Goal: Information Seeking & Learning: Learn about a topic

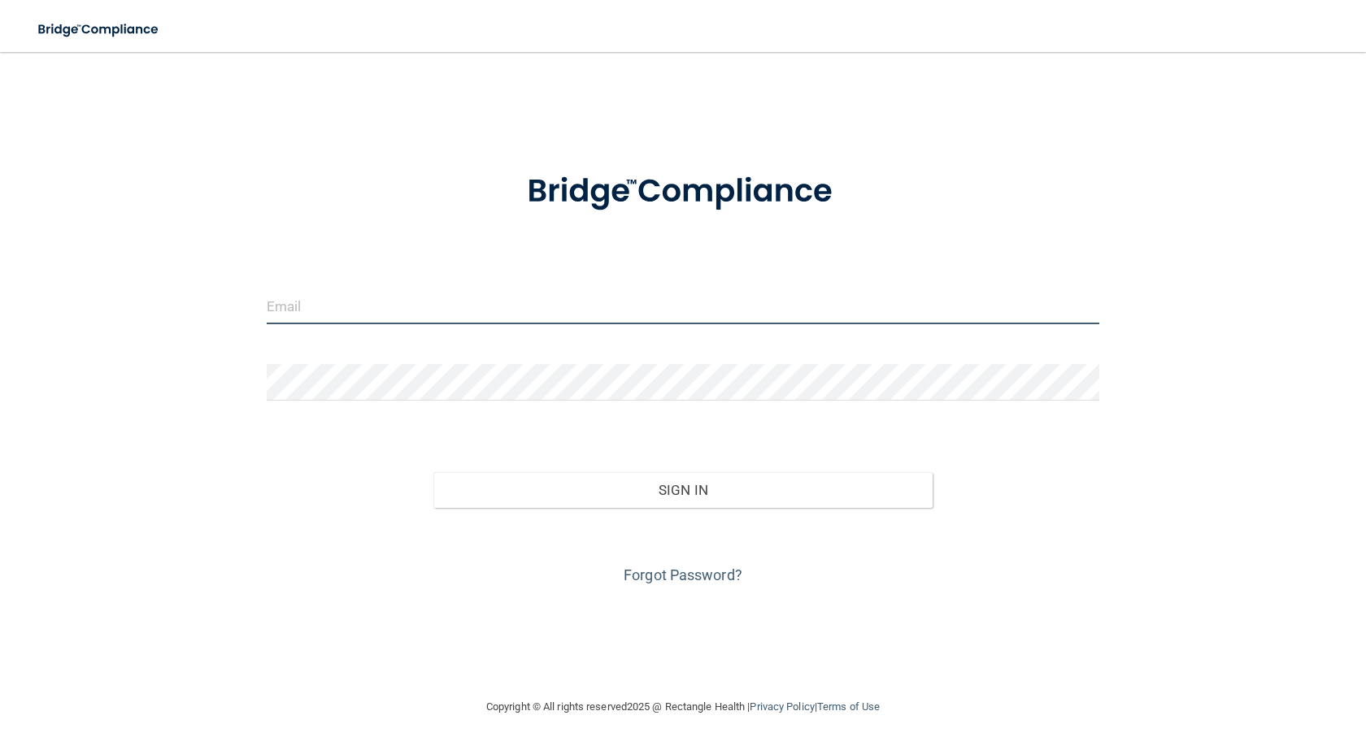
click at [471, 293] on input "email" at bounding box center [683, 306] width 832 height 37
type input "[EMAIL_ADDRESS][DOMAIN_NAME]"
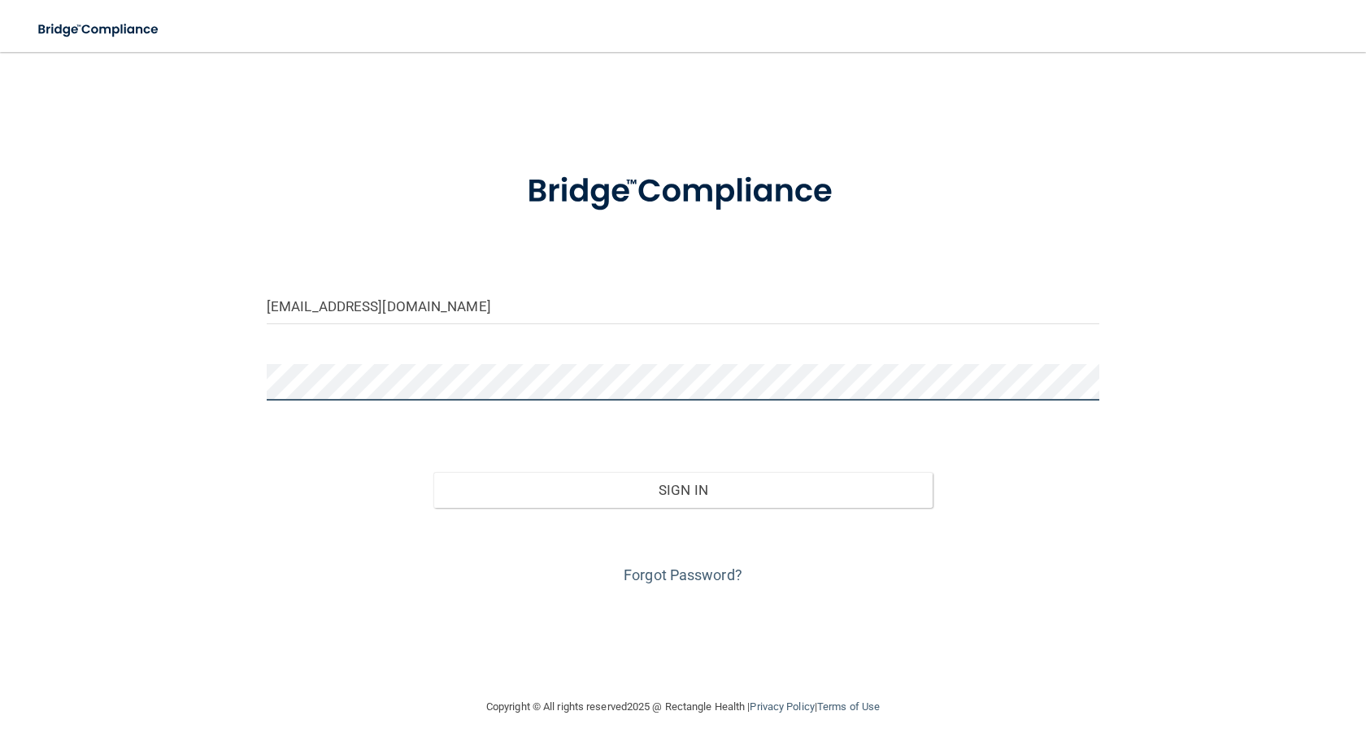
click at [433, 472] on button "Sign In" at bounding box center [682, 490] width 499 height 36
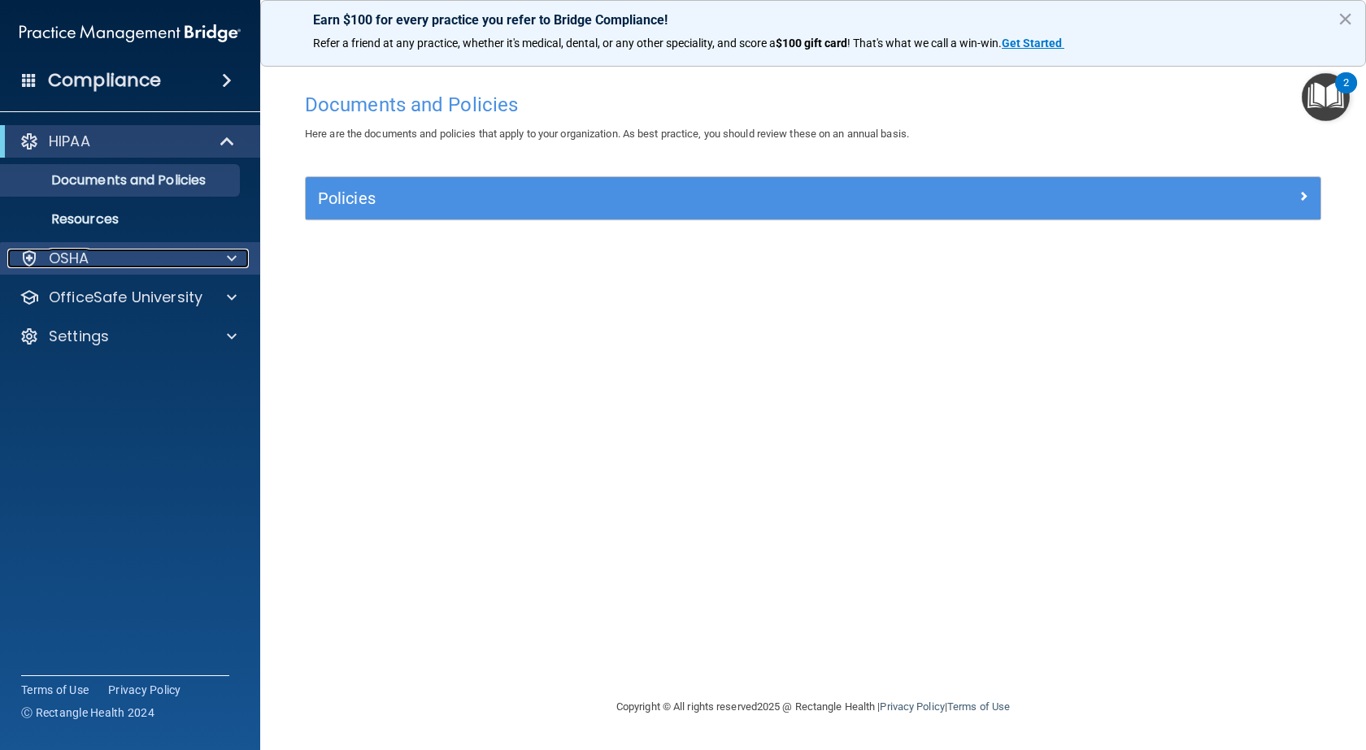
click at [200, 251] on div "OSHA" at bounding box center [108, 259] width 202 height 20
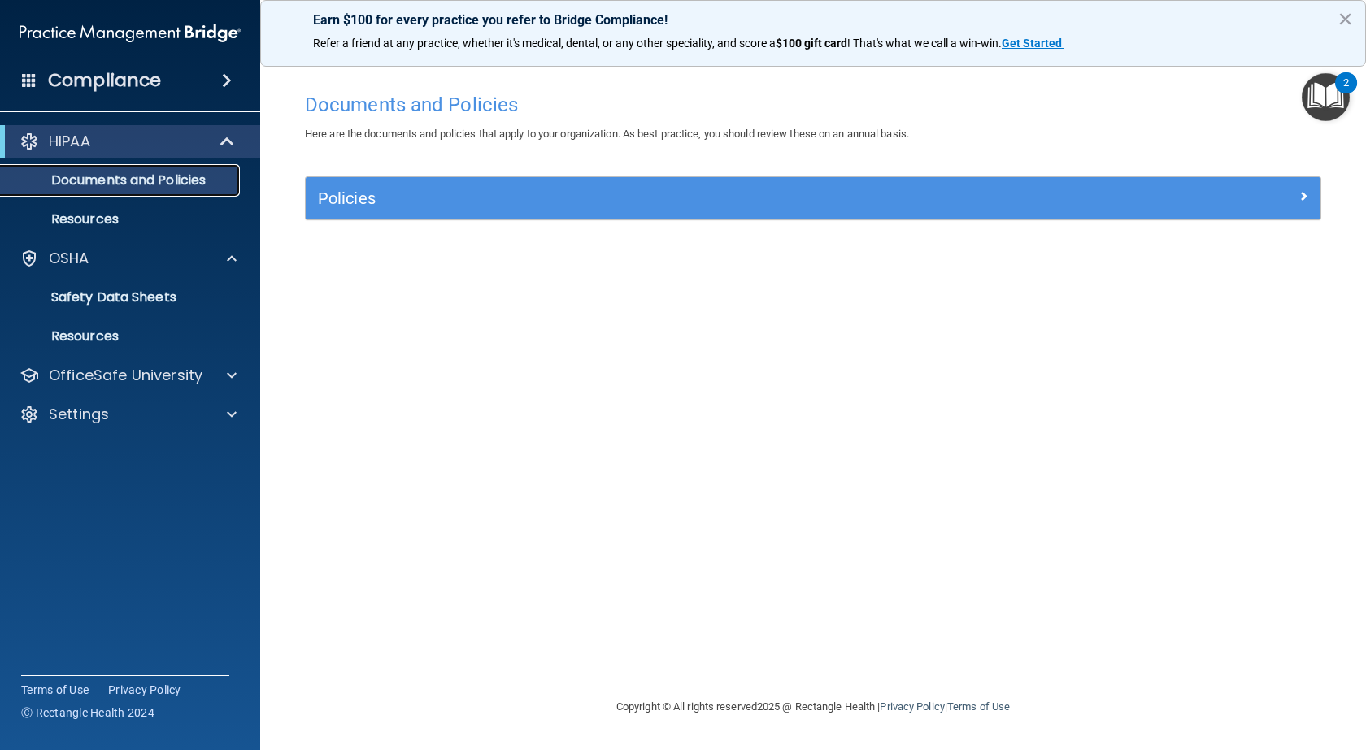
click at [131, 182] on p "Documents and Policies" at bounding box center [122, 180] width 222 height 16
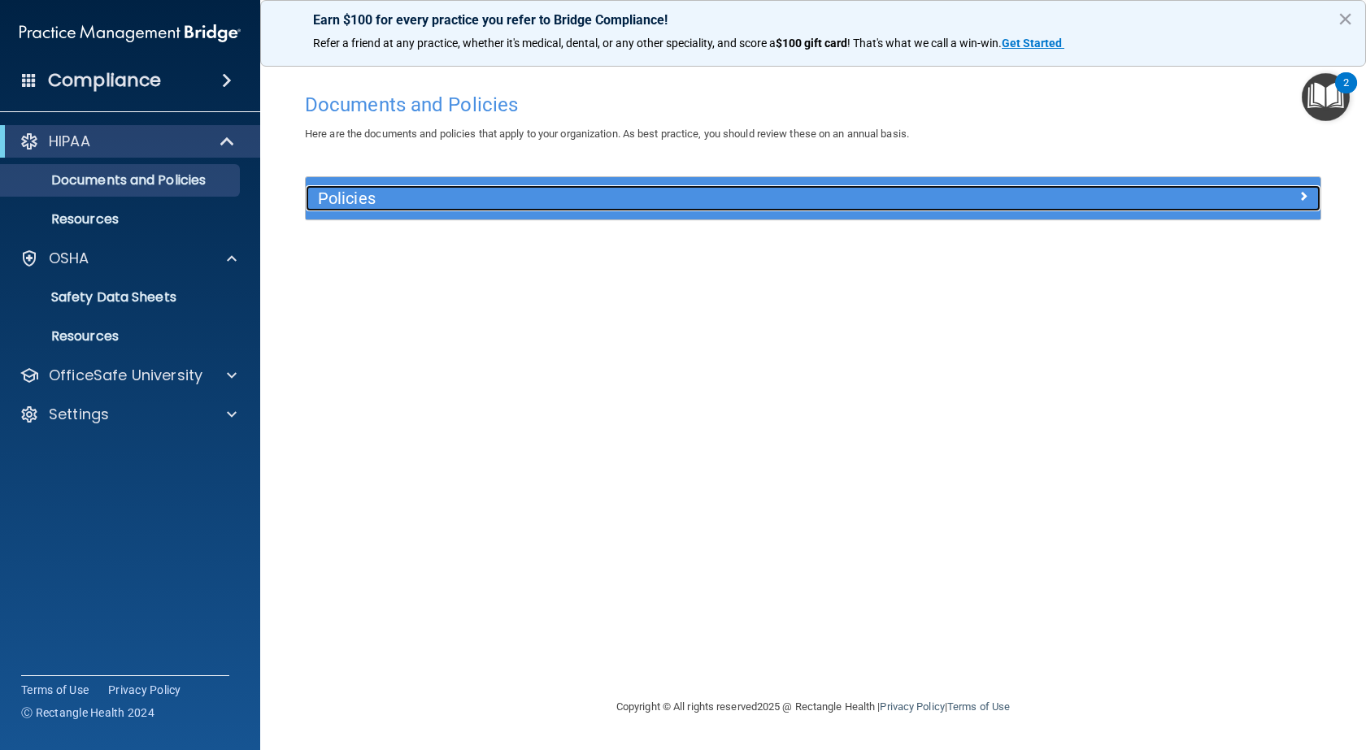
click at [384, 195] on h5 "Policies" at bounding box center [686, 198] width 736 height 18
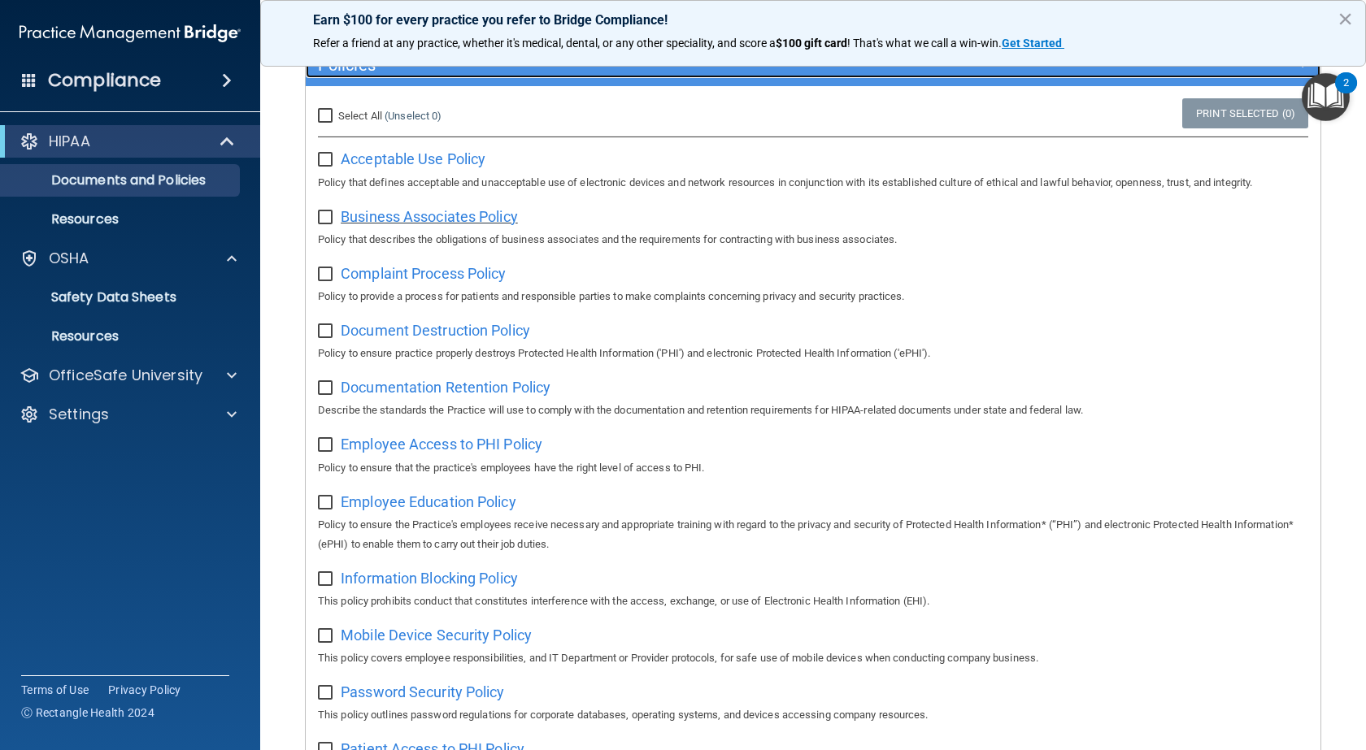
scroll to position [163, 0]
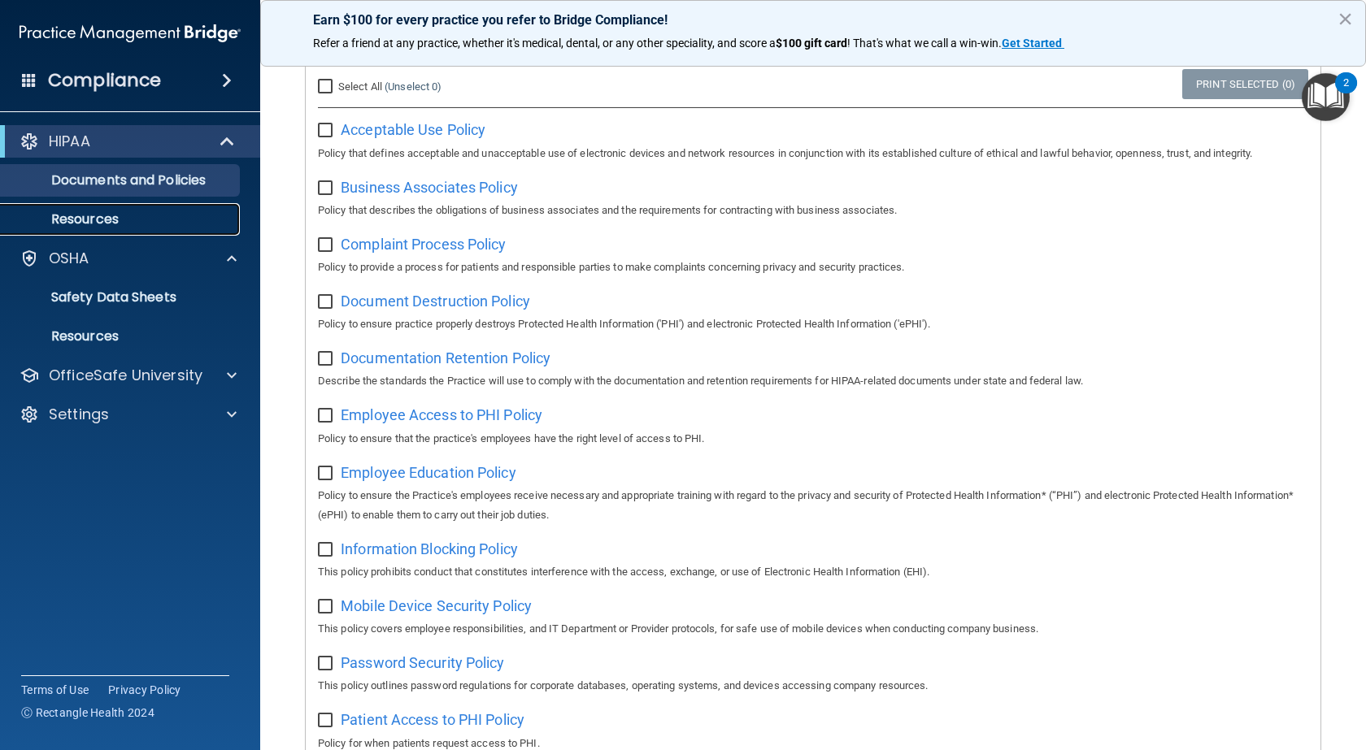
click at [109, 219] on p "Resources" at bounding box center [122, 219] width 222 height 16
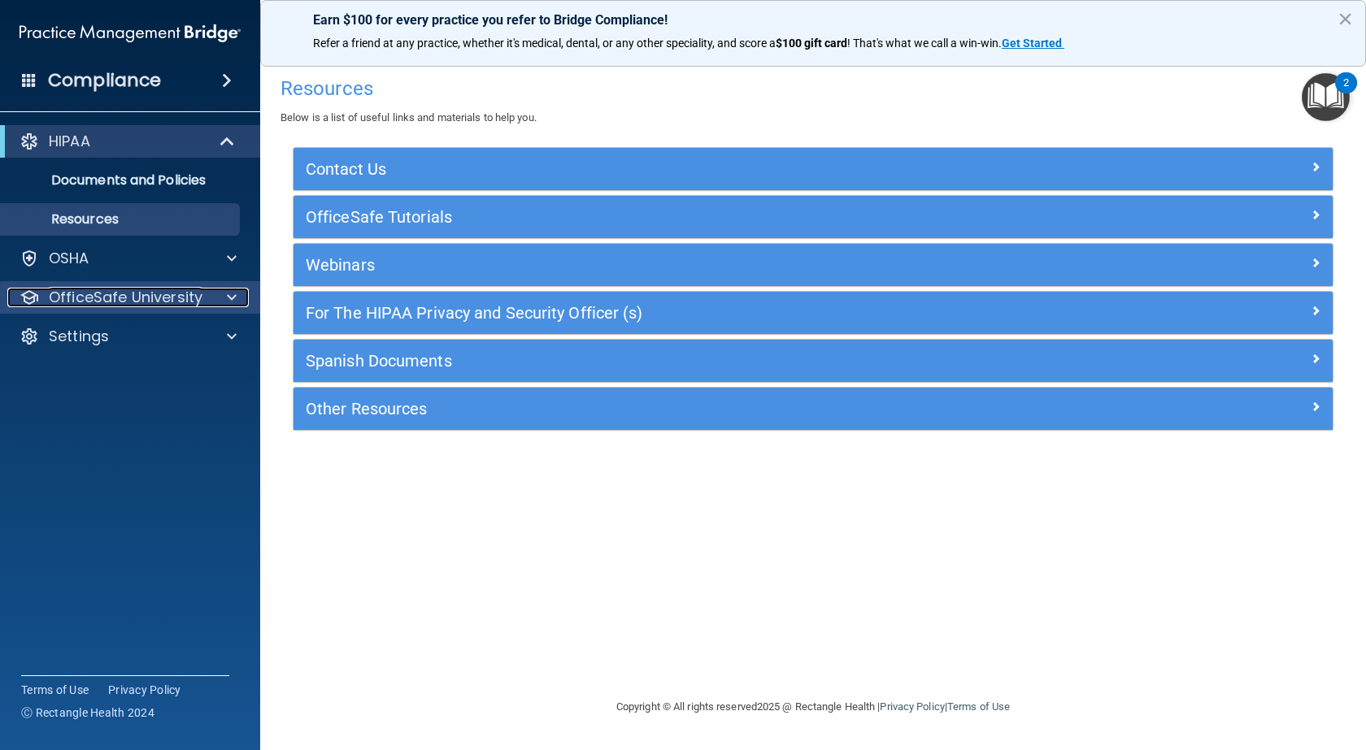
click at [155, 302] on p "OfficeSafe University" at bounding box center [126, 298] width 154 height 20
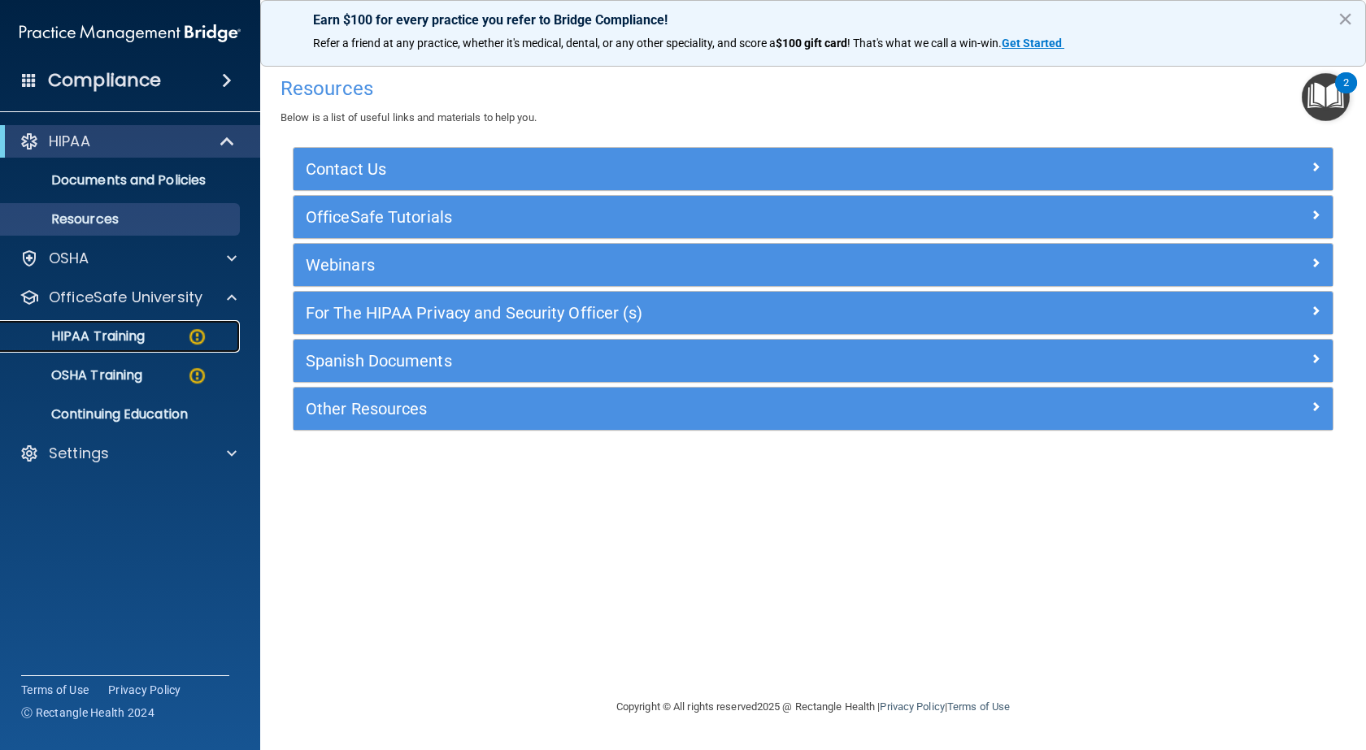
click at [143, 345] on link "HIPAA Training" at bounding box center [112, 336] width 256 height 33
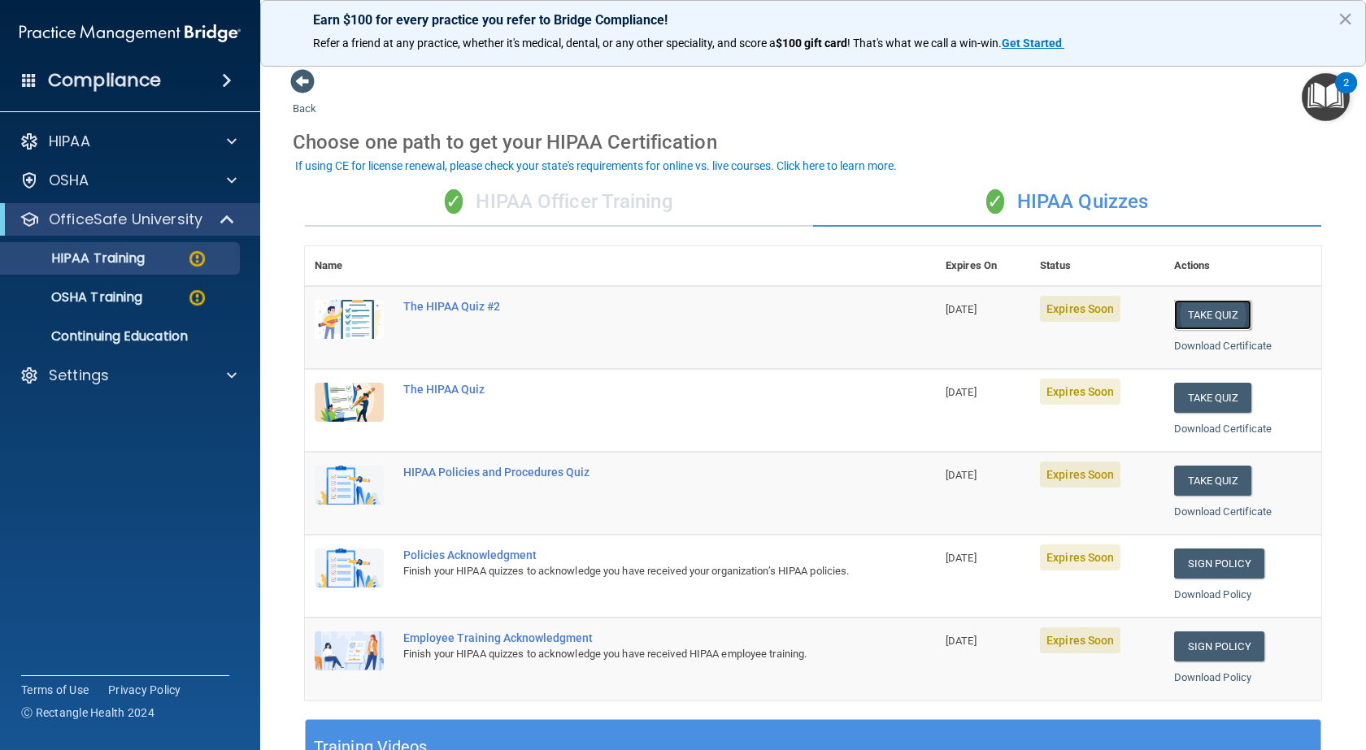
click at [1218, 315] on button "Take Quiz" at bounding box center [1213, 315] width 78 height 30
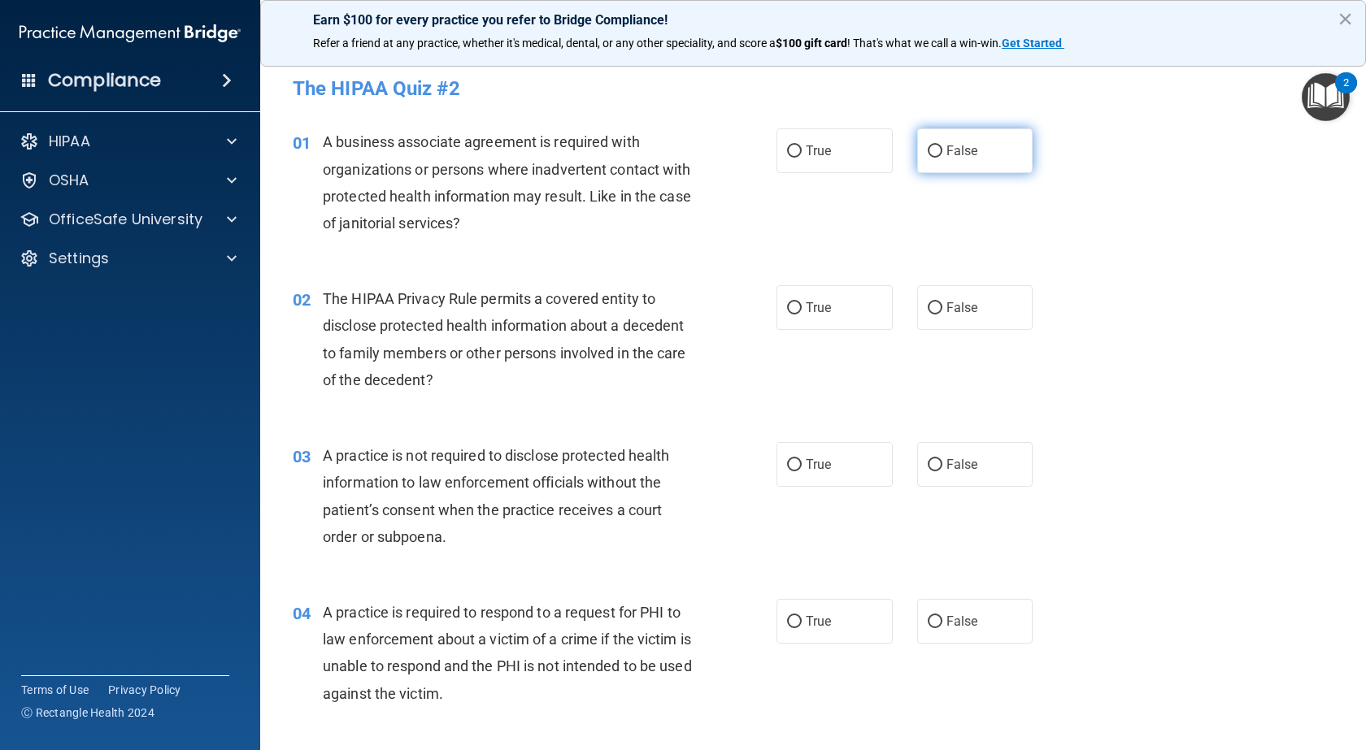
click at [977, 132] on label "False" at bounding box center [975, 150] width 116 height 45
click at [942, 145] on input "False" at bounding box center [934, 151] width 15 height 12
radio input "true"
click at [797, 315] on label "True" at bounding box center [834, 307] width 116 height 45
click at [797, 315] on input "True" at bounding box center [794, 308] width 15 height 12
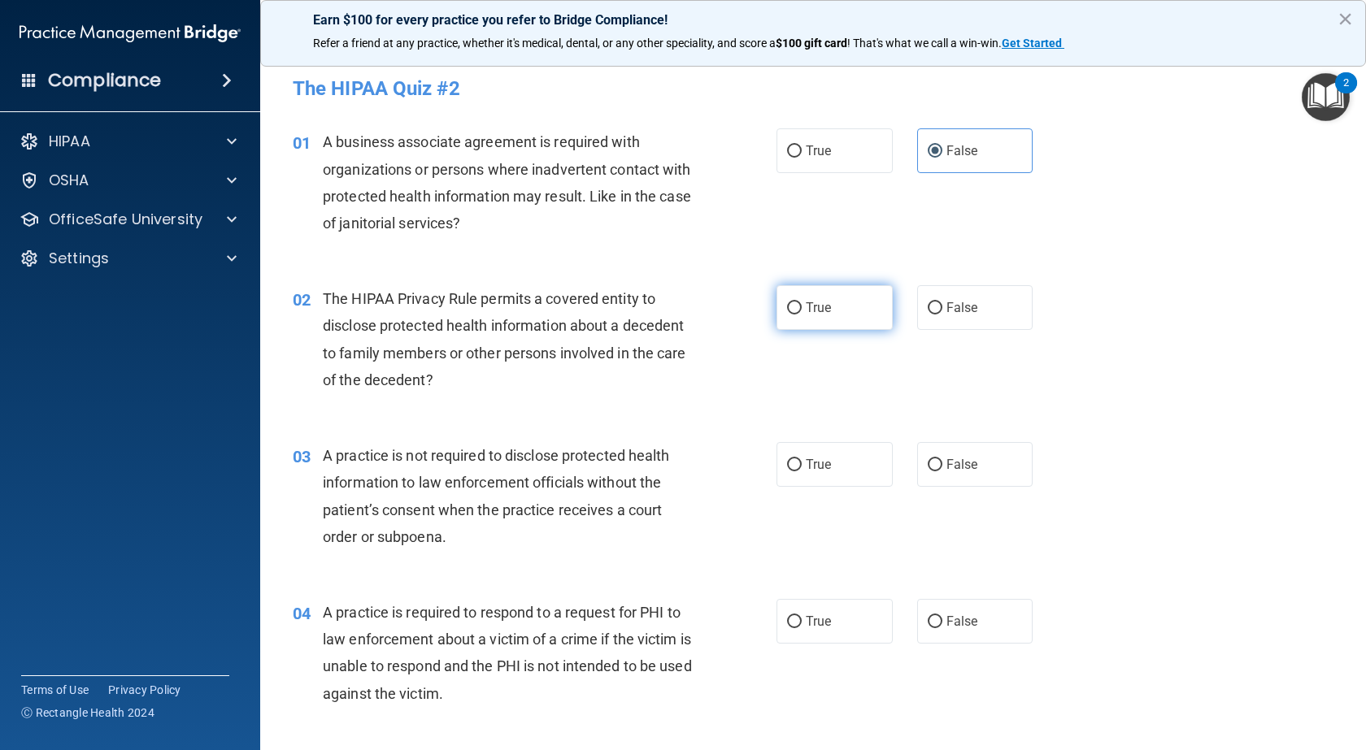
radio input "true"
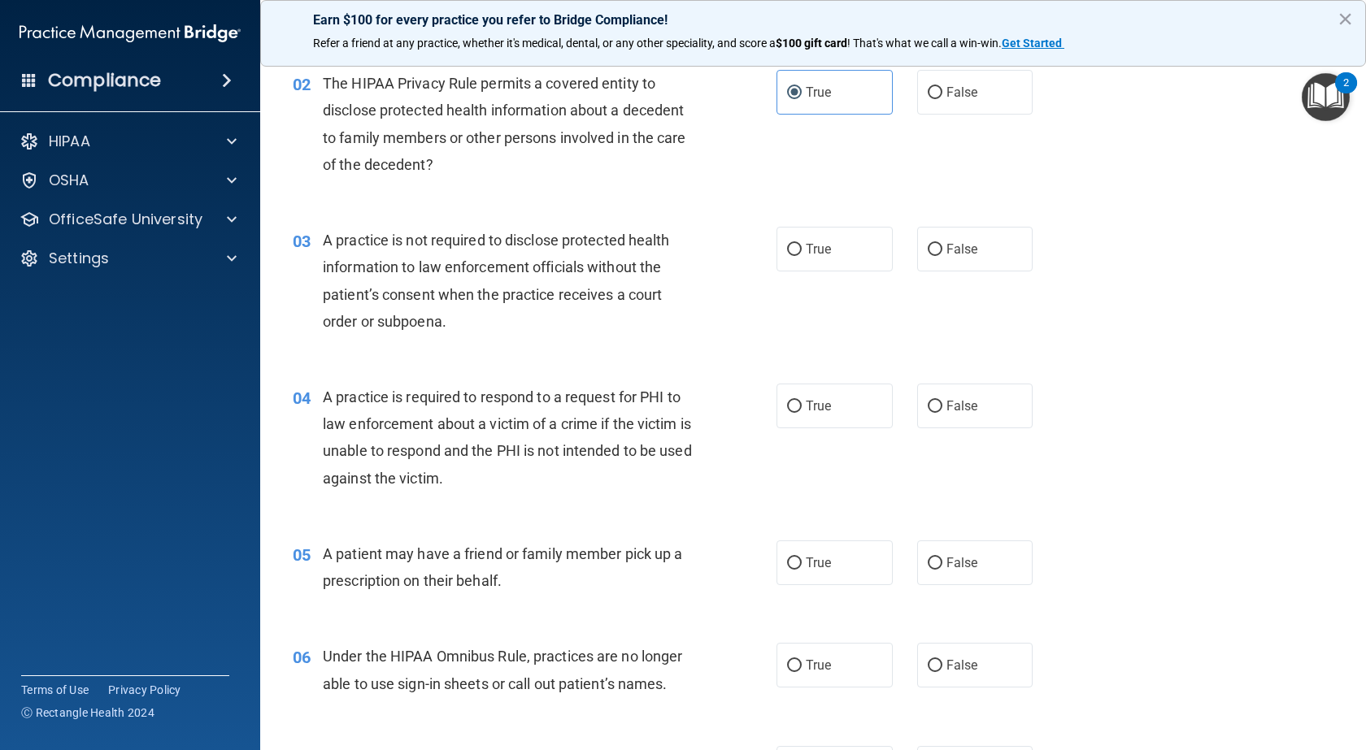
scroll to position [244, 0]
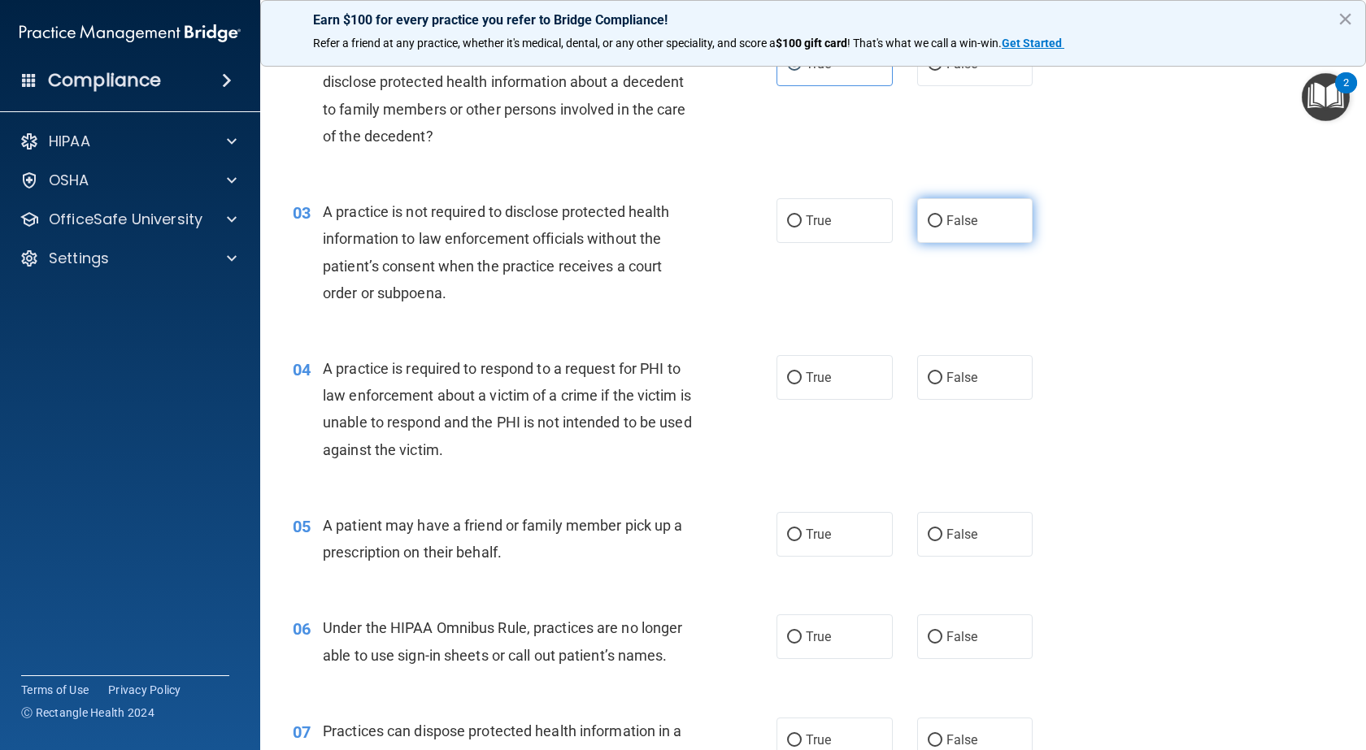
click at [957, 229] on label "False" at bounding box center [975, 220] width 116 height 45
click at [942, 228] on input "False" at bounding box center [934, 221] width 15 height 12
radio input "true"
click at [828, 390] on label "True" at bounding box center [834, 377] width 116 height 45
click at [801, 384] on input "True" at bounding box center [794, 378] width 15 height 12
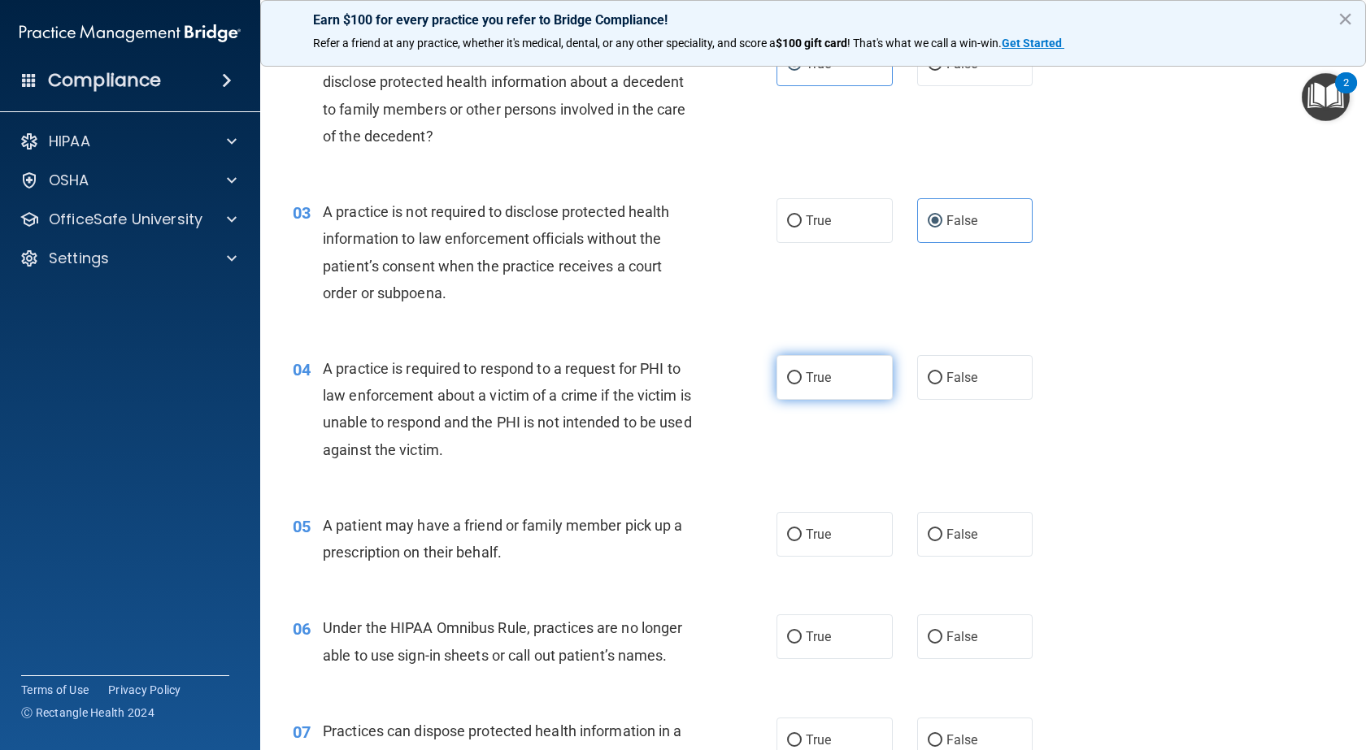
radio input "true"
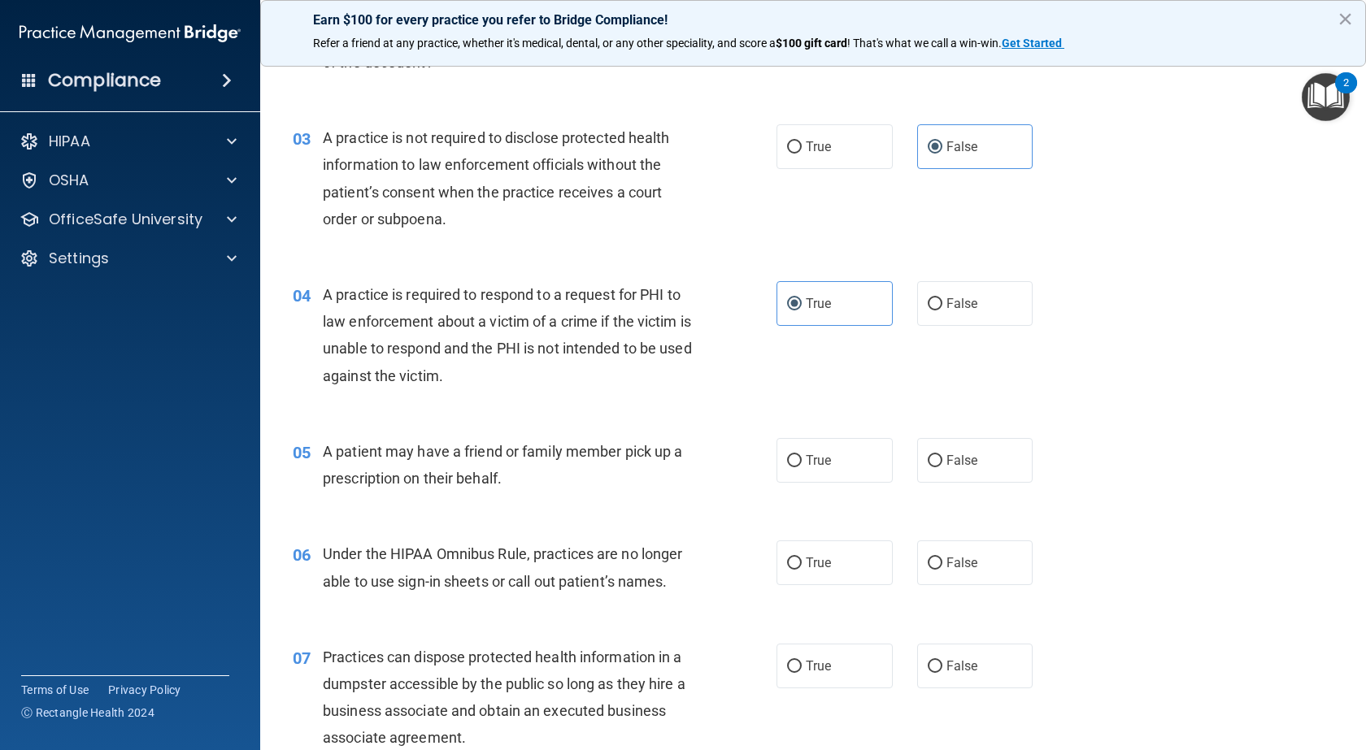
scroll to position [406, 0]
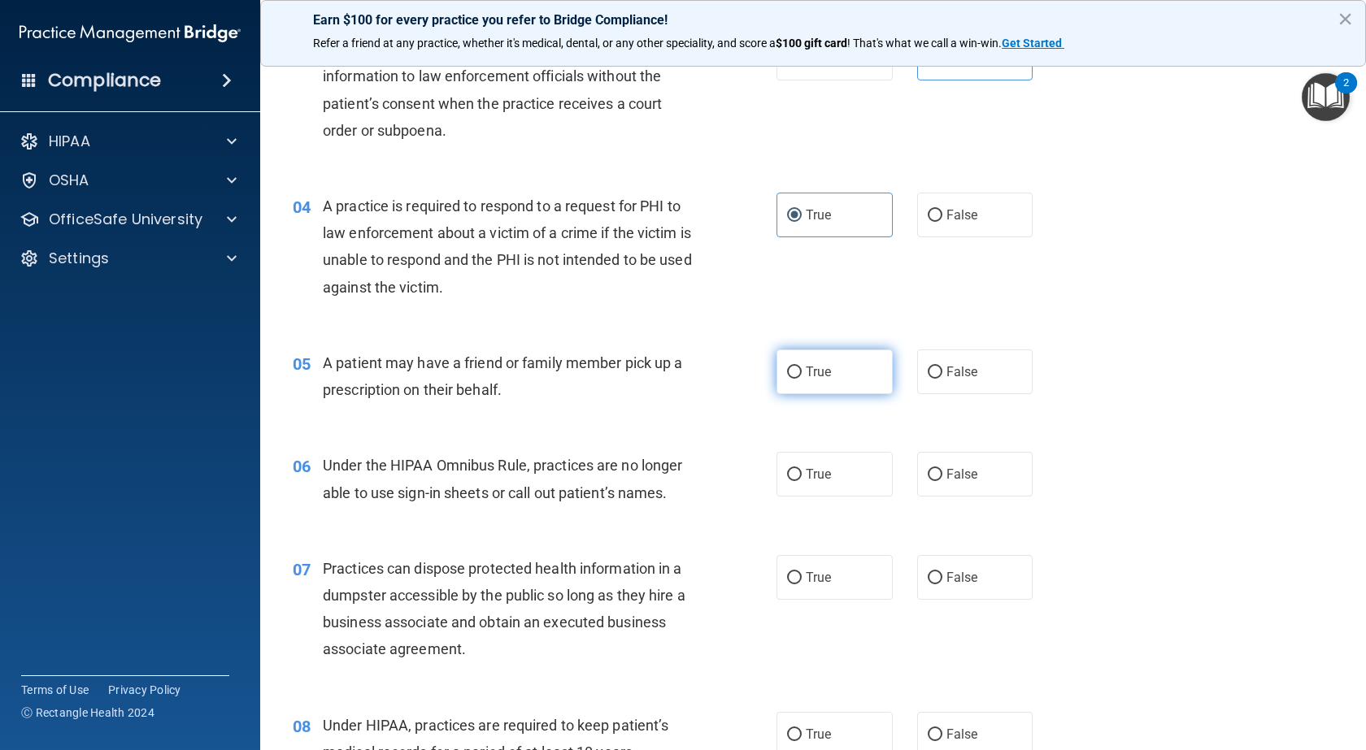
click at [840, 361] on label "True" at bounding box center [834, 372] width 116 height 45
click at [801, 367] on input "True" at bounding box center [794, 373] width 15 height 12
radio input "true"
click at [965, 466] on label "False" at bounding box center [975, 474] width 116 height 45
click at [942, 469] on input "False" at bounding box center [934, 475] width 15 height 12
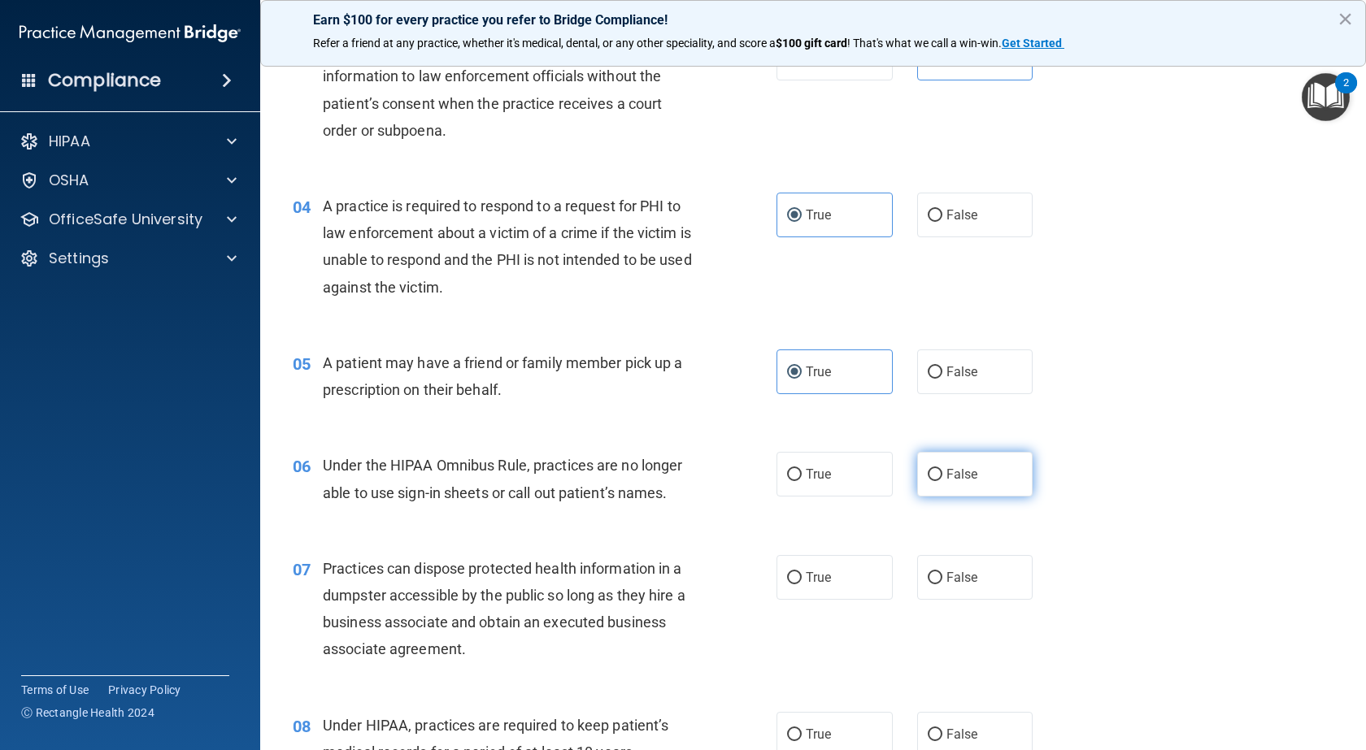
radio input "true"
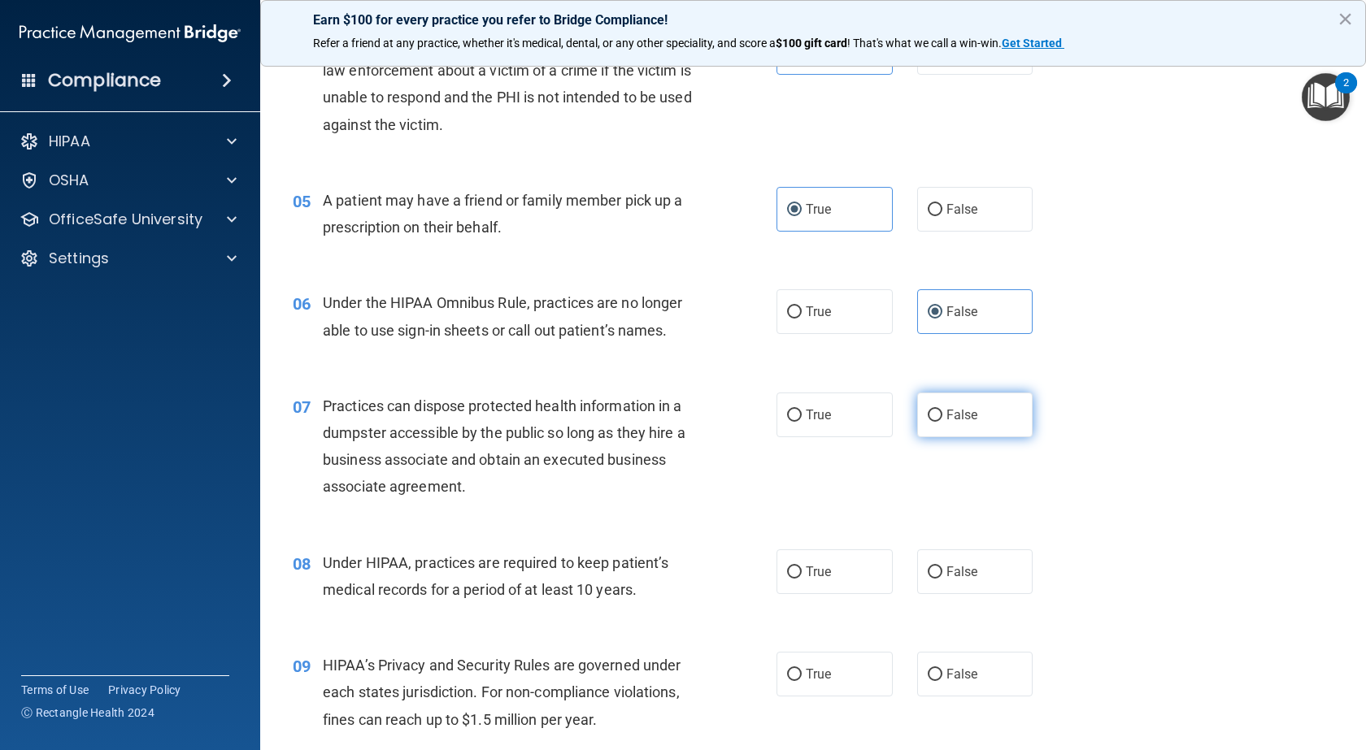
click at [948, 409] on span "False" at bounding box center [962, 414] width 32 height 15
click at [942, 410] on input "False" at bounding box center [934, 416] width 15 height 12
radio input "true"
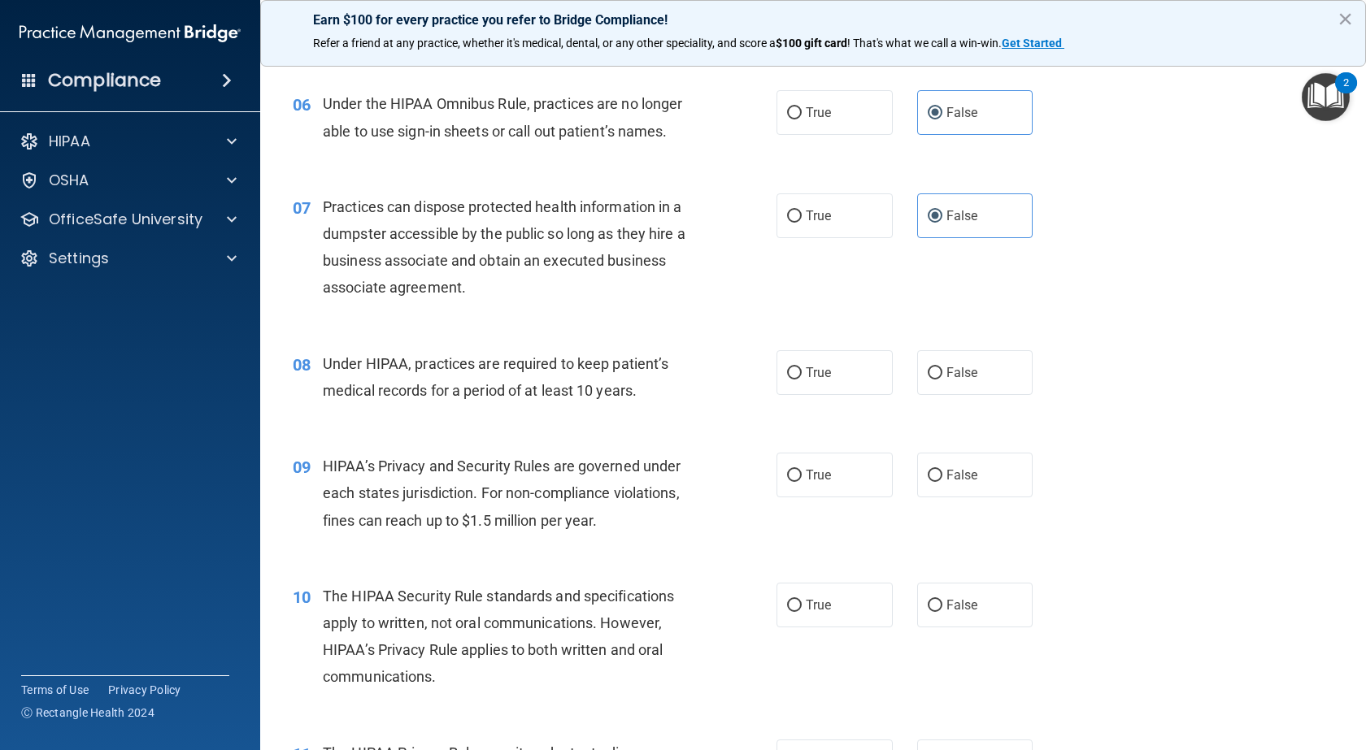
scroll to position [813, 0]
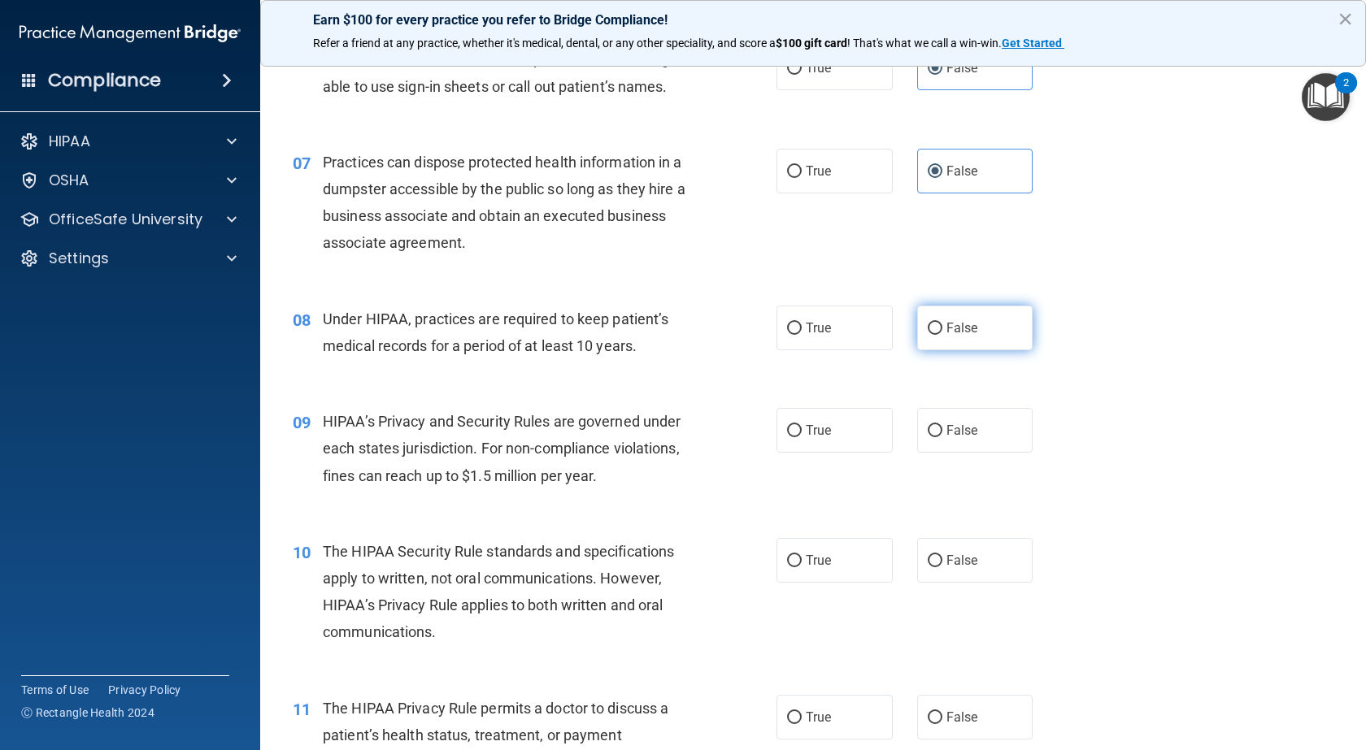
click at [958, 337] on label "False" at bounding box center [975, 328] width 116 height 45
click at [942, 335] on input "False" at bounding box center [934, 329] width 15 height 12
radio input "true"
click at [982, 428] on label "False" at bounding box center [975, 430] width 116 height 45
click at [942, 428] on input "False" at bounding box center [934, 431] width 15 height 12
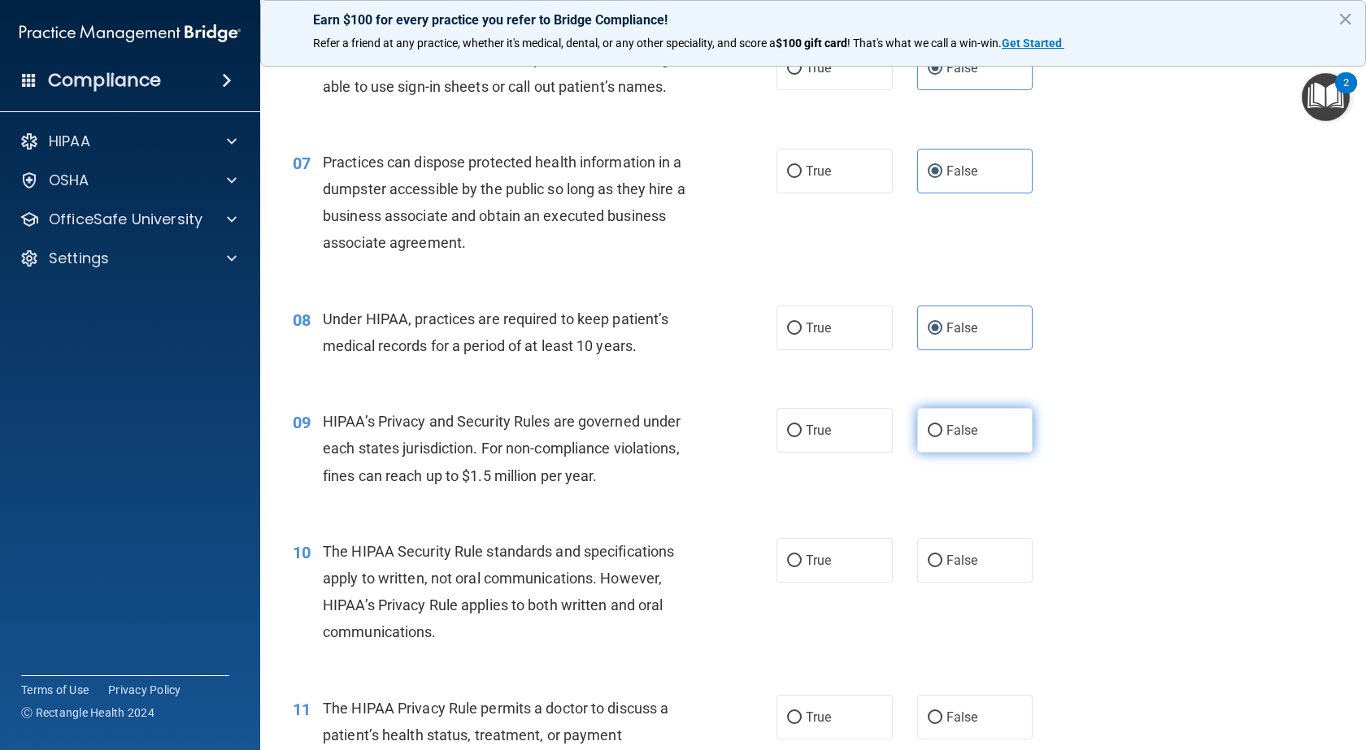
radio input "true"
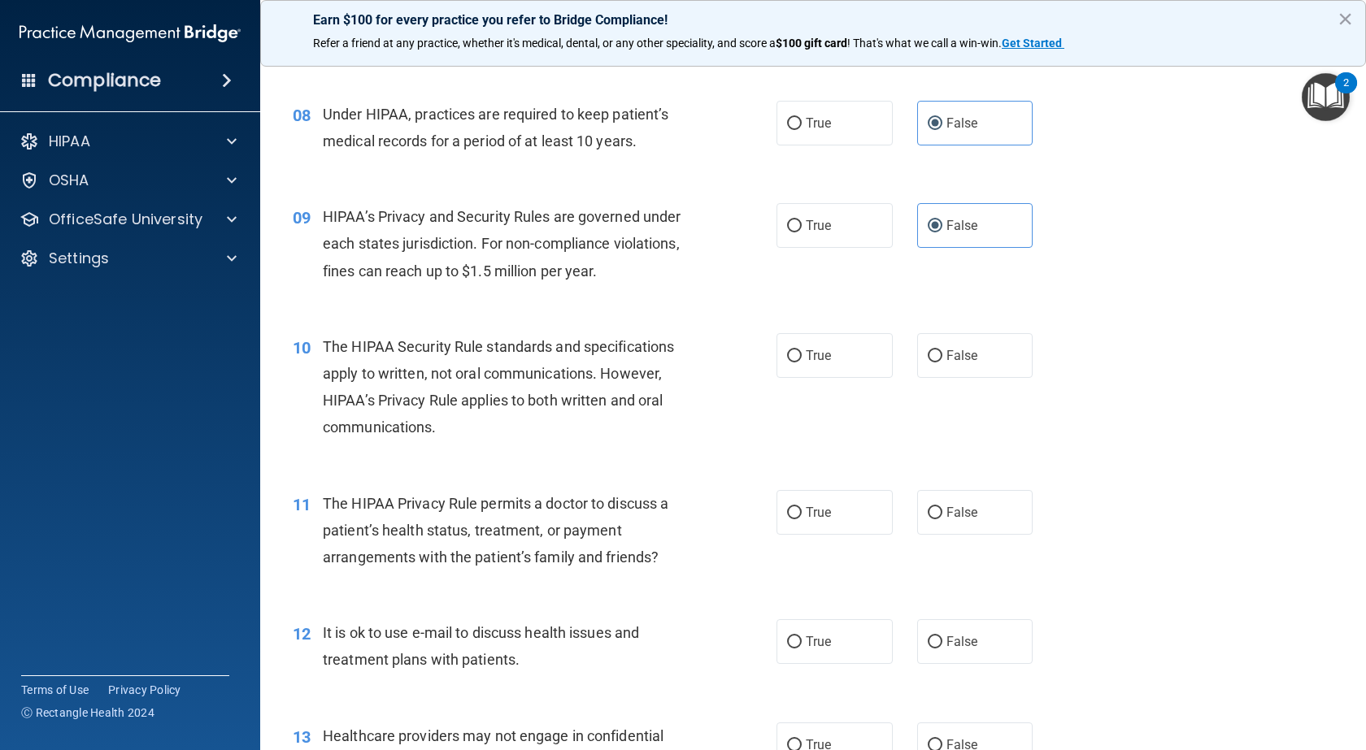
scroll to position [1057, 0]
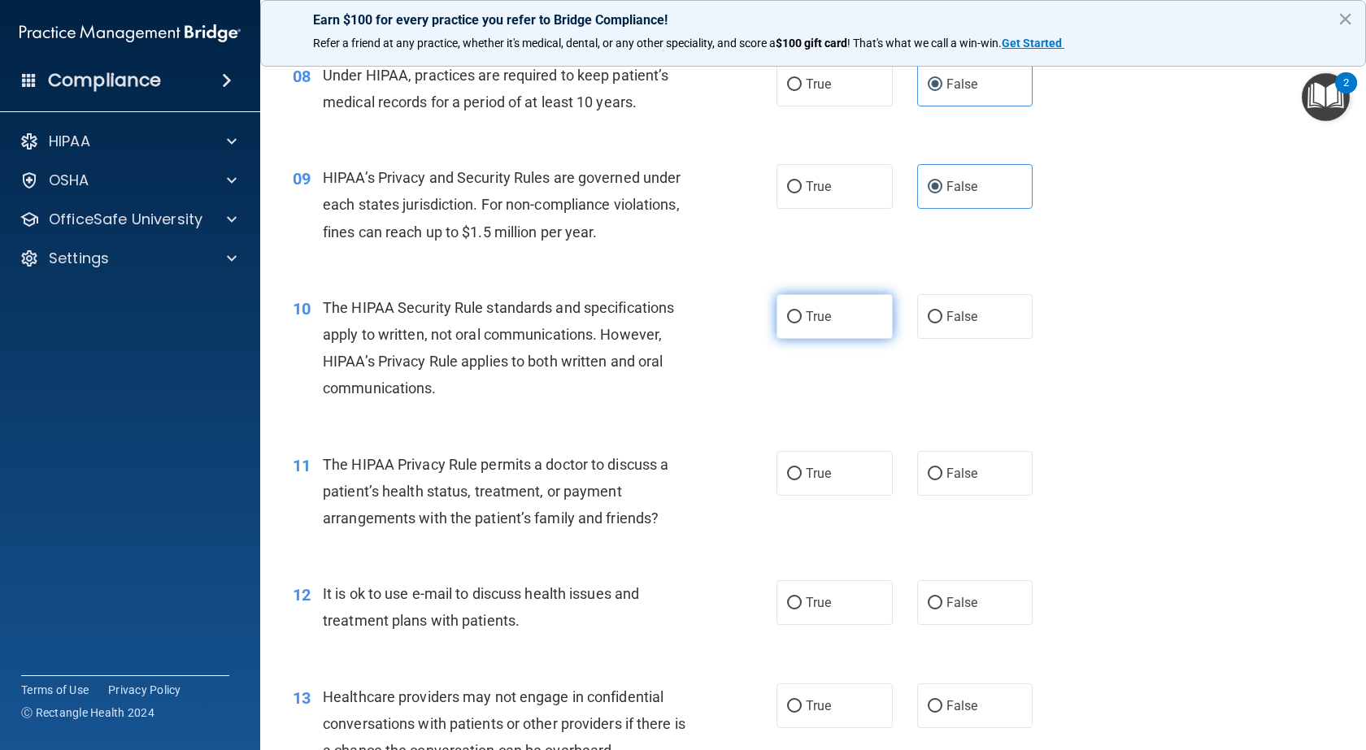
click at [845, 309] on label "True" at bounding box center [834, 316] width 116 height 45
click at [801, 311] on input "True" at bounding box center [794, 317] width 15 height 12
radio input "true"
click at [831, 462] on label "True" at bounding box center [834, 473] width 116 height 45
click at [801, 468] on input "True" at bounding box center [794, 474] width 15 height 12
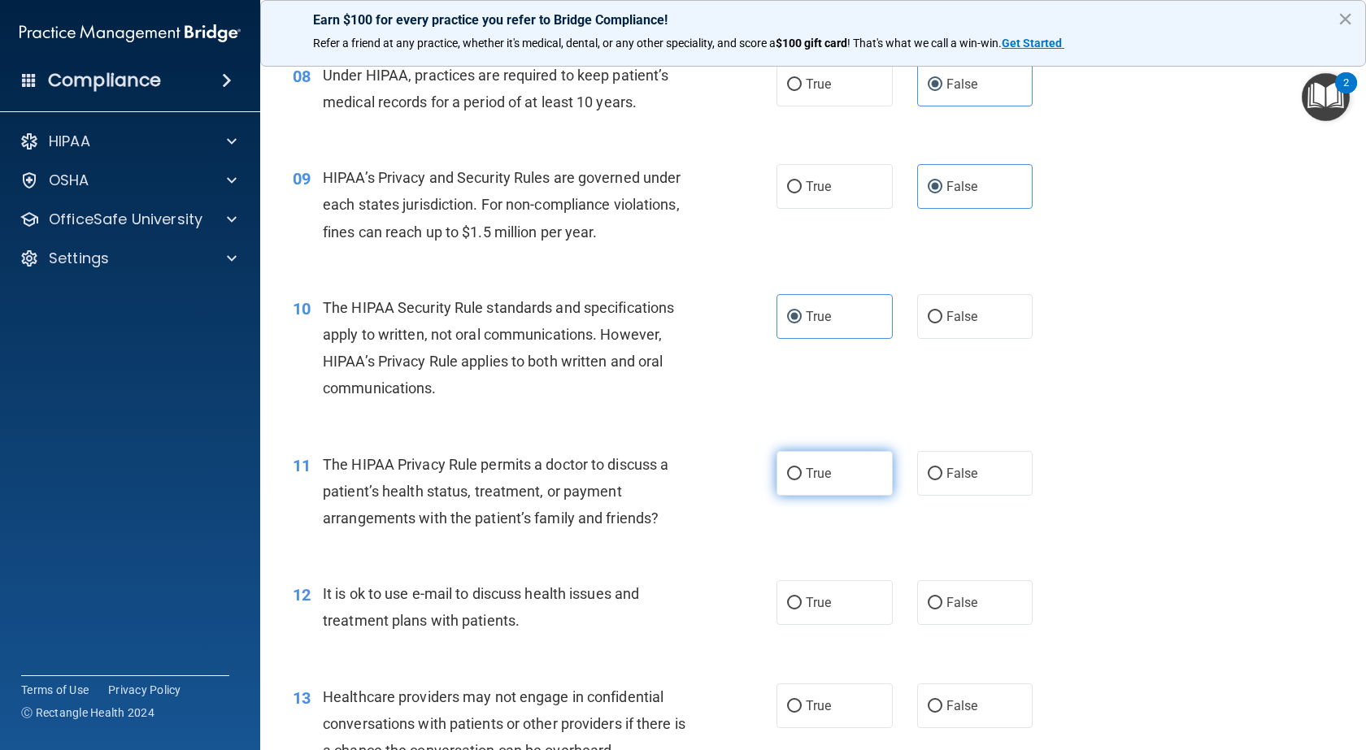
radio input "true"
click at [808, 603] on span "True" at bounding box center [818, 602] width 25 height 15
click at [801, 603] on input "True" at bounding box center [794, 603] width 15 height 12
radio input "true"
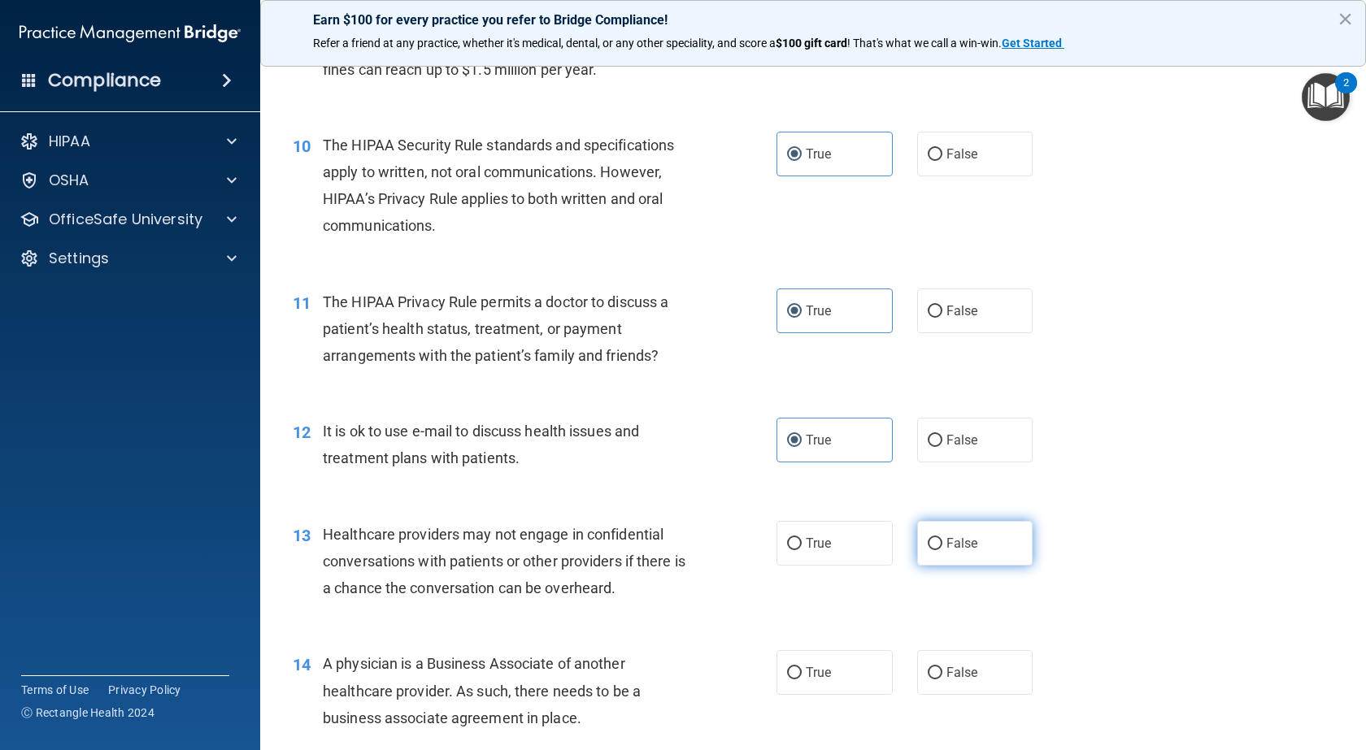
click at [946, 545] on span "False" at bounding box center [962, 543] width 32 height 15
click at [942, 545] on input "False" at bounding box center [934, 544] width 15 height 12
radio input "true"
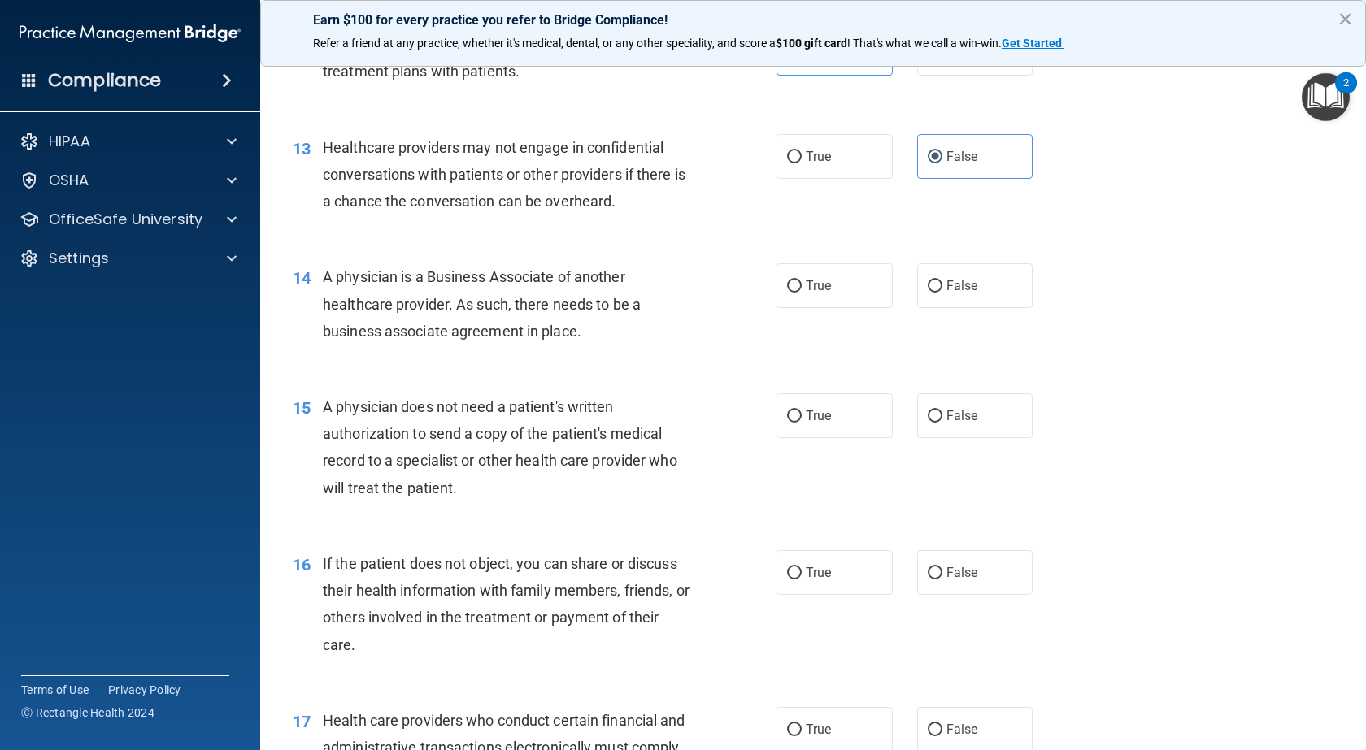
scroll to position [1626, 0]
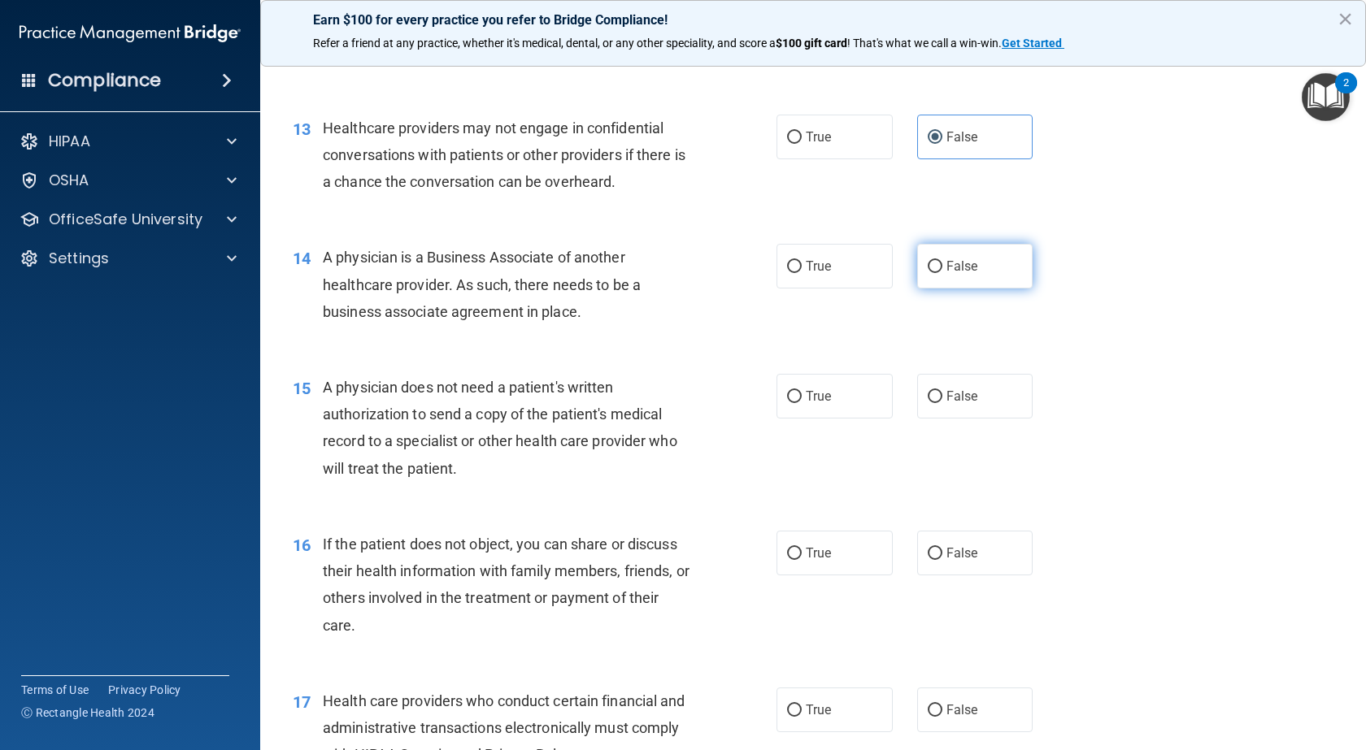
click at [975, 280] on label "False" at bounding box center [975, 266] width 116 height 45
click at [942, 273] on input "False" at bounding box center [934, 267] width 15 height 12
radio input "true"
click at [797, 403] on label "True" at bounding box center [834, 396] width 116 height 45
click at [797, 403] on input "True" at bounding box center [794, 397] width 15 height 12
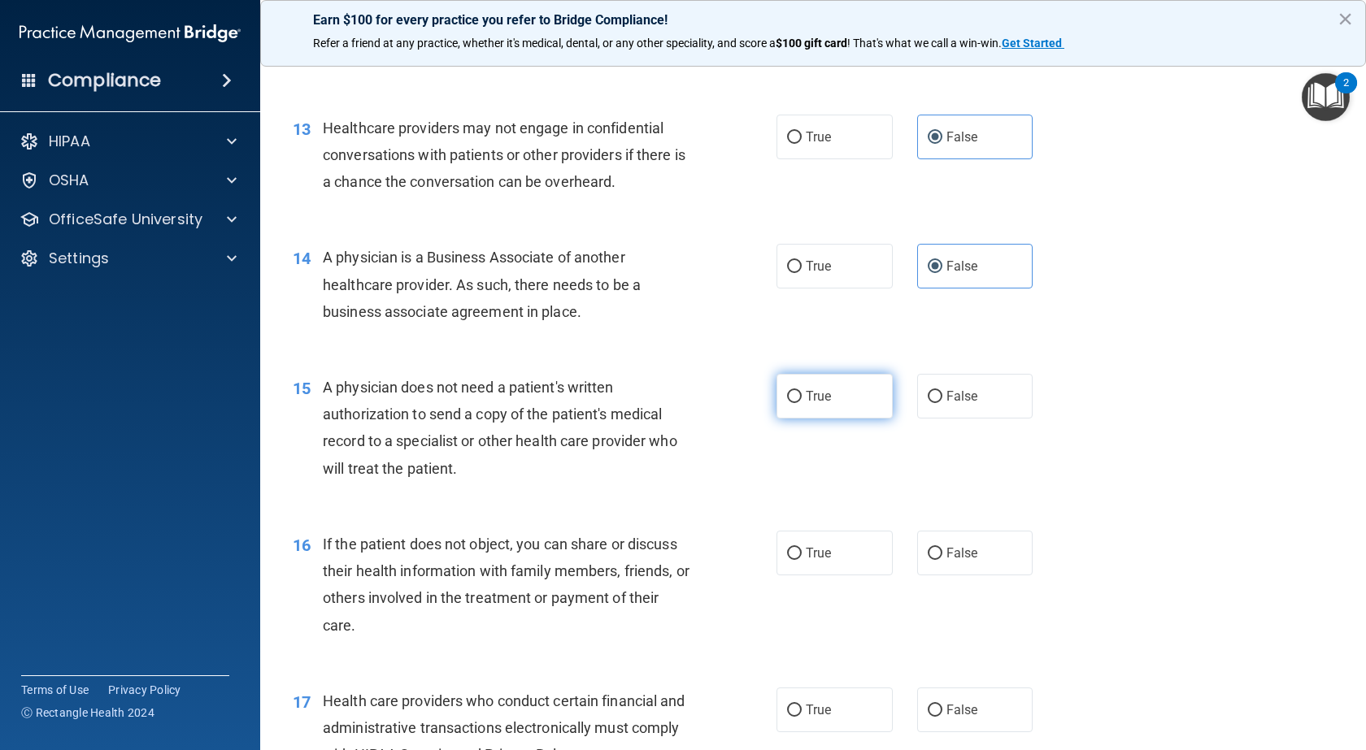
radio input "true"
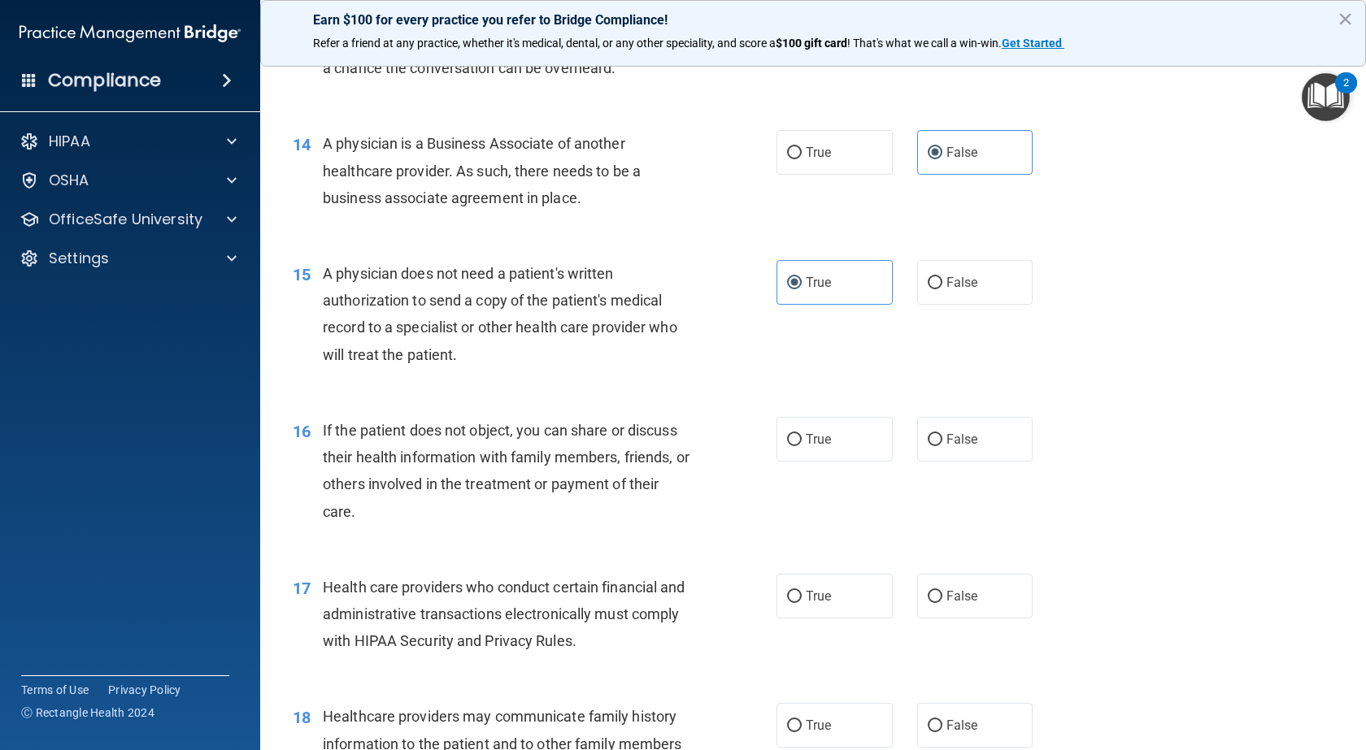
scroll to position [1870, 0]
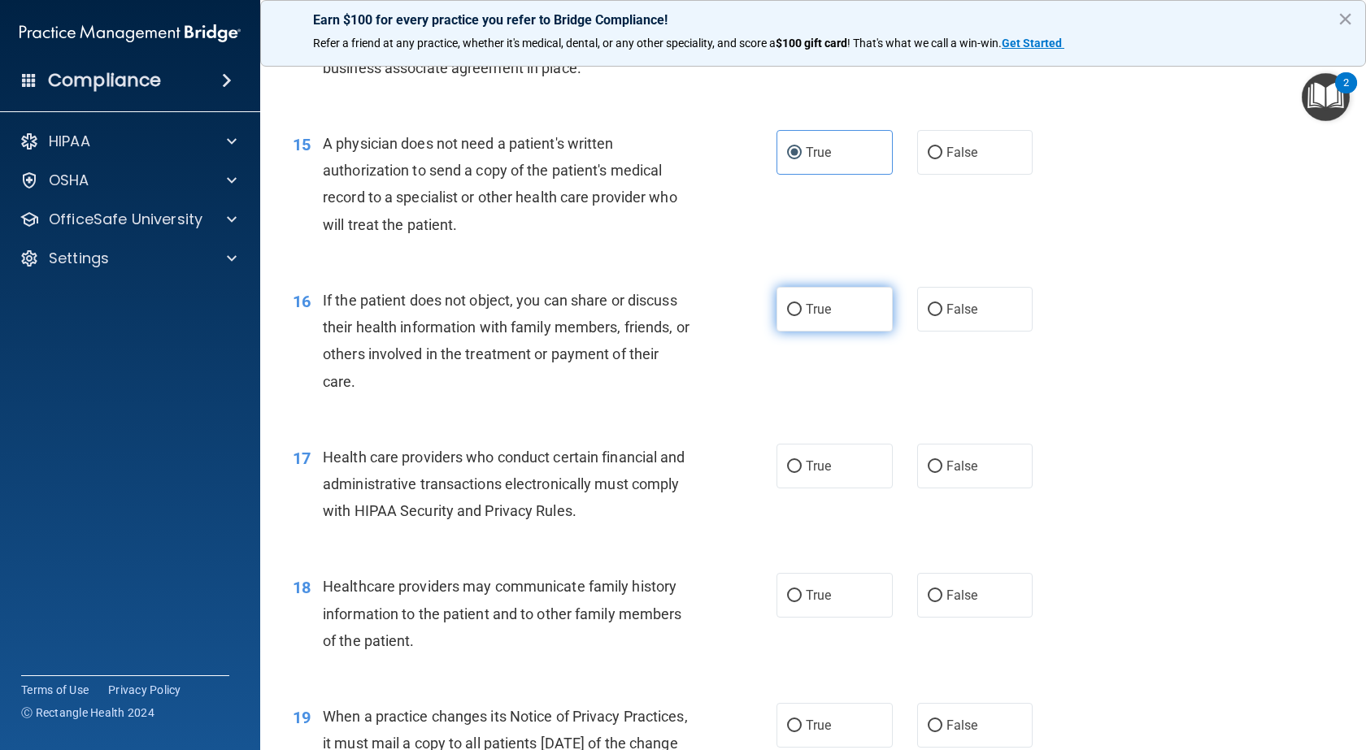
click at [813, 316] on span "True" at bounding box center [818, 309] width 25 height 15
click at [801, 316] on input "True" at bounding box center [794, 310] width 15 height 12
radio input "true"
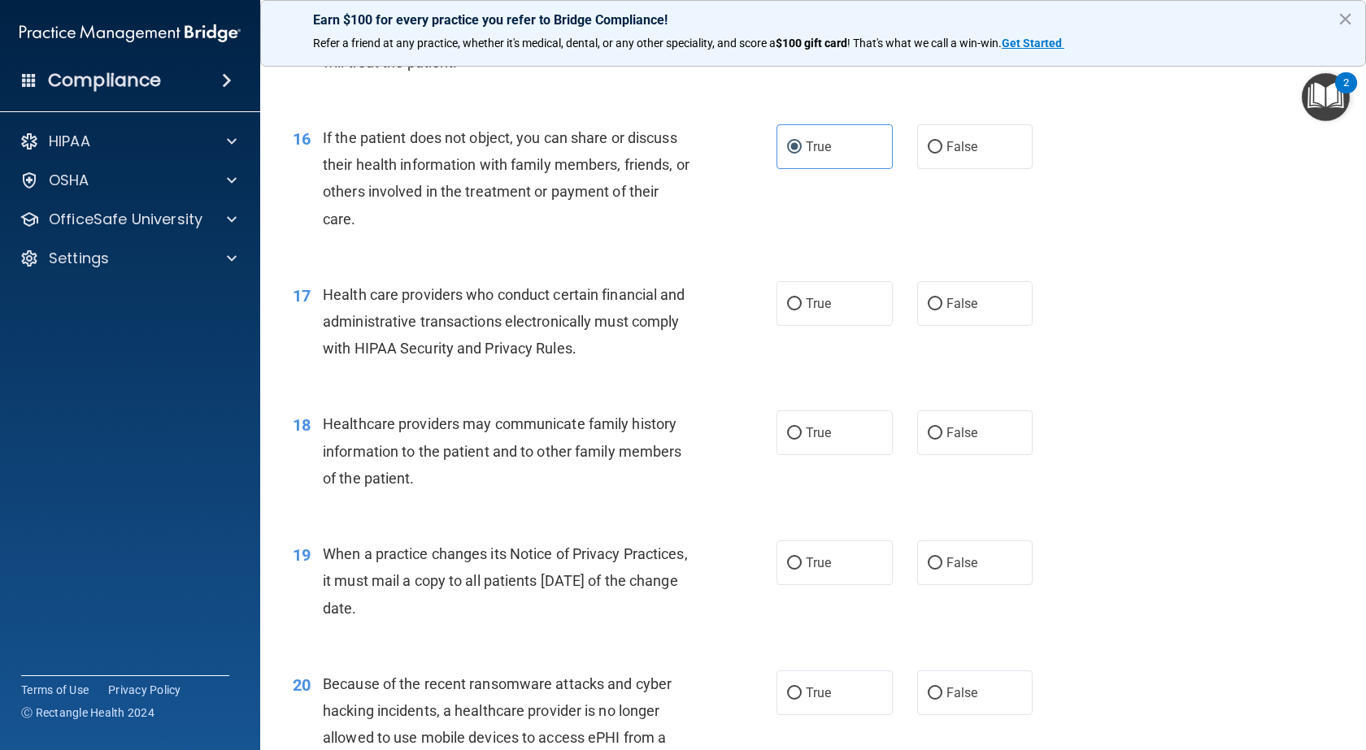
scroll to position [2113, 0]
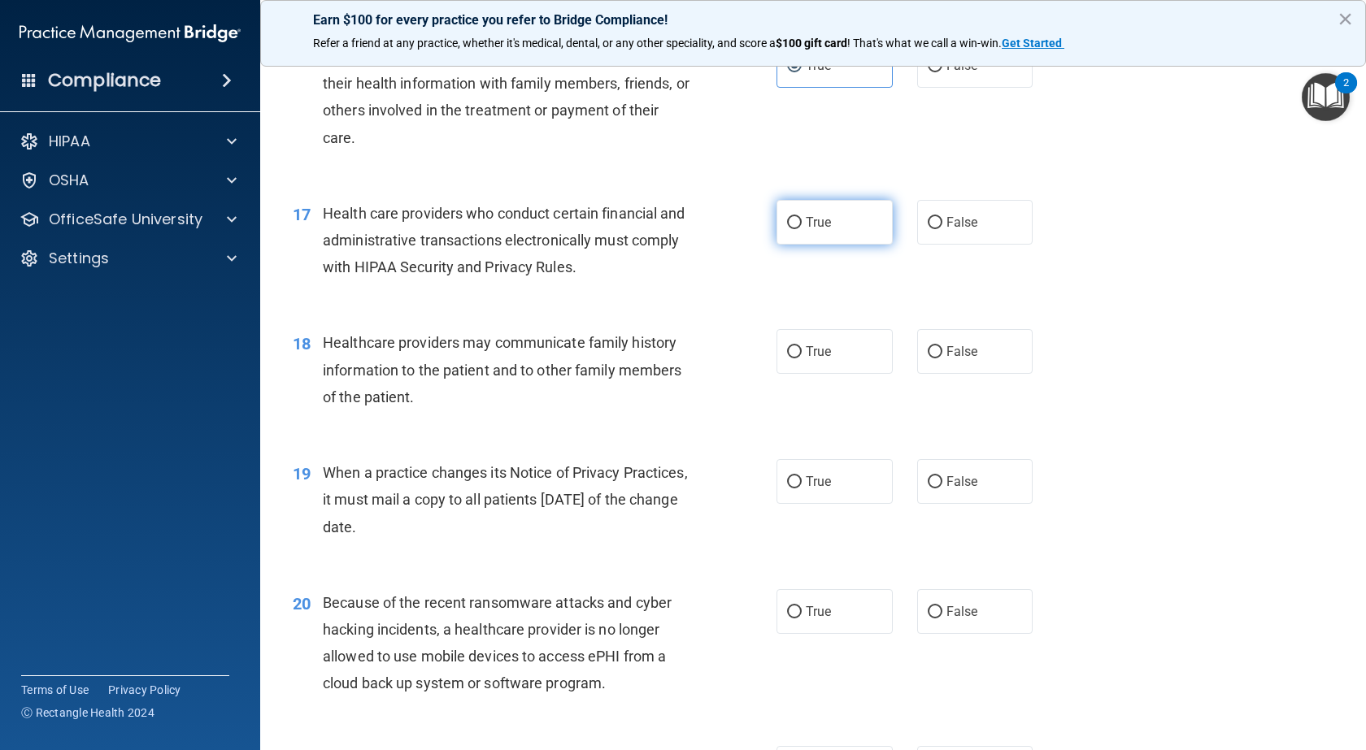
click at [812, 237] on label "True" at bounding box center [834, 222] width 116 height 45
click at [801, 229] on input "True" at bounding box center [794, 223] width 15 height 12
radio input "true"
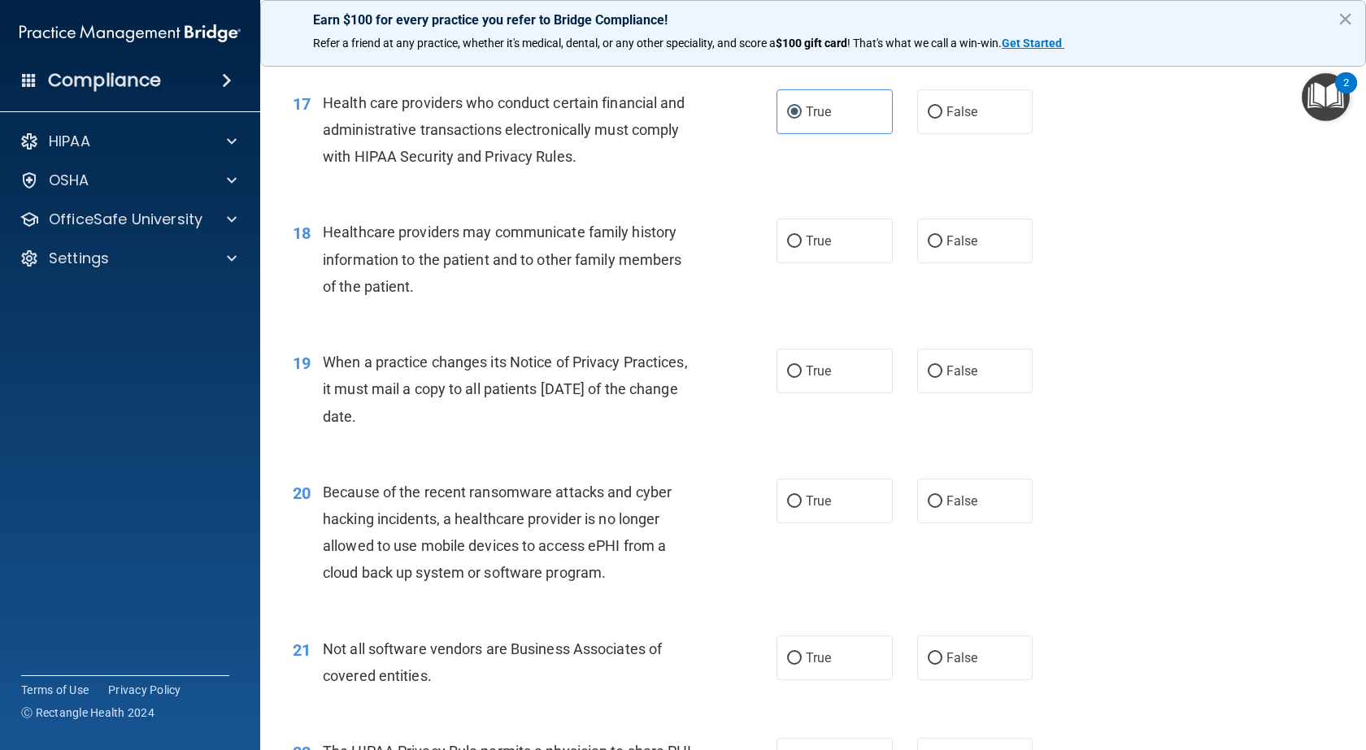
scroll to position [2276, 0]
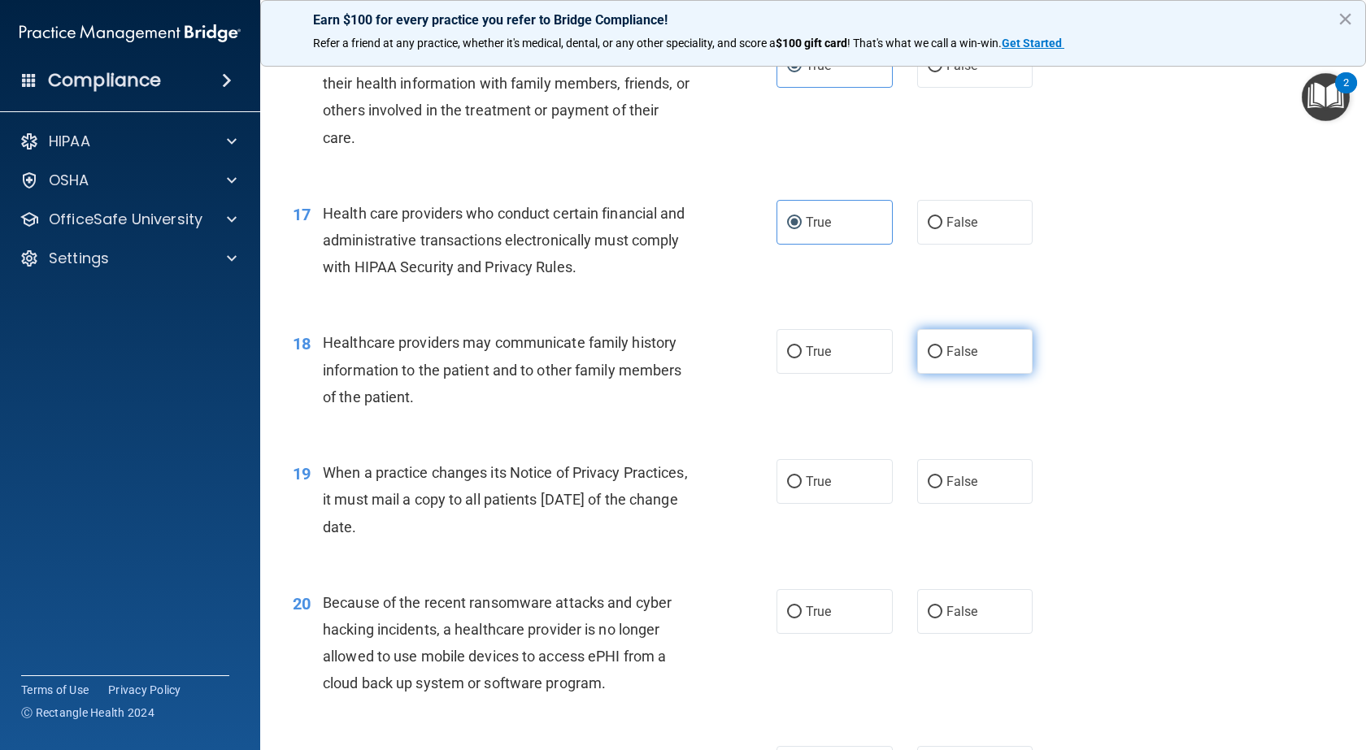
click at [985, 342] on label "False" at bounding box center [975, 351] width 116 height 45
click at [942, 346] on input "False" at bounding box center [934, 352] width 15 height 12
radio input "true"
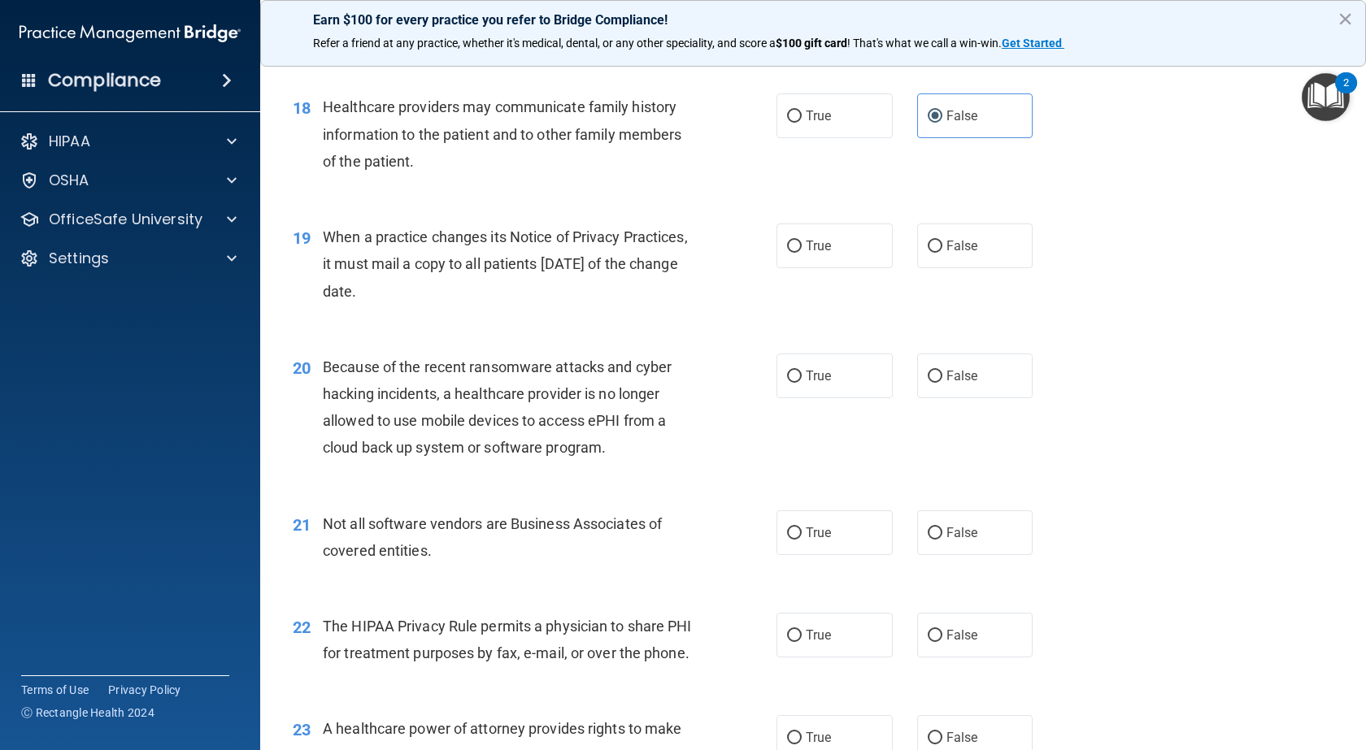
scroll to position [2357, 0]
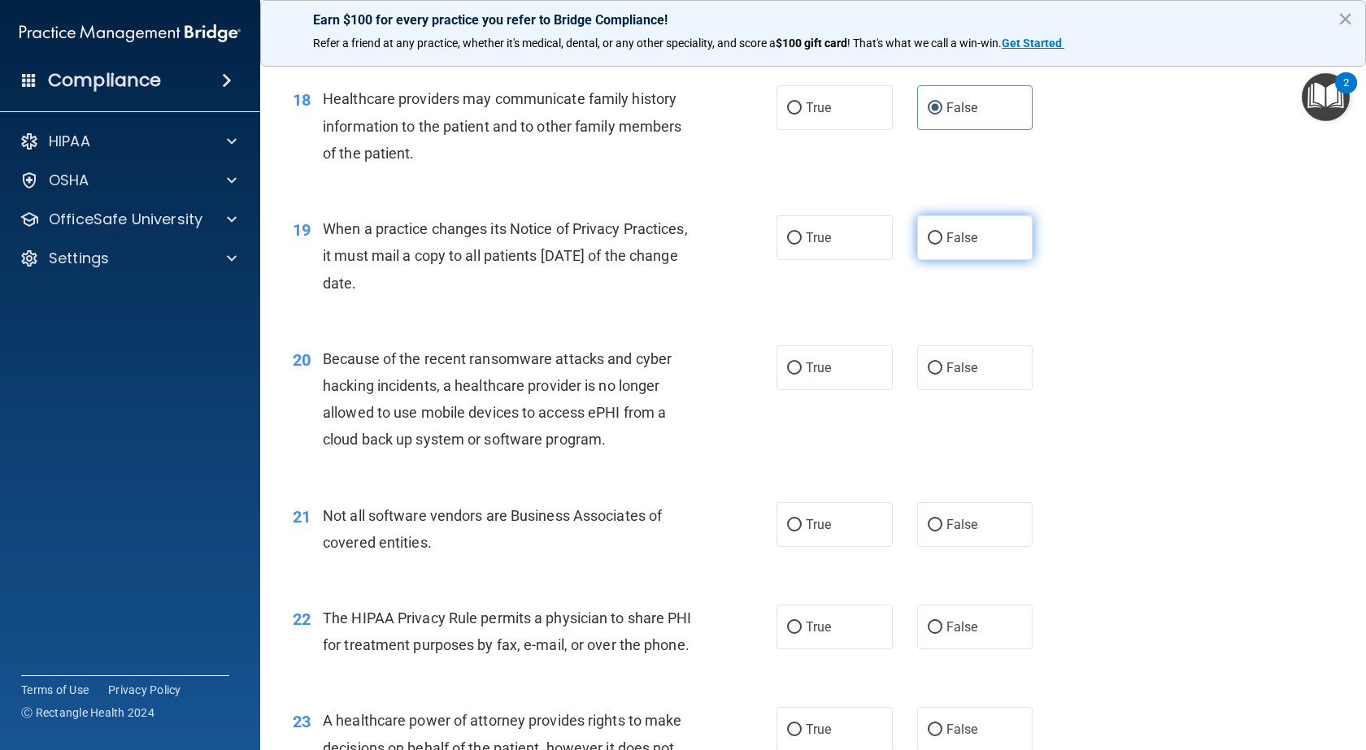
click at [979, 253] on label "False" at bounding box center [975, 237] width 116 height 45
click at [942, 245] on input "False" at bounding box center [934, 238] width 15 height 12
radio input "true"
click at [973, 367] on label "False" at bounding box center [975, 367] width 116 height 45
click at [942, 367] on input "False" at bounding box center [934, 369] width 15 height 12
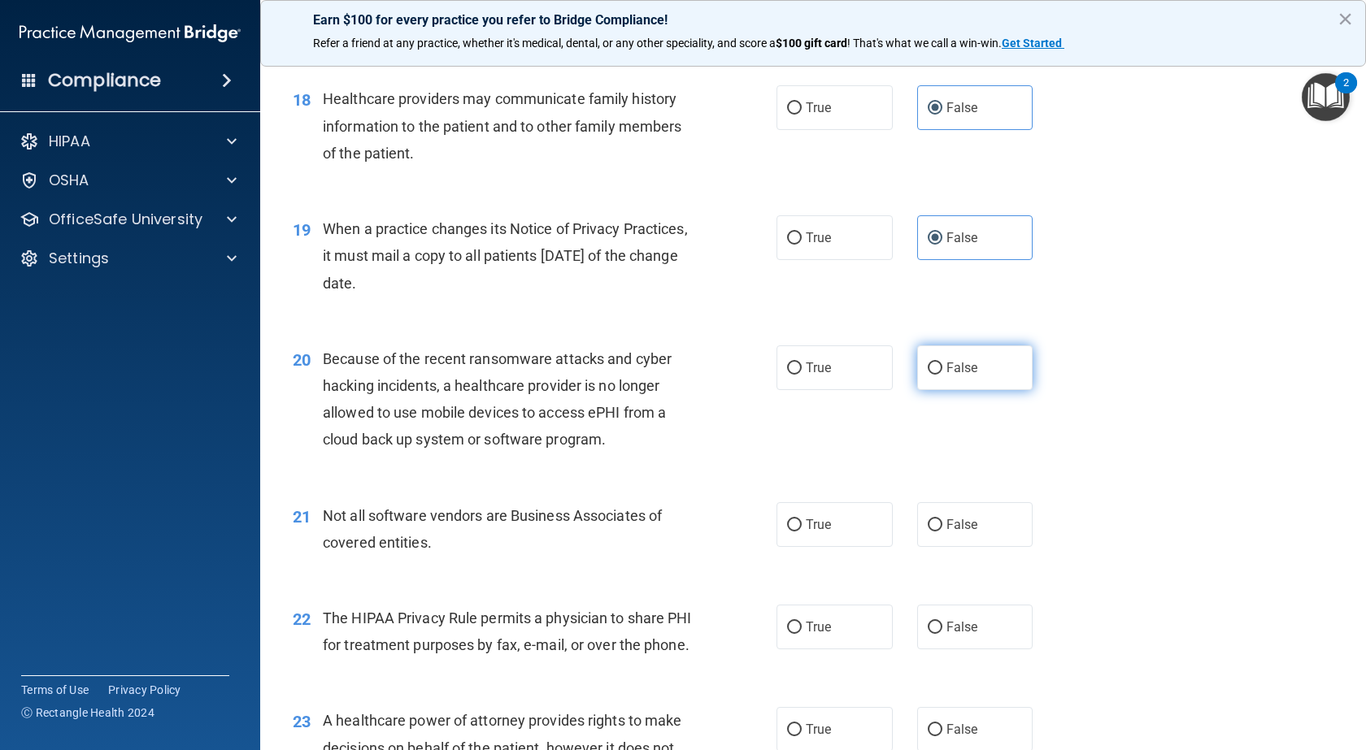
radio input "true"
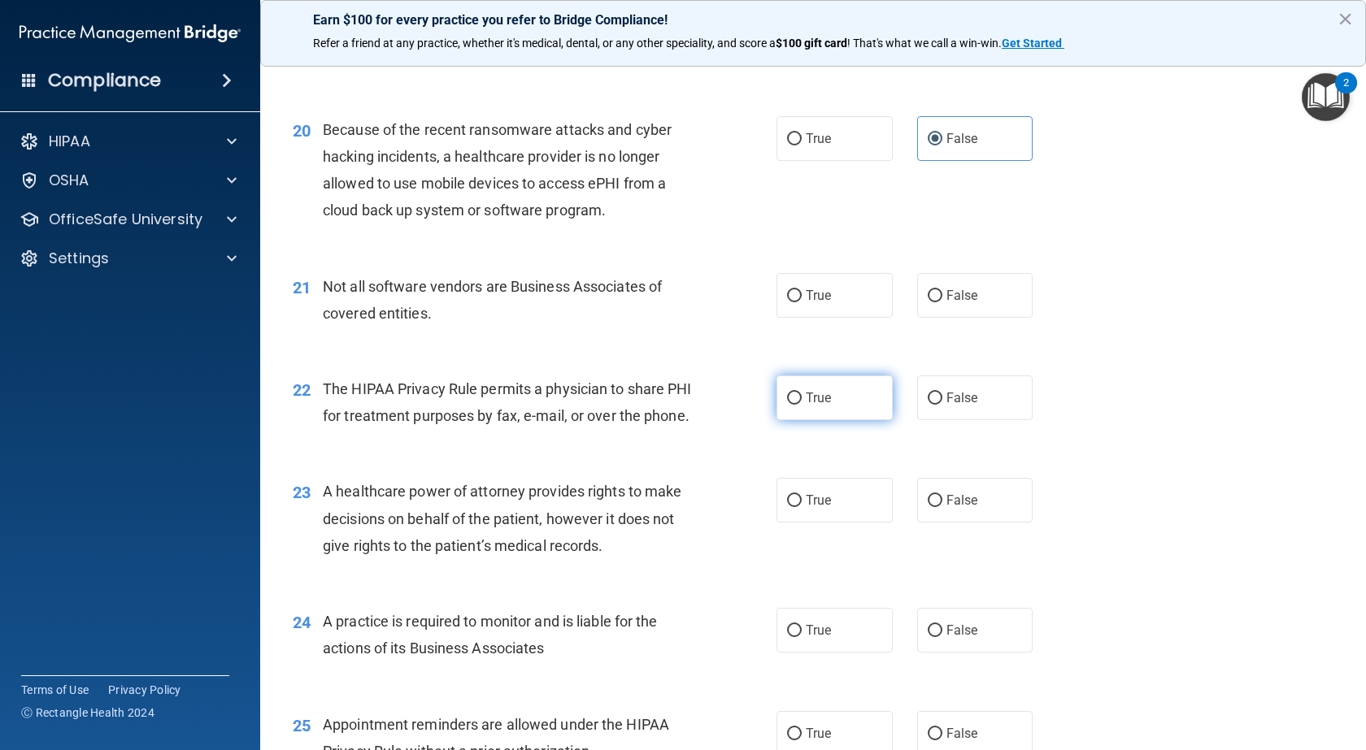
scroll to position [2601, 0]
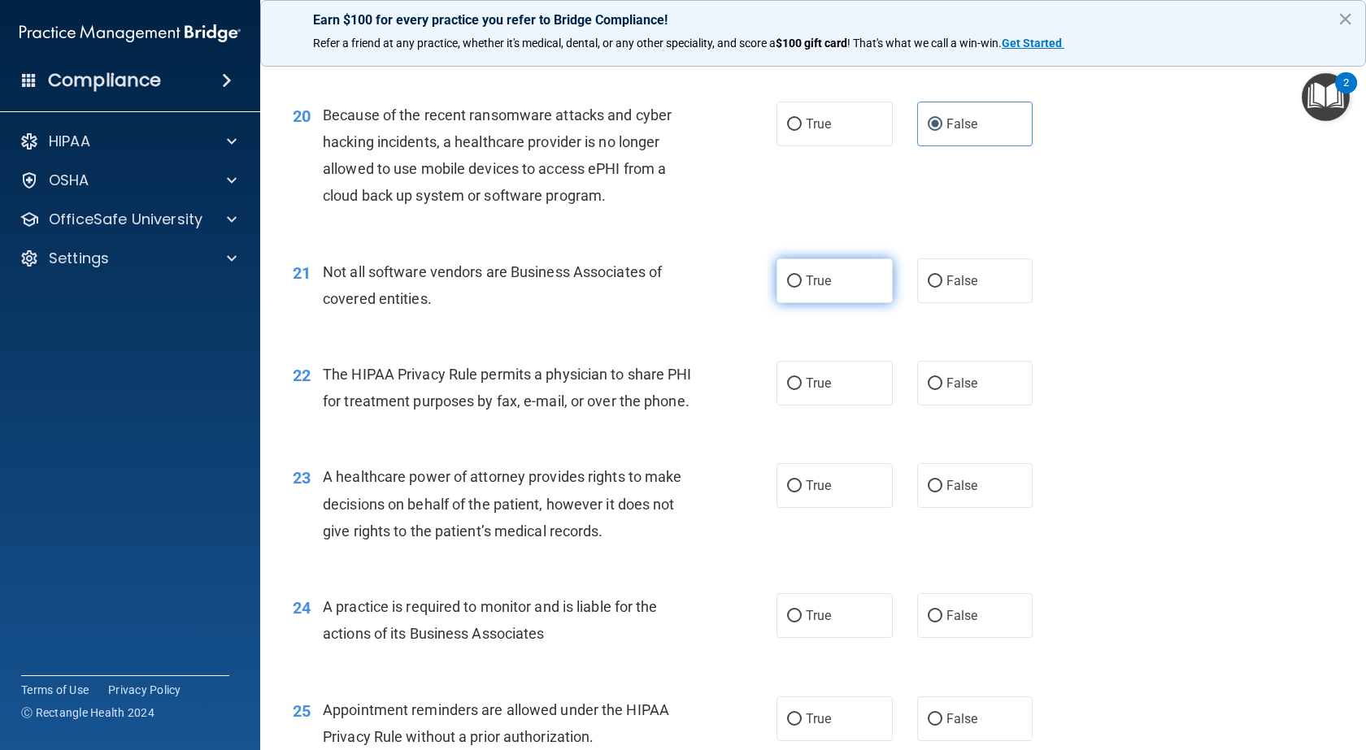
click at [831, 293] on label "True" at bounding box center [834, 280] width 116 height 45
click at [801, 288] on input "True" at bounding box center [794, 282] width 15 height 12
radio input "true"
click at [835, 385] on label "True" at bounding box center [834, 383] width 116 height 45
click at [801, 385] on input "True" at bounding box center [794, 384] width 15 height 12
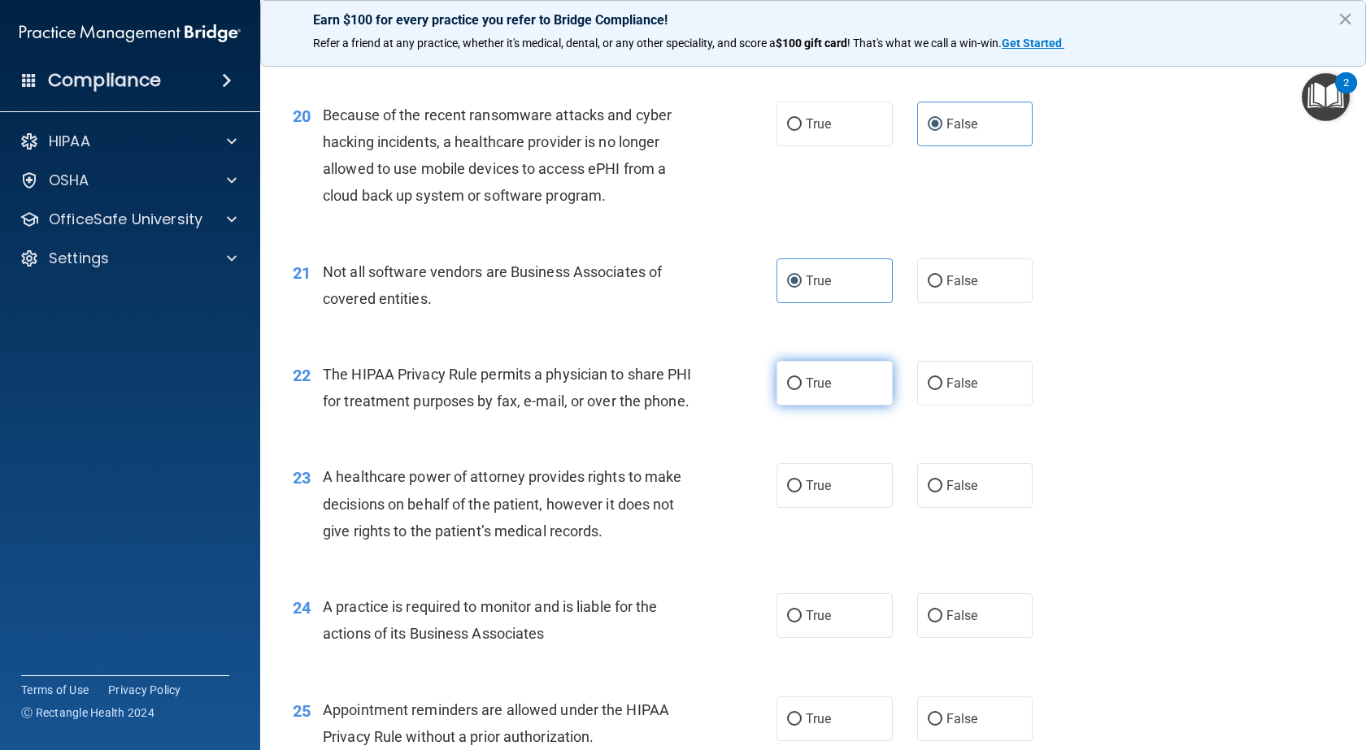
radio input "true"
click at [831, 508] on label "True" at bounding box center [834, 485] width 116 height 45
click at [801, 493] on input "True" at bounding box center [794, 486] width 15 height 12
radio input "true"
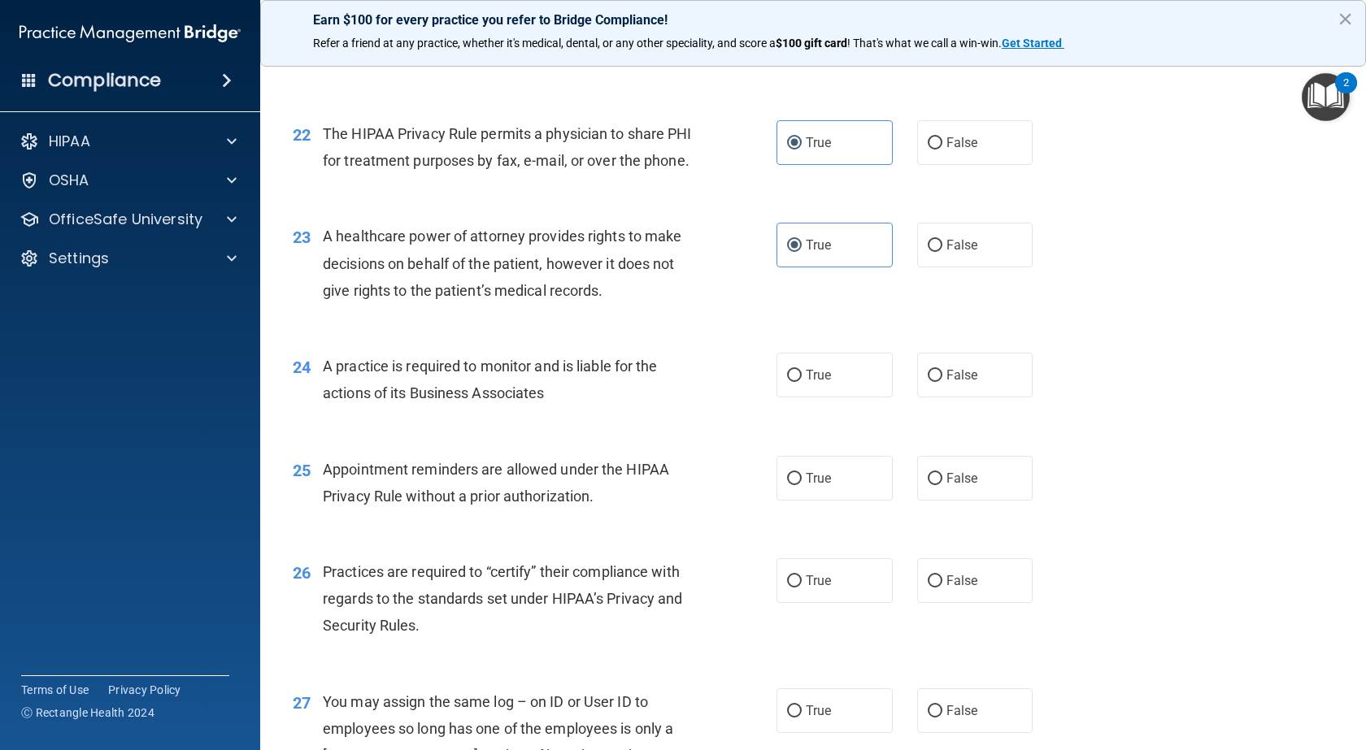
scroll to position [2845, 0]
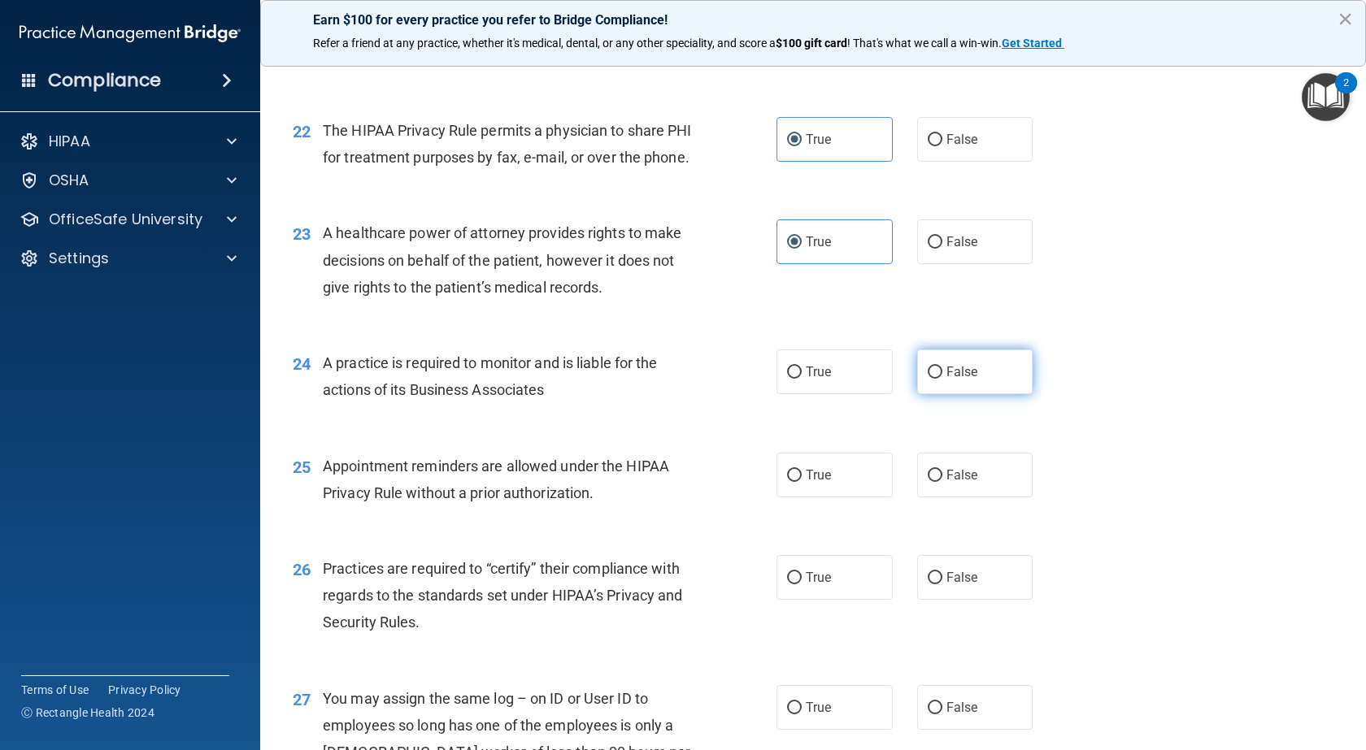
click at [981, 394] on label "False" at bounding box center [975, 372] width 116 height 45
click at [942, 379] on input "False" at bounding box center [934, 373] width 15 height 12
radio input "true"
click at [966, 489] on label "False" at bounding box center [975, 475] width 116 height 45
click at [942, 482] on input "False" at bounding box center [934, 476] width 15 height 12
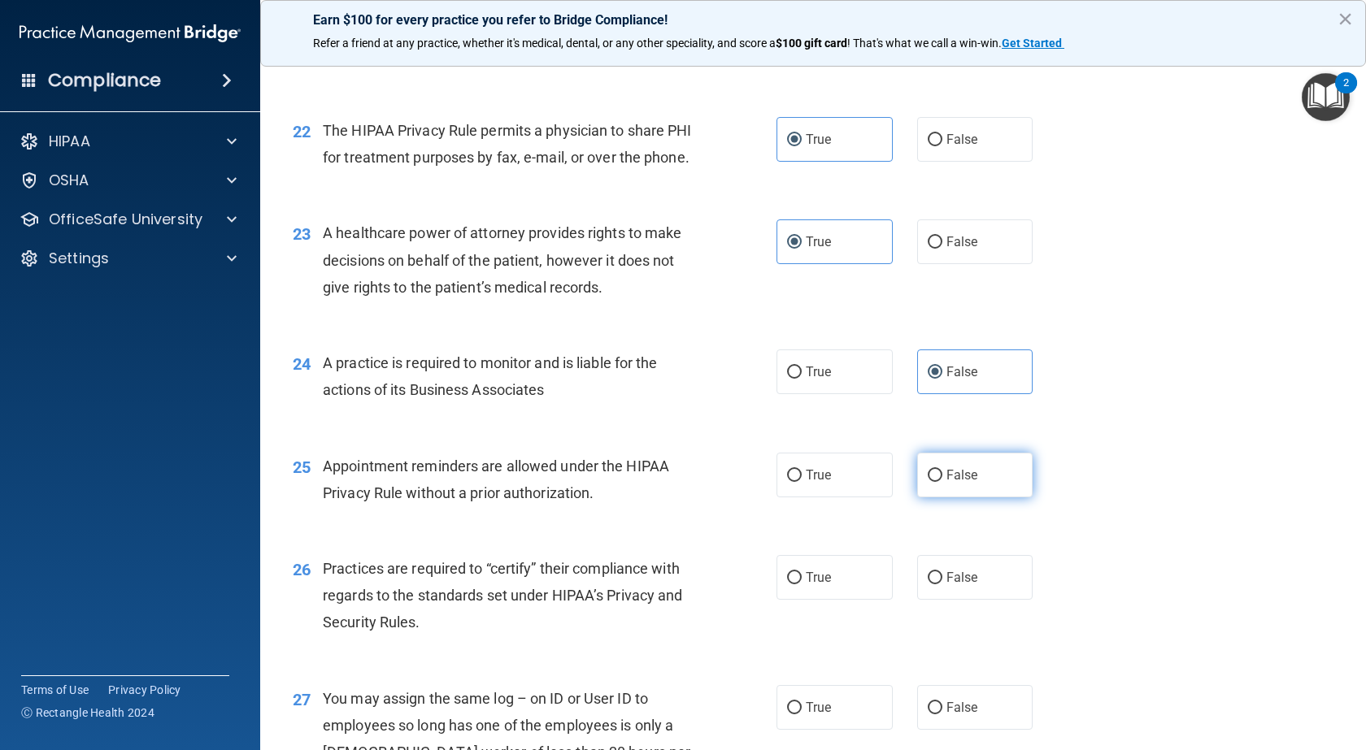
radio input "true"
click at [968, 585] on span "False" at bounding box center [962, 577] width 32 height 15
click at [942, 584] on input "False" at bounding box center [934, 578] width 15 height 12
radio input "true"
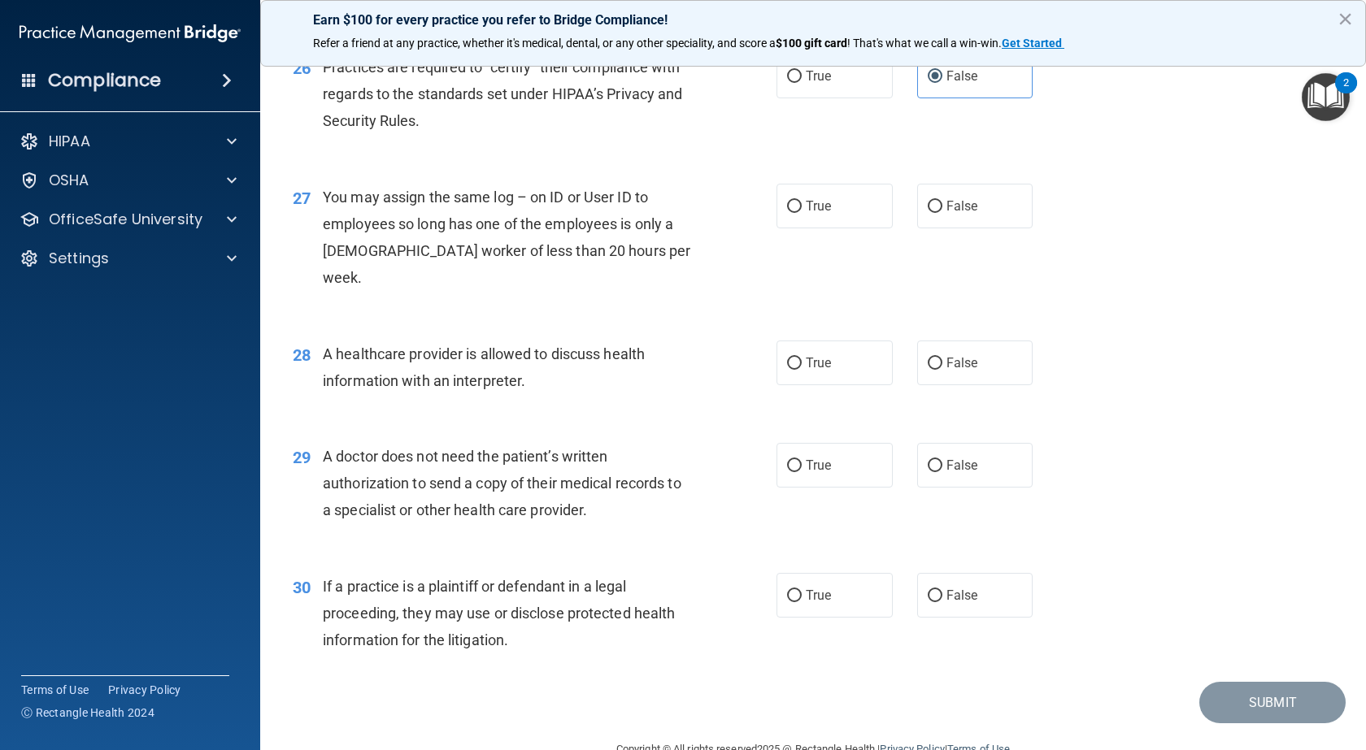
scroll to position [3385, 0]
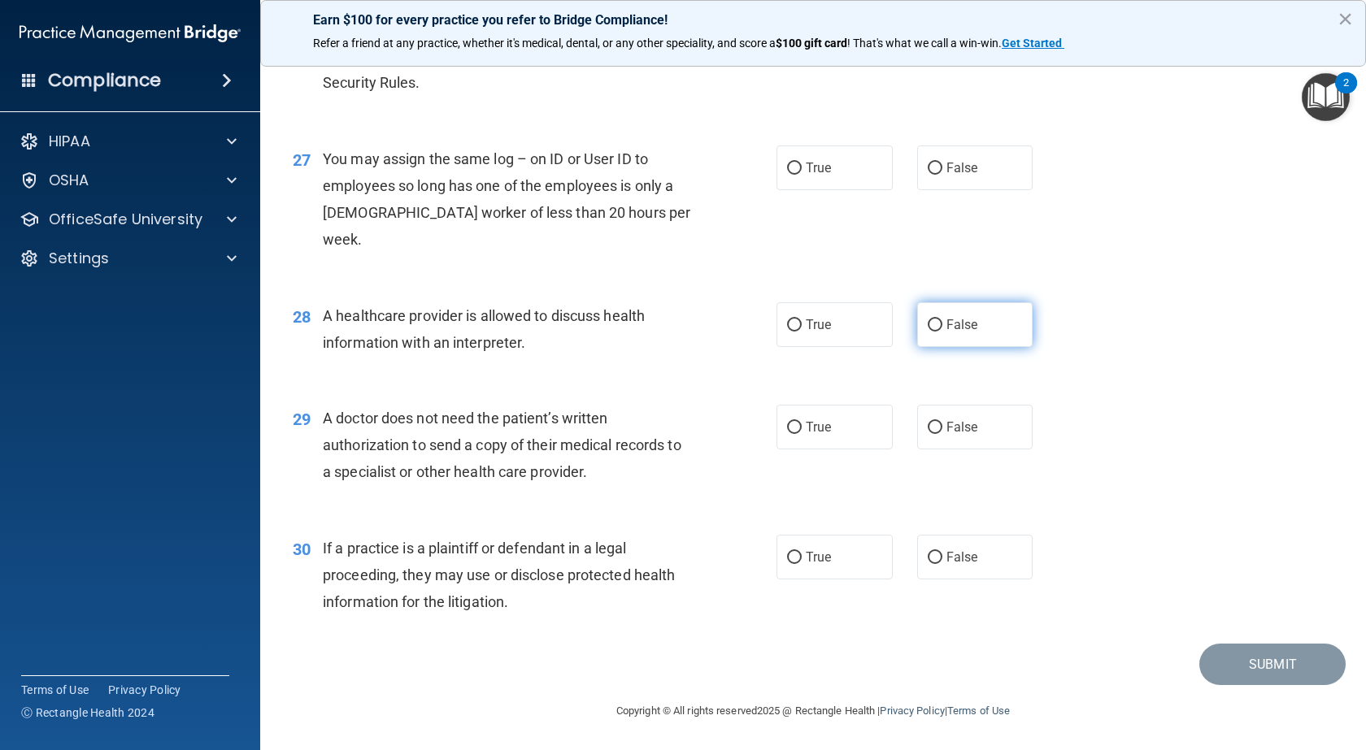
click at [953, 329] on span "False" at bounding box center [962, 324] width 32 height 15
click at [942, 329] on input "False" at bounding box center [934, 325] width 15 height 12
radio input "true"
click at [965, 190] on label "False" at bounding box center [975, 167] width 116 height 45
click at [942, 175] on input "False" at bounding box center [934, 169] width 15 height 12
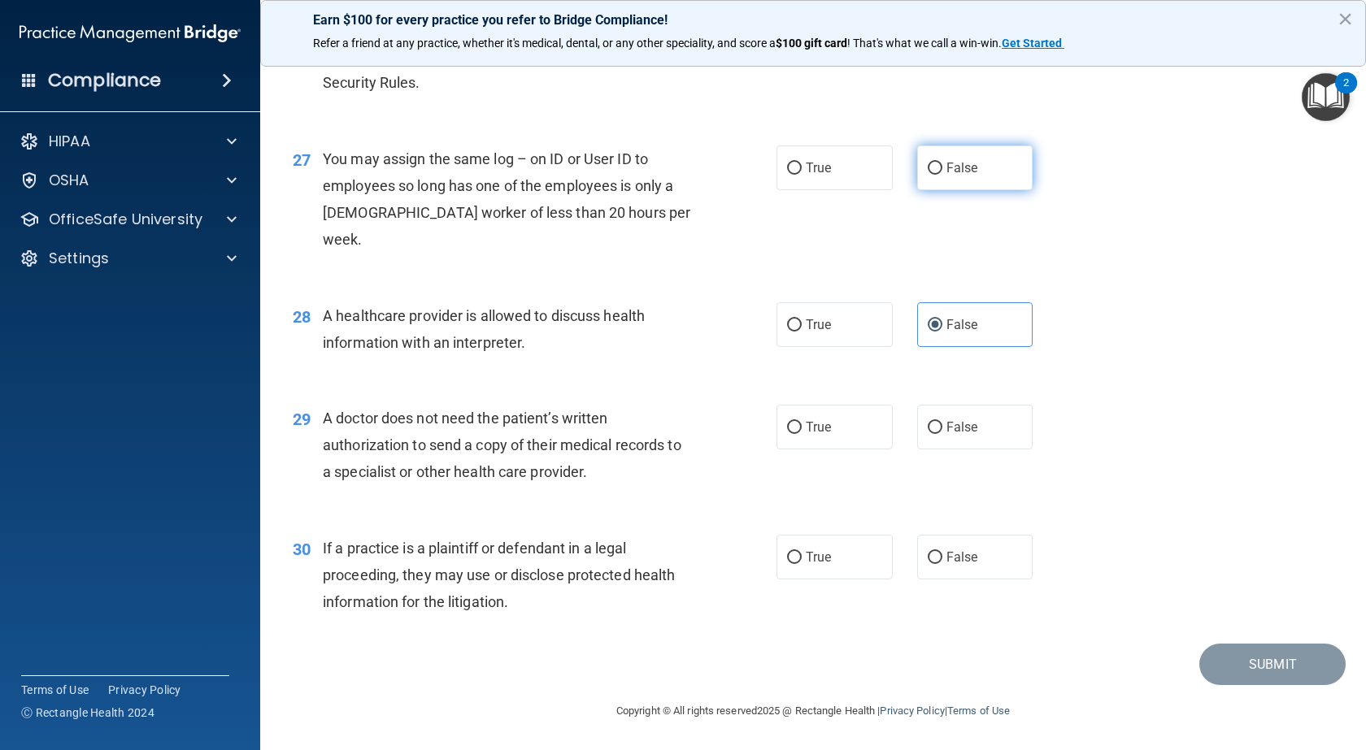
radio input "true"
click at [818, 319] on span "True" at bounding box center [818, 324] width 25 height 15
click at [801, 319] on input "True" at bounding box center [794, 325] width 15 height 12
radio input "true"
radio input "false"
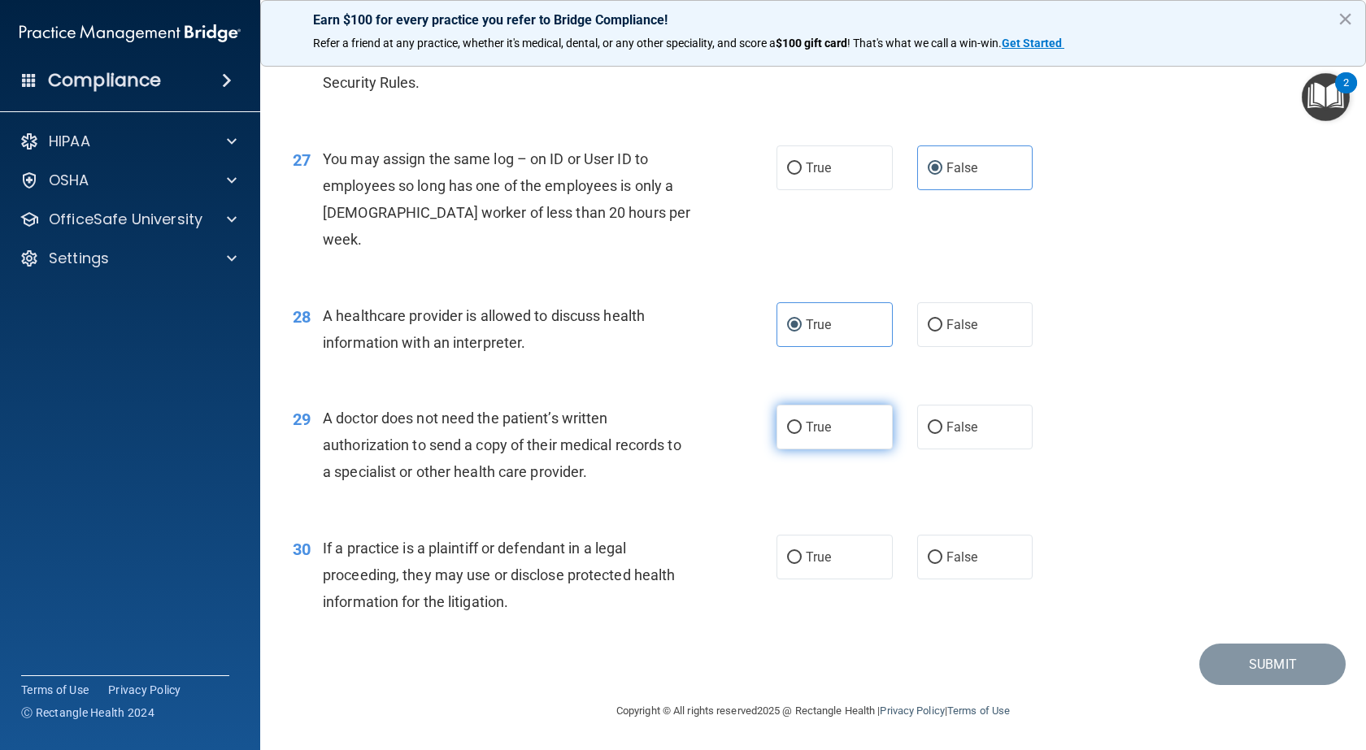
click at [842, 422] on label "True" at bounding box center [834, 427] width 116 height 45
click at [801, 422] on input "True" at bounding box center [794, 428] width 15 height 12
radio input "true"
click at [823, 546] on label "True" at bounding box center [834, 557] width 116 height 45
click at [801, 552] on input "True" at bounding box center [794, 558] width 15 height 12
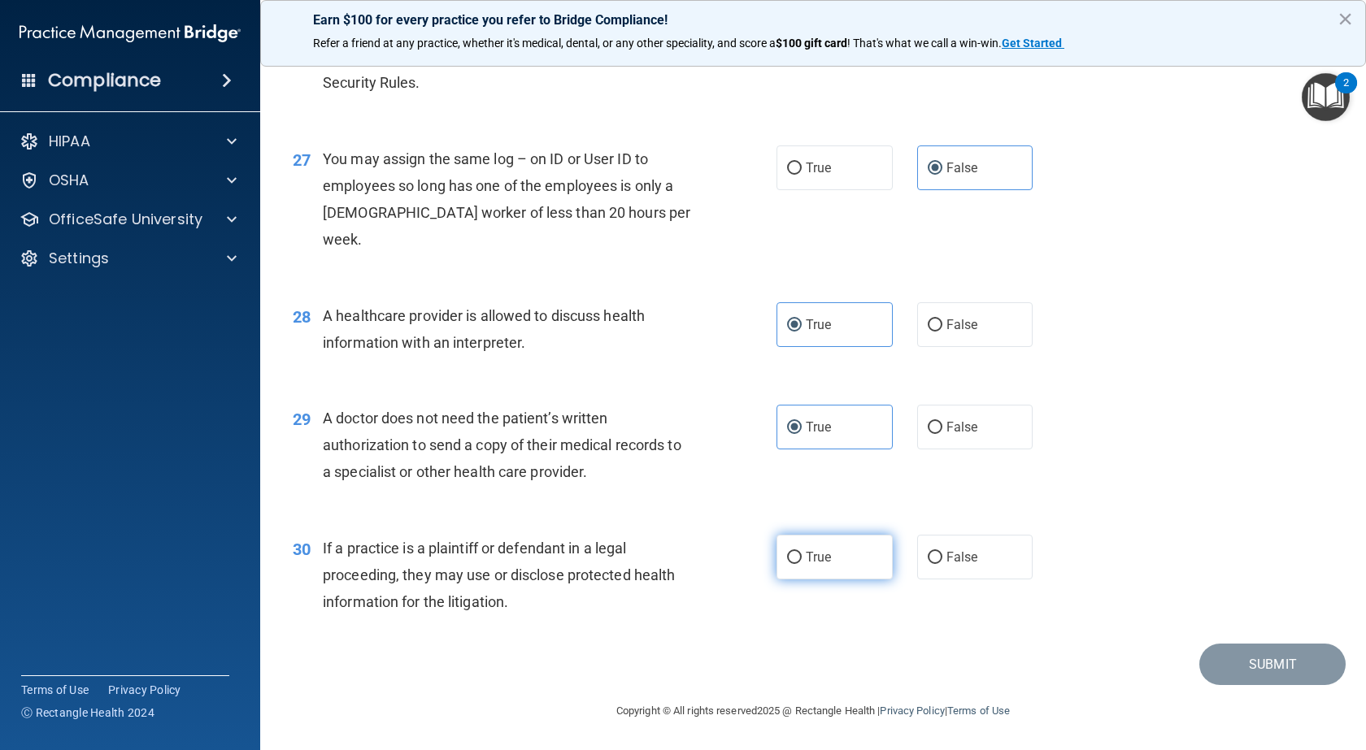
radio input "true"
click at [1282, 662] on button "Submit" at bounding box center [1272, 664] width 146 height 41
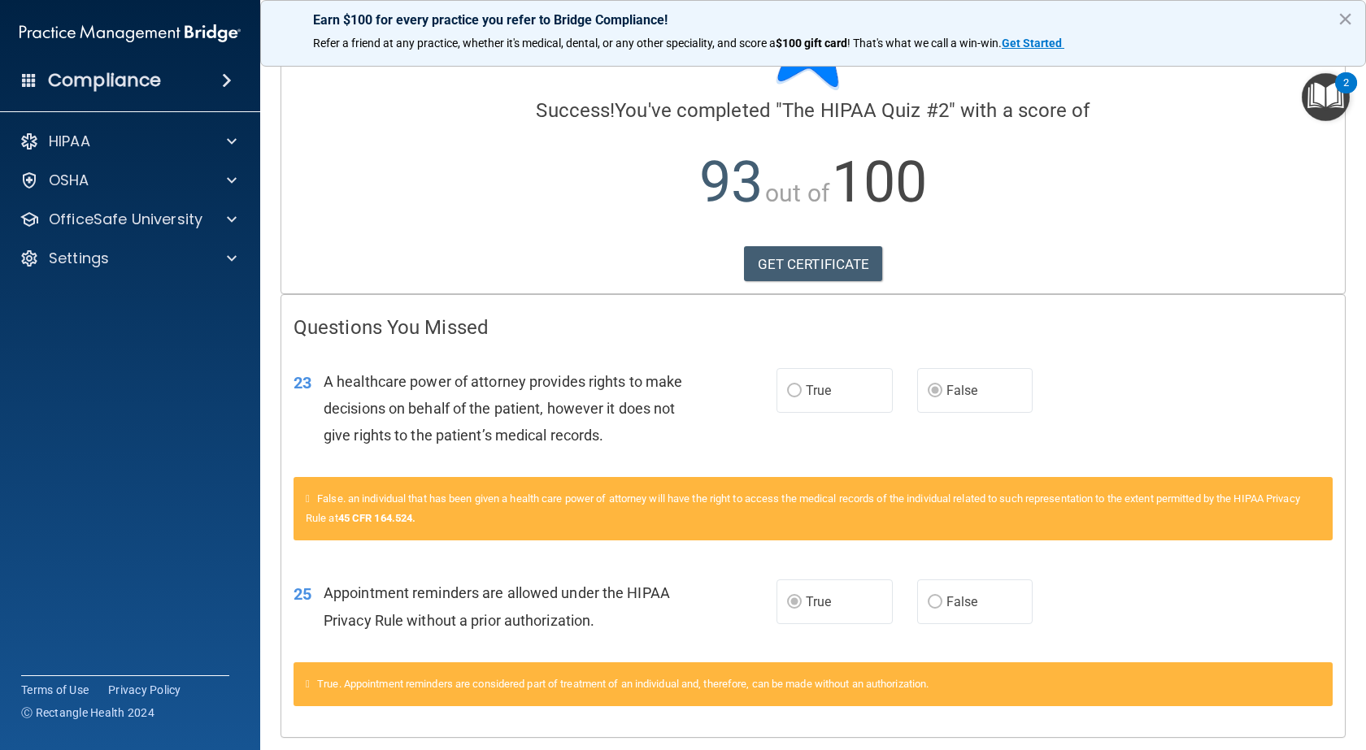
scroll to position [60, 0]
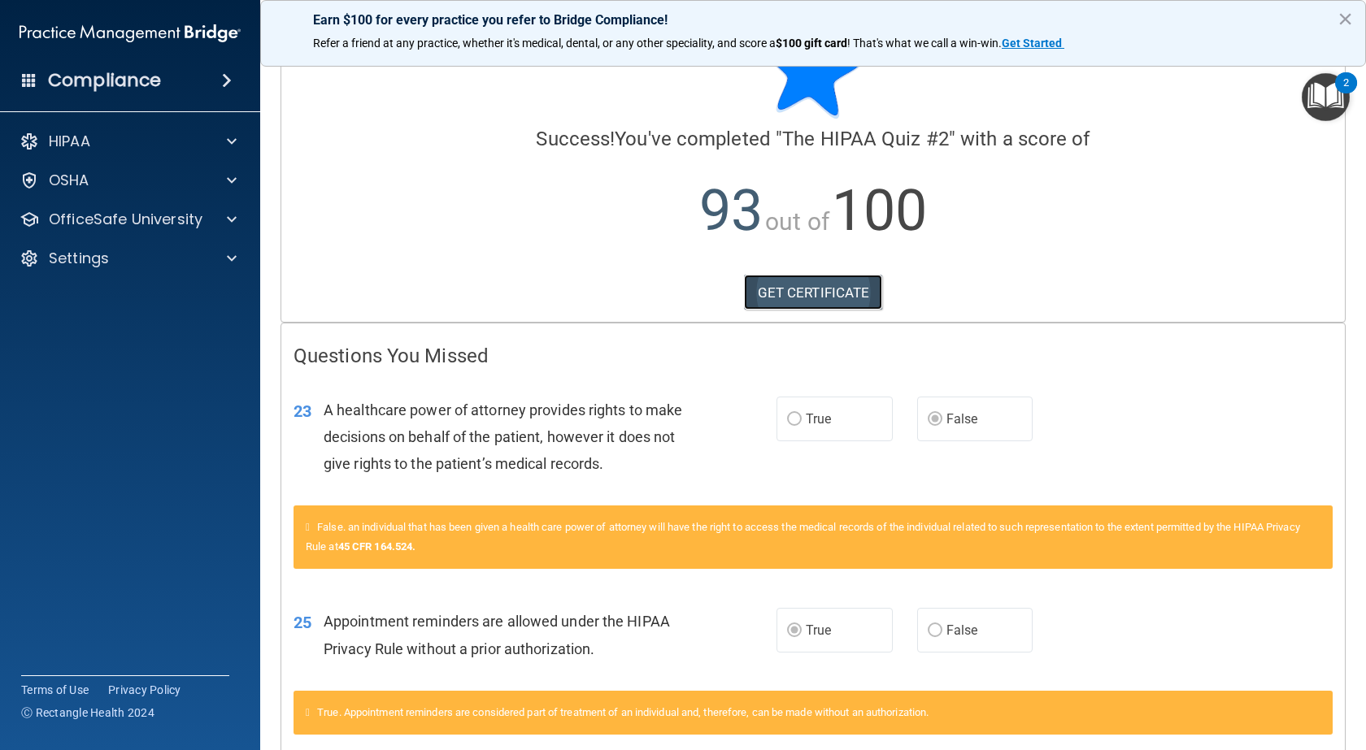
click at [822, 293] on link "GET CERTIFICATE" at bounding box center [813, 293] width 139 height 36
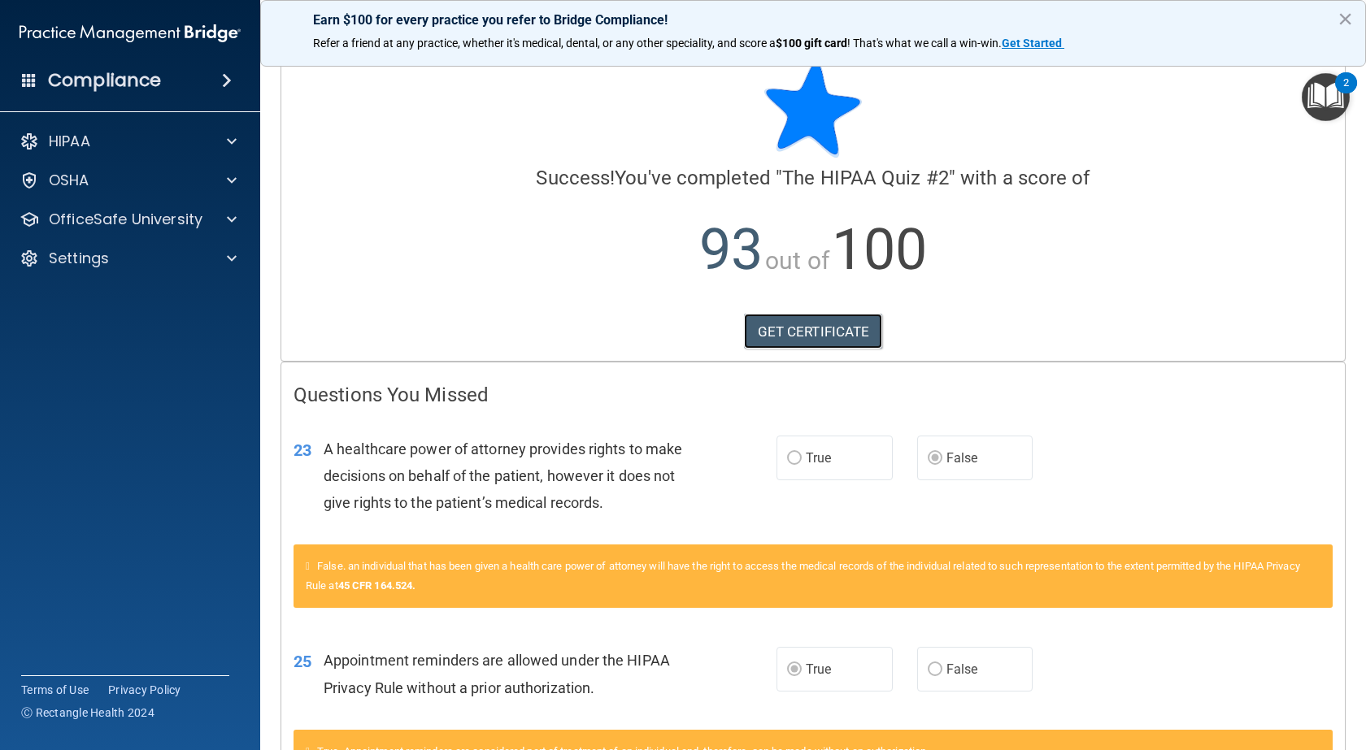
scroll to position [0, 0]
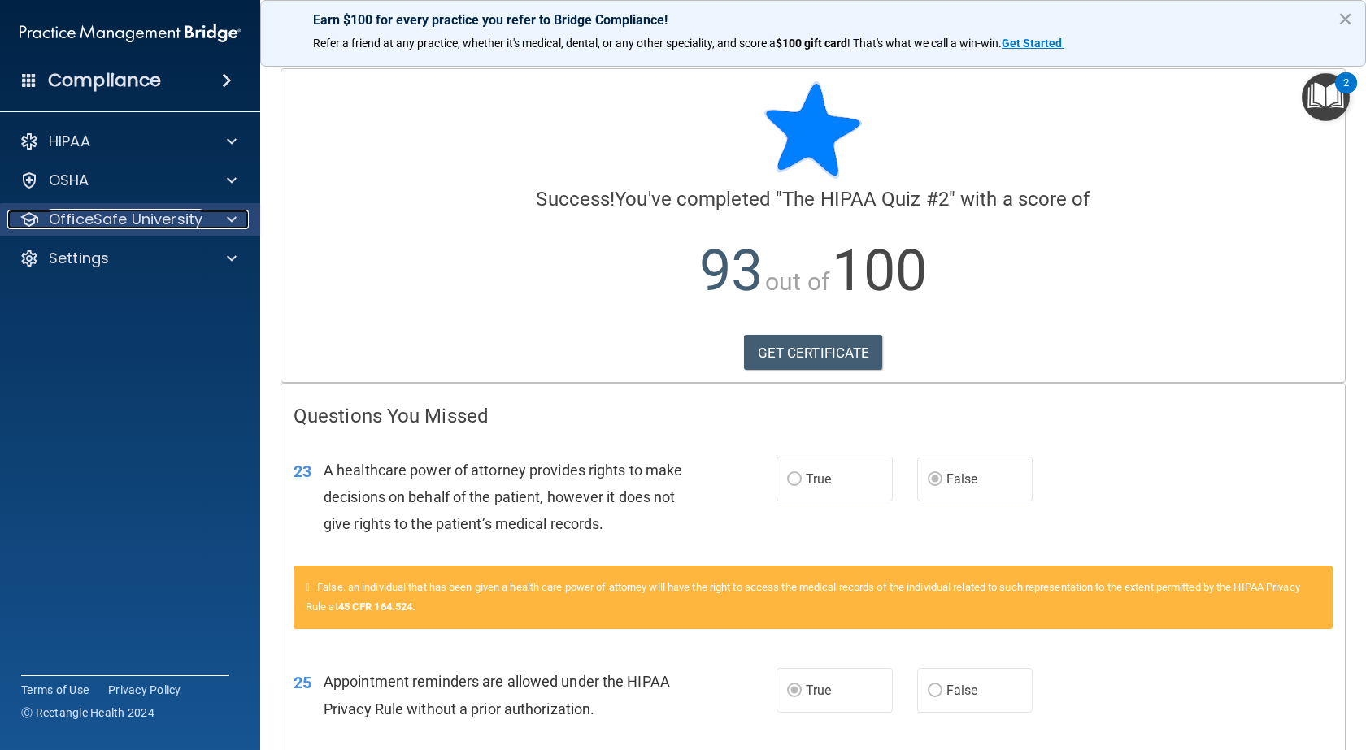
click at [209, 219] on div at bounding box center [229, 220] width 41 height 20
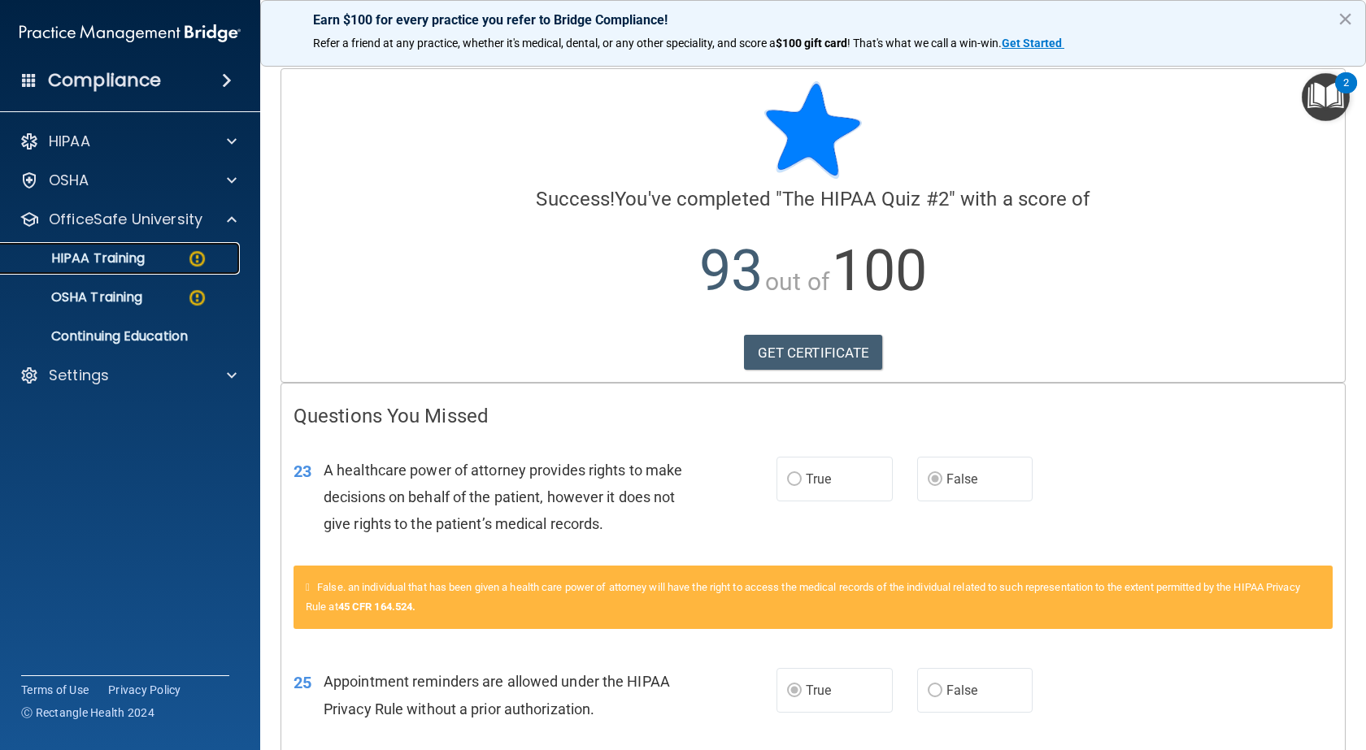
click at [149, 265] on div "HIPAA Training" at bounding box center [122, 258] width 222 height 16
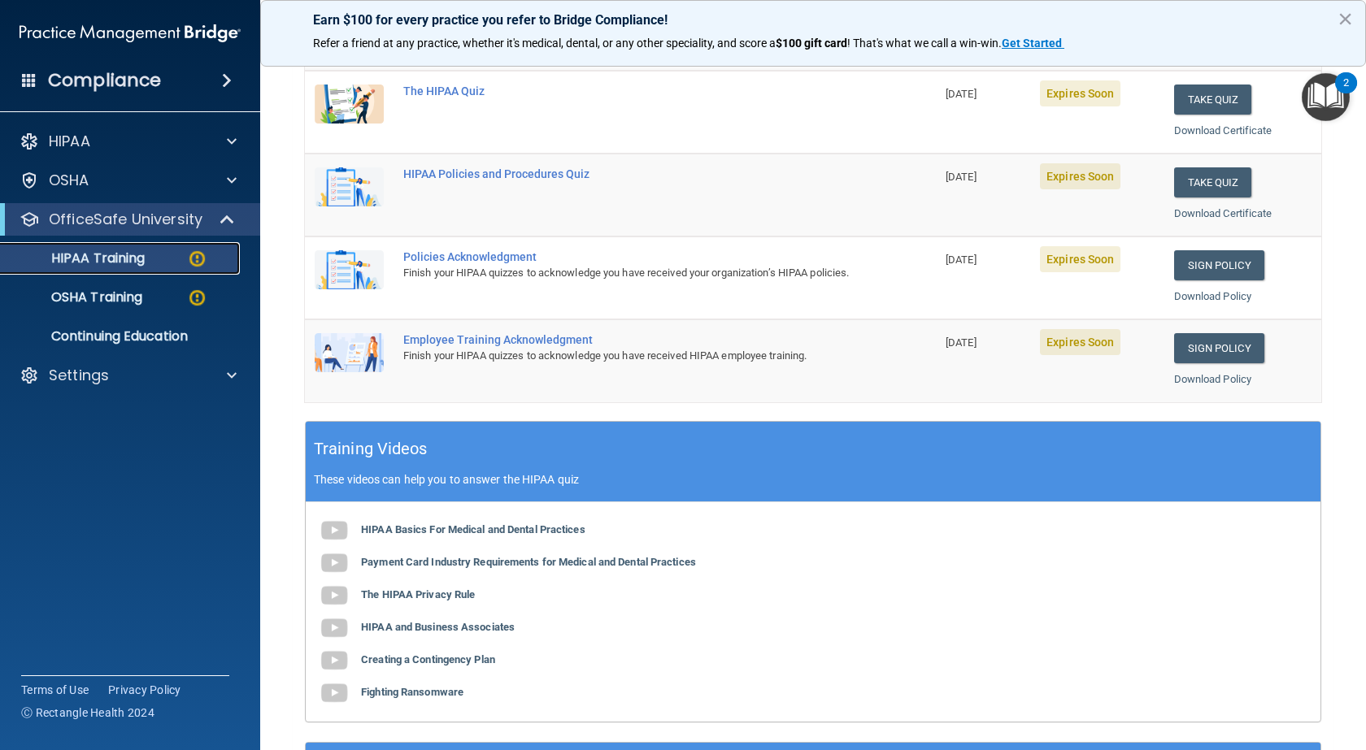
scroll to position [67, 0]
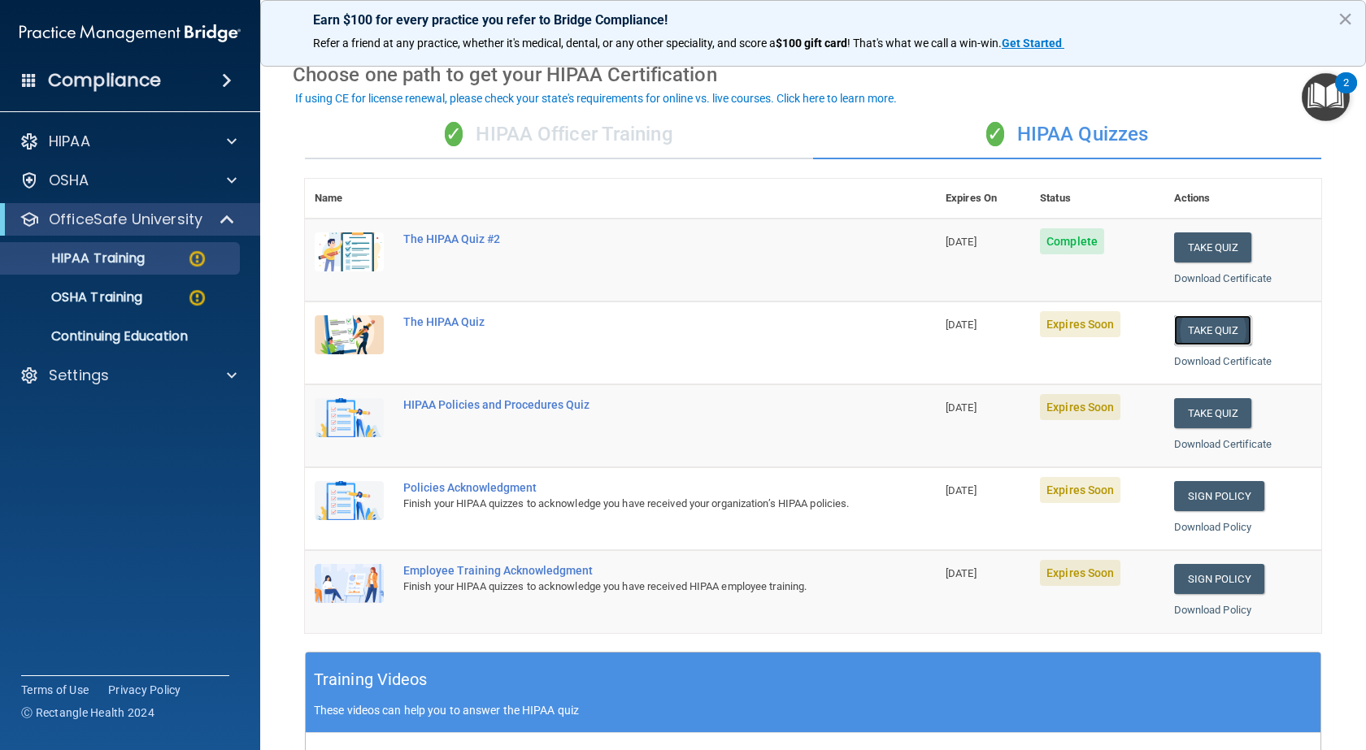
click at [1204, 322] on button "Take Quiz" at bounding box center [1213, 330] width 78 height 30
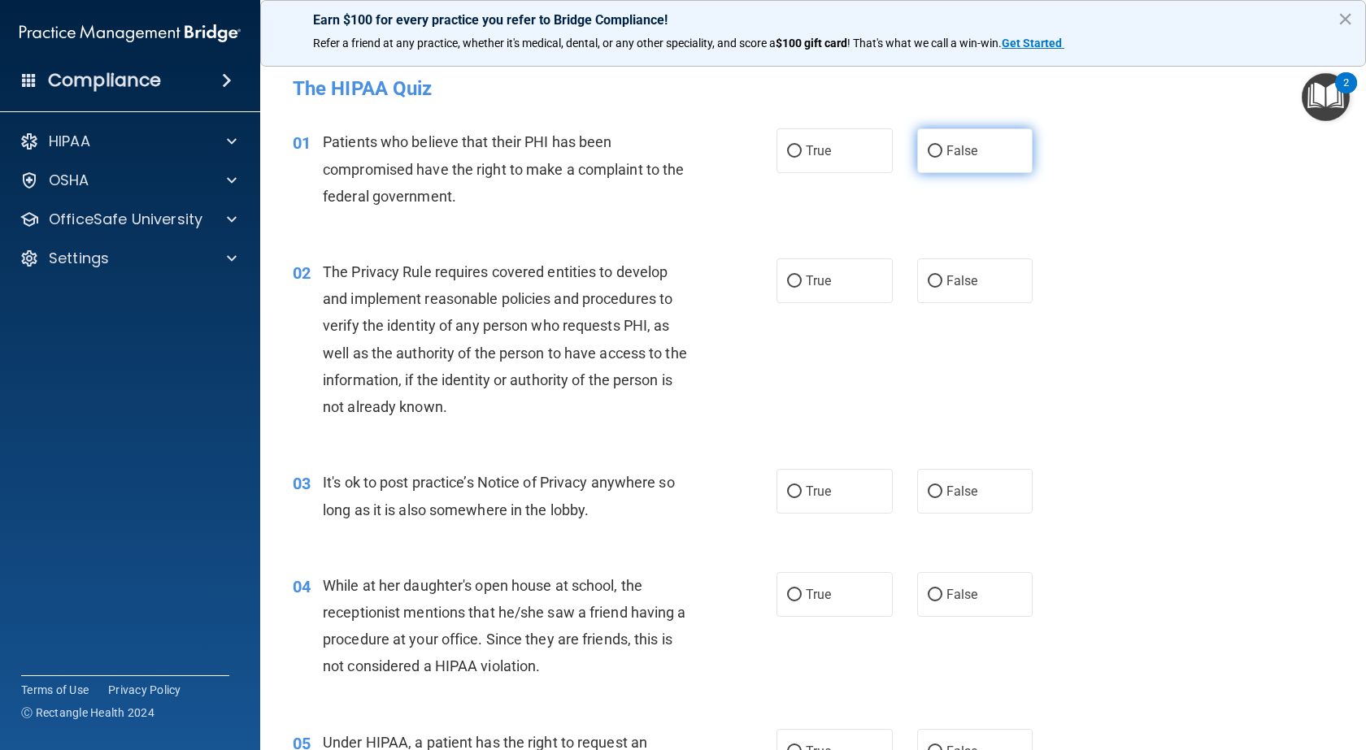
click at [1010, 135] on label "False" at bounding box center [975, 150] width 116 height 45
click at [942, 145] on input "False" at bounding box center [934, 151] width 15 height 12
radio input "true"
click at [858, 280] on label "True" at bounding box center [834, 280] width 116 height 45
click at [801, 280] on input "True" at bounding box center [794, 282] width 15 height 12
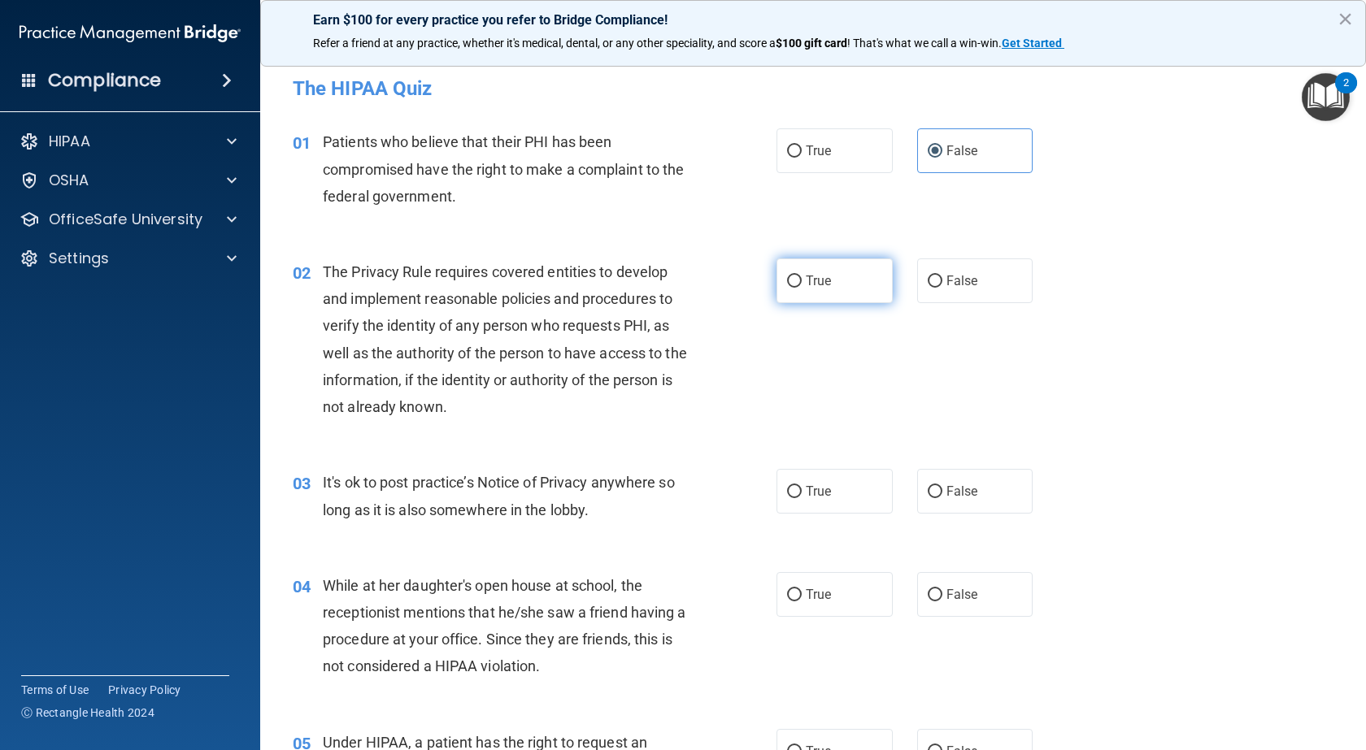
radio input "true"
click at [941, 504] on label "False" at bounding box center [975, 491] width 116 height 45
click at [941, 498] on input "False" at bounding box center [934, 492] width 15 height 12
radio input "true"
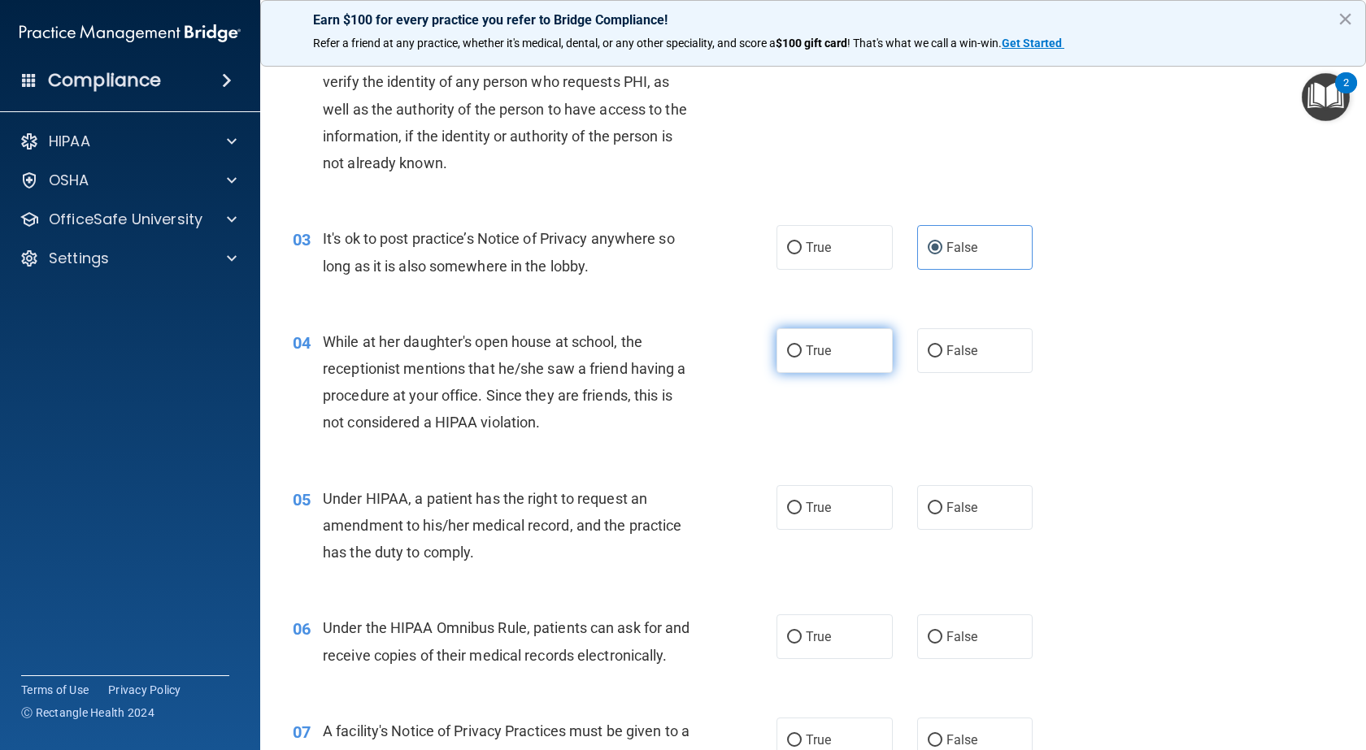
click at [815, 350] on span "True" at bounding box center [818, 350] width 25 height 15
click at [801, 350] on input "True" at bounding box center [794, 351] width 15 height 12
radio input "true"
click at [829, 524] on label "True" at bounding box center [834, 507] width 116 height 45
click at [801, 515] on input "True" at bounding box center [794, 508] width 15 height 12
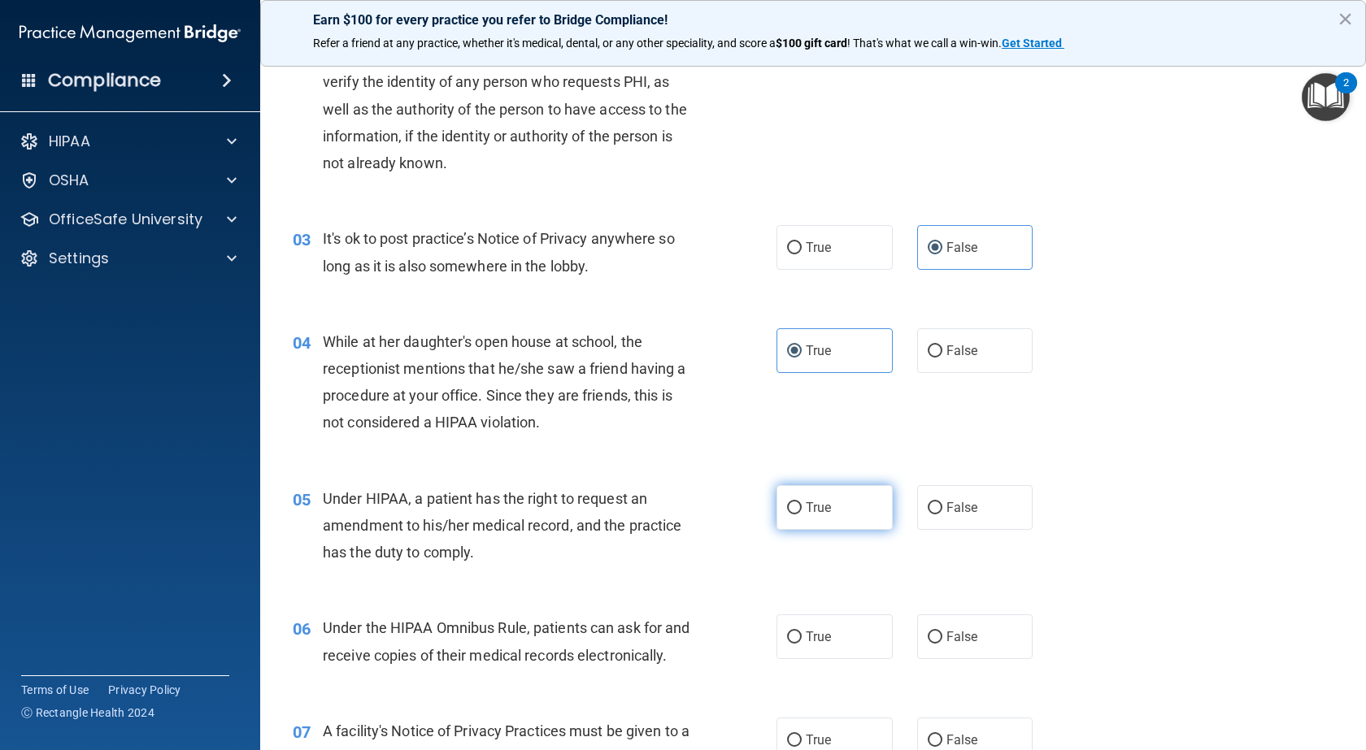
radio input "true"
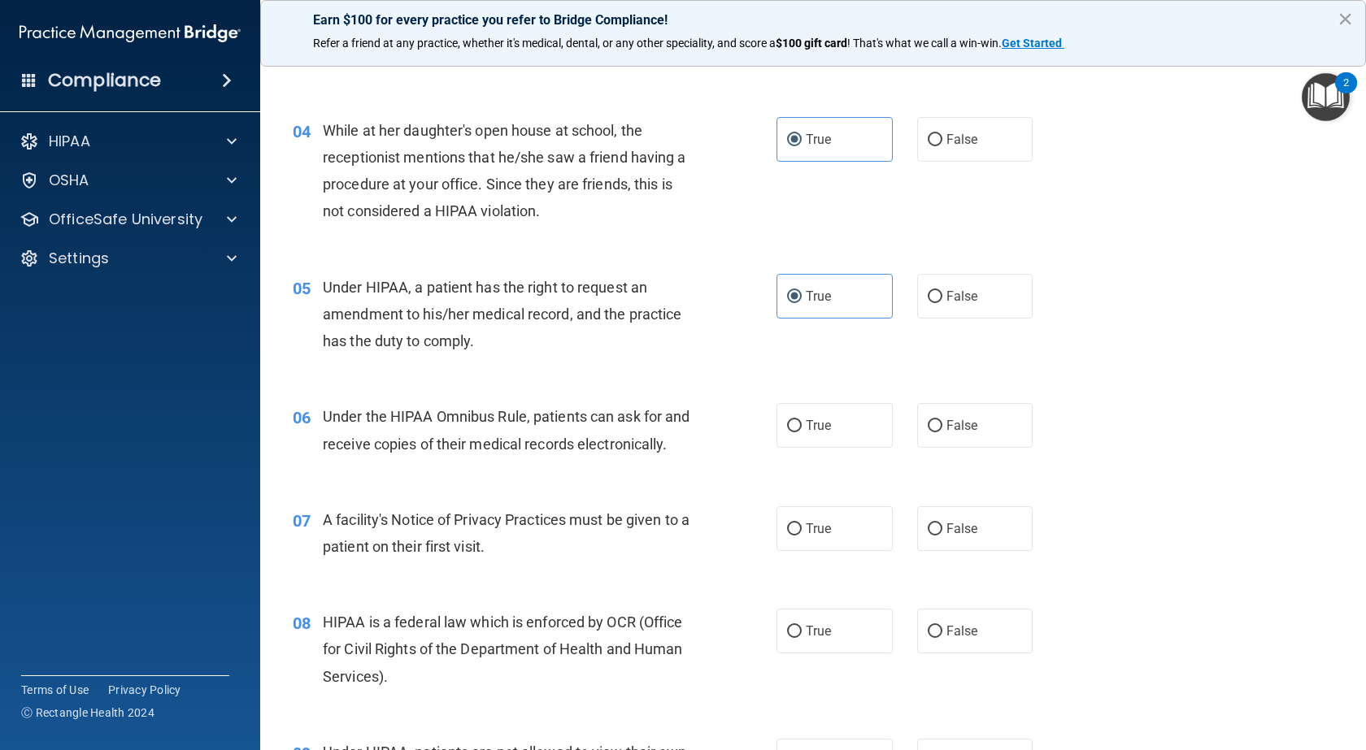
scroll to position [488, 0]
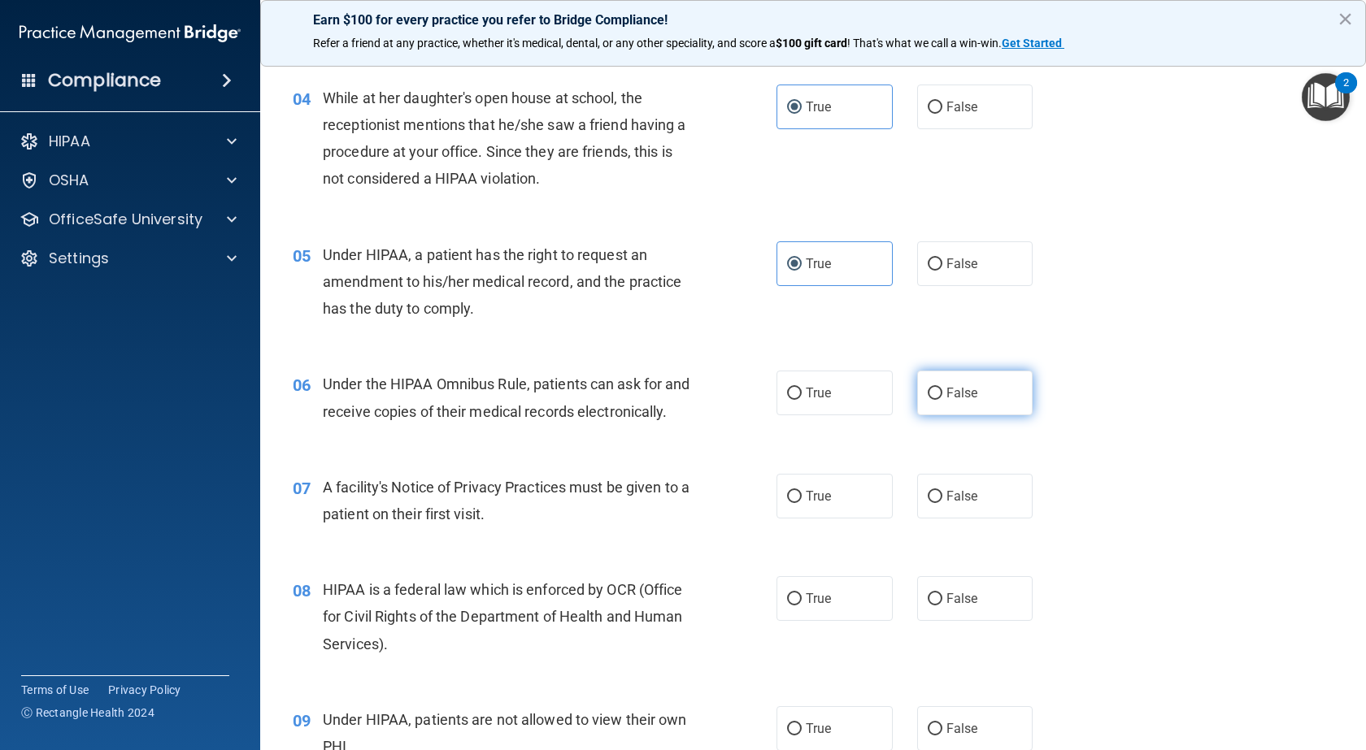
click at [943, 407] on label "False" at bounding box center [975, 393] width 116 height 45
click at [942, 400] on input "False" at bounding box center [934, 394] width 15 height 12
radio input "true"
click at [798, 519] on label "True" at bounding box center [834, 496] width 116 height 45
click at [798, 503] on input "True" at bounding box center [794, 497] width 15 height 12
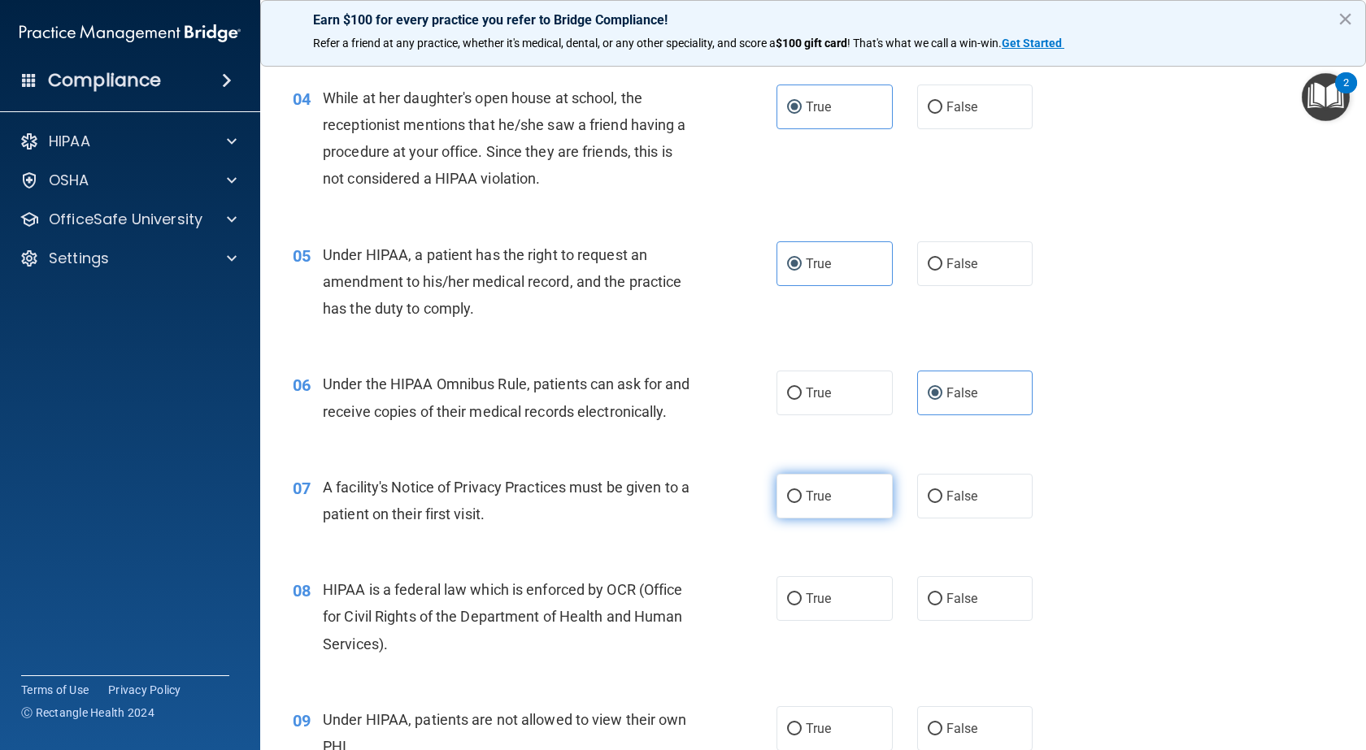
radio input "true"
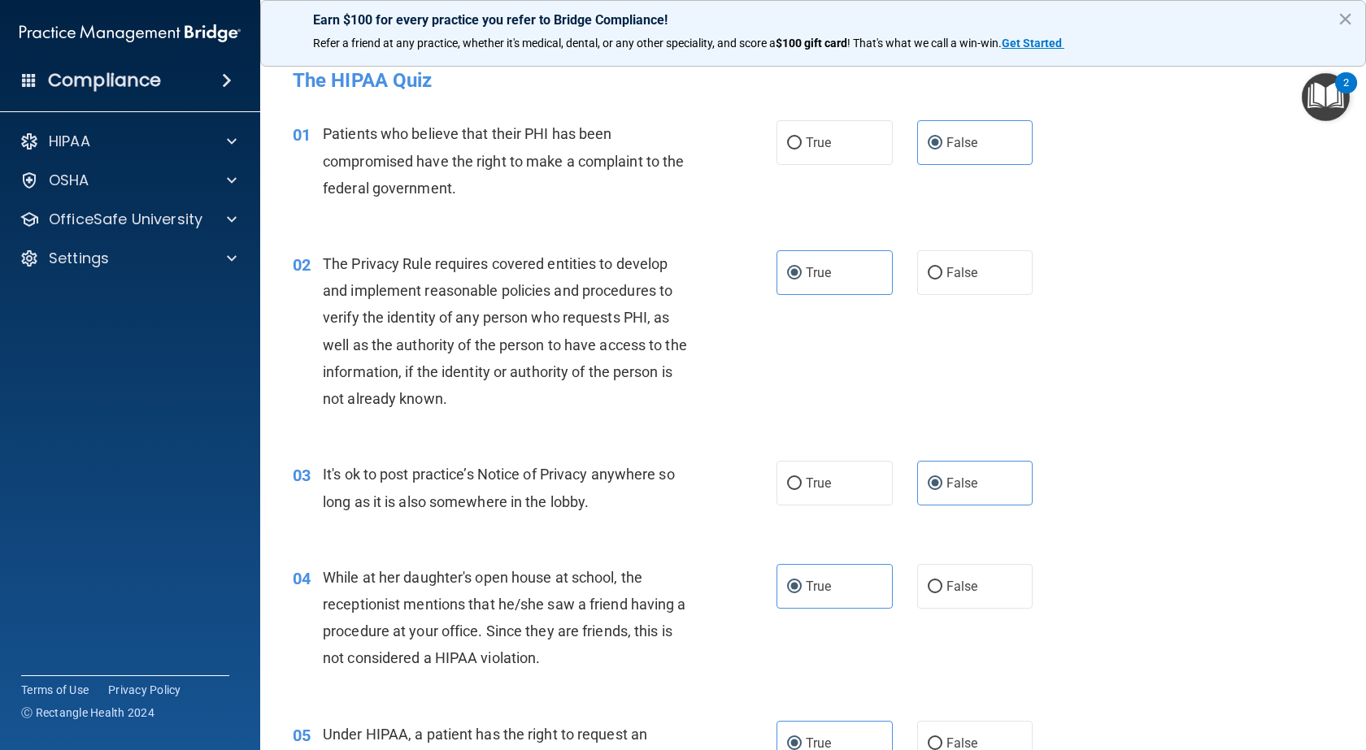
scroll to position [0, 0]
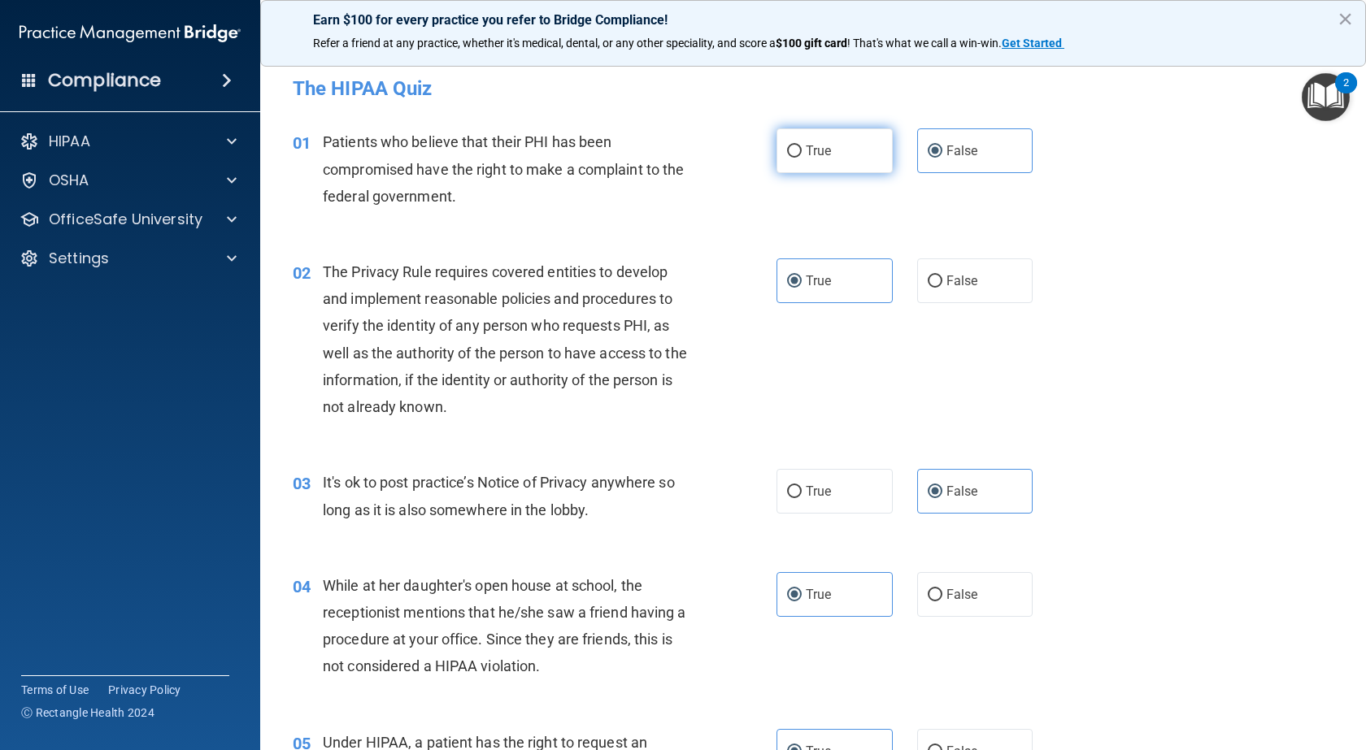
click at [868, 160] on label "True" at bounding box center [834, 150] width 116 height 45
click at [801, 158] on input "True" at bounding box center [794, 151] width 15 height 12
radio input "true"
radio input "false"
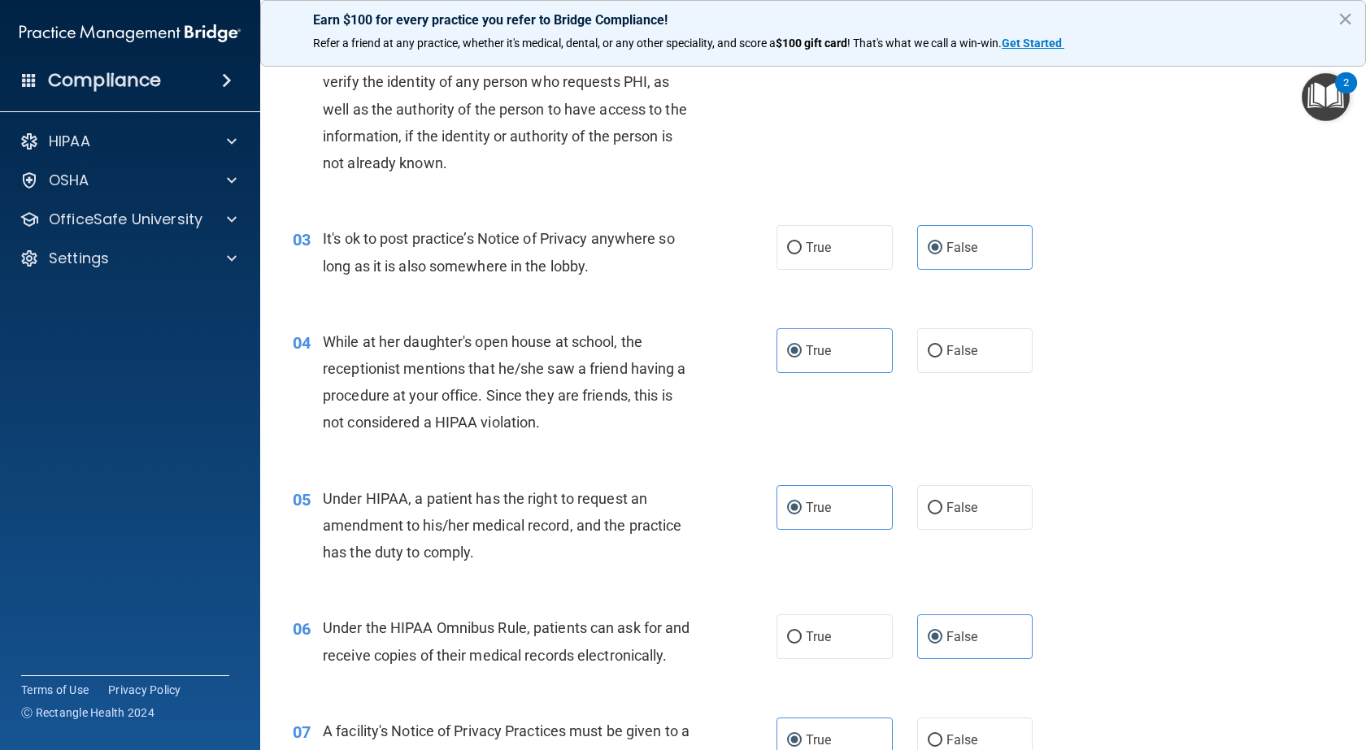
scroll to position [325, 0]
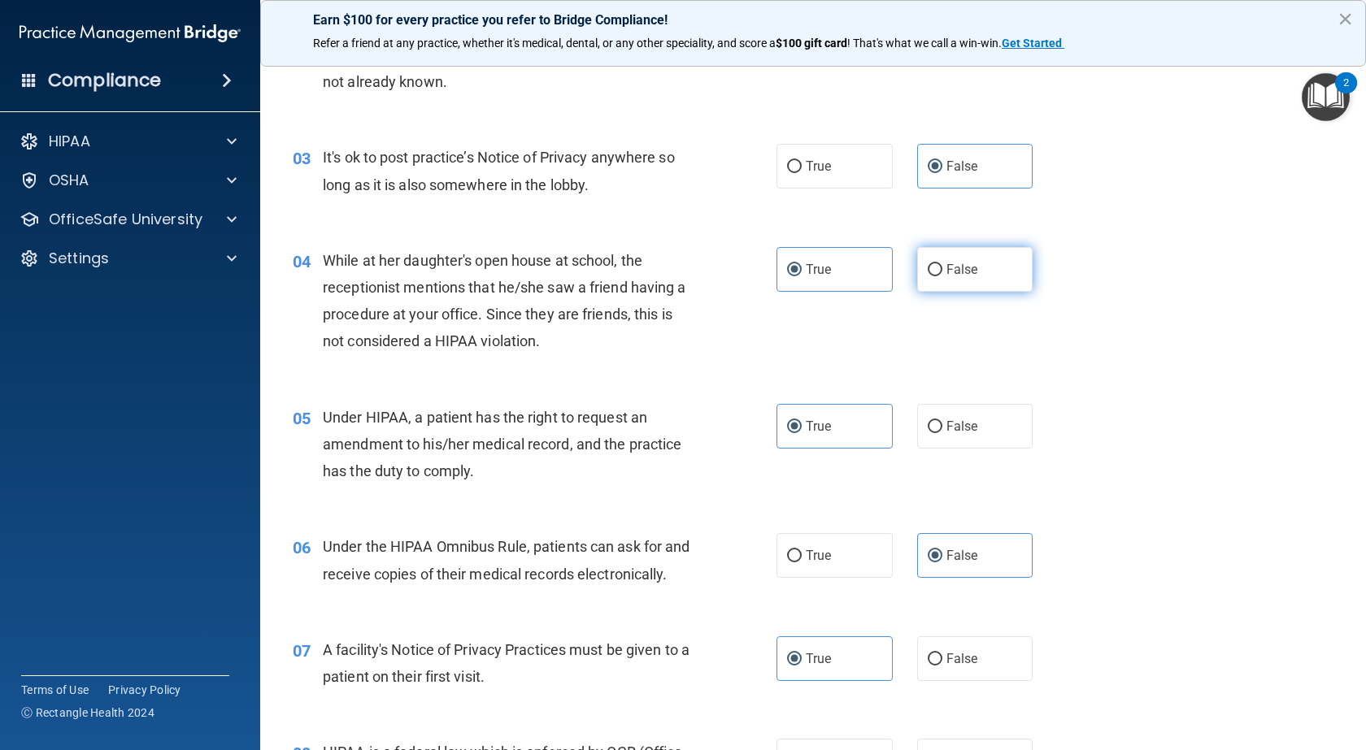
click at [917, 265] on label "False" at bounding box center [975, 269] width 116 height 45
click at [927, 265] on input "False" at bounding box center [934, 270] width 15 height 12
radio input "true"
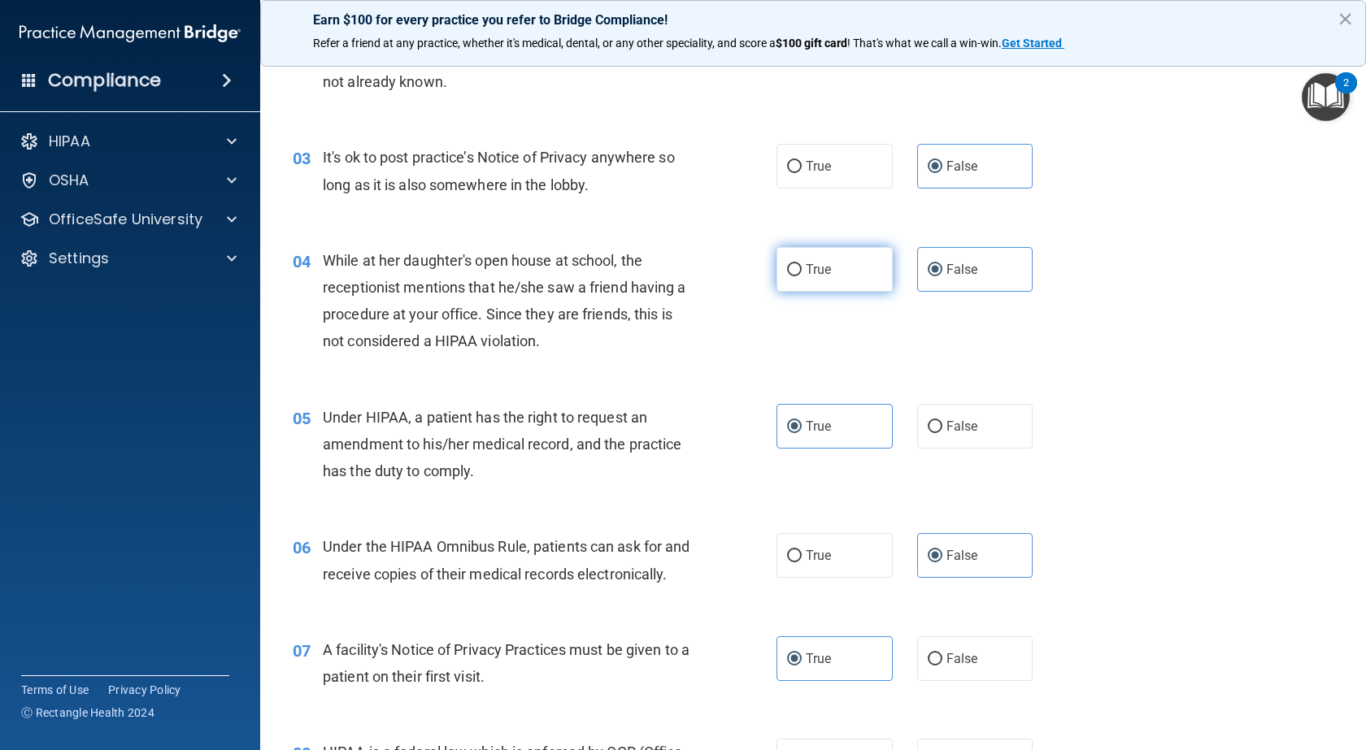
click at [787, 271] on input "True" at bounding box center [794, 270] width 15 height 12
radio input "true"
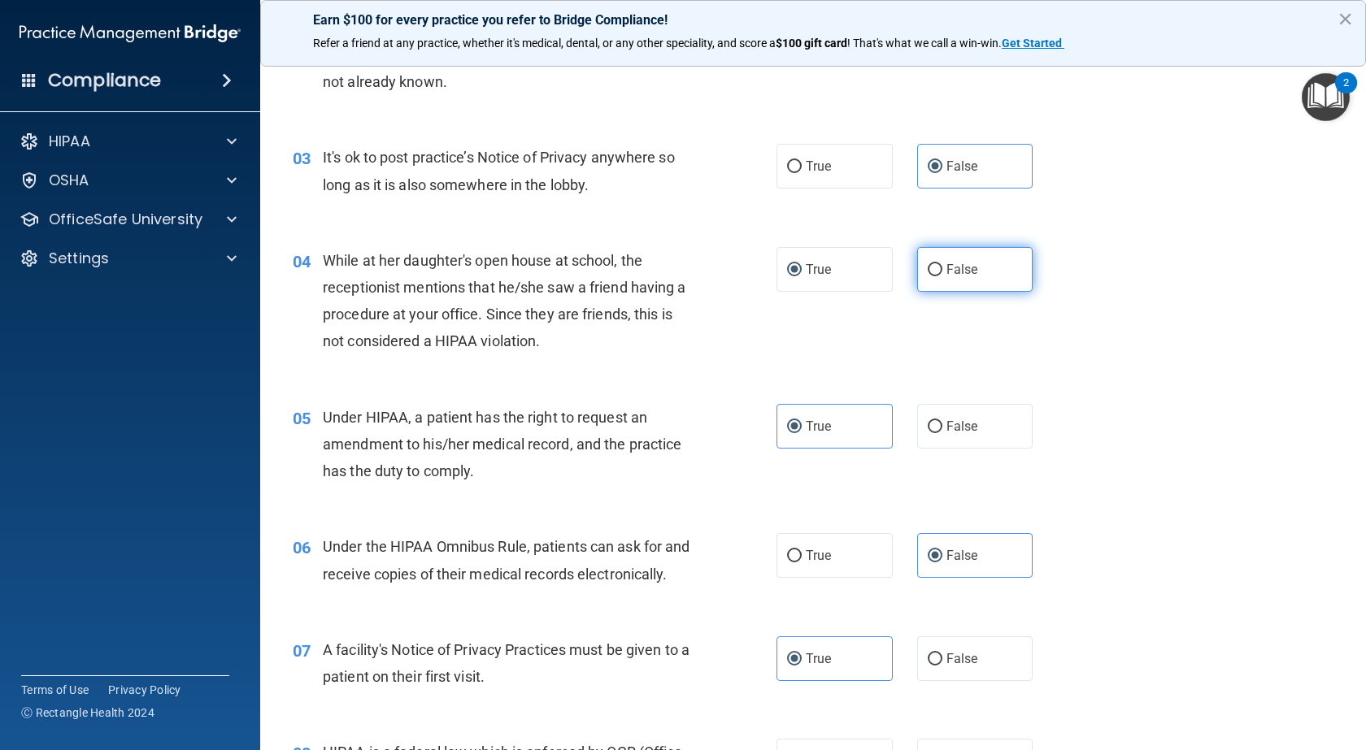
click at [988, 276] on label "False" at bounding box center [975, 269] width 116 height 45
click at [942, 276] on input "False" at bounding box center [934, 270] width 15 height 12
radio input "true"
radio input "false"
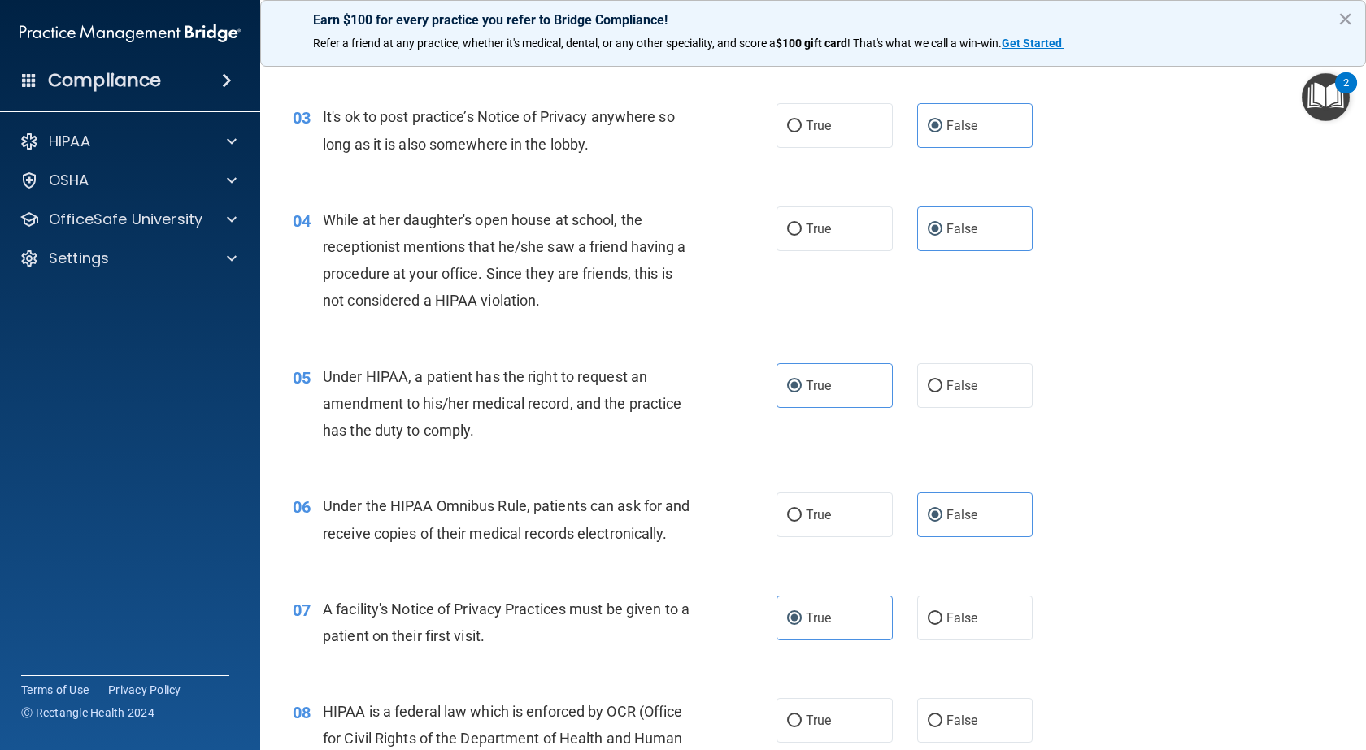
scroll to position [406, 0]
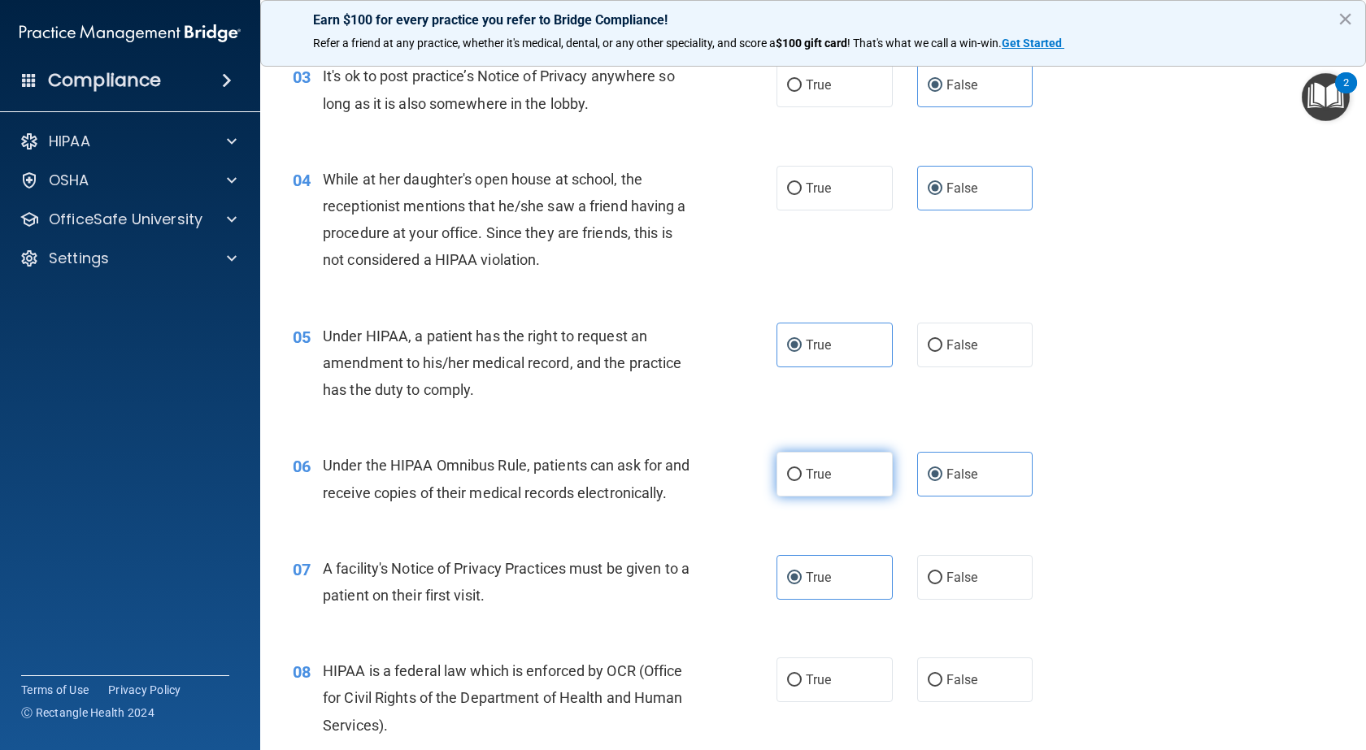
click at [836, 459] on label "True" at bounding box center [834, 474] width 116 height 45
click at [801, 469] on input "True" at bounding box center [794, 475] width 15 height 12
radio input "true"
radio input "false"
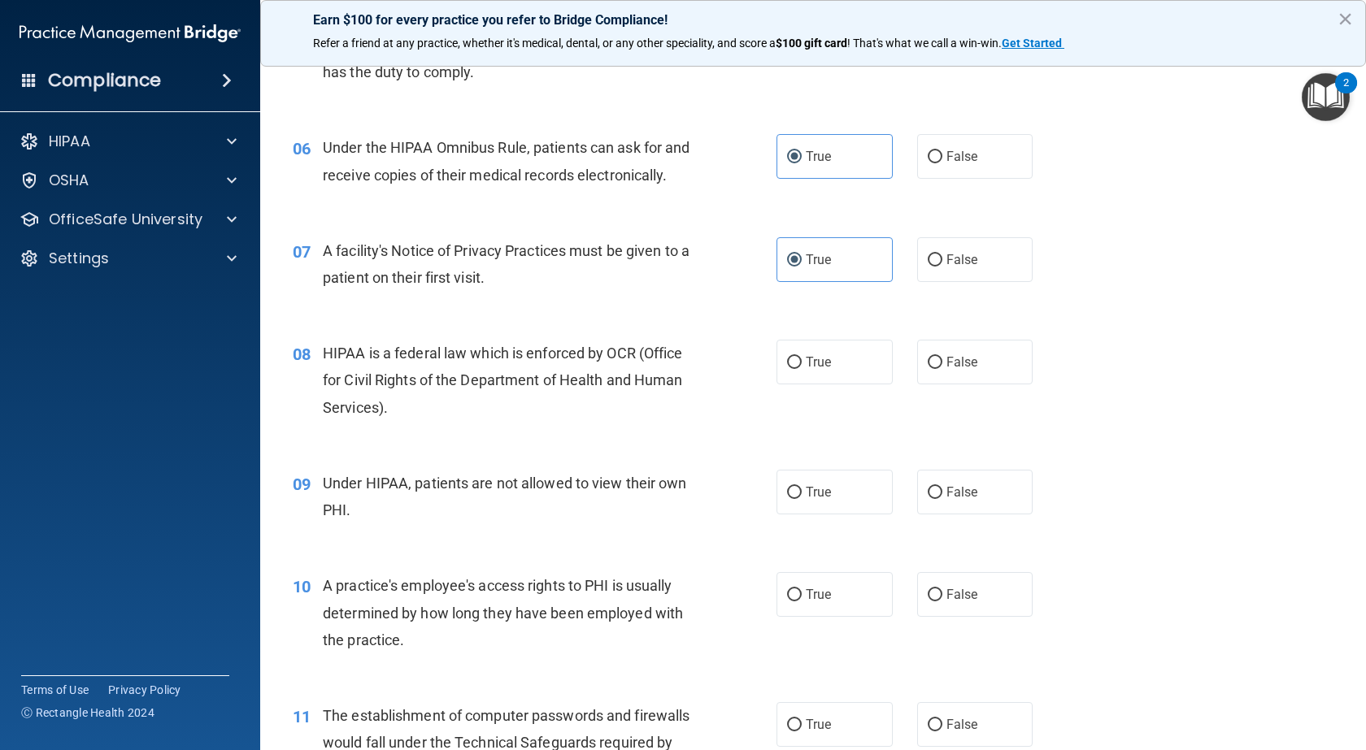
scroll to position [732, 0]
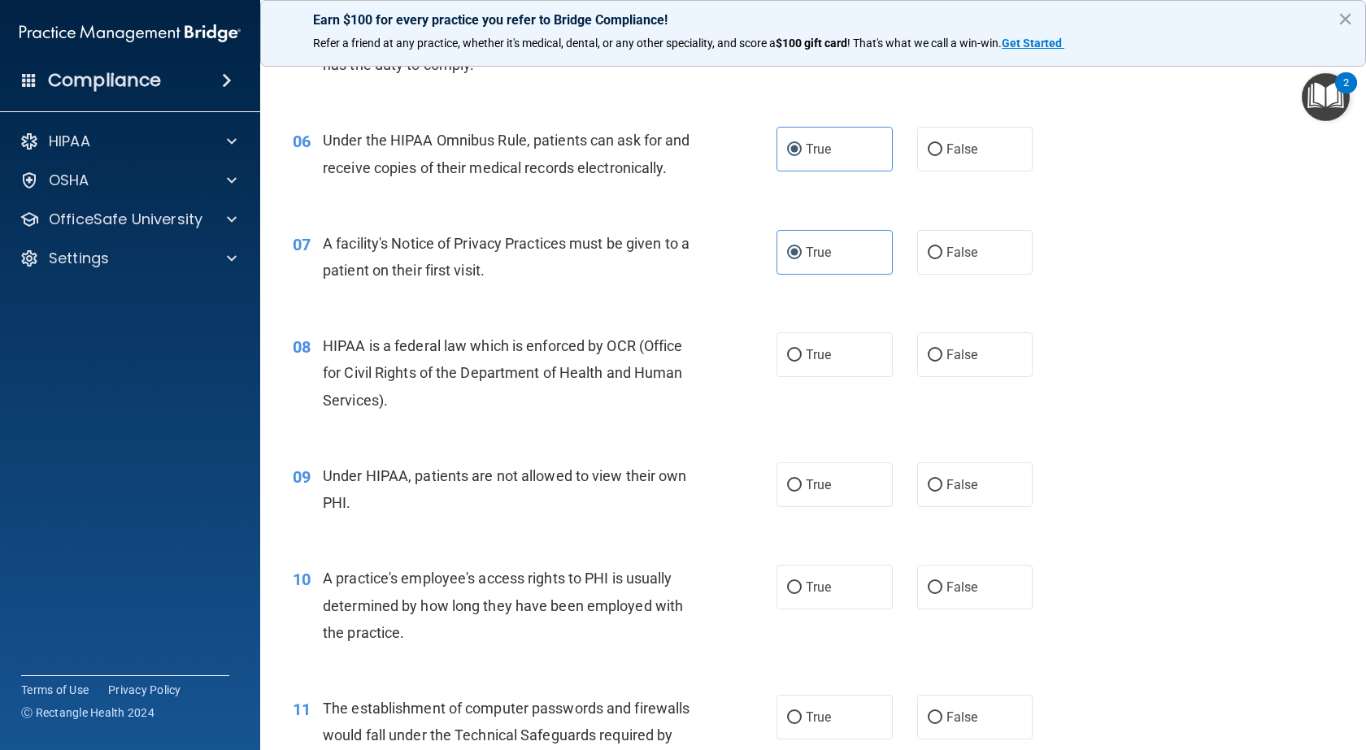
click at [790, 358] on div "08 HIPAA is a federal law which is enforced by OCR (Office for Civil Rights of …" at bounding box center [812, 377] width 1065 height 130
click at [806, 363] on span "True" at bounding box center [818, 354] width 25 height 15
click at [801, 362] on input "True" at bounding box center [794, 356] width 15 height 12
radio input "true"
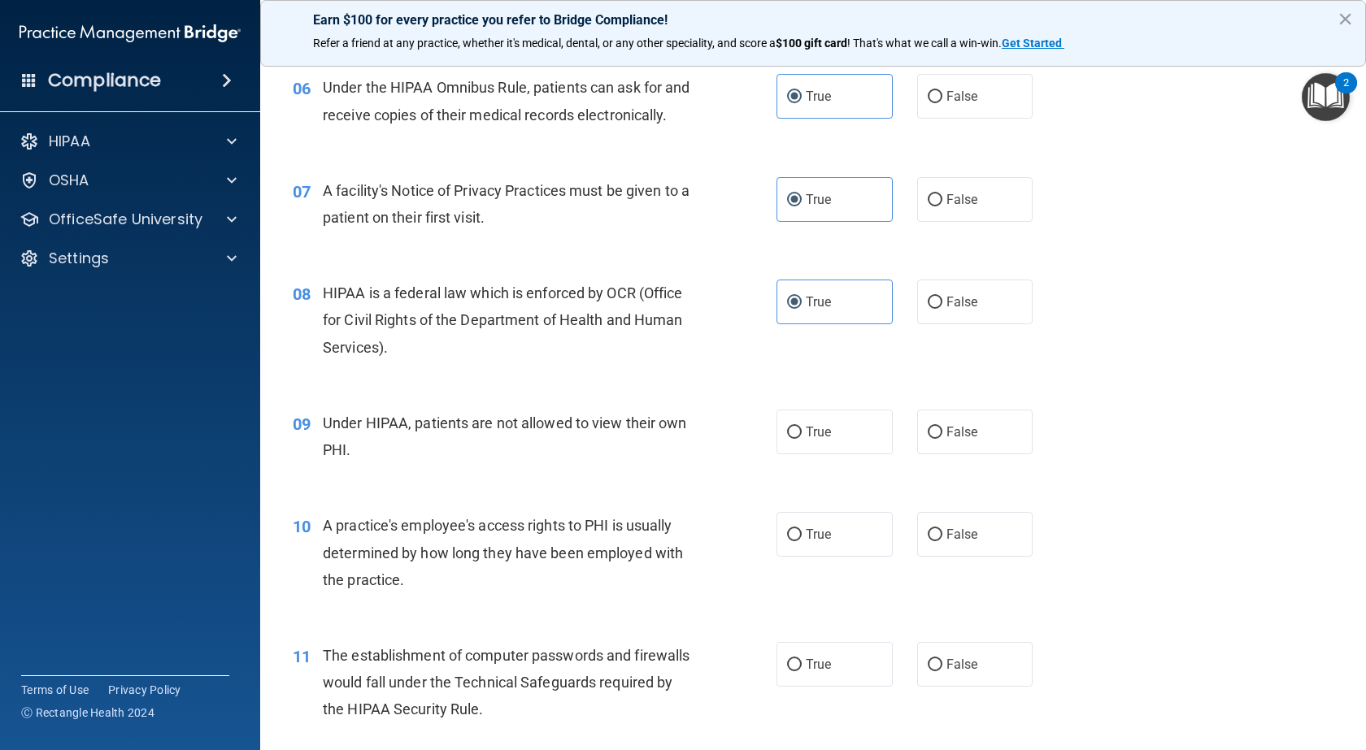
scroll to position [813, 0]
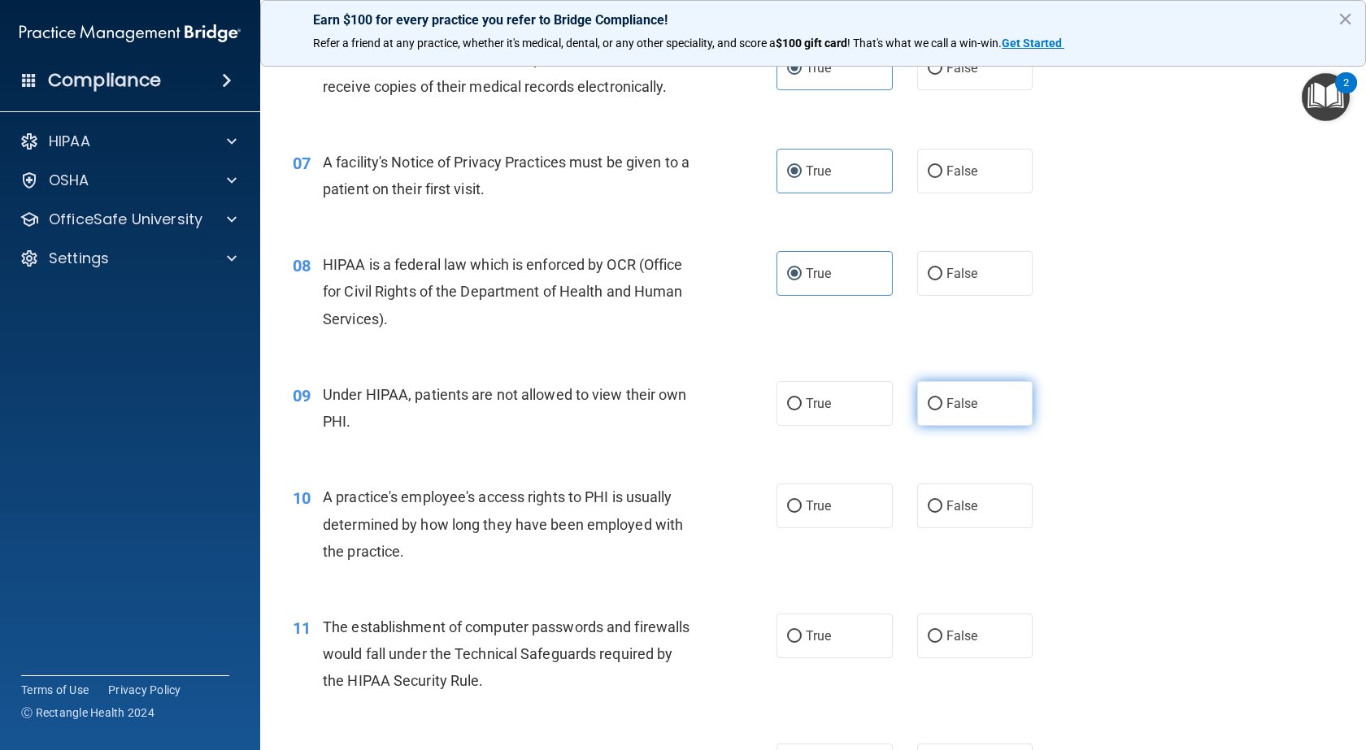
click at [951, 411] on span "False" at bounding box center [962, 403] width 32 height 15
click at [942, 410] on input "False" at bounding box center [934, 404] width 15 height 12
radio input "true"
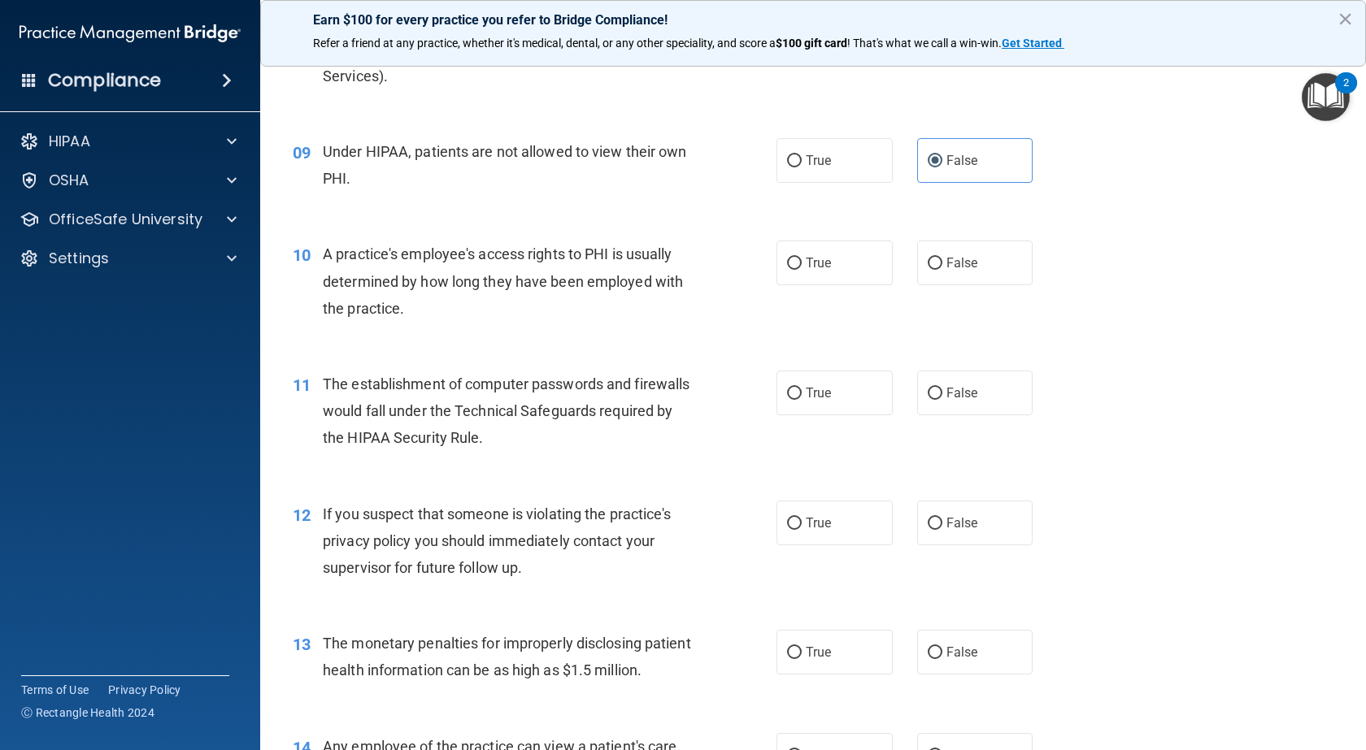
scroll to position [1057, 0]
click at [938, 284] on label "False" at bounding box center [975, 262] width 116 height 45
click at [938, 269] on input "False" at bounding box center [934, 263] width 15 height 12
radio input "true"
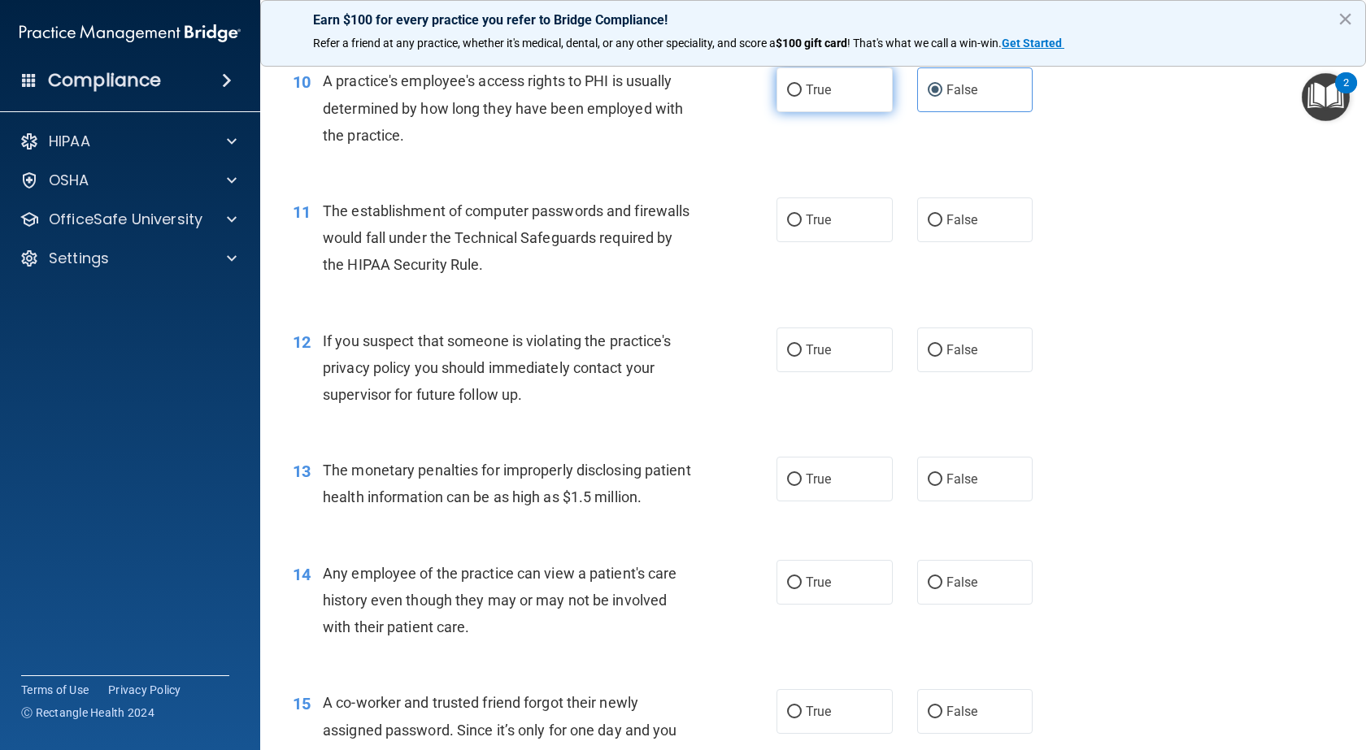
scroll to position [1138, 0]
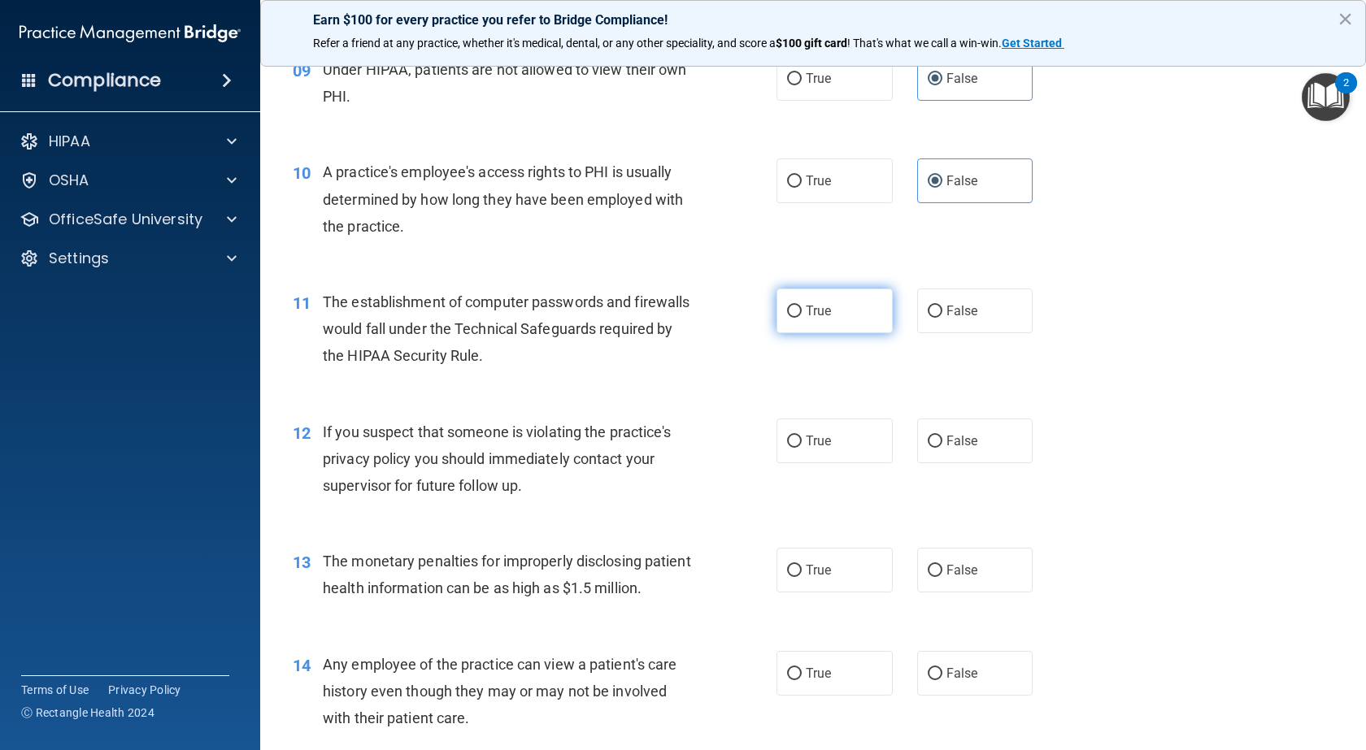
click at [846, 332] on label "True" at bounding box center [834, 311] width 116 height 45
click at [801, 318] on input "True" at bounding box center [794, 312] width 15 height 12
radio input "true"
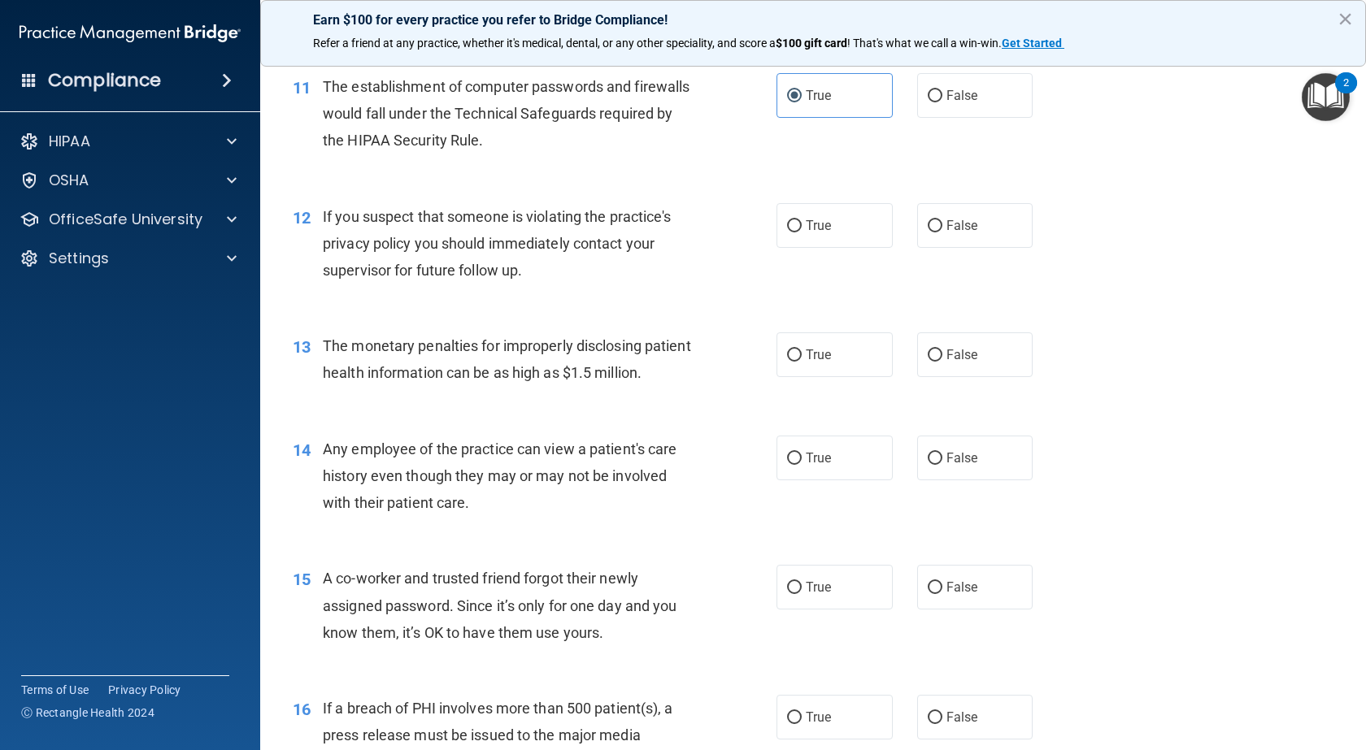
scroll to position [1382, 0]
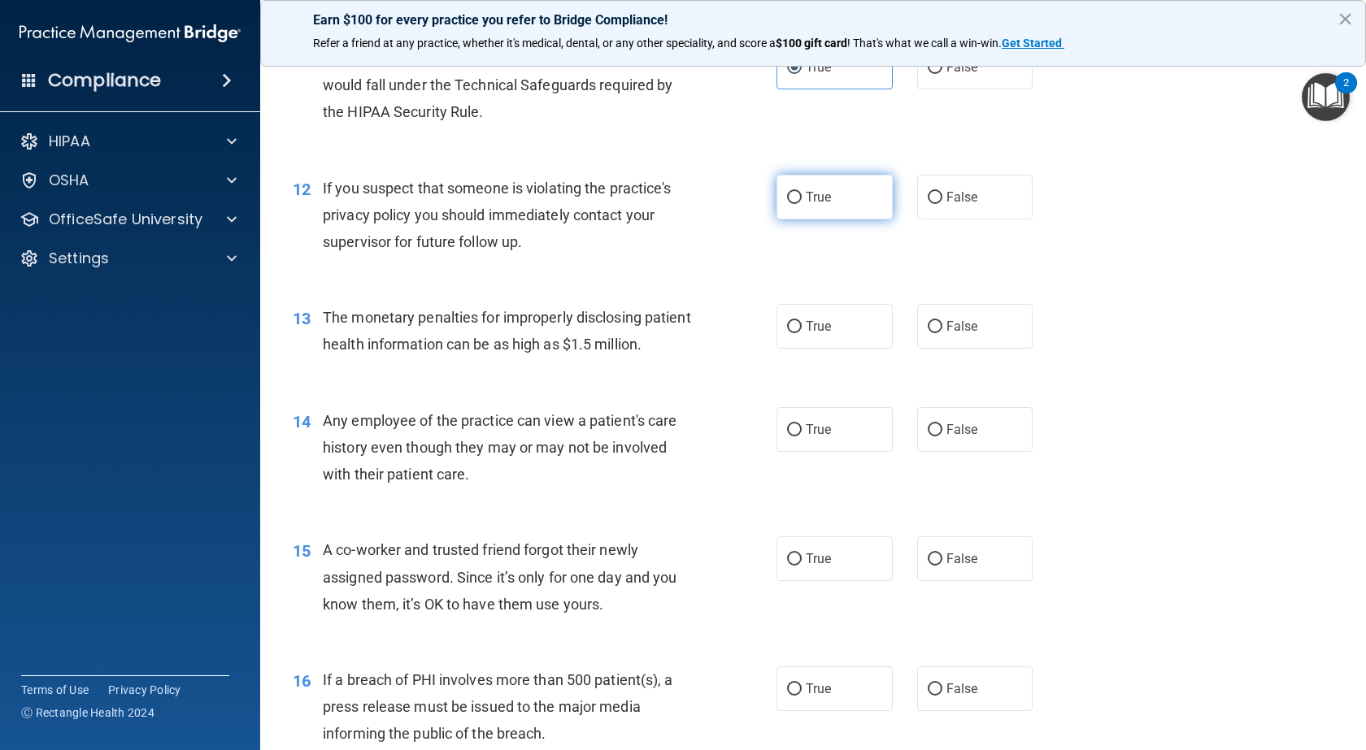
click at [830, 219] on label "True" at bounding box center [834, 197] width 116 height 45
click at [801, 204] on input "True" at bounding box center [794, 198] width 15 height 12
radio input "true"
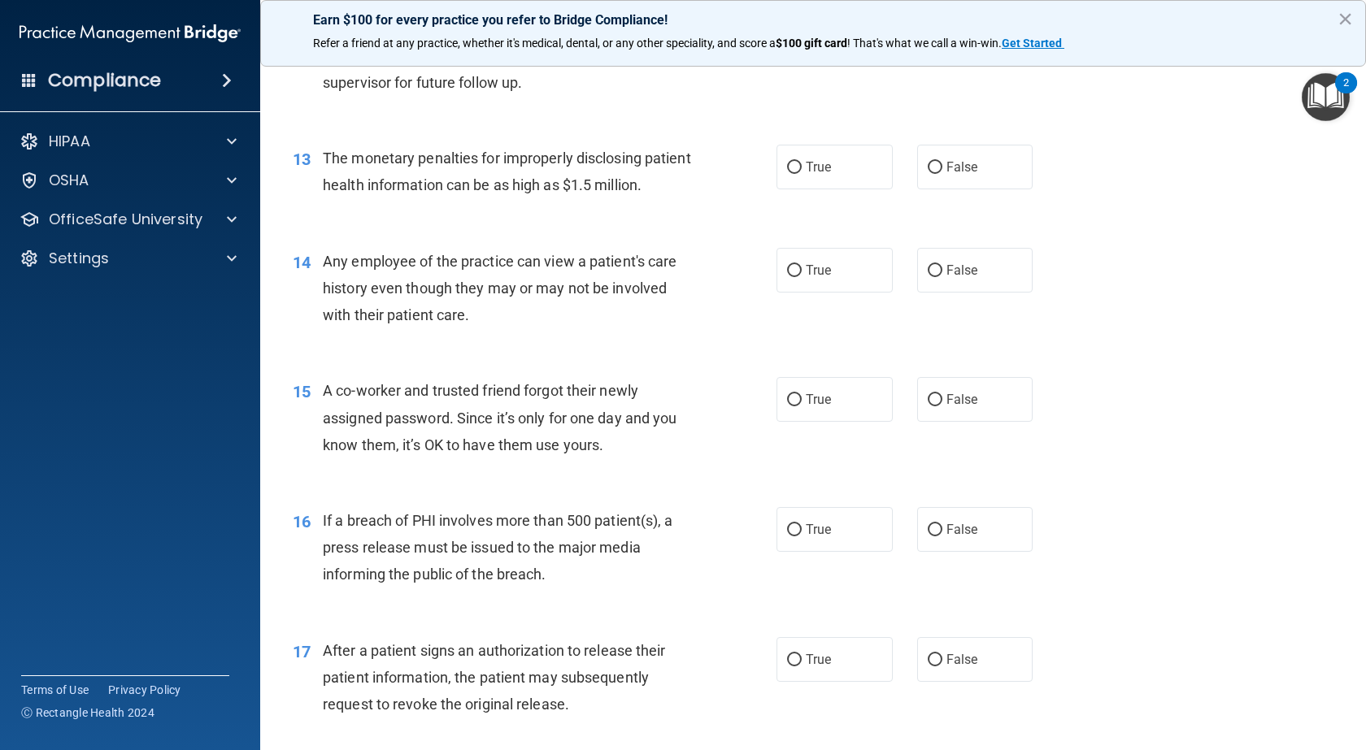
scroll to position [1544, 0]
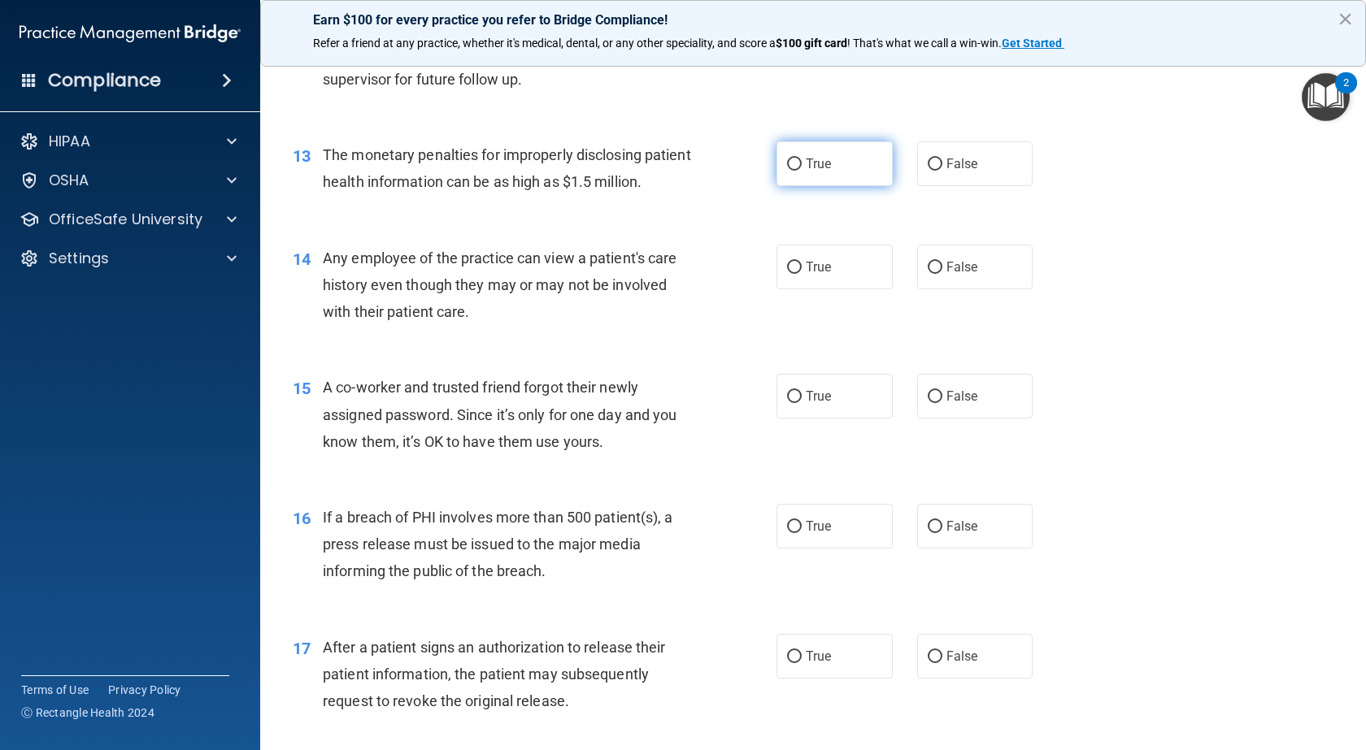
click at [822, 172] on span "True" at bounding box center [818, 163] width 25 height 15
click at [801, 171] on input "True" at bounding box center [794, 165] width 15 height 12
radio input "true"
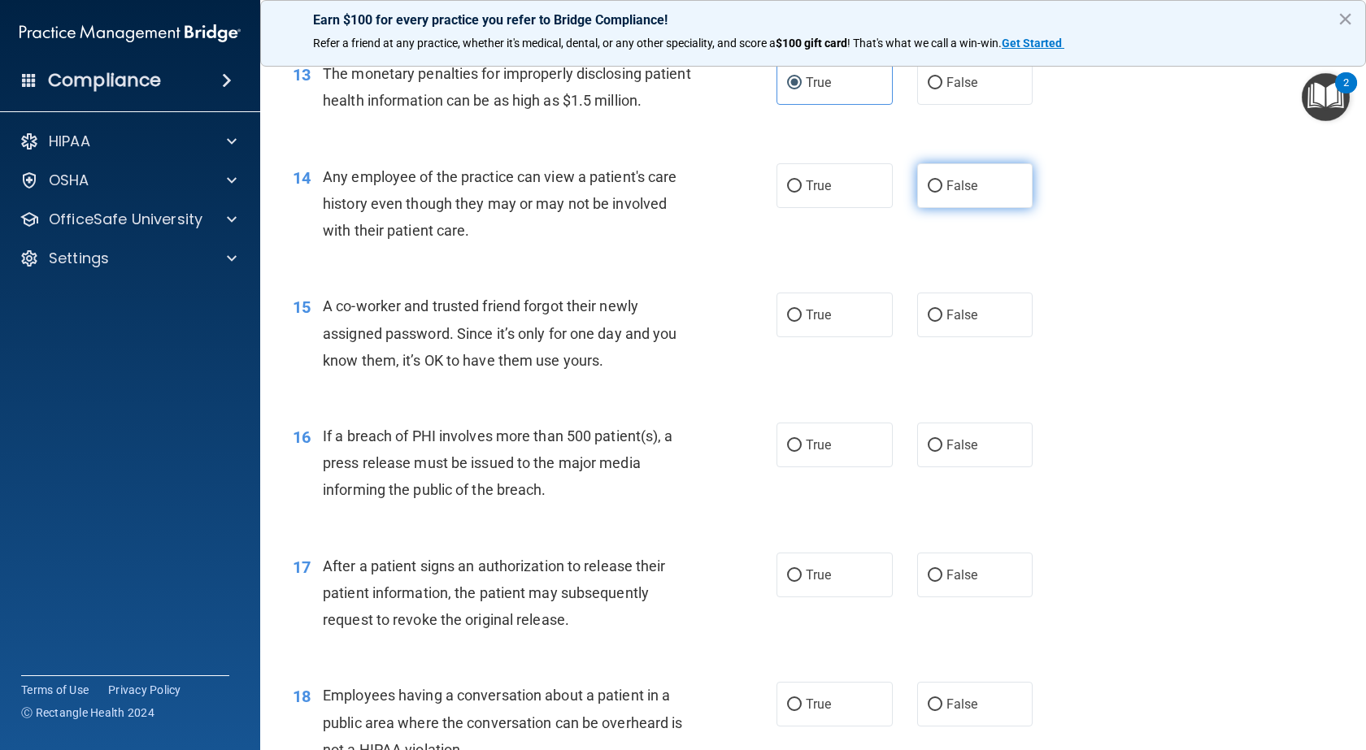
click at [1016, 208] on label "False" at bounding box center [975, 185] width 116 height 45
click at [942, 193] on input "False" at bounding box center [934, 186] width 15 height 12
radio input "true"
click at [976, 337] on label "False" at bounding box center [975, 315] width 116 height 45
click at [942, 322] on input "False" at bounding box center [934, 316] width 15 height 12
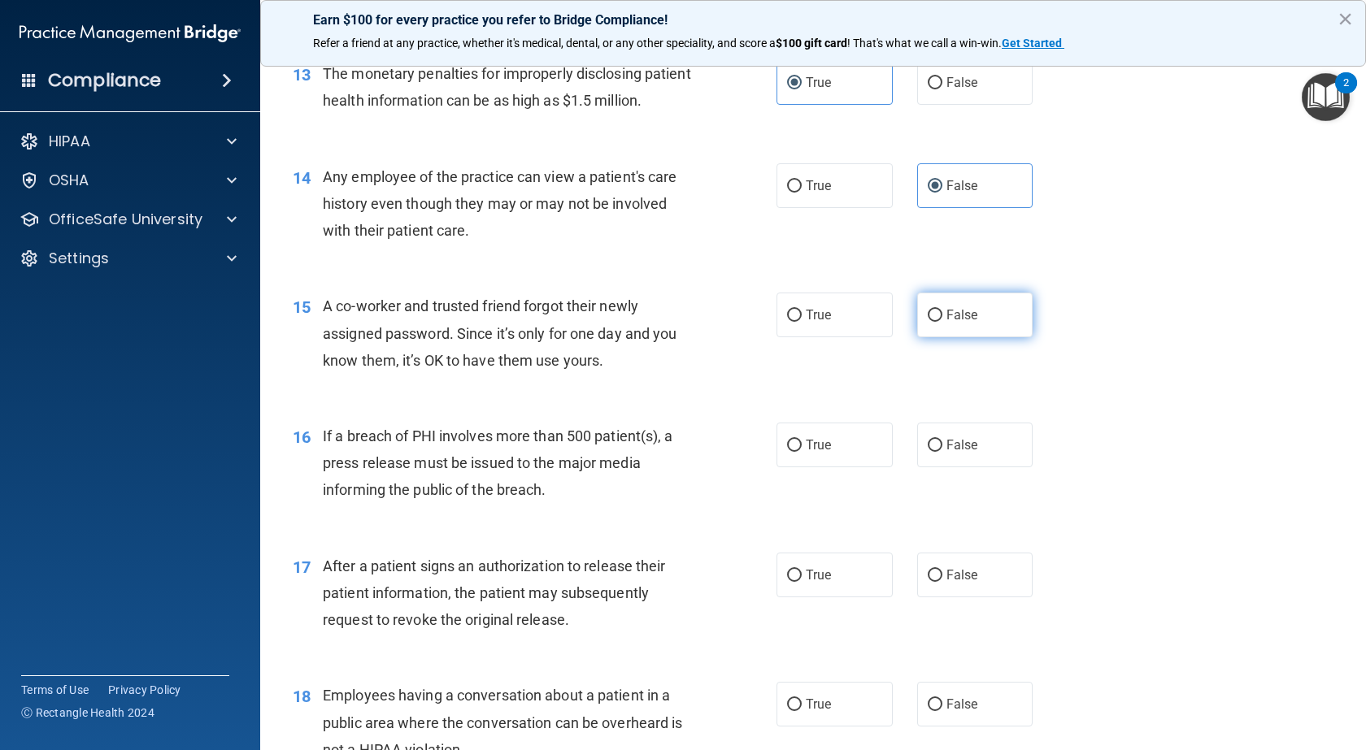
radio input "true"
click at [802, 467] on label "True" at bounding box center [834, 445] width 116 height 45
click at [801, 452] on input "True" at bounding box center [794, 446] width 15 height 12
radio input "true"
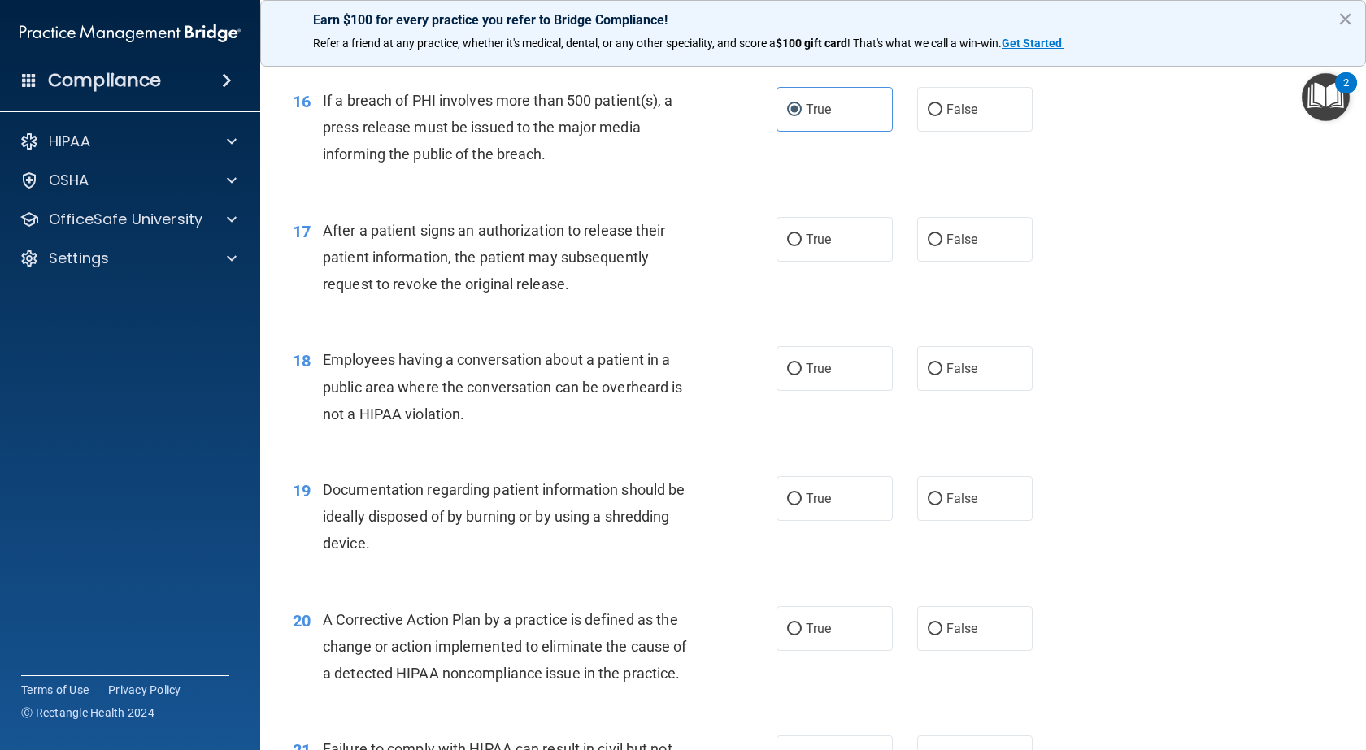
scroll to position [2032, 0]
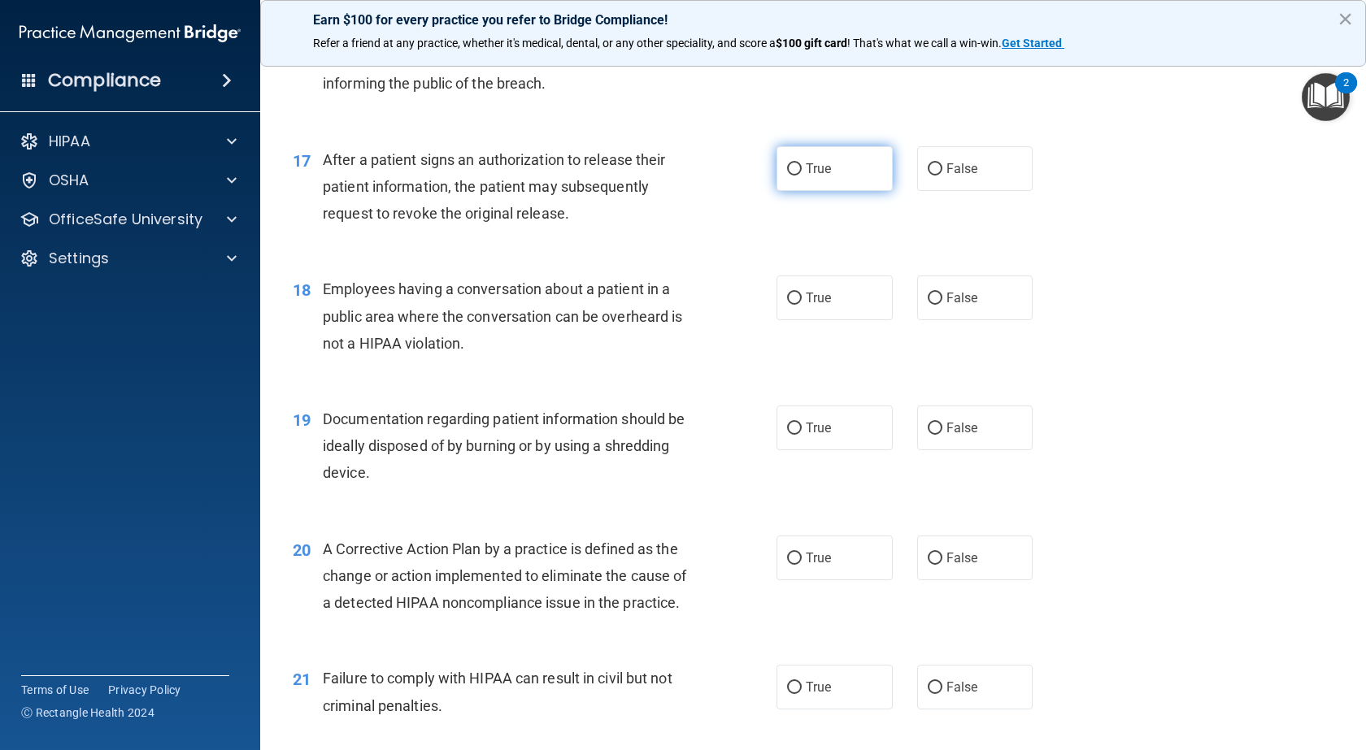
click at [821, 191] on label "True" at bounding box center [834, 168] width 116 height 45
click at [801, 176] on input "True" at bounding box center [794, 169] width 15 height 12
radio input "true"
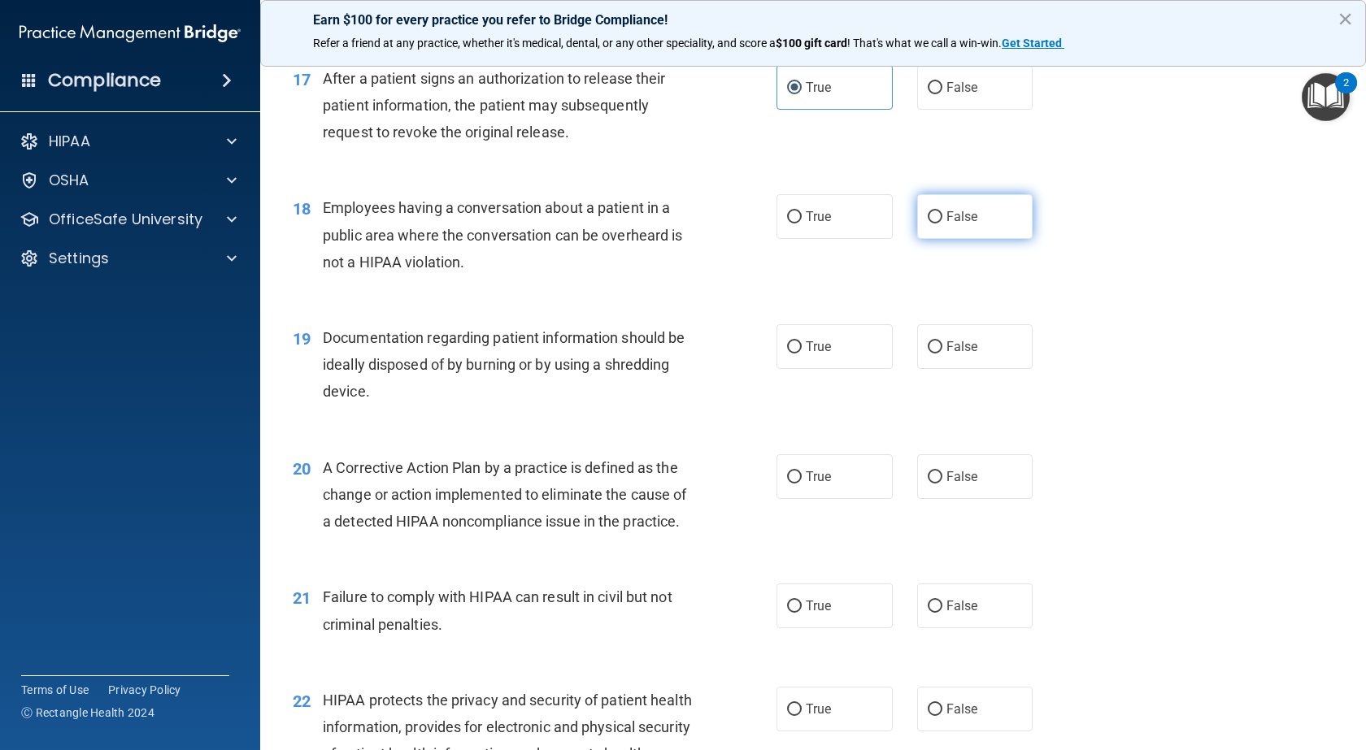
click at [946, 224] on span "False" at bounding box center [962, 216] width 32 height 15
click at [942, 224] on input "False" at bounding box center [934, 217] width 15 height 12
radio input "true"
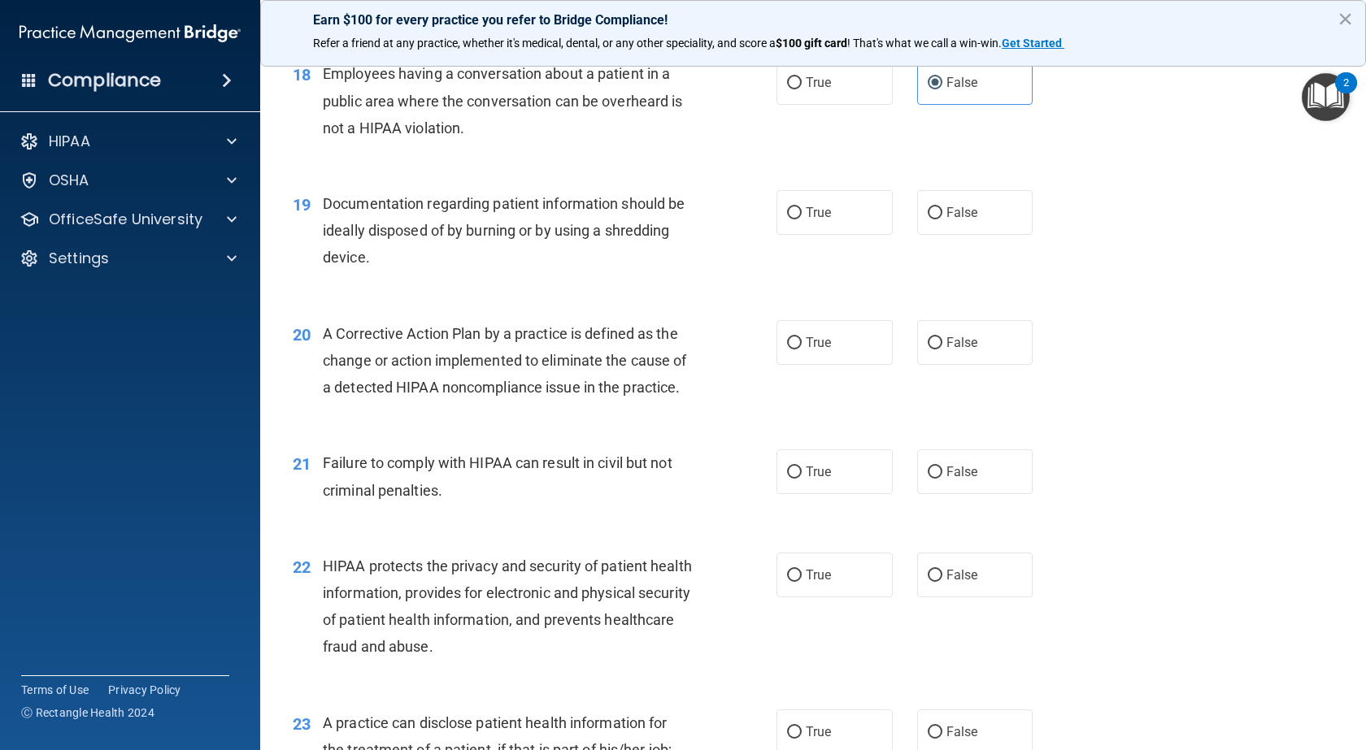
scroll to position [2276, 0]
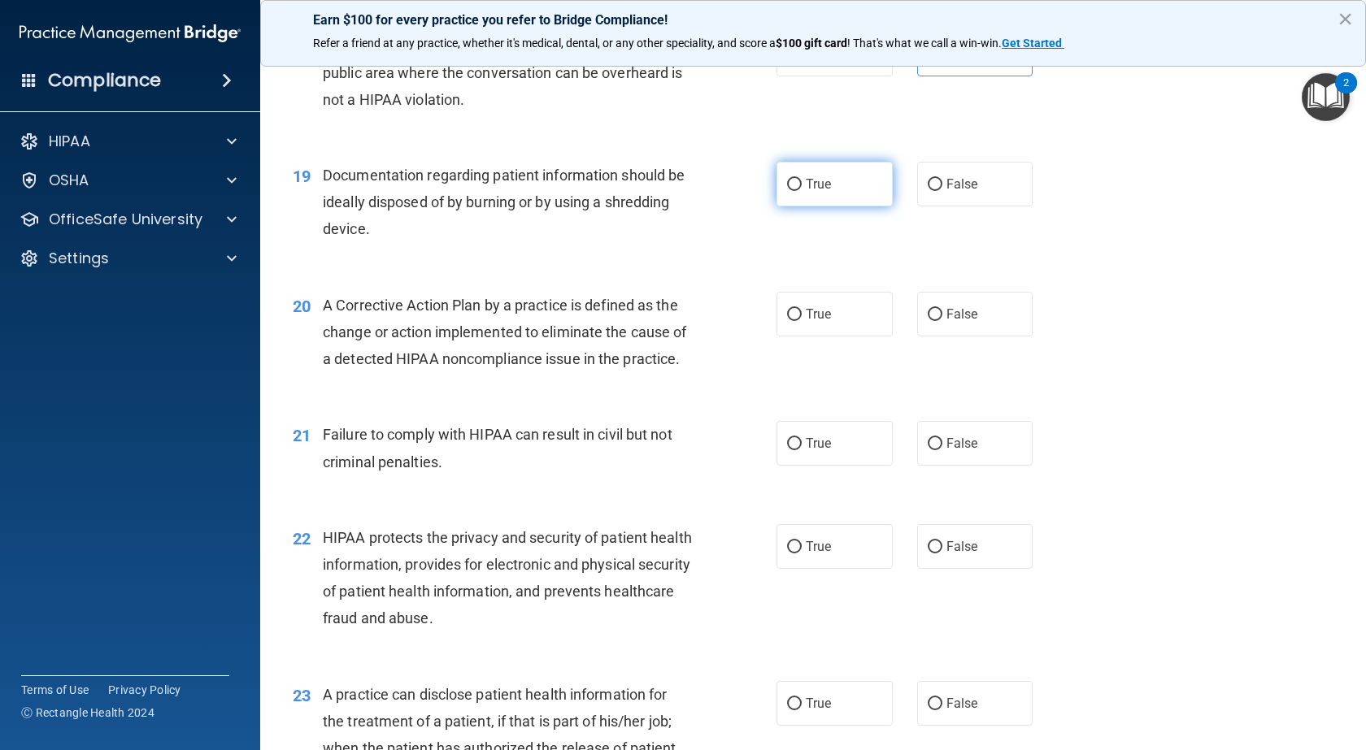
click at [776, 206] on label "True" at bounding box center [834, 184] width 116 height 45
click at [787, 191] on input "True" at bounding box center [794, 185] width 15 height 12
radio input "true"
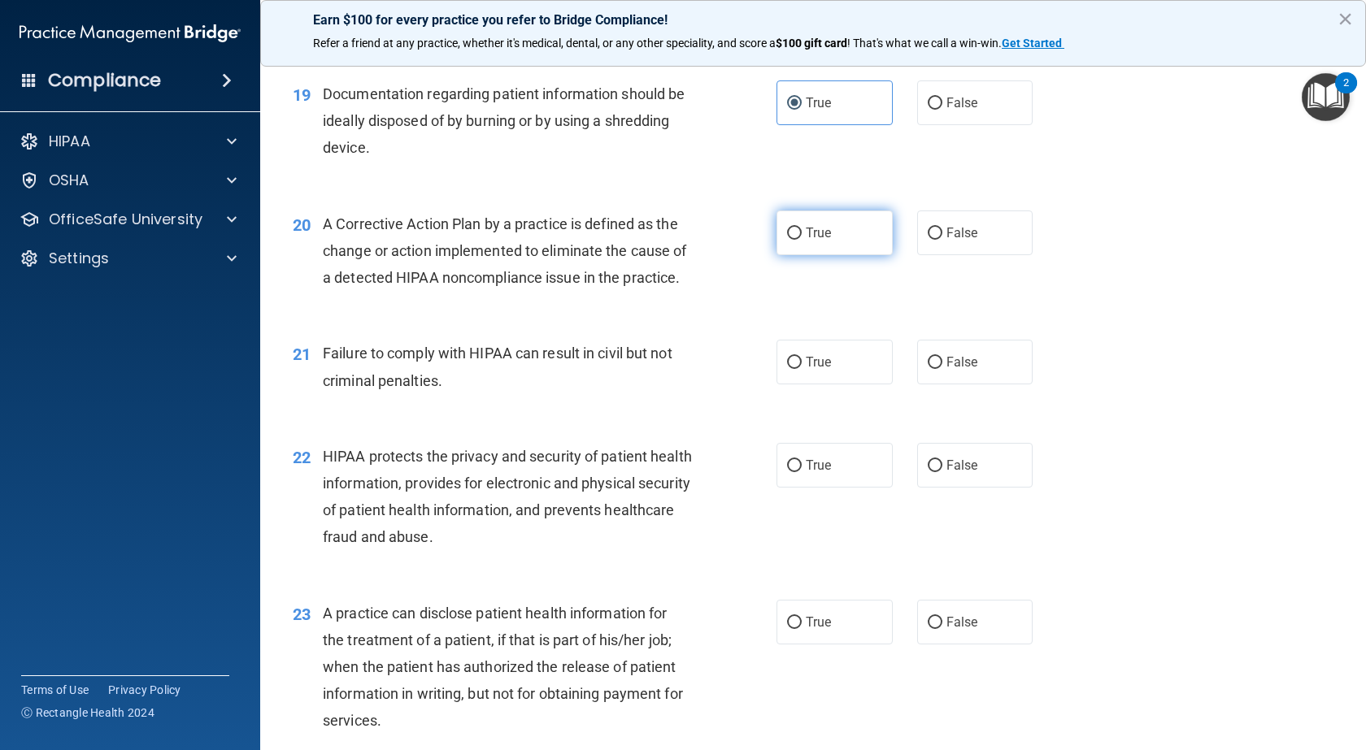
click at [828, 255] on label "True" at bounding box center [834, 233] width 116 height 45
click at [801, 240] on input "True" at bounding box center [794, 234] width 15 height 12
radio input "true"
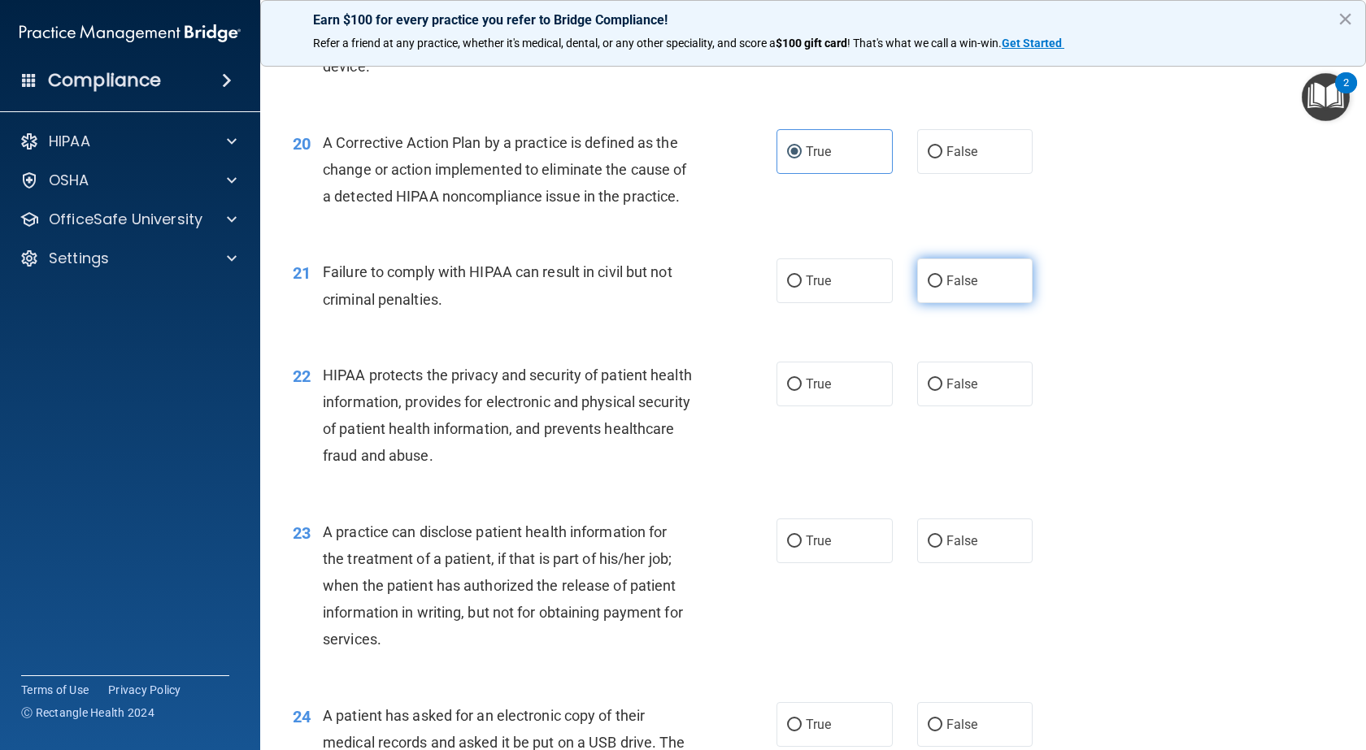
click at [982, 303] on label "False" at bounding box center [975, 280] width 116 height 45
click at [942, 288] on input "False" at bounding box center [934, 282] width 15 height 12
radio input "true"
click at [787, 406] on label "True" at bounding box center [834, 384] width 116 height 45
click at [787, 391] on input "True" at bounding box center [794, 385] width 15 height 12
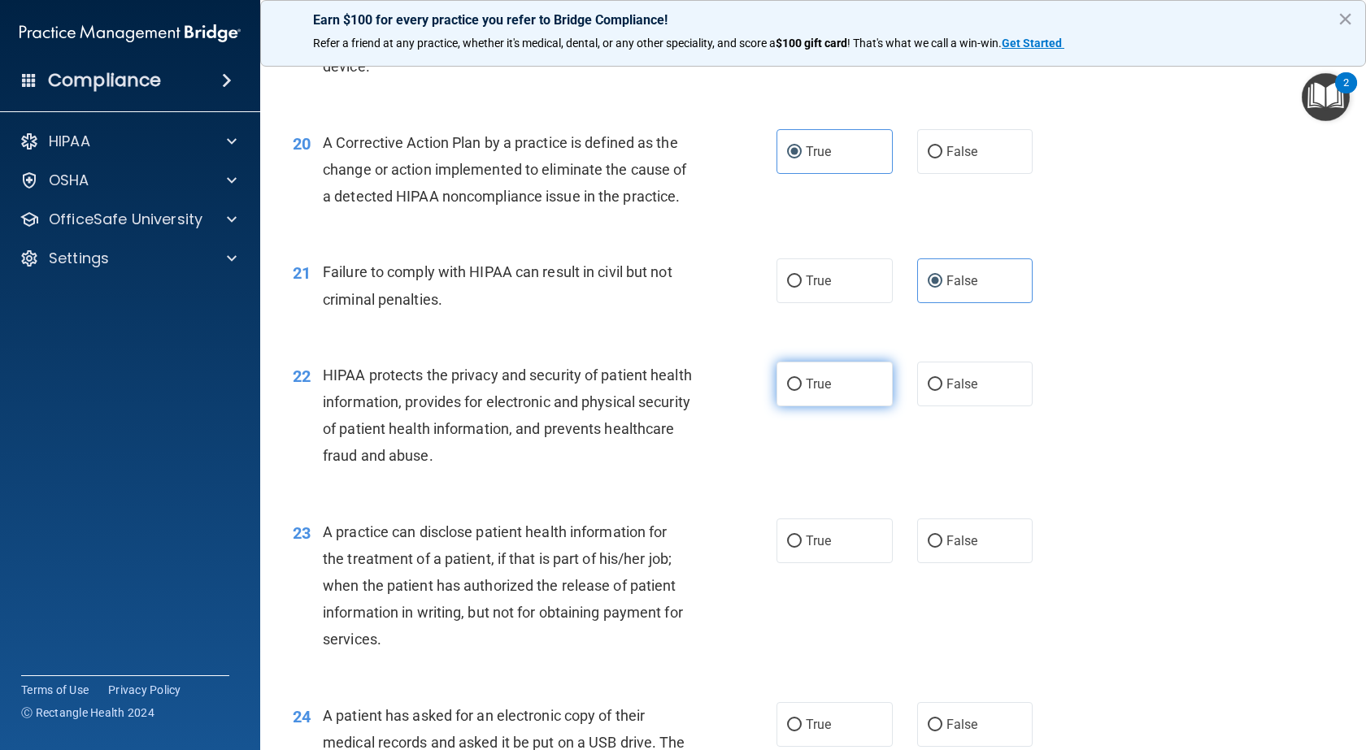
radio input "true"
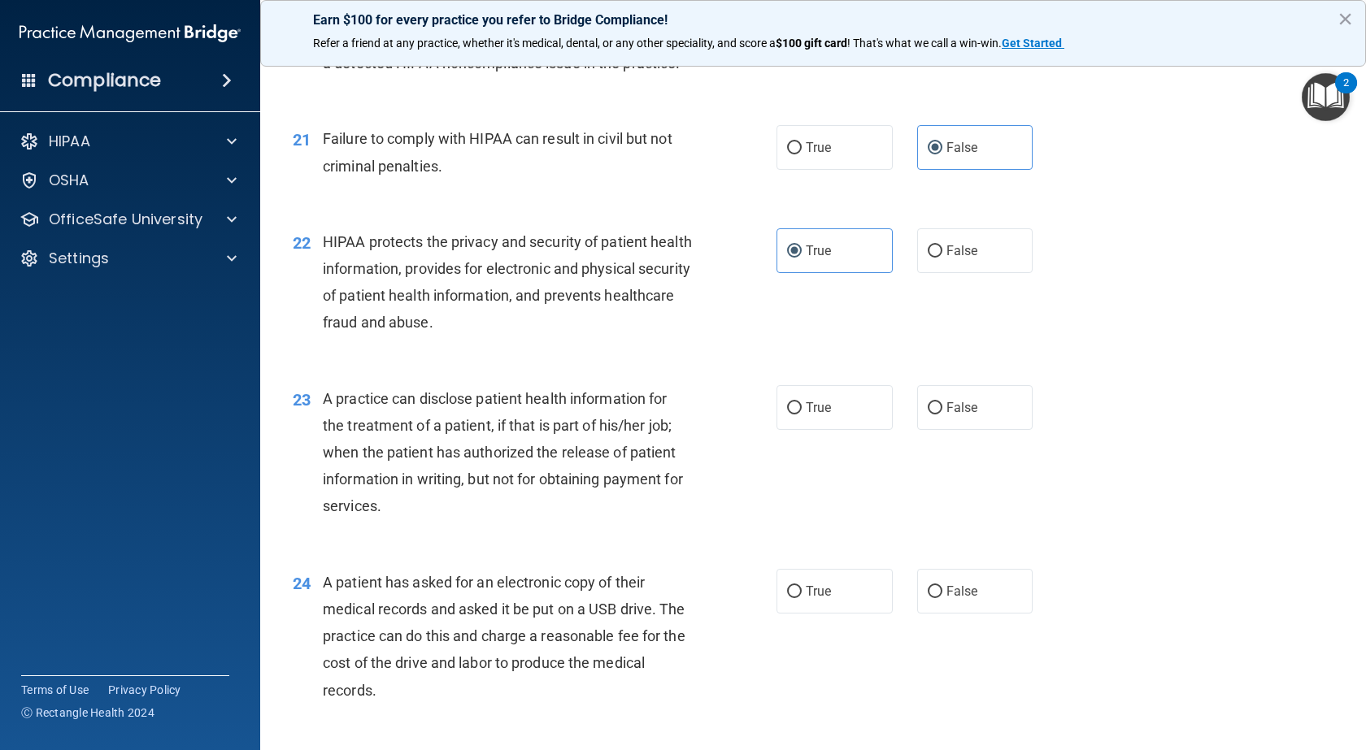
scroll to position [2601, 0]
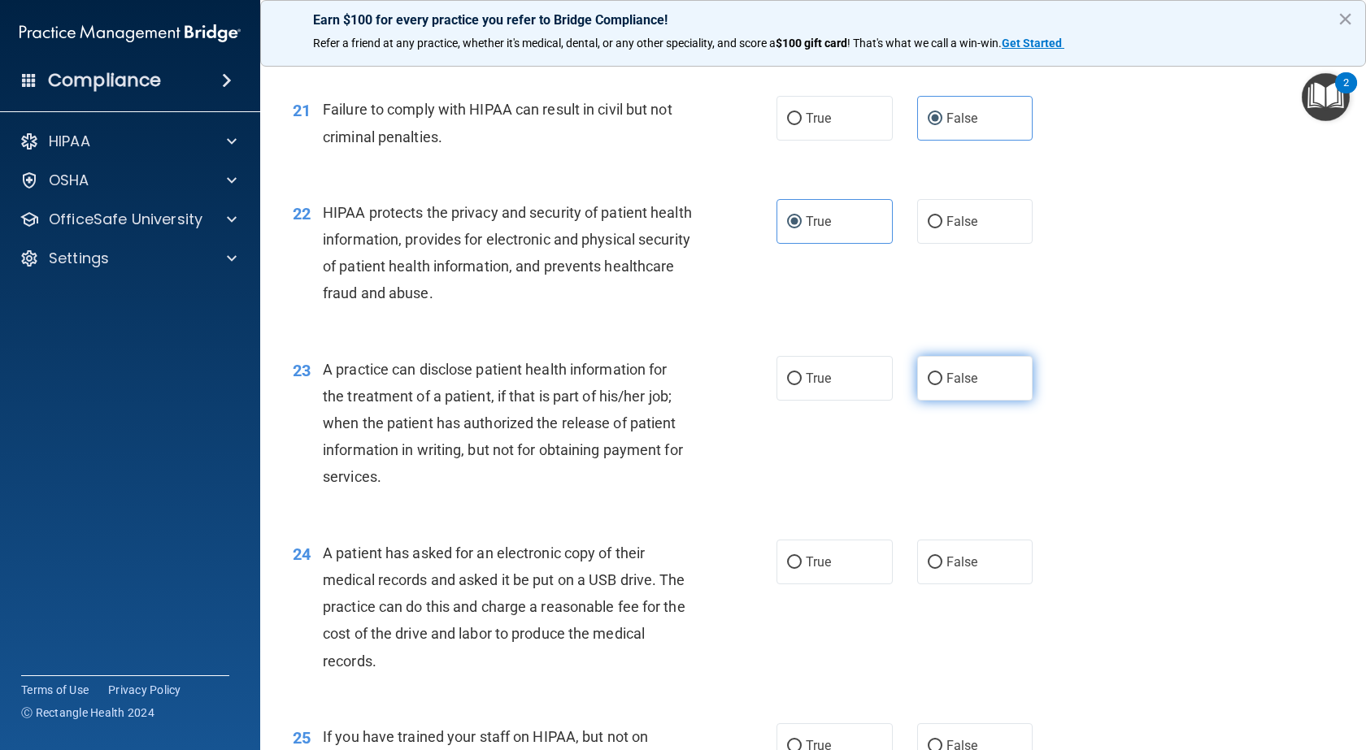
click at [949, 386] on span "False" at bounding box center [962, 378] width 32 height 15
click at [942, 385] on input "False" at bounding box center [934, 379] width 15 height 12
radio input "true"
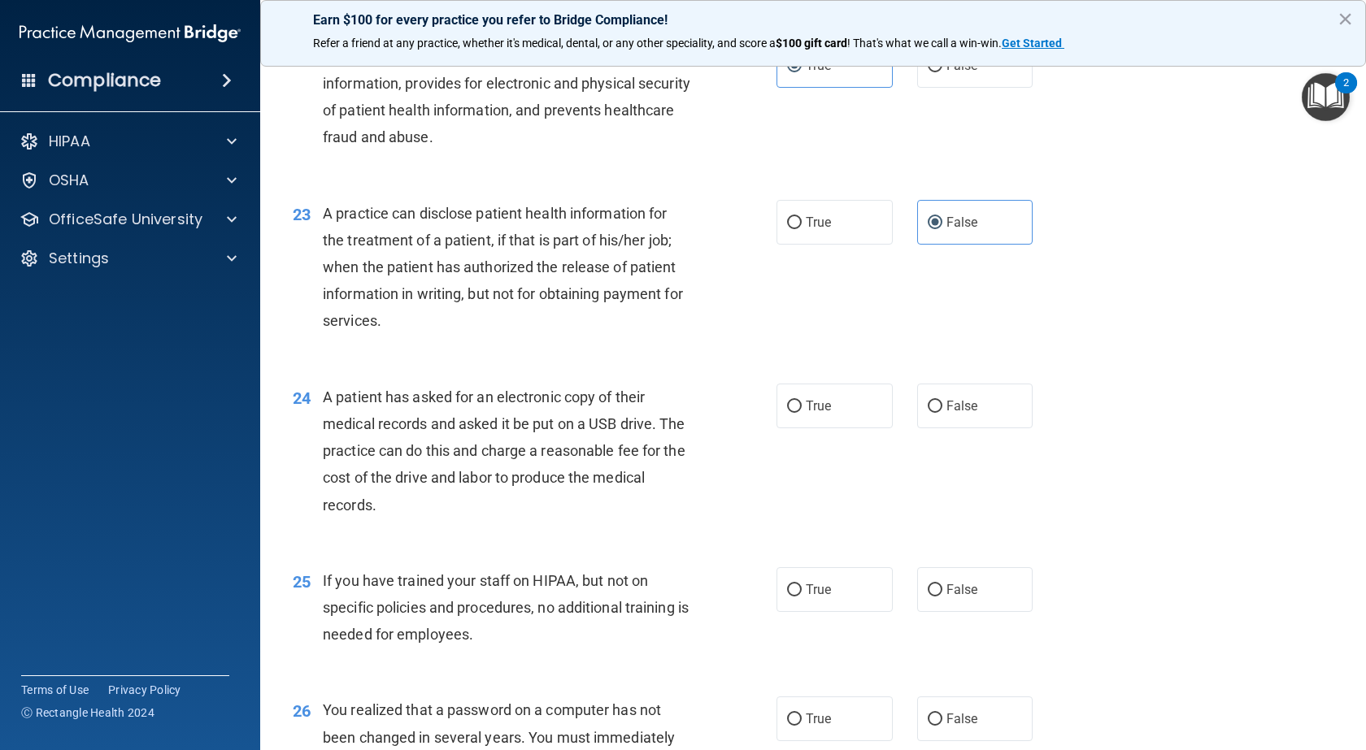
scroll to position [2764, 0]
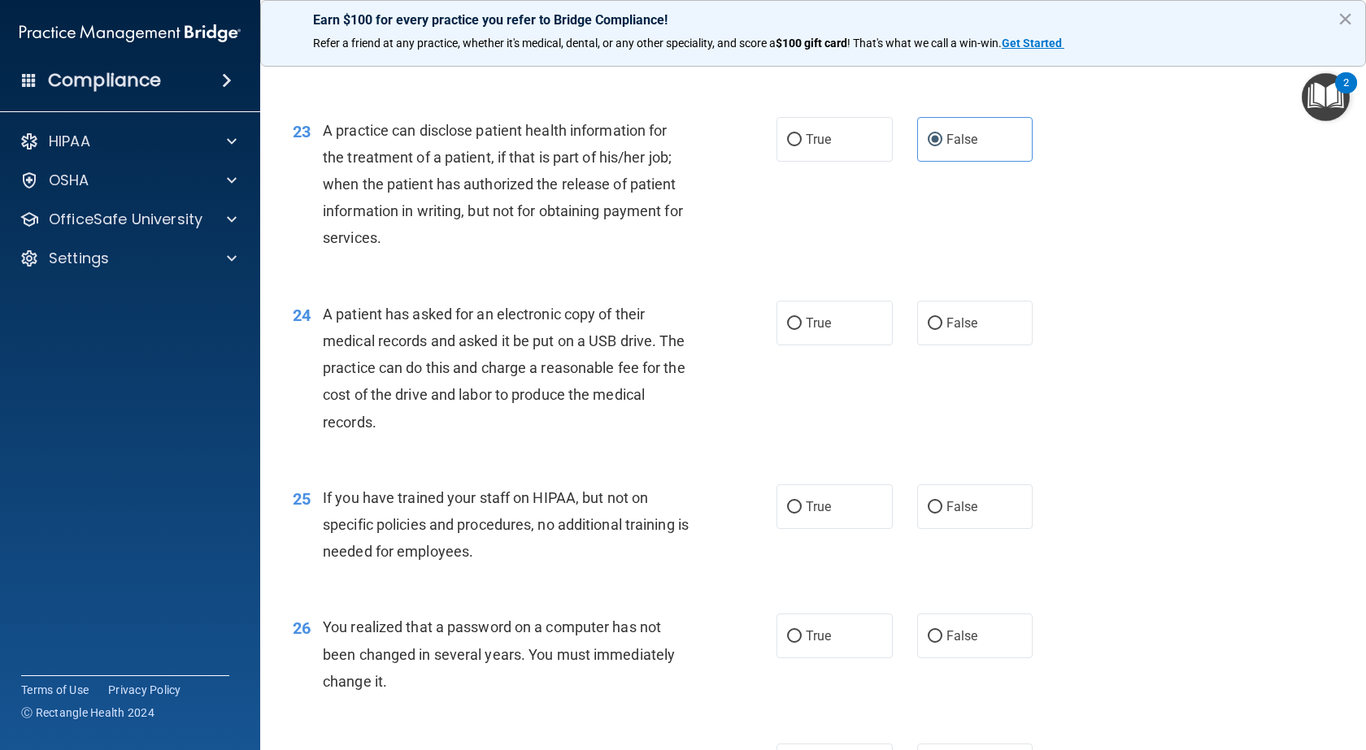
click at [826, 464] on div "24 A patient has asked for an electronic copy of their medical records and aske…" at bounding box center [812, 372] width 1065 height 184
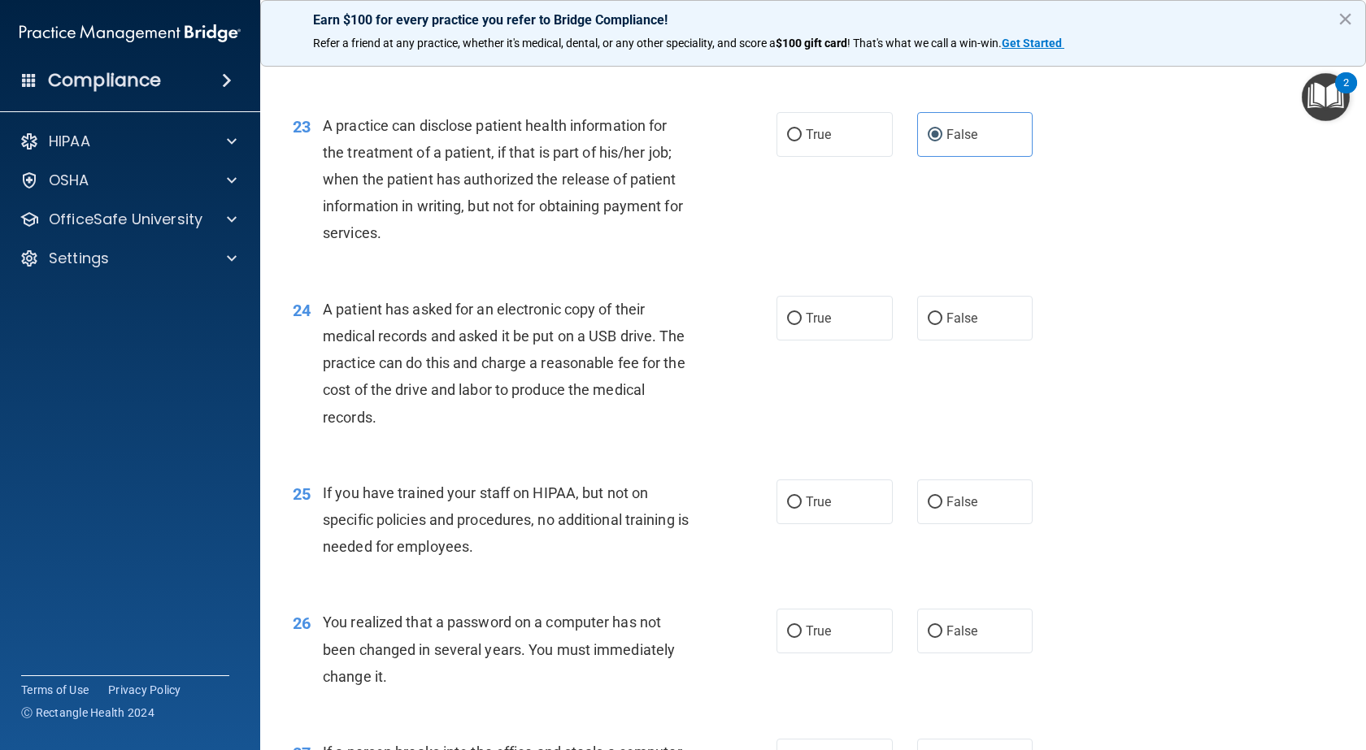
click at [796, 431] on div "24 A patient has asked for an electronic copy of their medical records and aske…" at bounding box center [812, 368] width 1065 height 184
click at [793, 341] on label "True" at bounding box center [834, 318] width 116 height 45
click at [793, 325] on input "True" at bounding box center [794, 319] width 15 height 12
radio input "true"
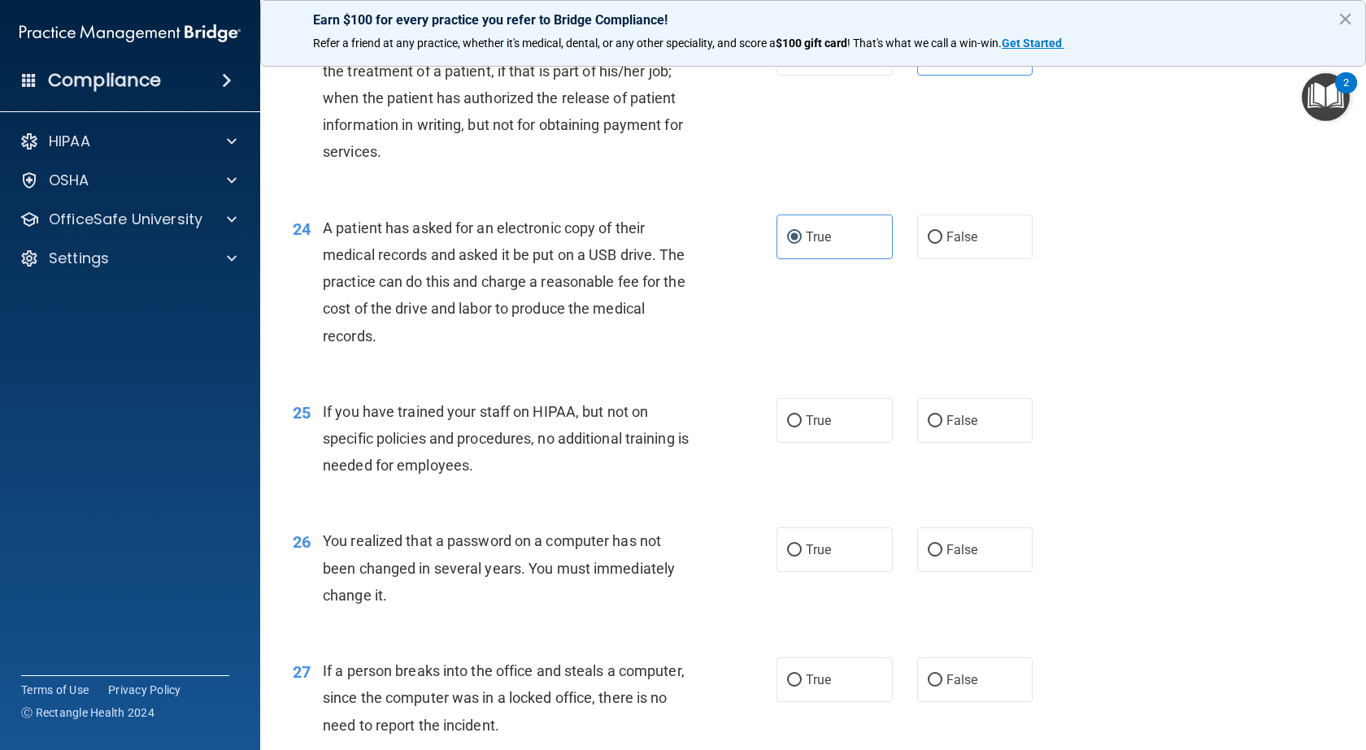
scroll to position [3007, 0]
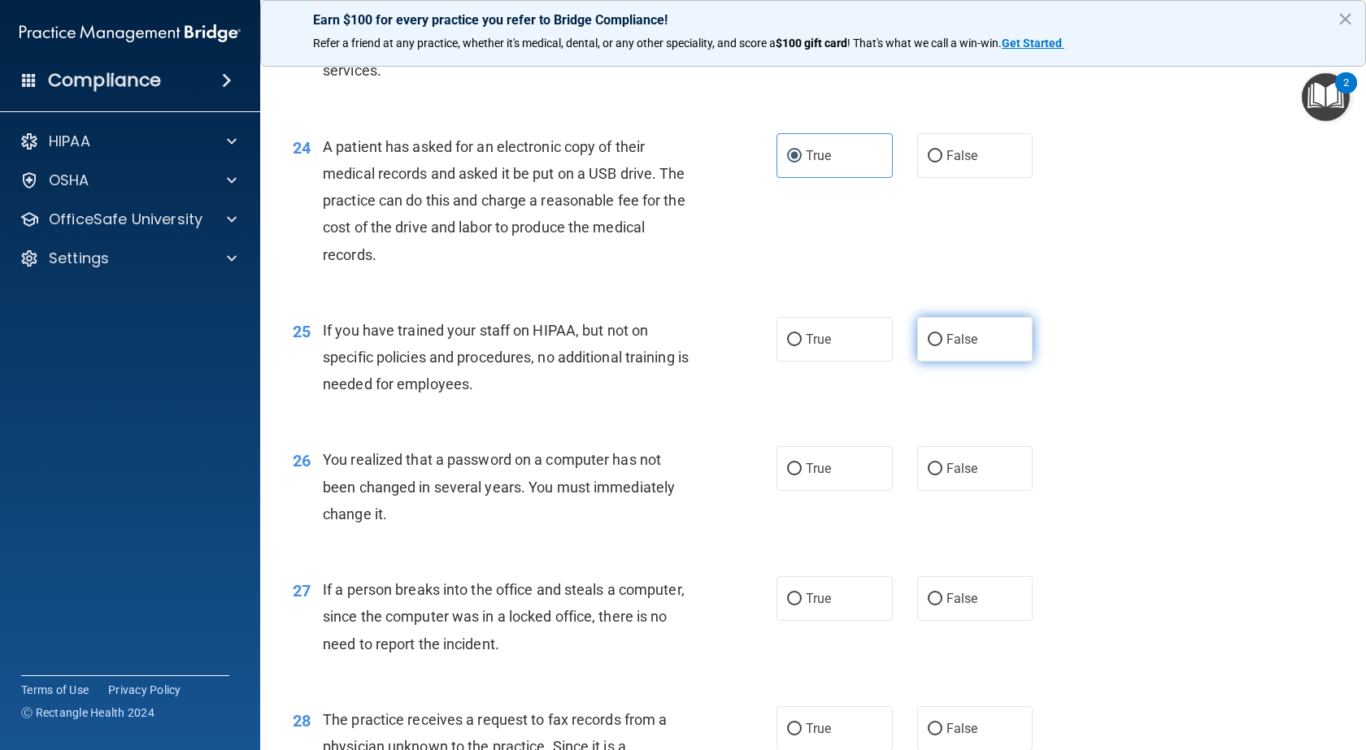
click at [984, 362] on label "False" at bounding box center [975, 339] width 116 height 45
click at [942, 346] on input "False" at bounding box center [934, 340] width 15 height 12
radio input "true"
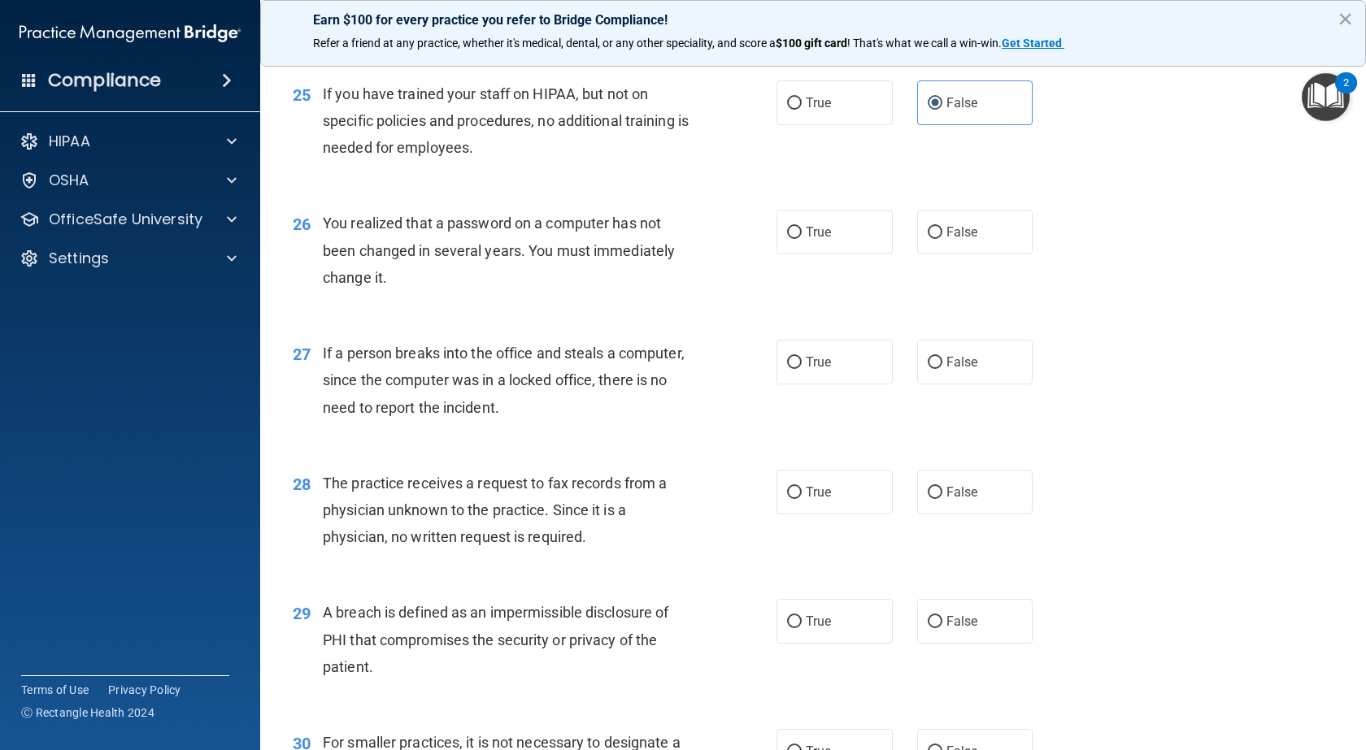
scroll to position [3251, 0]
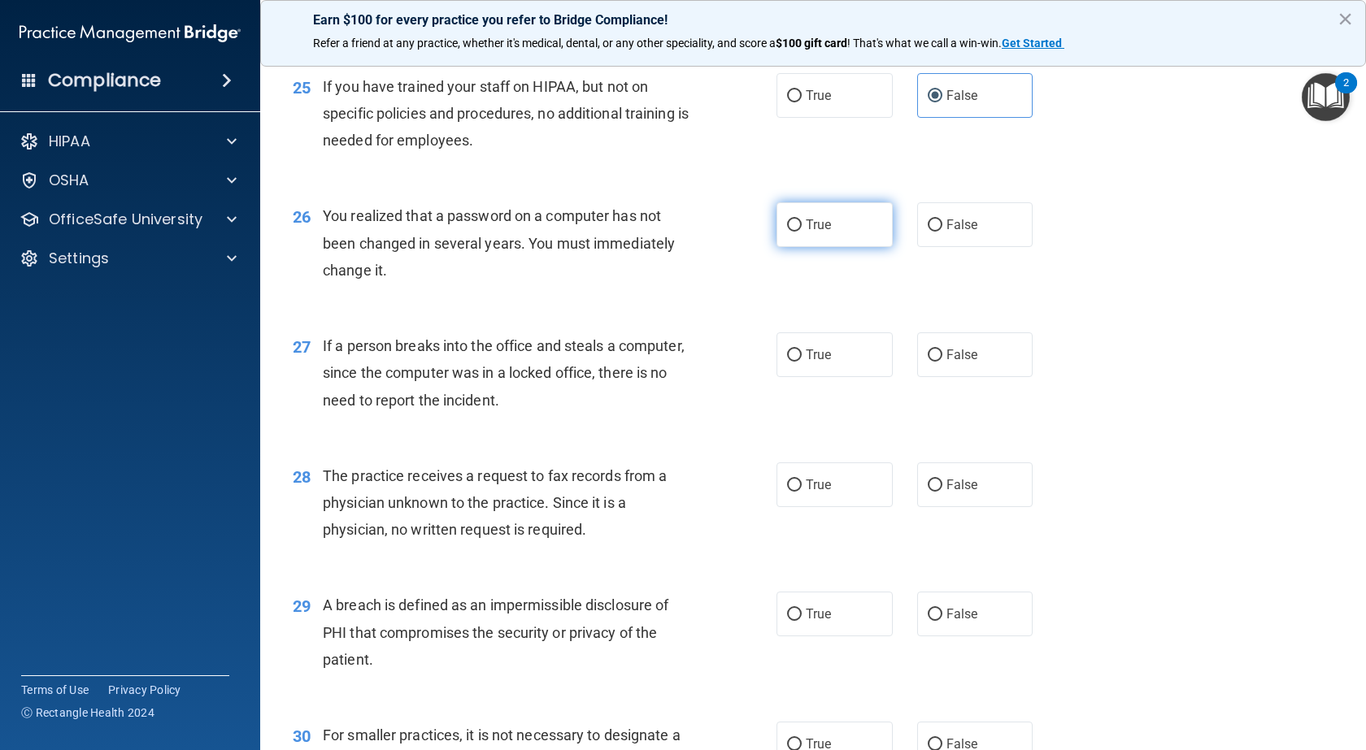
click at [807, 232] on span "True" at bounding box center [818, 224] width 25 height 15
click at [801, 232] on input "True" at bounding box center [794, 225] width 15 height 12
radio input "true"
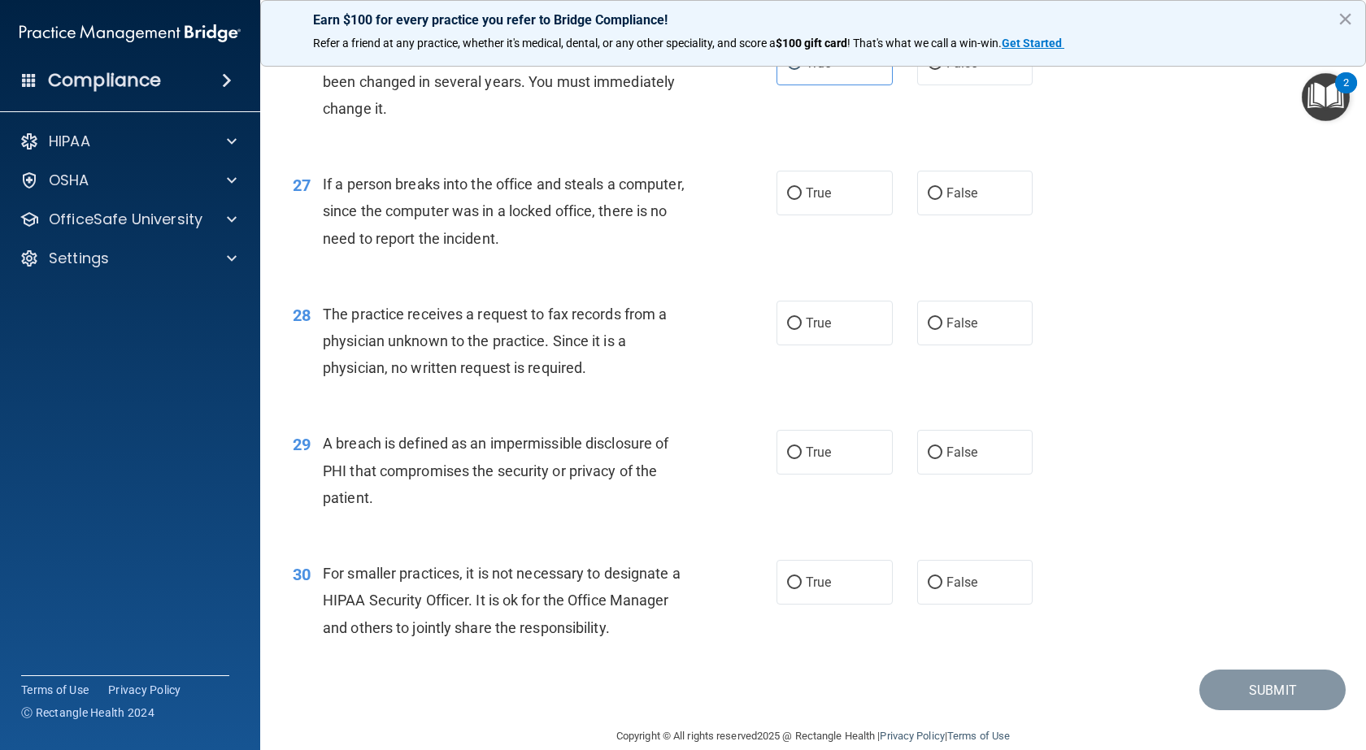
scroll to position [3414, 0]
click at [982, 215] on label "False" at bounding box center [975, 192] width 116 height 45
click at [942, 199] on input "False" at bounding box center [934, 193] width 15 height 12
radio input "true"
click at [976, 345] on label "False" at bounding box center [975, 322] width 116 height 45
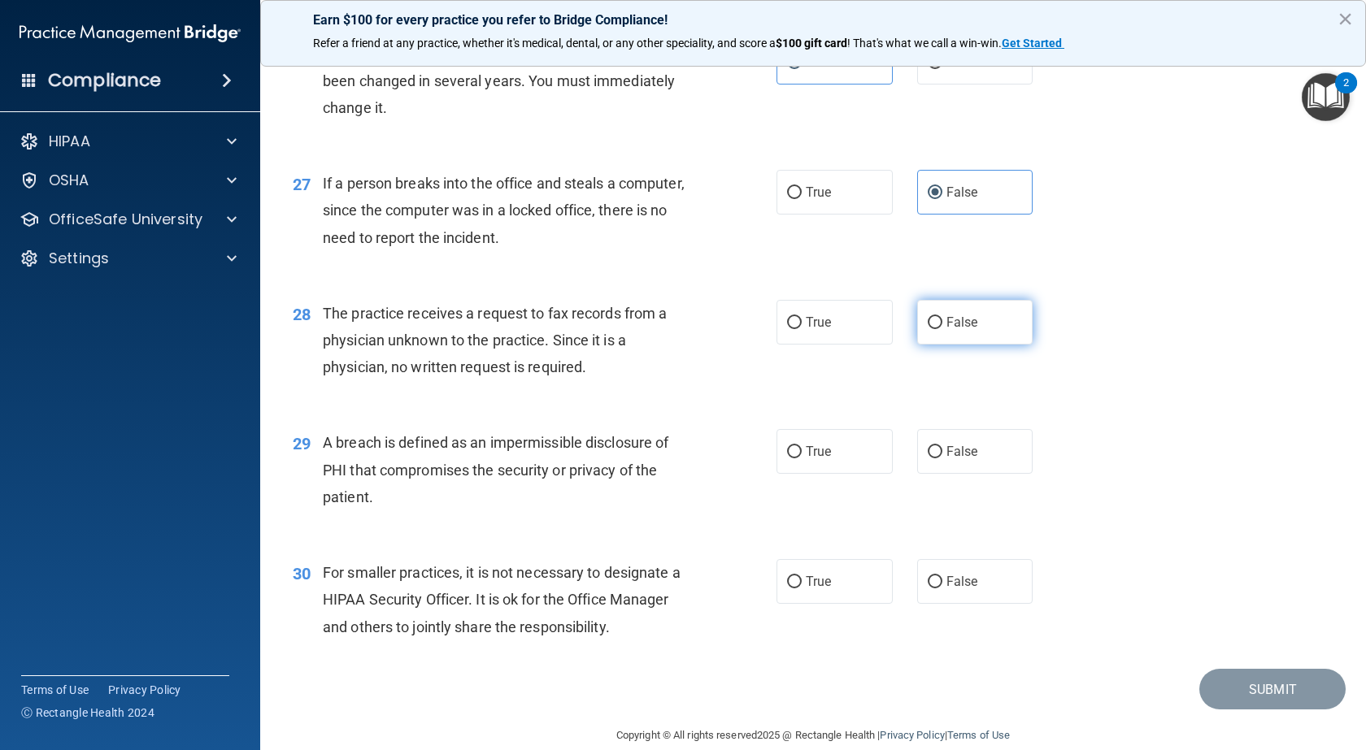
click at [942, 329] on input "False" at bounding box center [934, 323] width 15 height 12
radio input "true"
click at [826, 474] on label "True" at bounding box center [834, 451] width 116 height 45
click at [801, 458] on input "True" at bounding box center [794, 452] width 15 height 12
radio input "true"
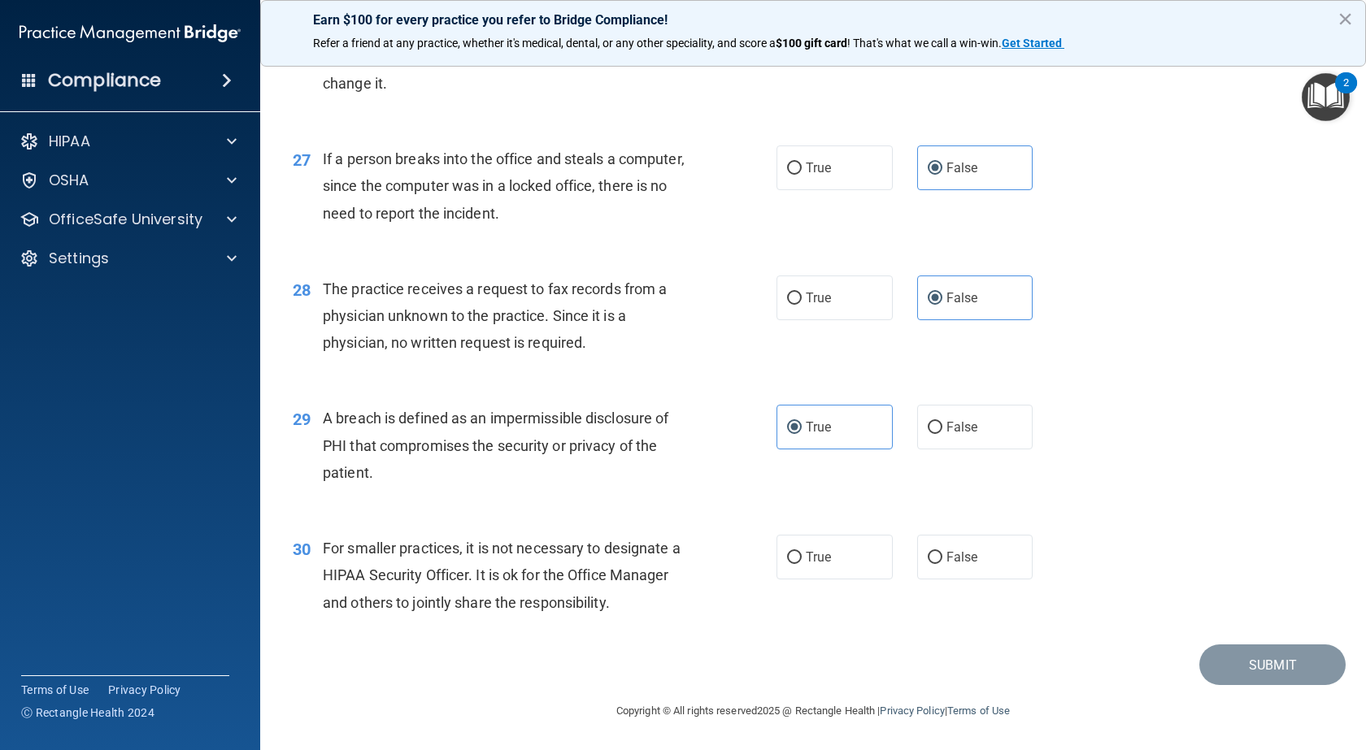
scroll to position [3520, 0]
click at [958, 571] on label "False" at bounding box center [975, 557] width 116 height 45
click at [942, 564] on input "False" at bounding box center [934, 558] width 15 height 12
radio input "true"
click at [1233, 677] on button "Submit" at bounding box center [1272, 665] width 146 height 41
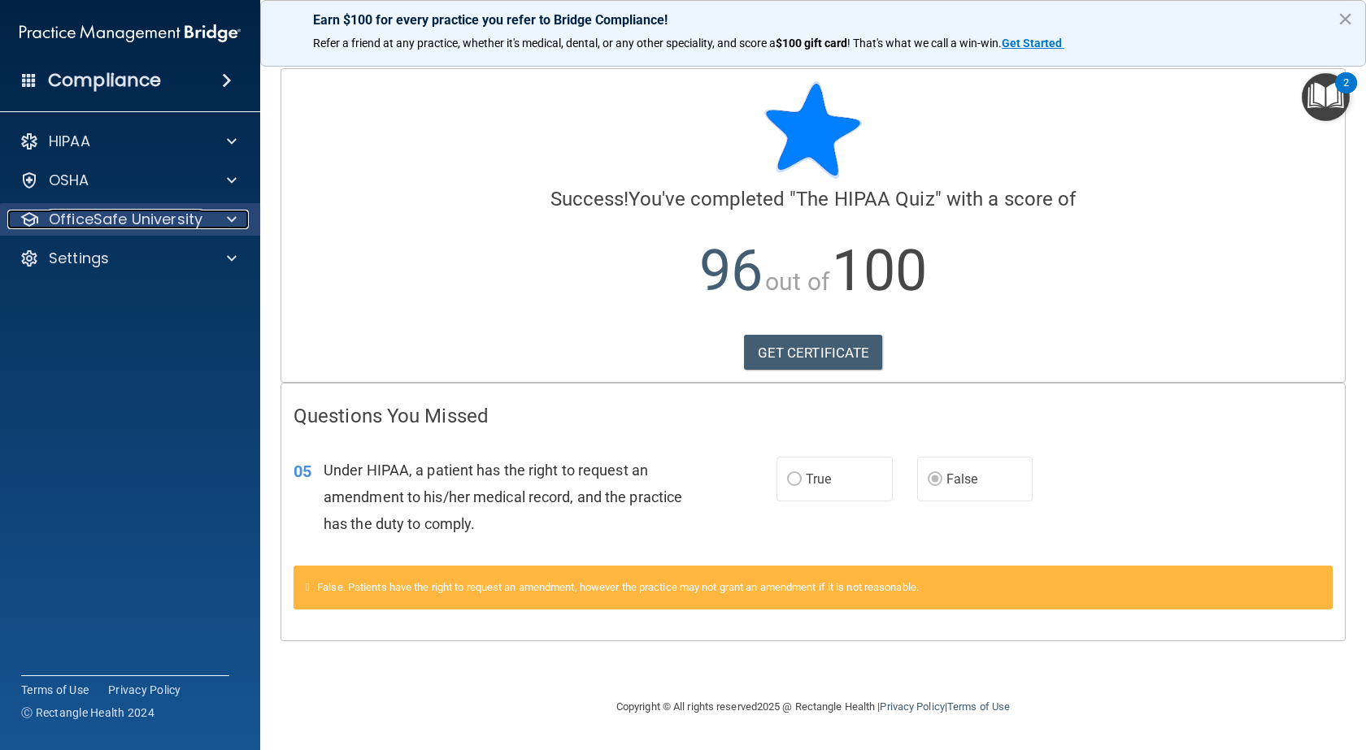
click at [102, 223] on p "OfficeSafe University" at bounding box center [126, 220] width 154 height 20
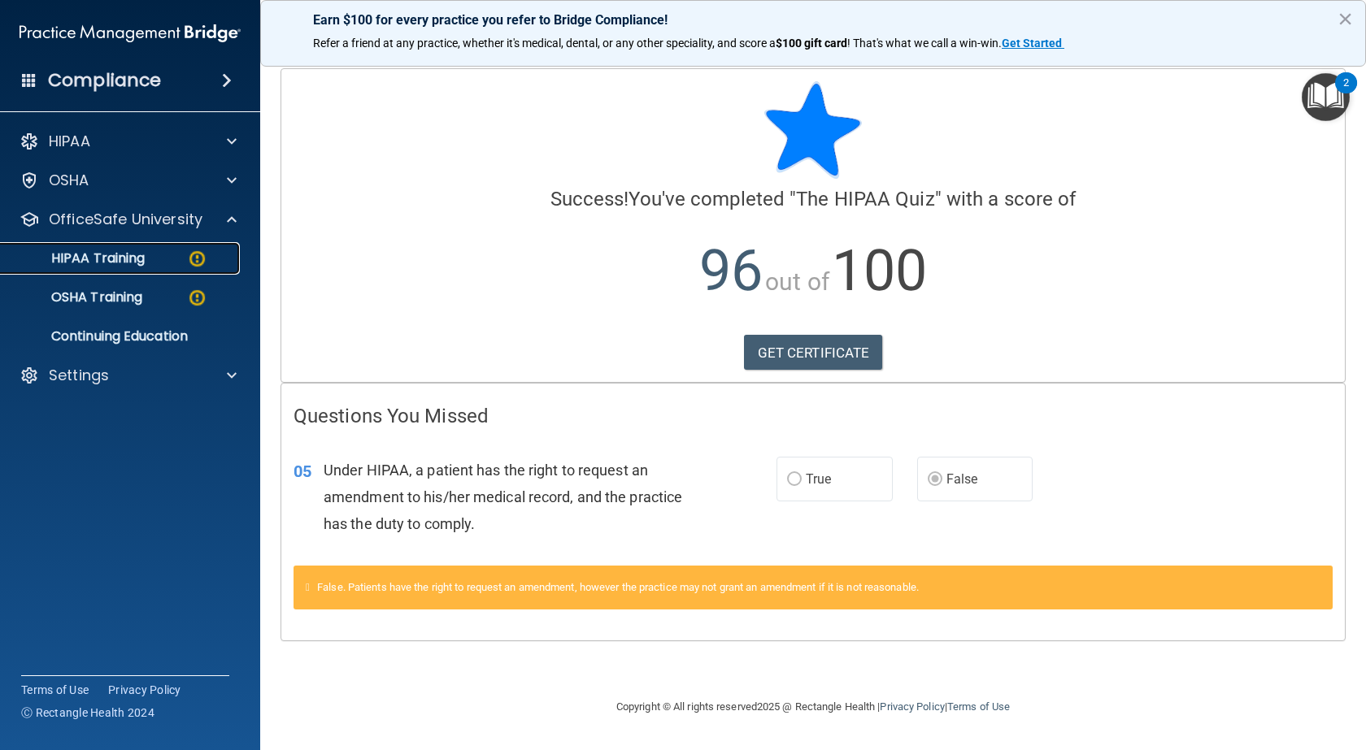
click at [122, 271] on link "HIPAA Training" at bounding box center [112, 258] width 256 height 33
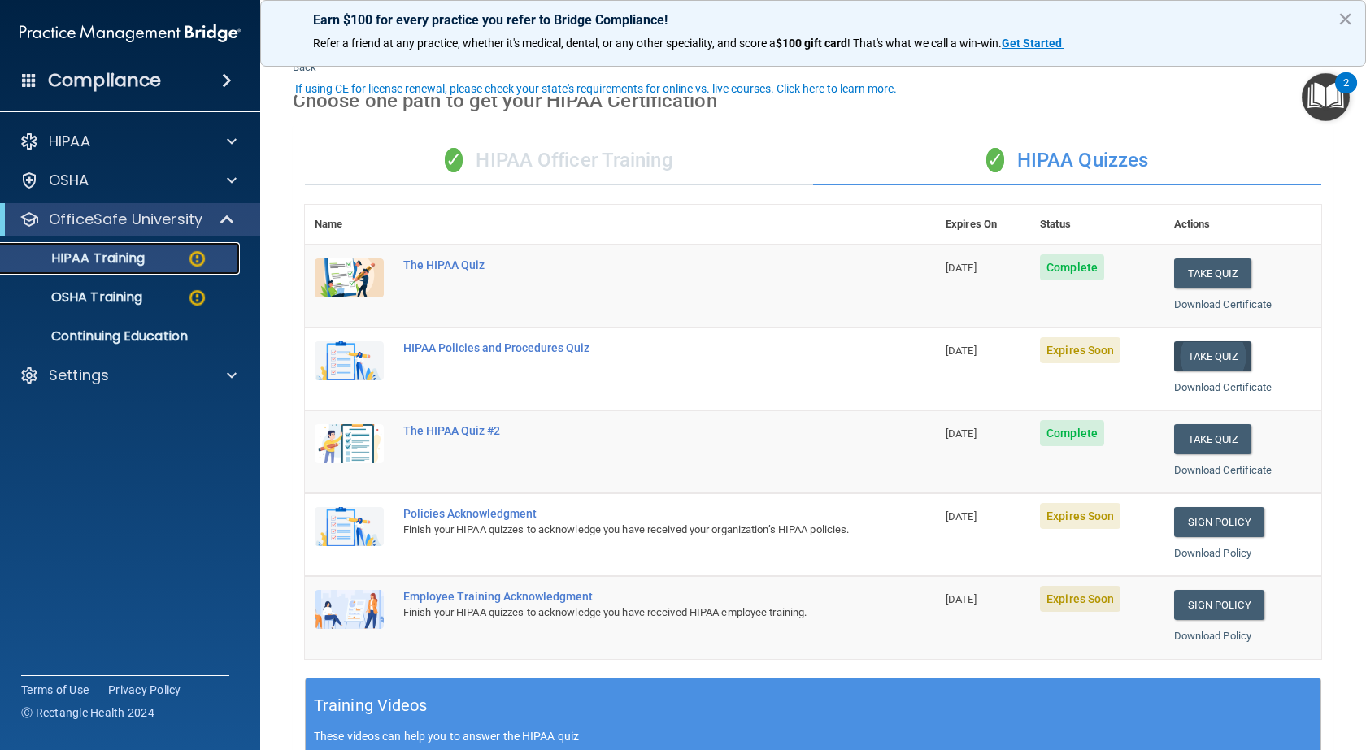
scroll to position [81, 0]
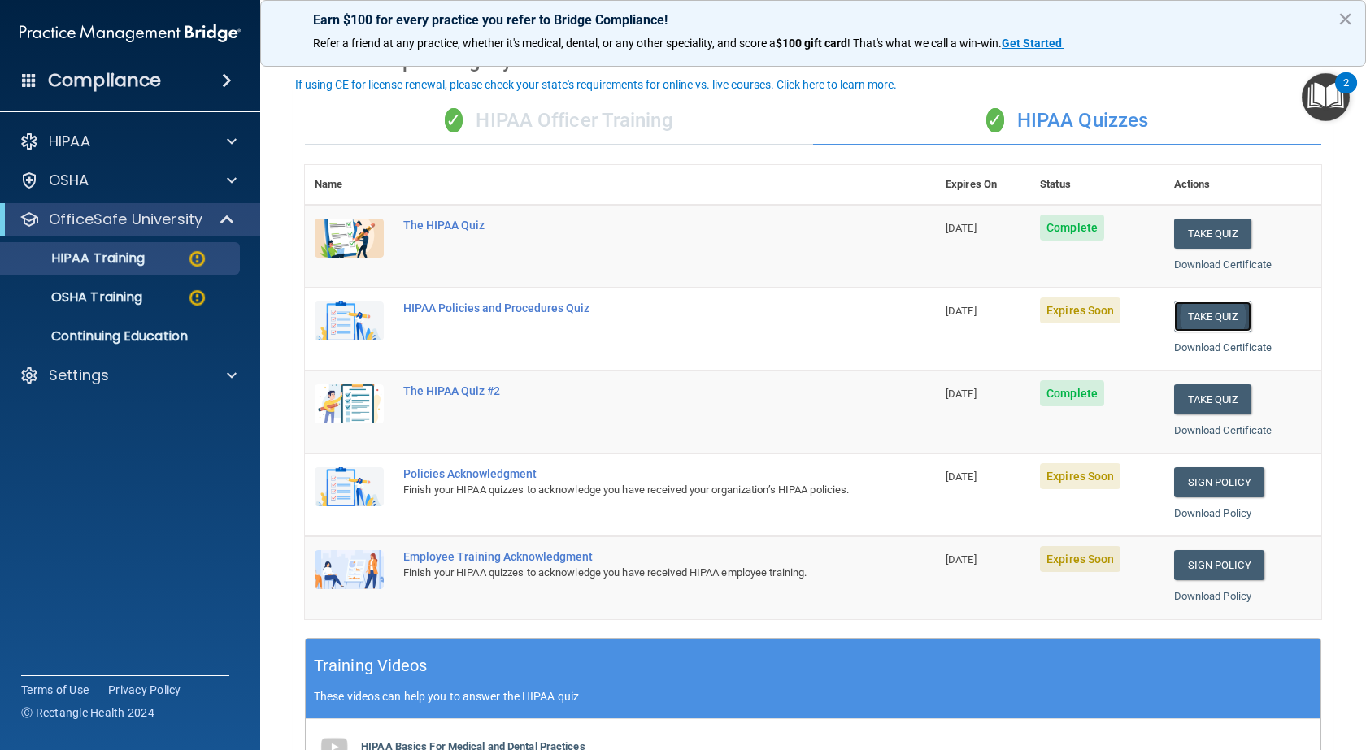
click at [1179, 313] on button "Take Quiz" at bounding box center [1213, 317] width 78 height 30
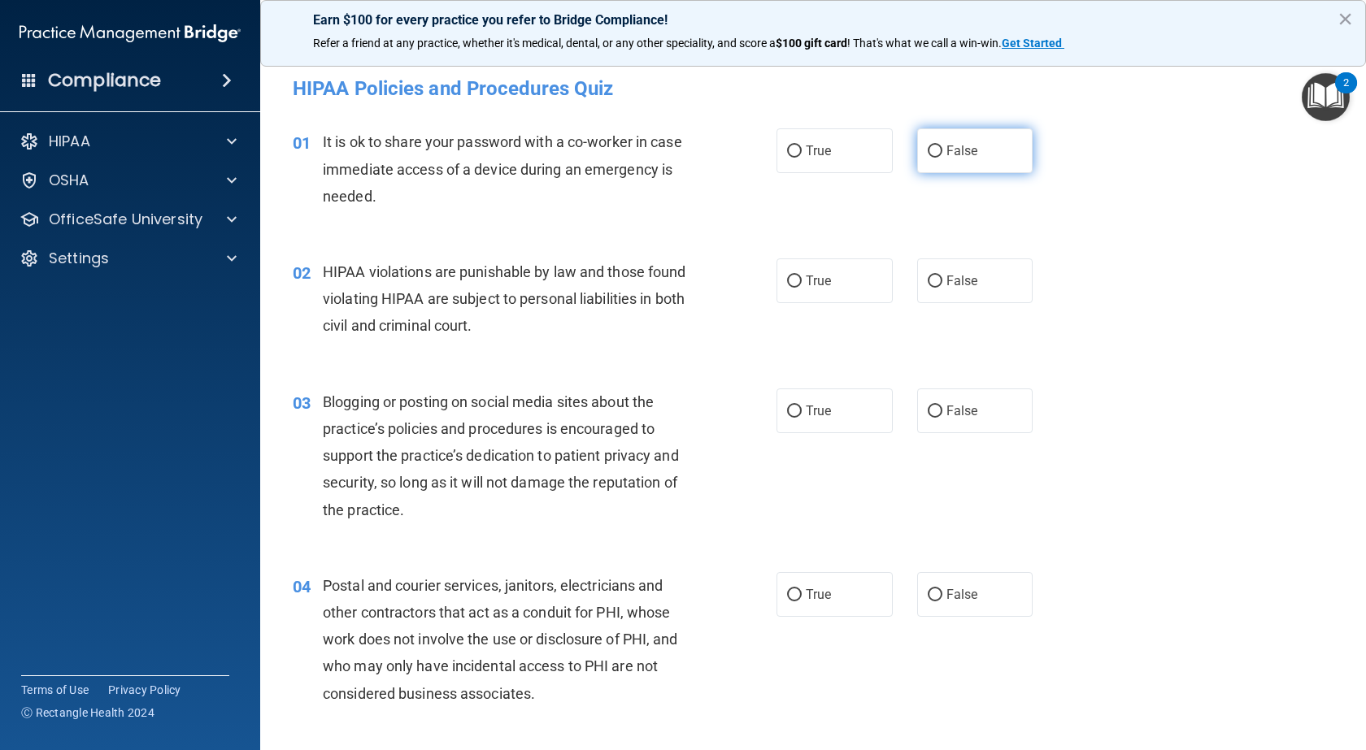
click at [954, 173] on label "False" at bounding box center [975, 150] width 116 height 45
click at [942, 158] on input "False" at bounding box center [934, 151] width 15 height 12
radio input "true"
click at [765, 284] on div "02 HIPAA violations are punishable by law and those found violating HIPAA are s…" at bounding box center [534, 302] width 532 height 89
click at [807, 280] on span "True" at bounding box center [818, 280] width 25 height 15
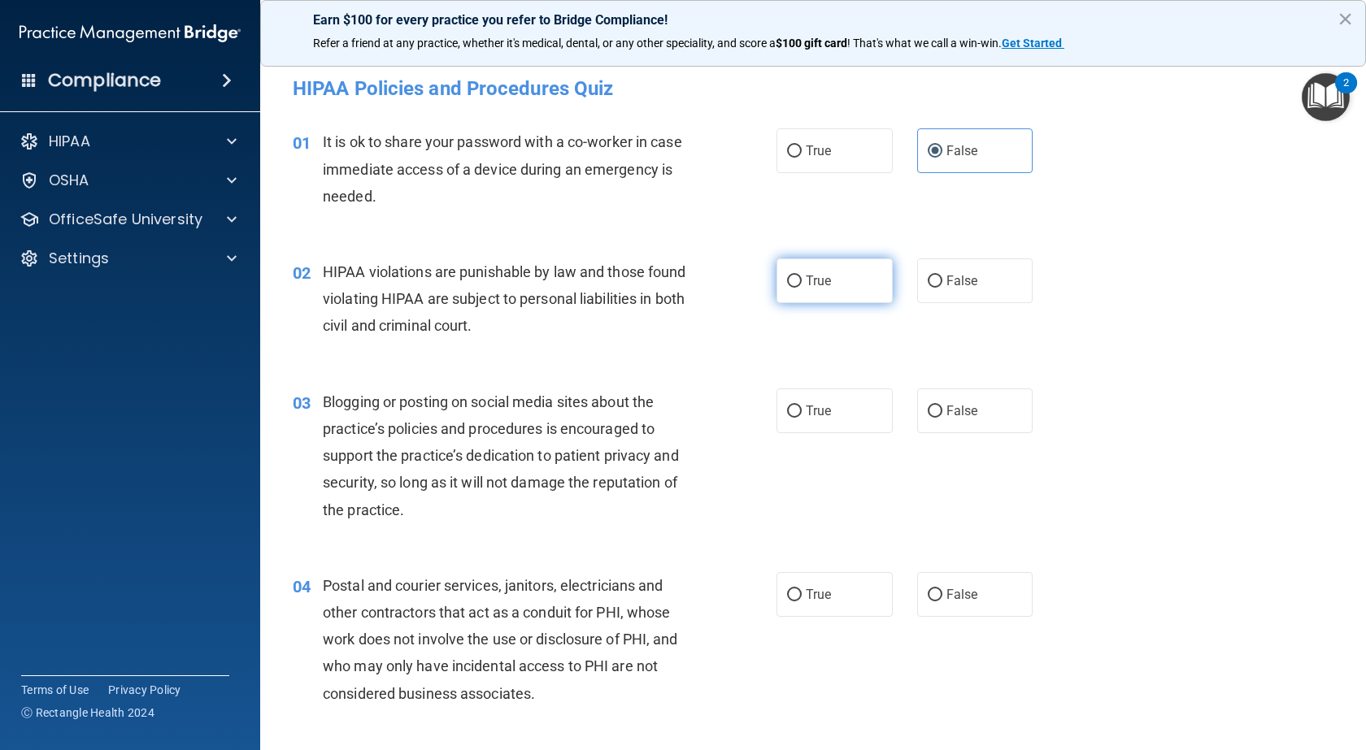
click at [801, 280] on input "True" at bounding box center [794, 282] width 15 height 12
radio input "true"
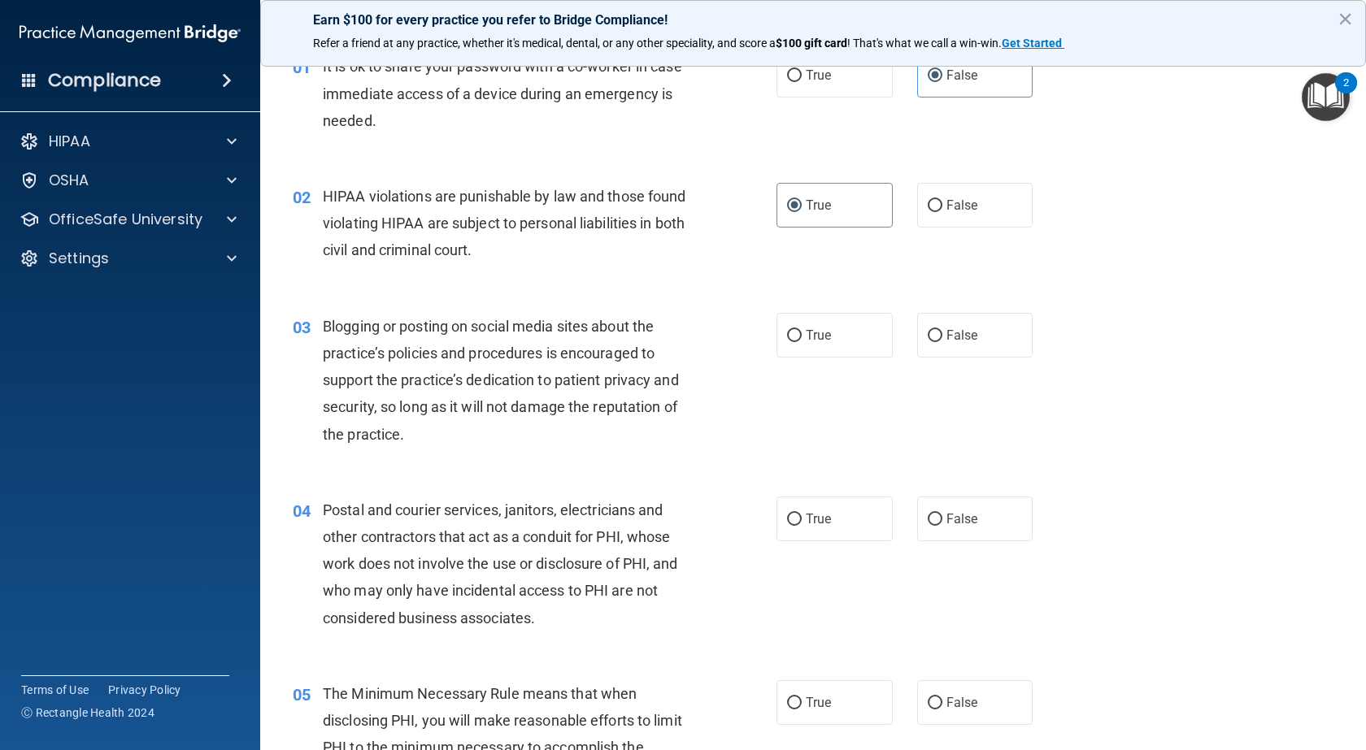
scroll to position [244, 0]
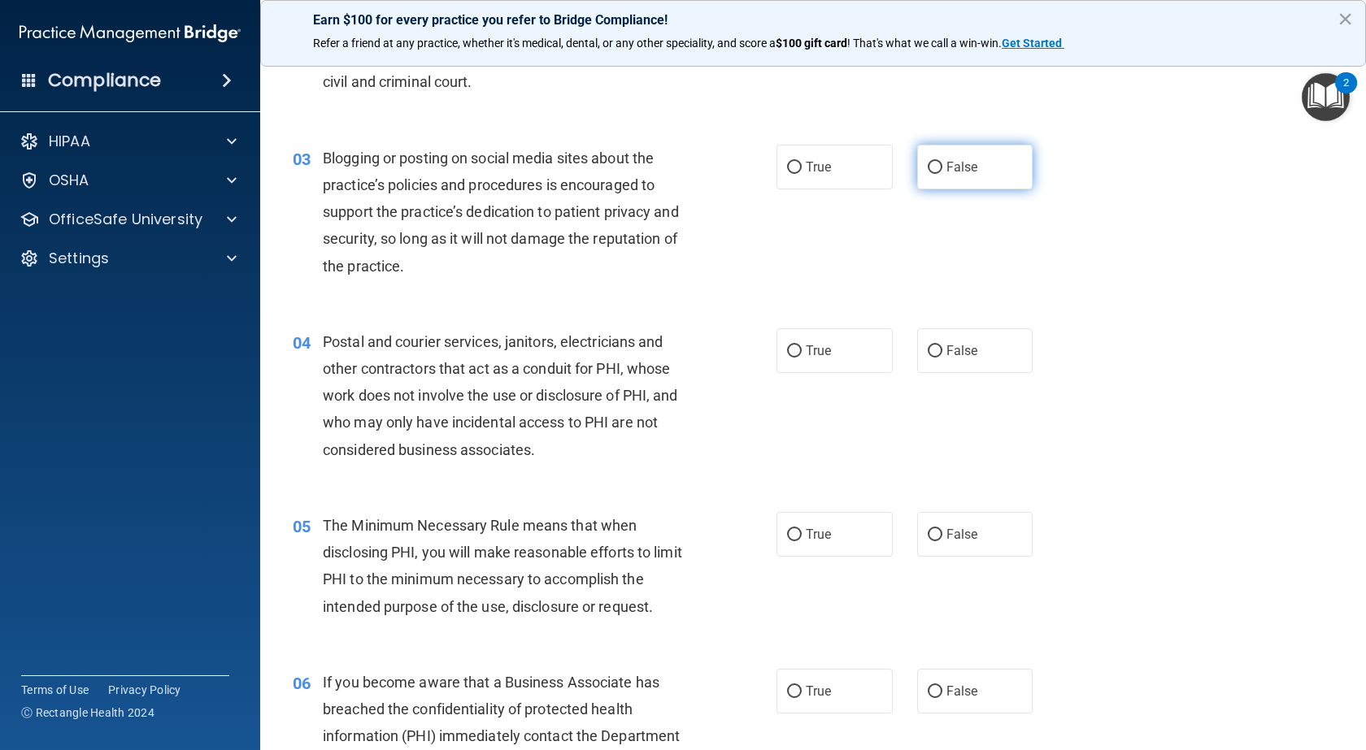
click at [956, 163] on span "False" at bounding box center [962, 166] width 32 height 15
click at [942, 163] on input "False" at bounding box center [934, 168] width 15 height 12
radio input "true"
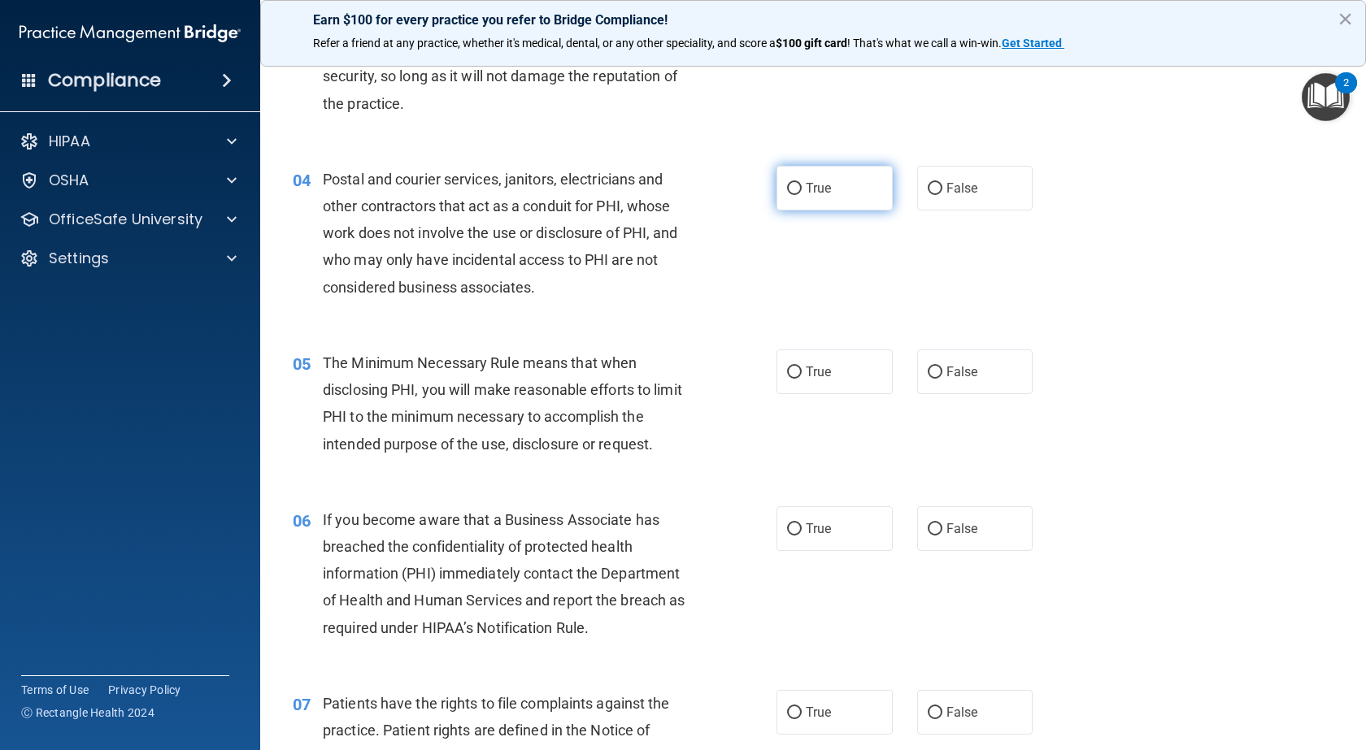
click at [817, 190] on span "True" at bounding box center [818, 187] width 25 height 15
click at [801, 190] on input "True" at bounding box center [794, 189] width 15 height 12
radio input "true"
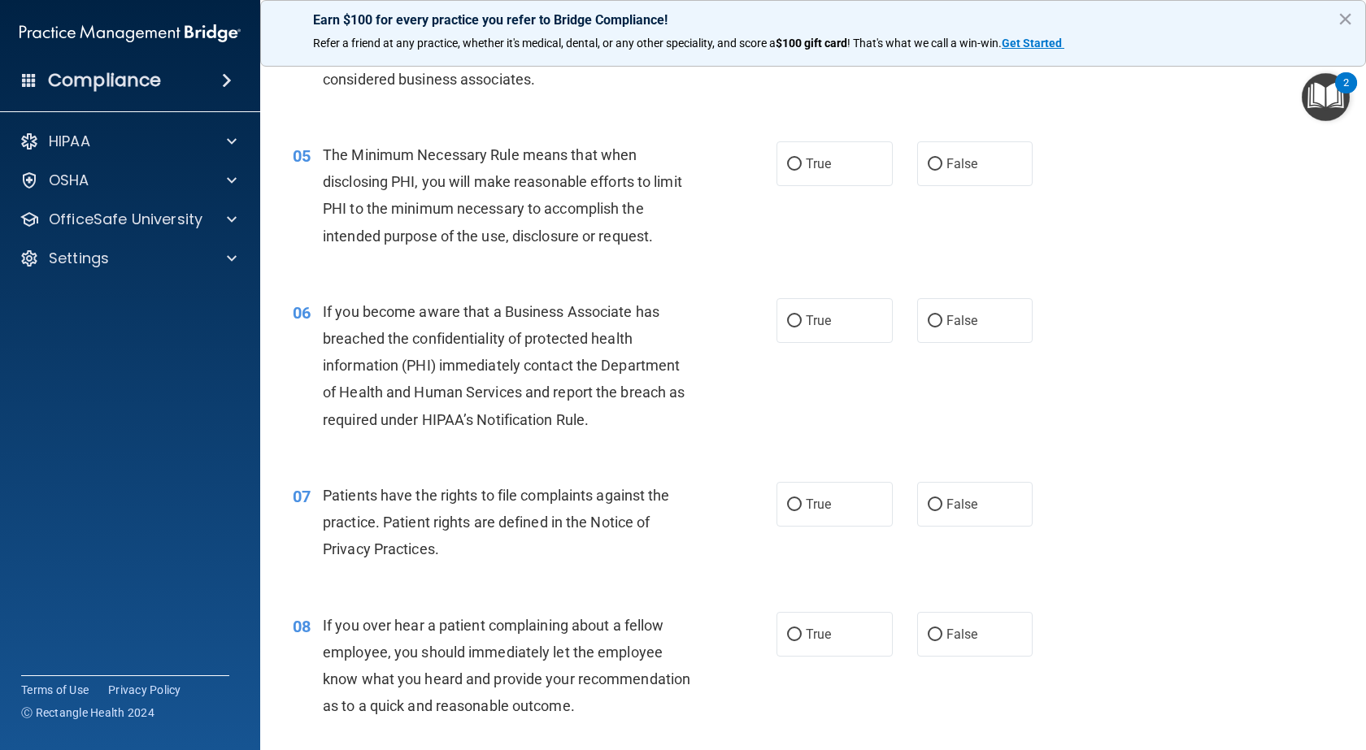
scroll to position [650, 0]
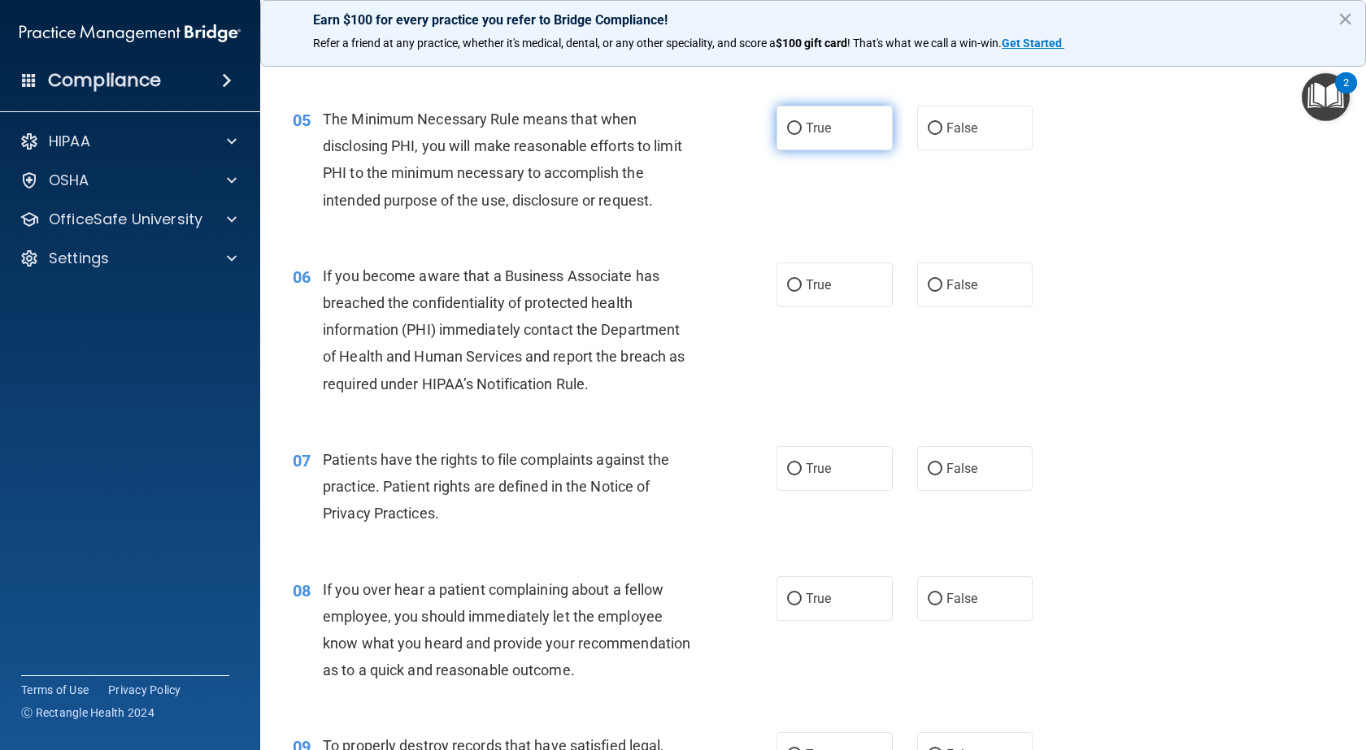
click at [793, 126] on input "True" at bounding box center [794, 129] width 15 height 12
radio input "true"
click at [946, 290] on span "False" at bounding box center [962, 284] width 32 height 15
click at [942, 290] on input "False" at bounding box center [934, 286] width 15 height 12
radio input "true"
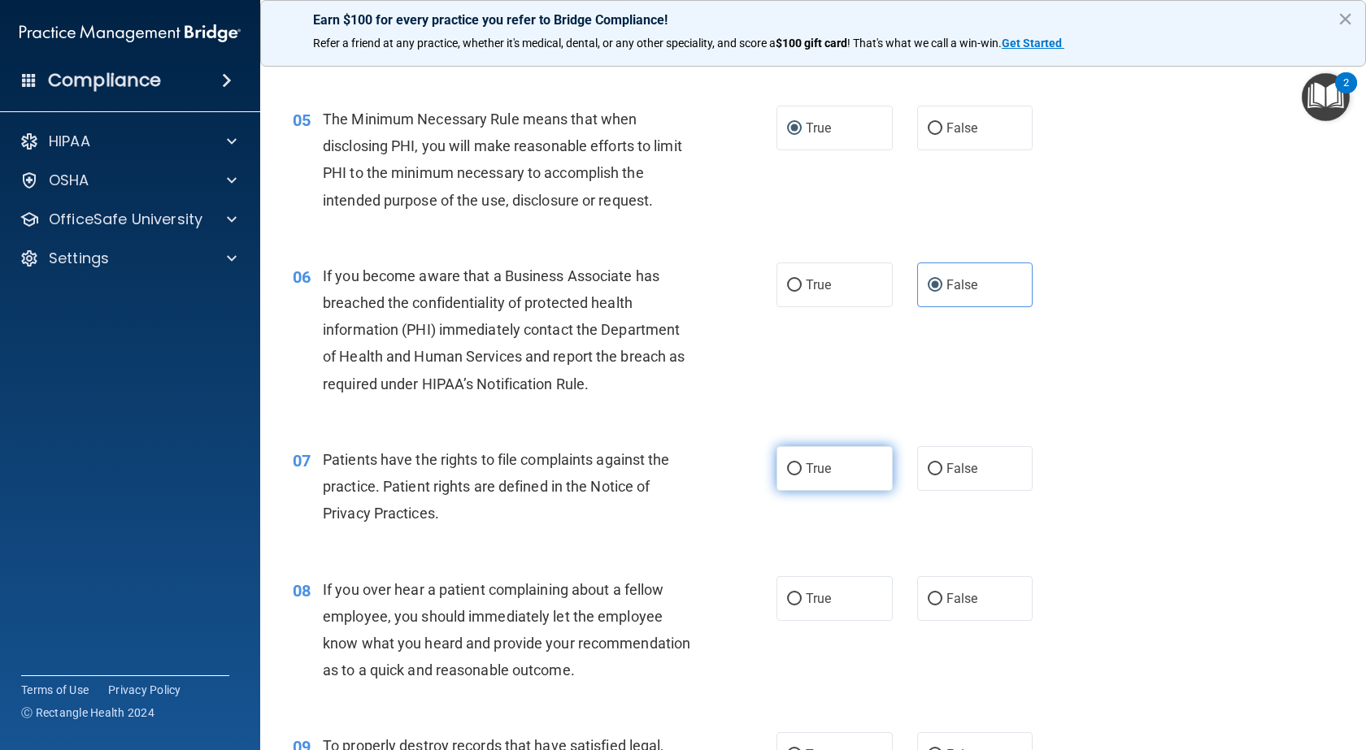
click at [808, 464] on span "True" at bounding box center [818, 468] width 25 height 15
click at [801, 464] on input "True" at bounding box center [794, 469] width 15 height 12
radio input "true"
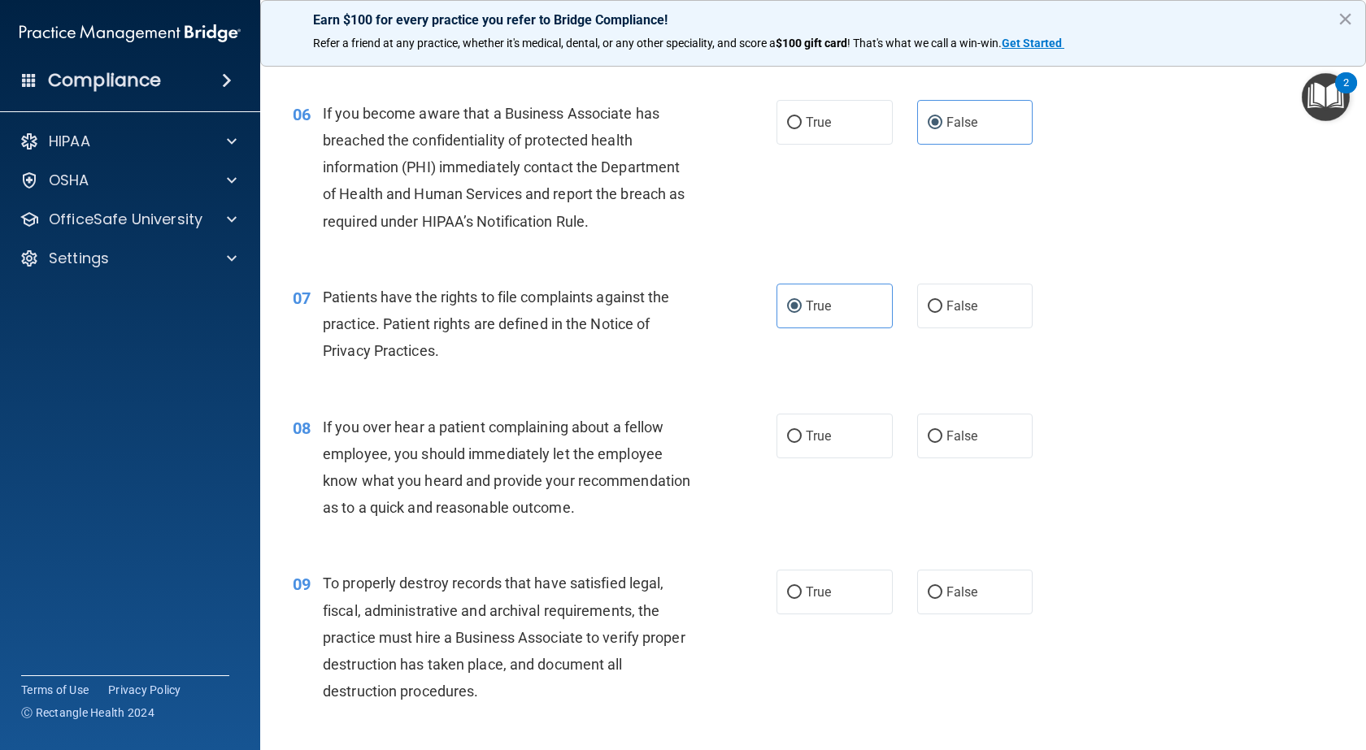
scroll to position [894, 0]
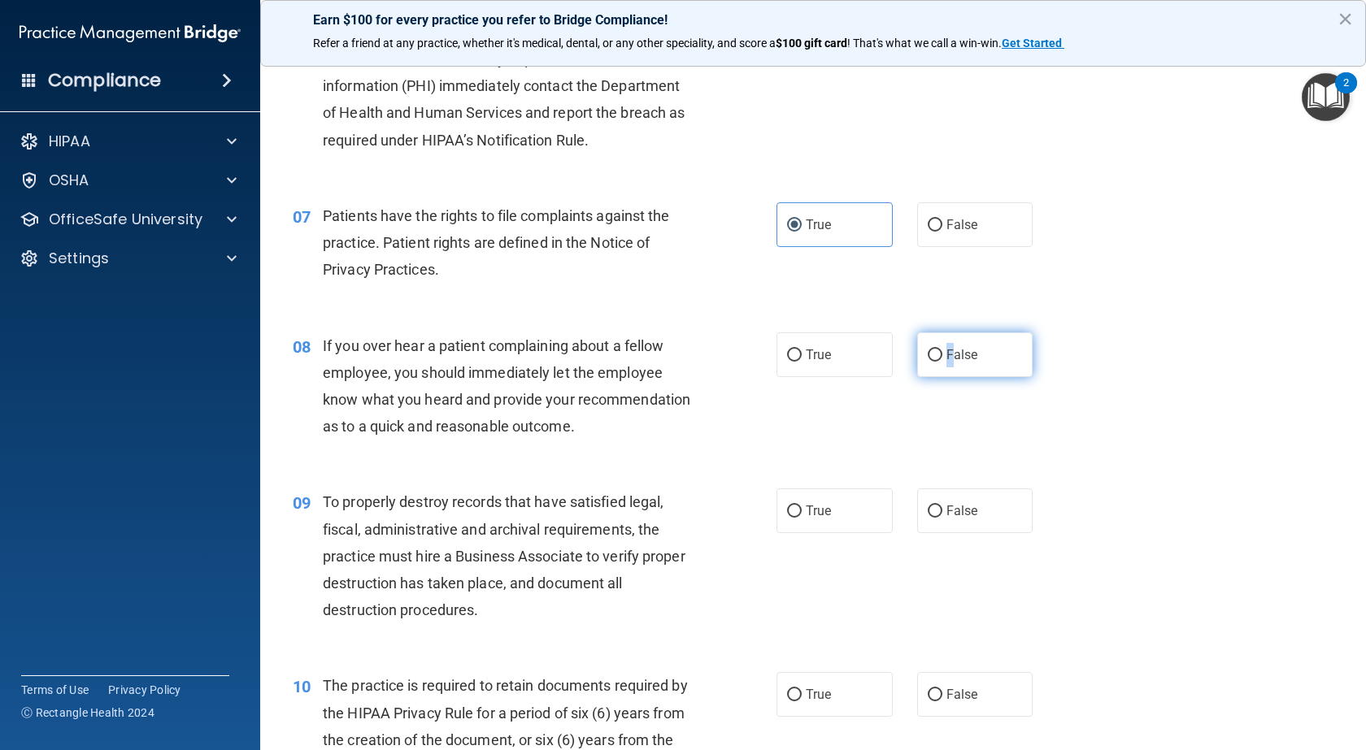
click at [942, 363] on label "False" at bounding box center [975, 354] width 116 height 45
click at [966, 327] on div "08 If you over hear a patient complaining about a fellow employee, you should i…" at bounding box center [812, 390] width 1065 height 157
click at [974, 354] on label "False" at bounding box center [975, 354] width 116 height 45
click at [942, 354] on input "False" at bounding box center [934, 356] width 15 height 12
radio input "true"
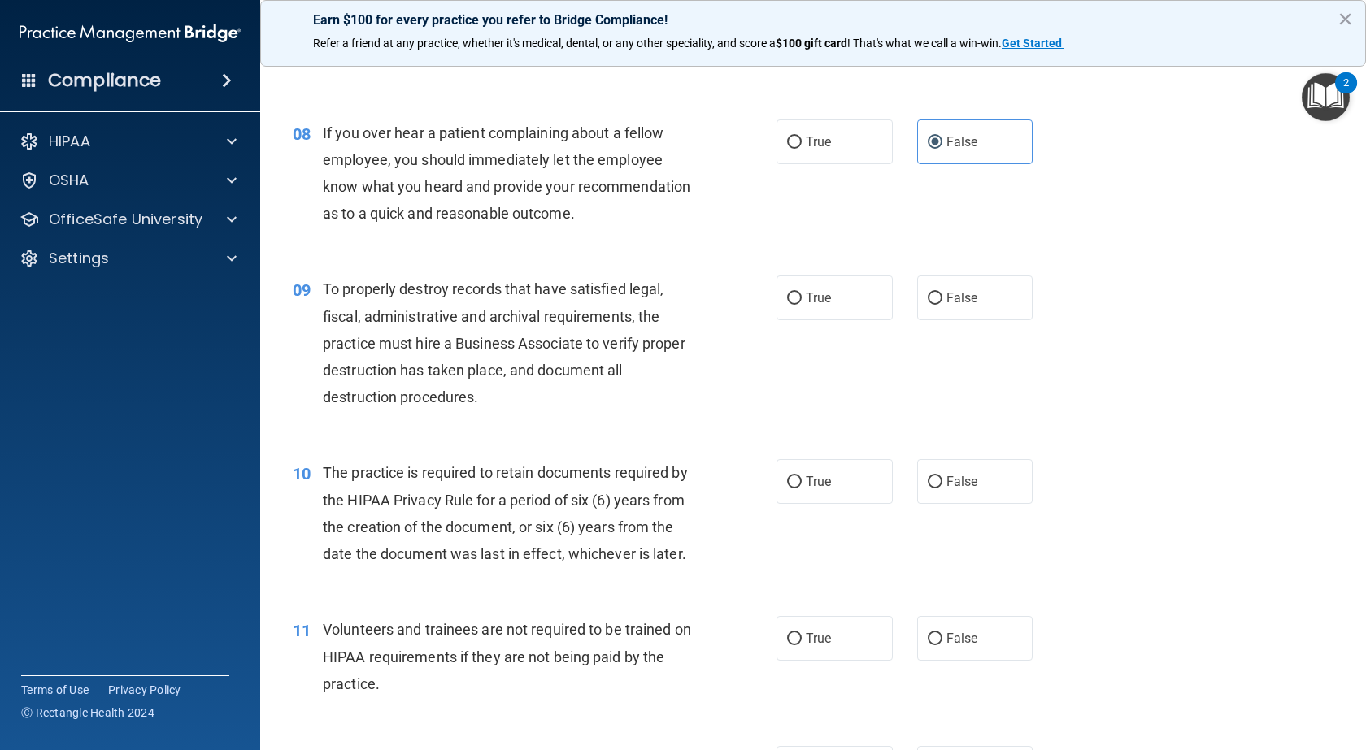
scroll to position [1138, 0]
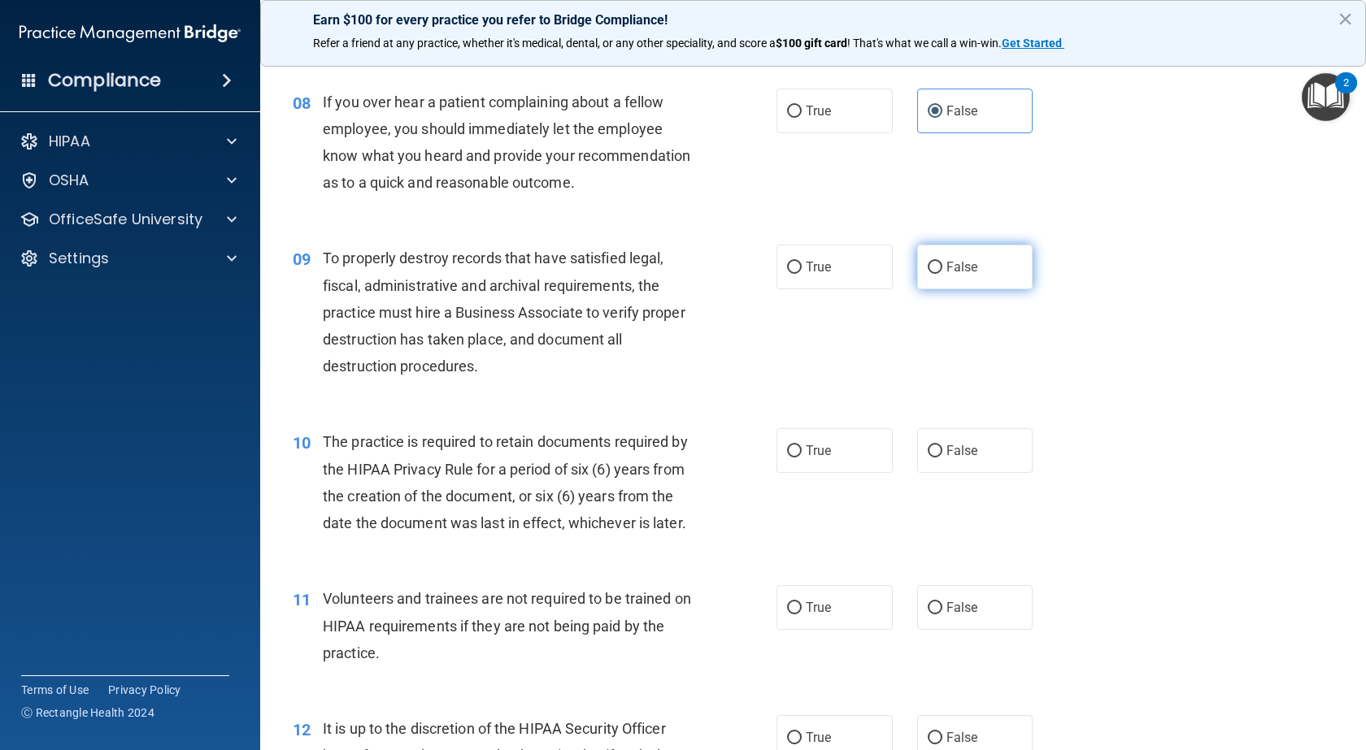
click at [971, 289] on label "False" at bounding box center [975, 267] width 116 height 45
click at [942, 274] on input "False" at bounding box center [934, 268] width 15 height 12
radio input "true"
click at [801, 473] on label "True" at bounding box center [834, 450] width 116 height 45
click at [801, 458] on input "True" at bounding box center [794, 451] width 15 height 12
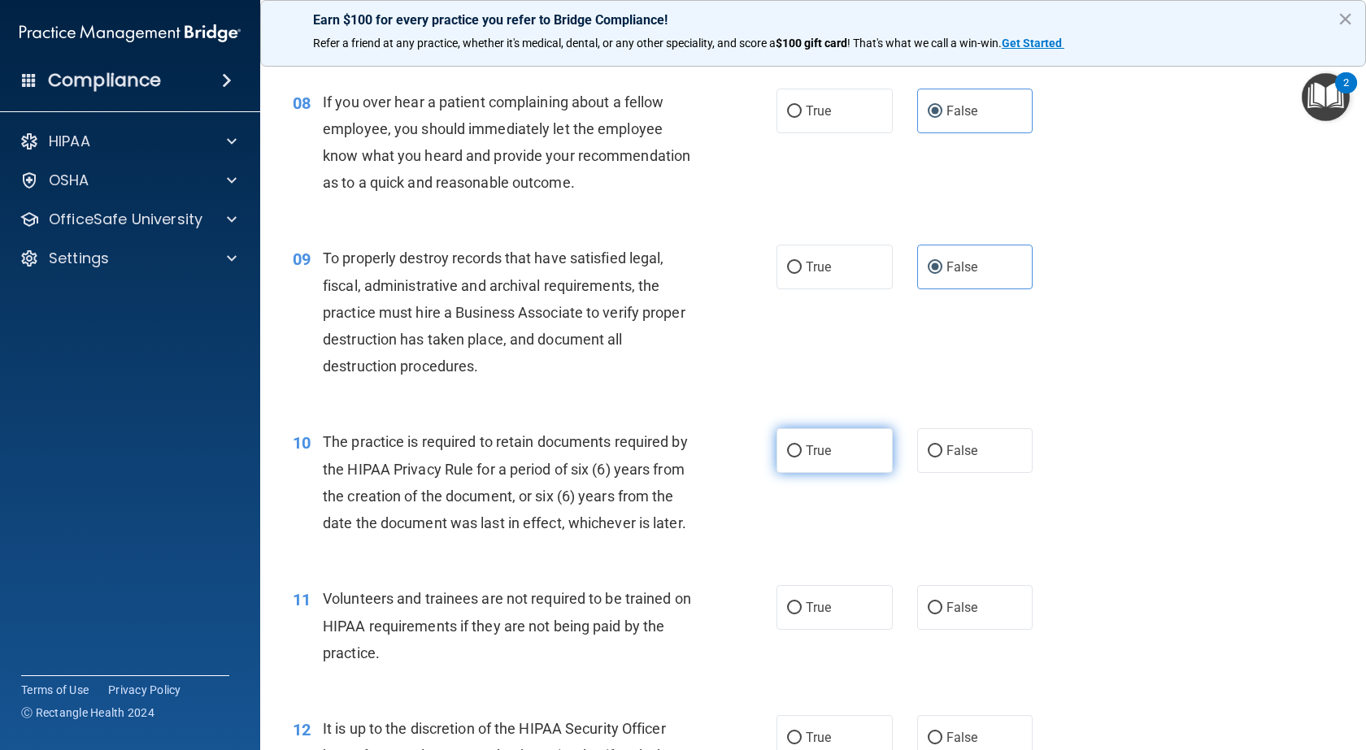
radio input "true"
click at [954, 630] on label "False" at bounding box center [975, 607] width 116 height 45
click at [942, 615] on input "False" at bounding box center [934, 608] width 15 height 12
radio input "true"
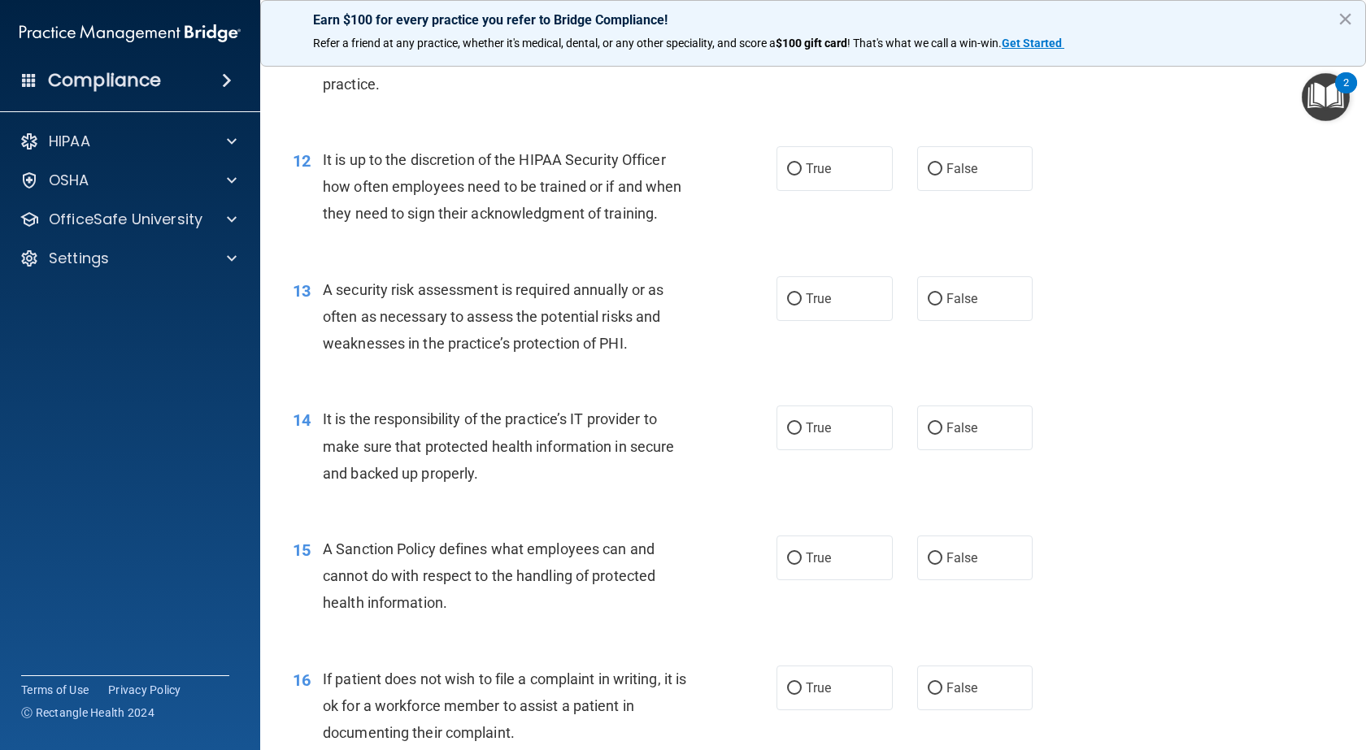
scroll to position [1788, 0]
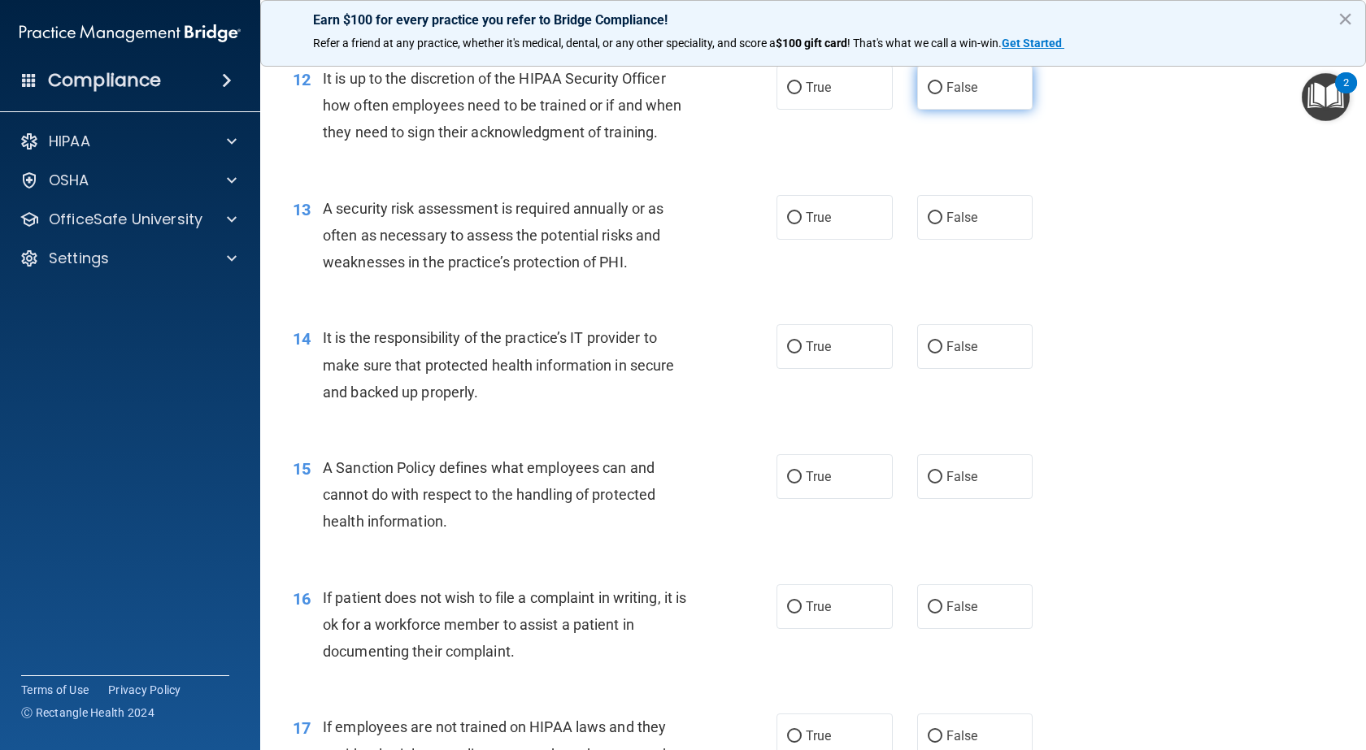
click at [971, 110] on label "False" at bounding box center [975, 87] width 116 height 45
click at [942, 94] on input "False" at bounding box center [934, 88] width 15 height 12
radio input "true"
click at [795, 240] on label "True" at bounding box center [834, 217] width 116 height 45
click at [795, 224] on input "True" at bounding box center [794, 218] width 15 height 12
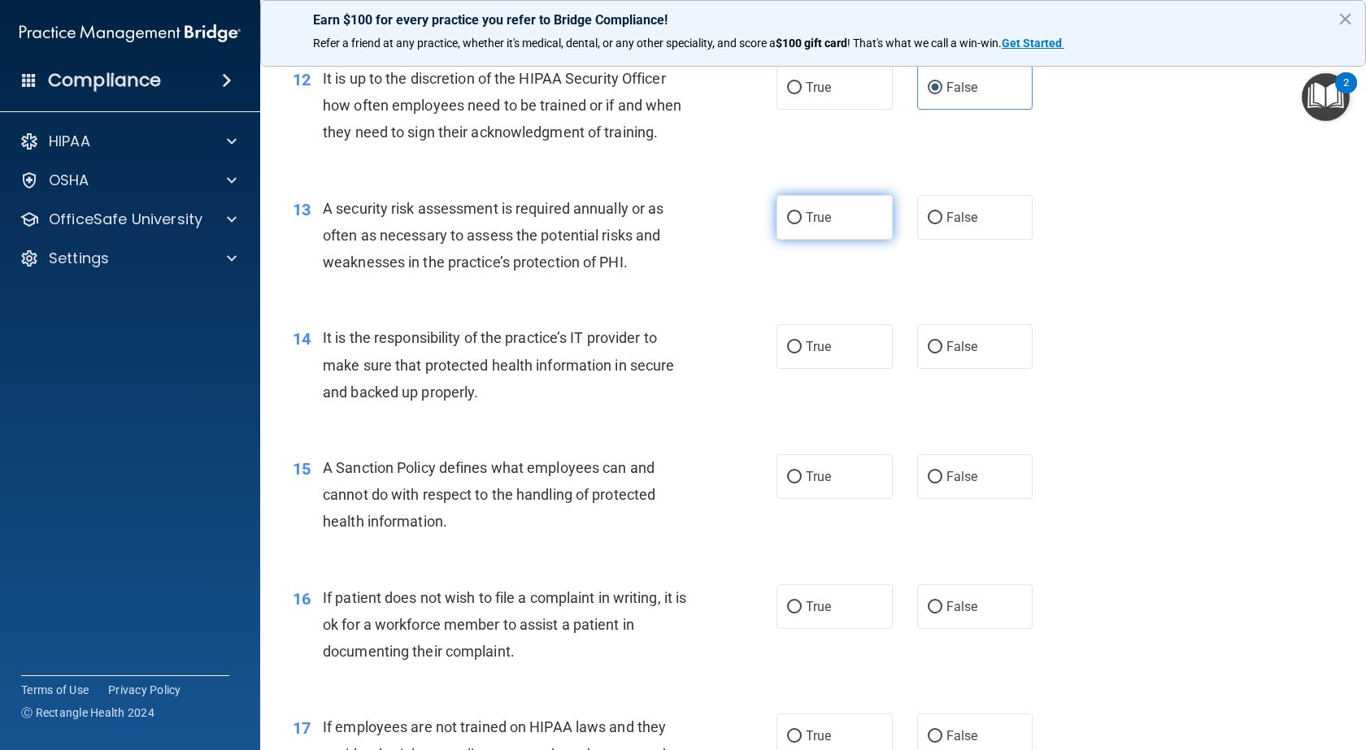
radio input "true"
click at [960, 354] on span "False" at bounding box center [962, 346] width 32 height 15
click at [942, 354] on input "False" at bounding box center [934, 347] width 15 height 12
radio input "true"
drag, startPoint x: 936, startPoint y: 529, endPoint x: 914, endPoint y: 565, distance: 42.0
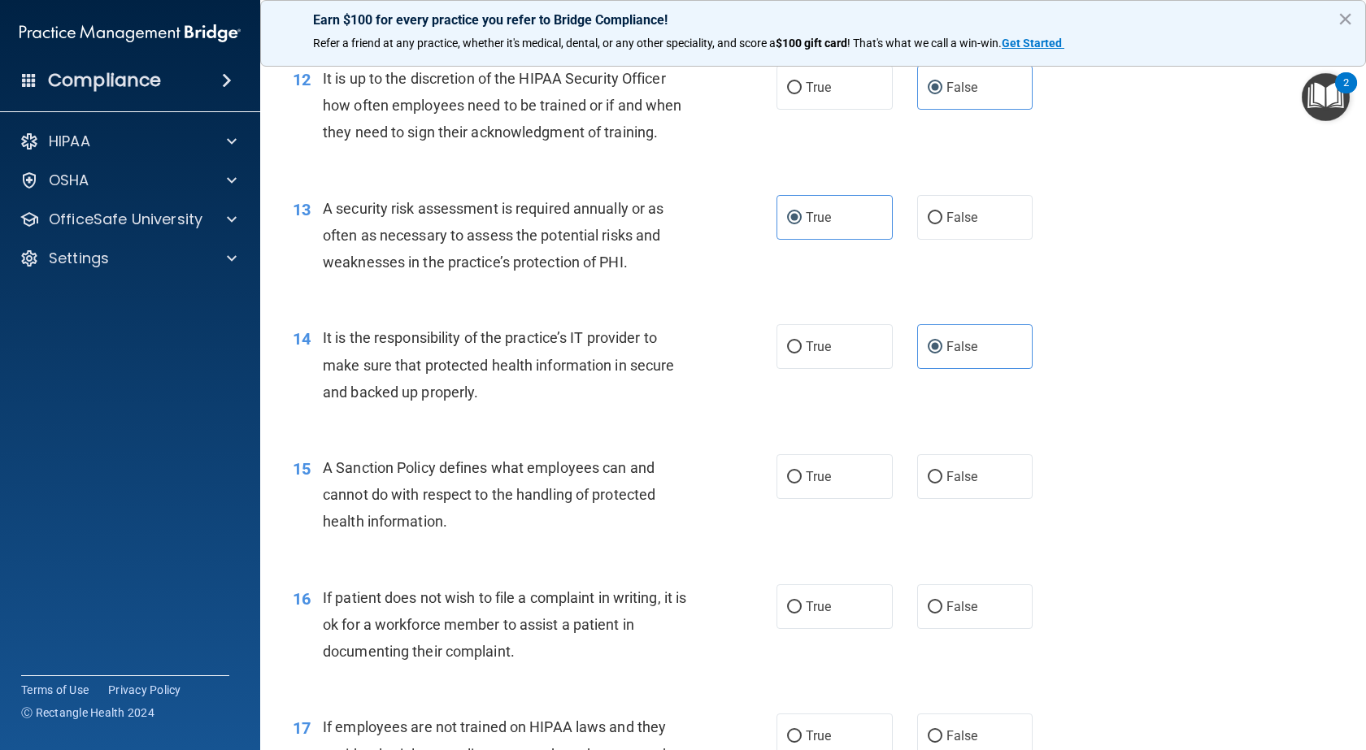
click at [936, 499] on label "False" at bounding box center [975, 476] width 116 height 45
click at [936, 484] on input "False" at bounding box center [934, 477] width 15 height 12
radio input "true"
drag, startPoint x: 831, startPoint y: 678, endPoint x: 833, endPoint y: 664, distance: 14.0
click at [831, 629] on label "True" at bounding box center [834, 606] width 116 height 45
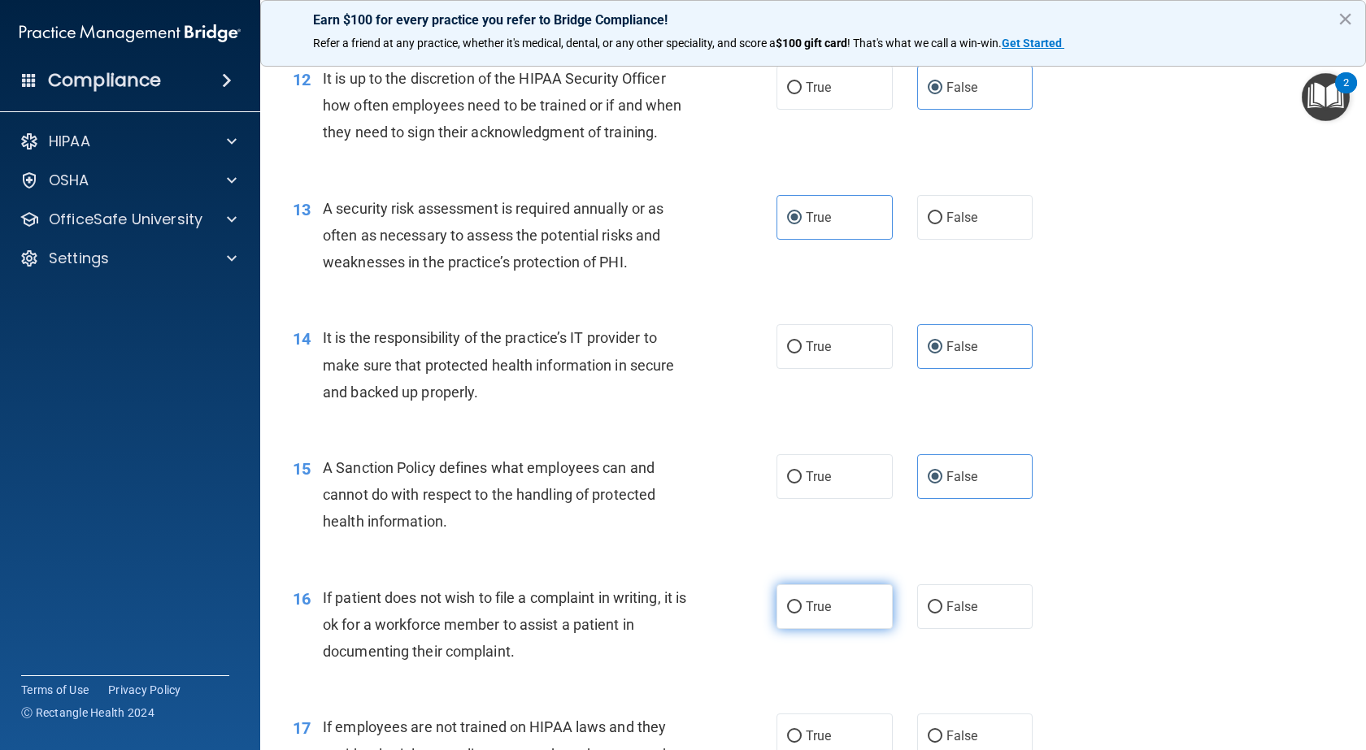
click at [801, 614] on input "True" at bounding box center [794, 607] width 15 height 12
radio input "true"
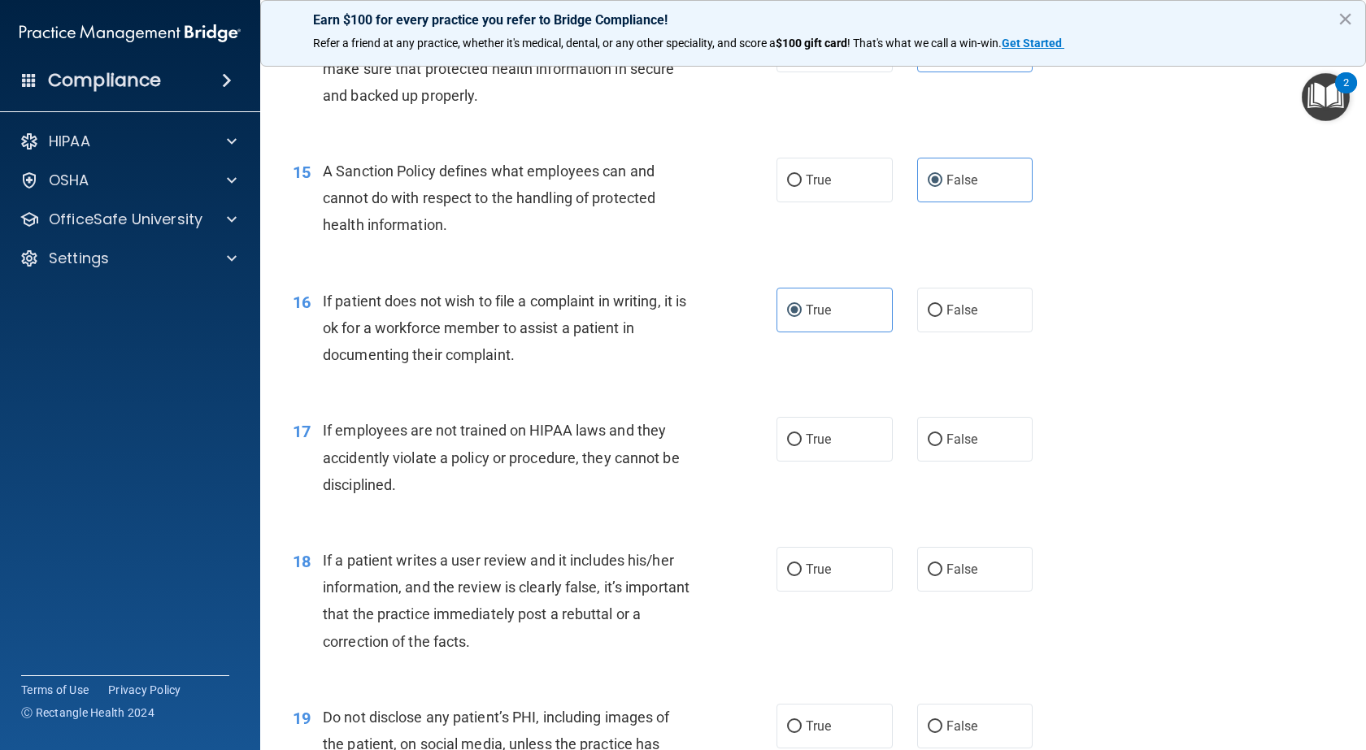
scroll to position [2113, 0]
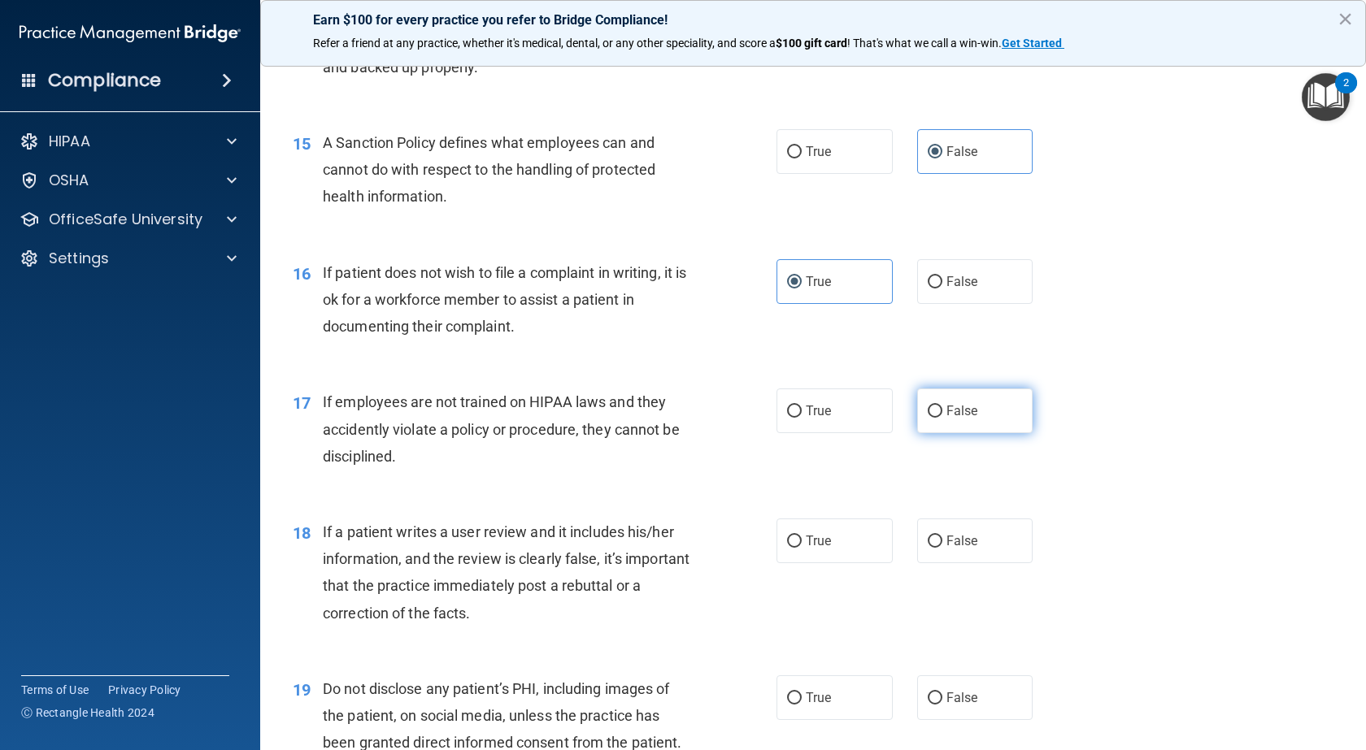
click at [975, 433] on label "False" at bounding box center [975, 411] width 116 height 45
click at [942, 418] on input "False" at bounding box center [934, 412] width 15 height 12
radio input "true"
click at [967, 549] on span "False" at bounding box center [962, 540] width 32 height 15
click at [942, 548] on input "False" at bounding box center [934, 542] width 15 height 12
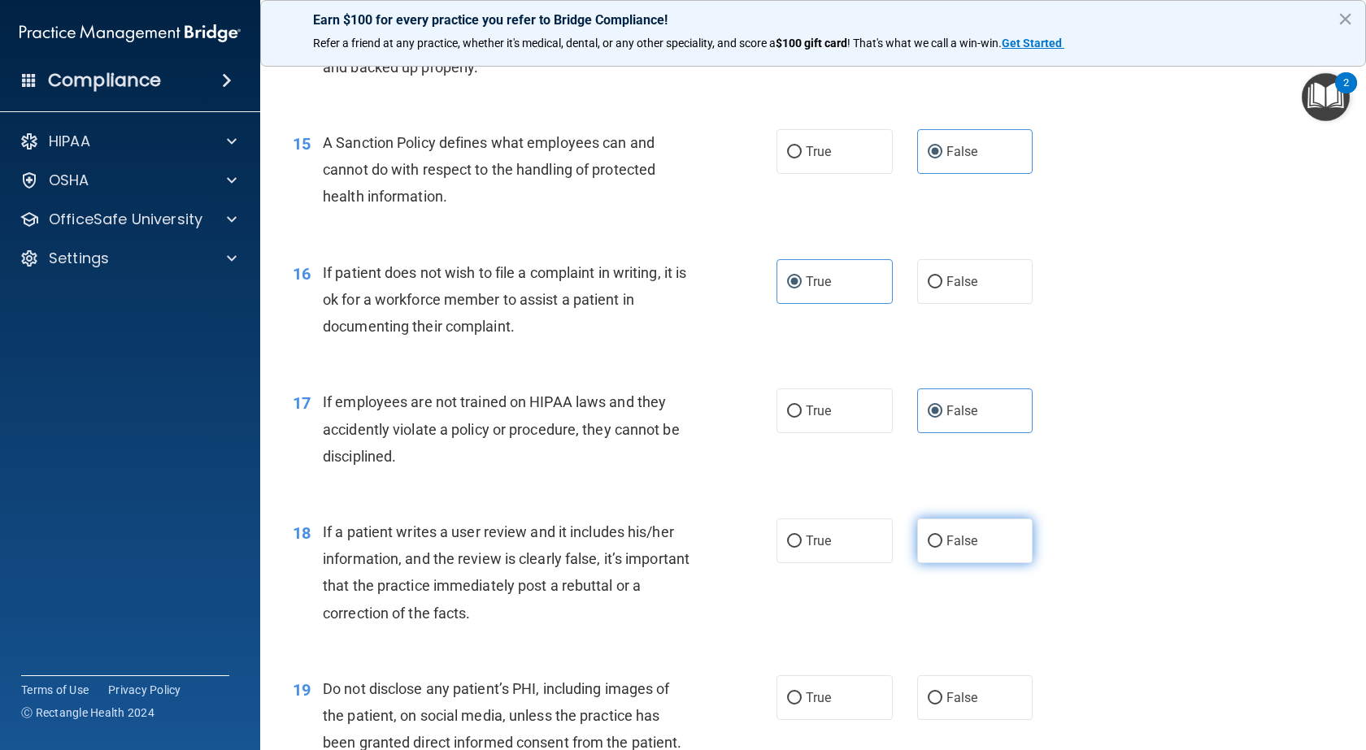
radio input "true"
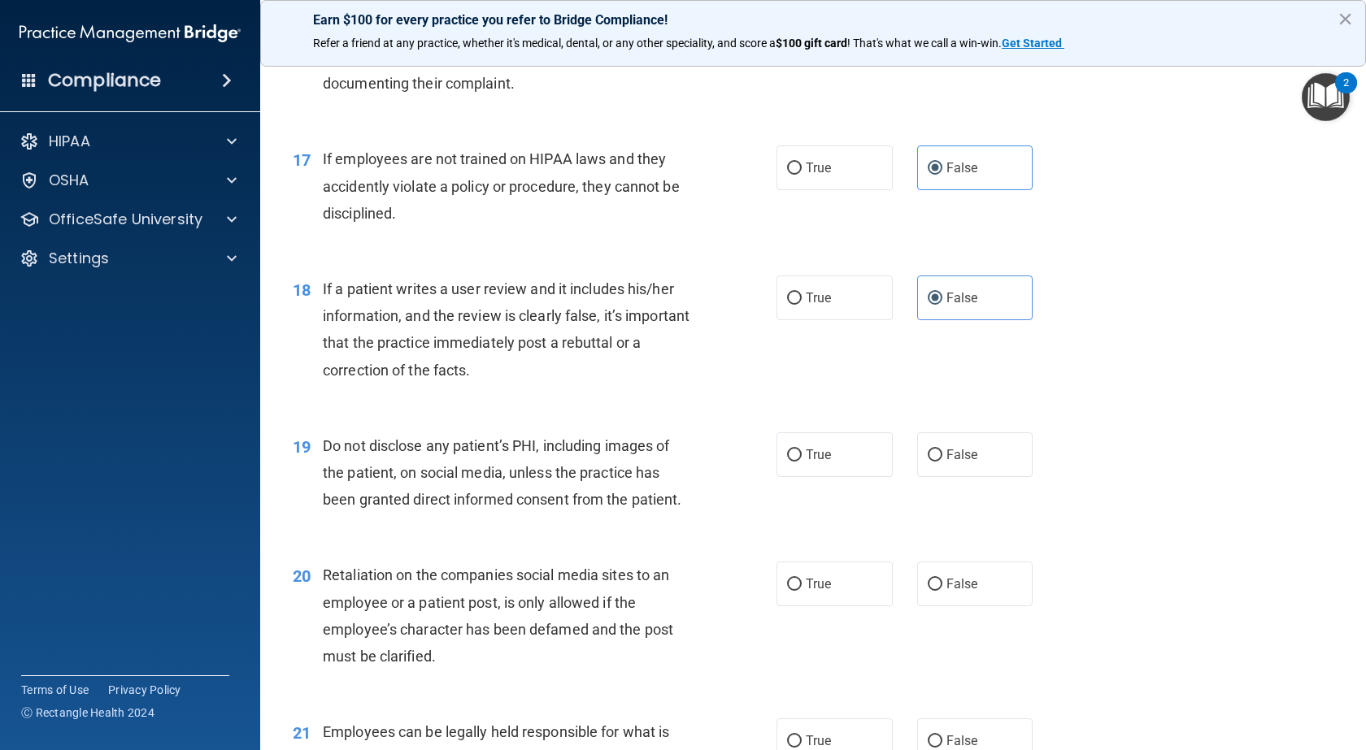
scroll to position [2357, 0]
click at [849, 476] on label "True" at bounding box center [834, 454] width 116 height 45
click at [801, 461] on input "True" at bounding box center [794, 455] width 15 height 12
radio input "true"
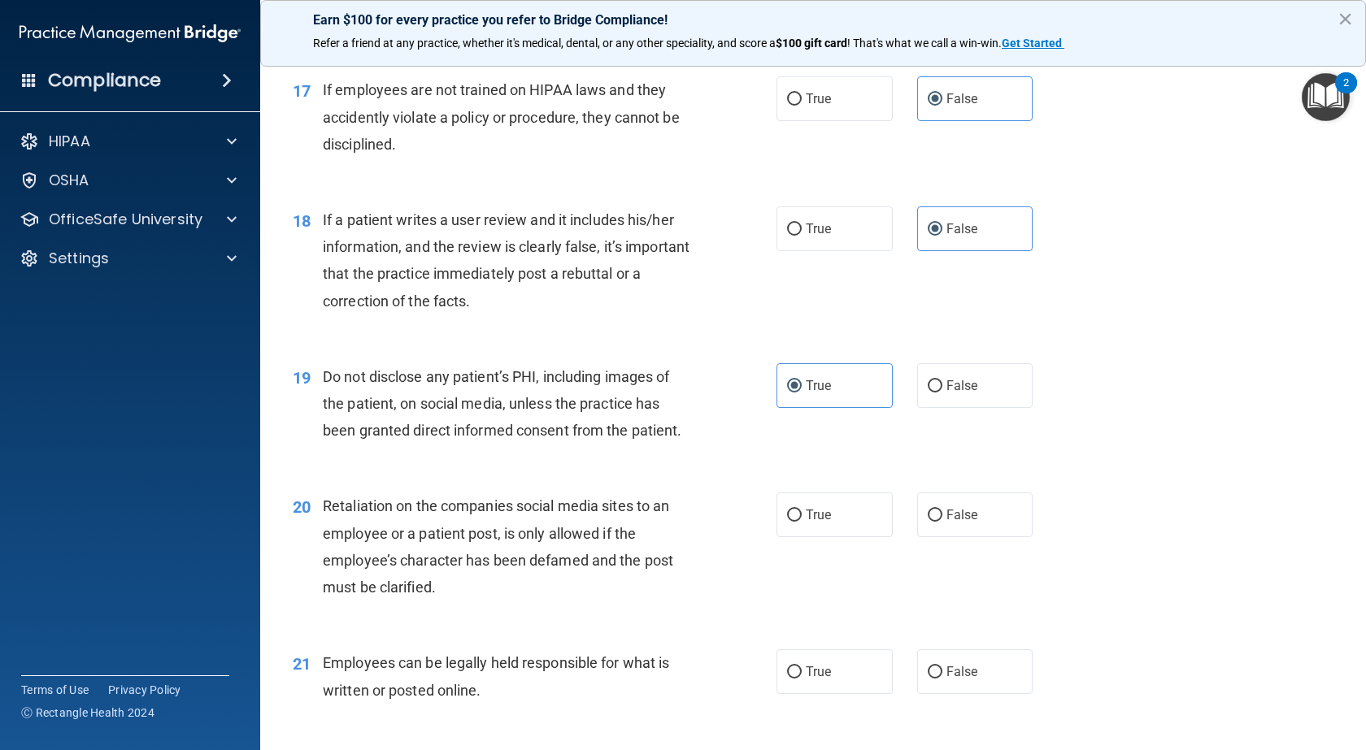
scroll to position [2520, 0]
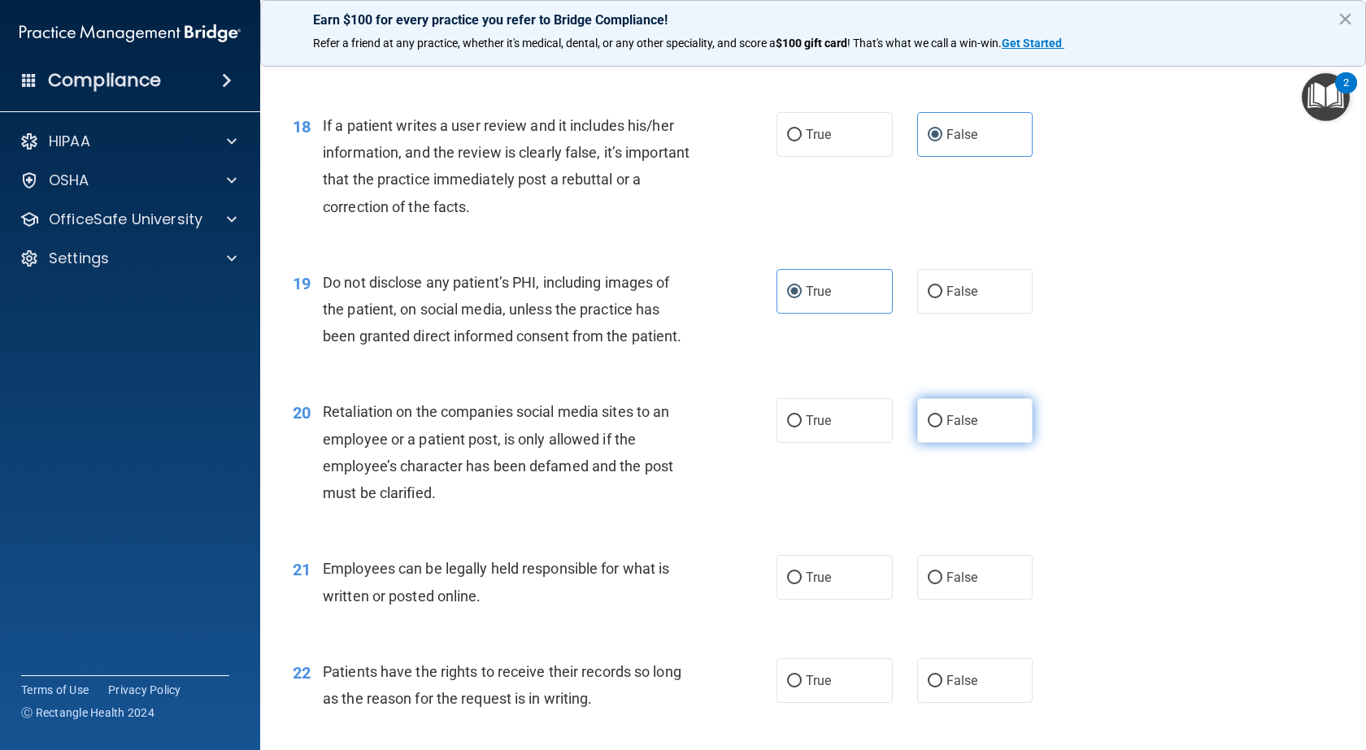
click at [990, 443] on label "False" at bounding box center [975, 420] width 116 height 45
click at [942, 428] on input "False" at bounding box center [934, 421] width 15 height 12
radio input "true"
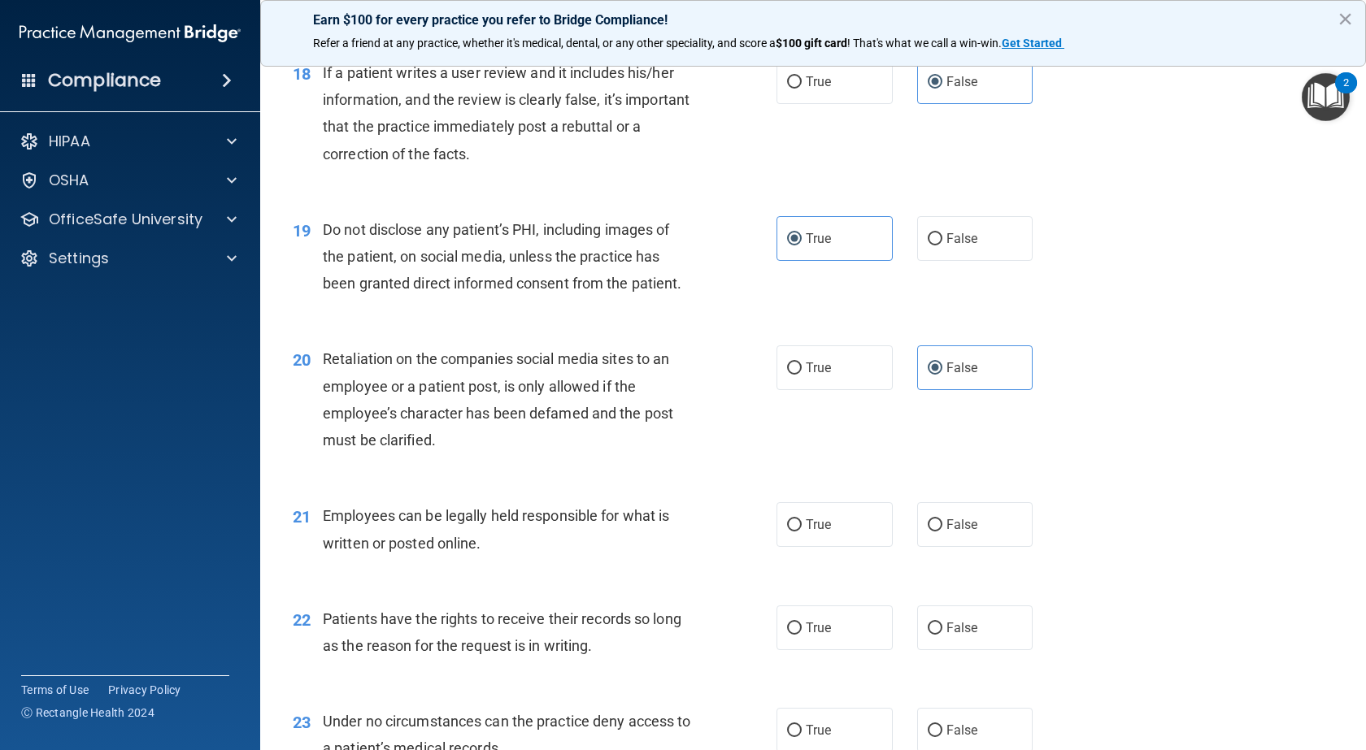
scroll to position [2601, 0]
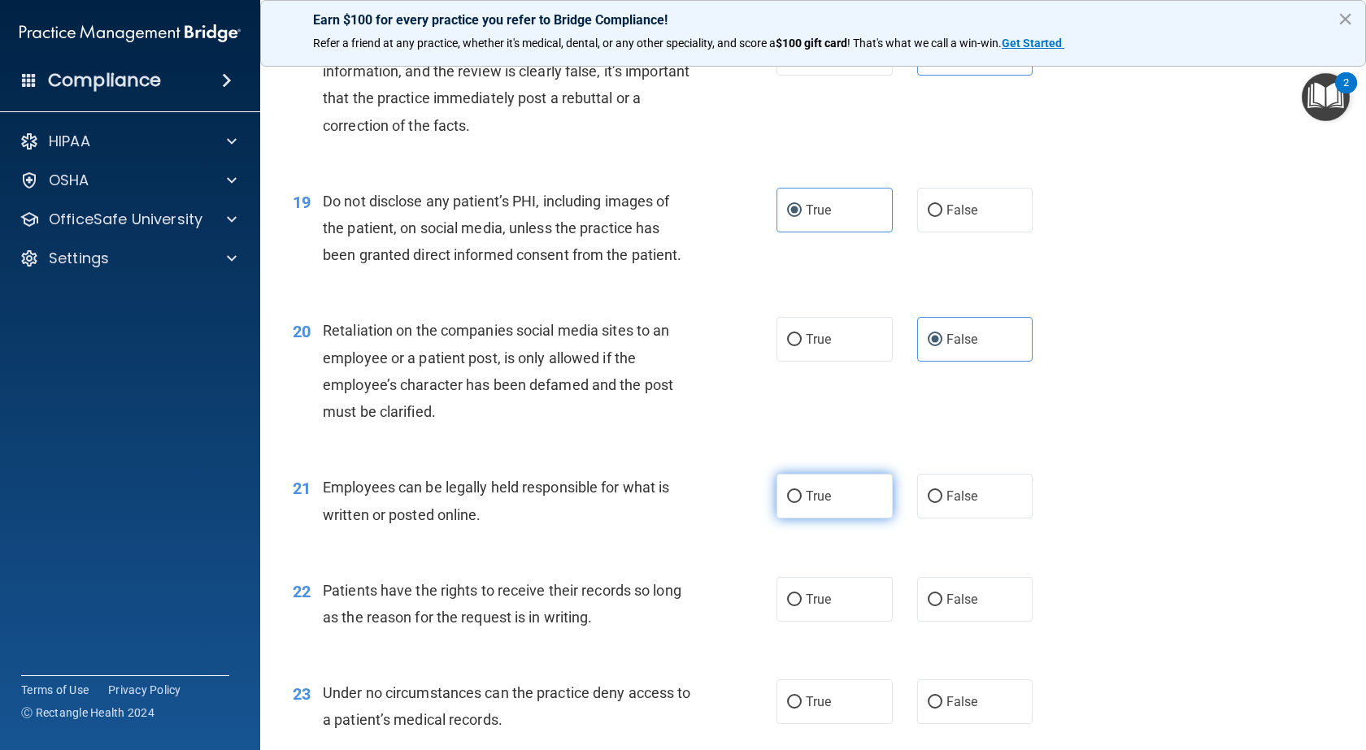
click at [861, 519] on label "True" at bounding box center [834, 496] width 116 height 45
click at [801, 503] on input "True" at bounding box center [794, 497] width 15 height 12
radio input "true"
drag, startPoint x: 993, startPoint y: 669, endPoint x: 986, endPoint y: 658, distance: 12.9
click at [991, 622] on label "False" at bounding box center [975, 599] width 116 height 45
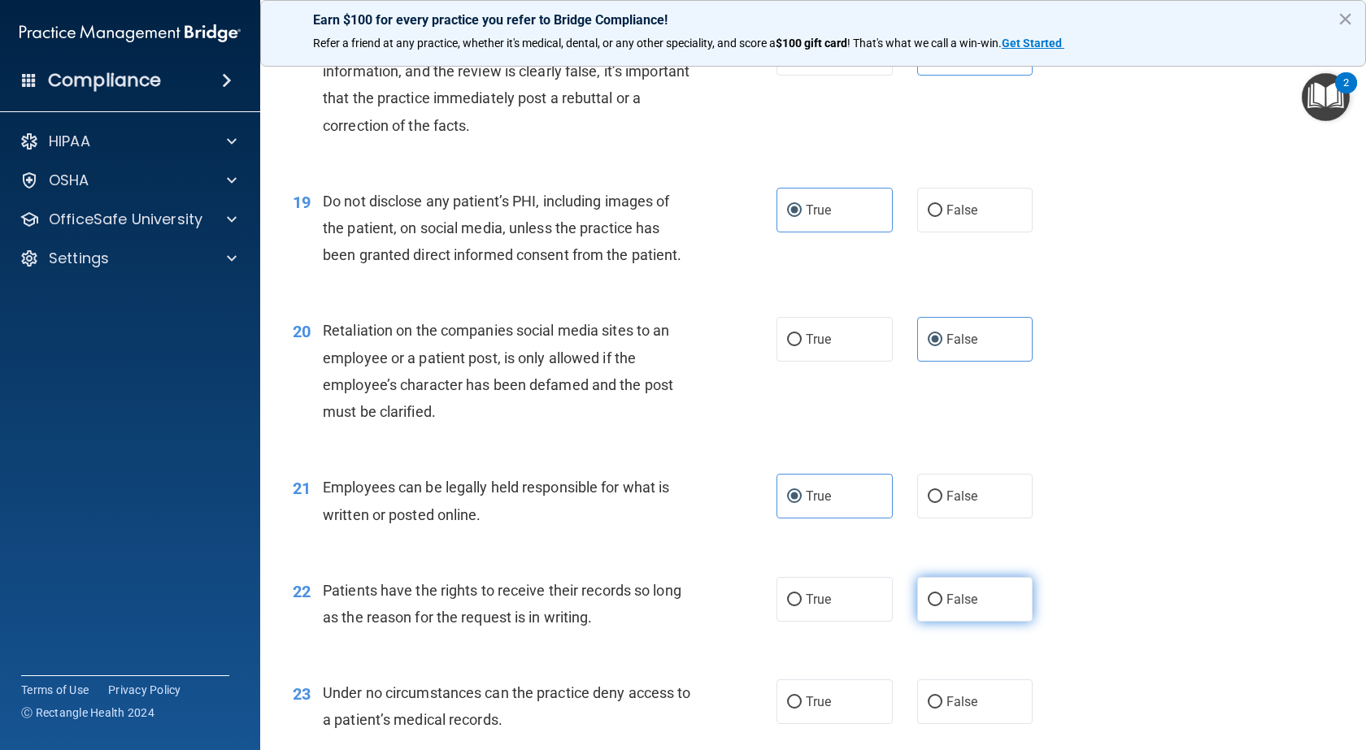
click at [942, 606] on input "False" at bounding box center [934, 600] width 15 height 12
radio input "true"
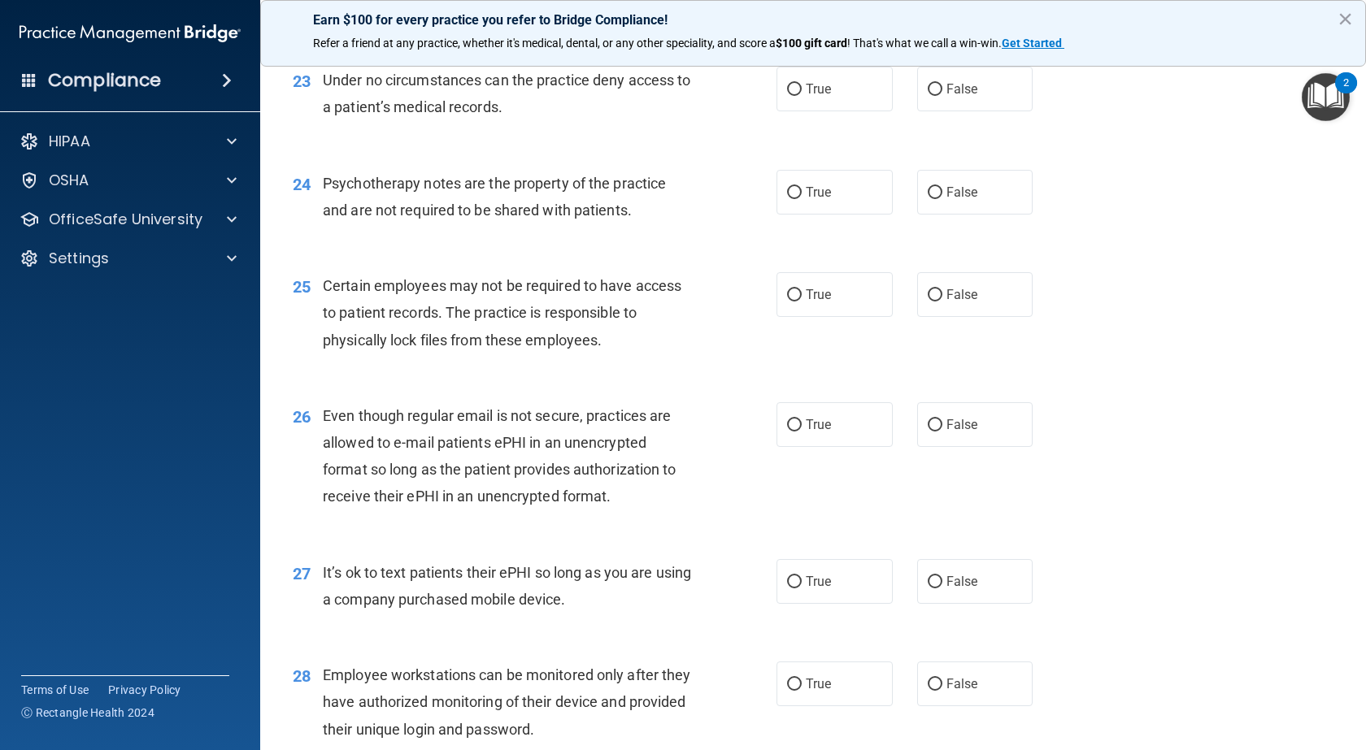
scroll to position [3251, 0]
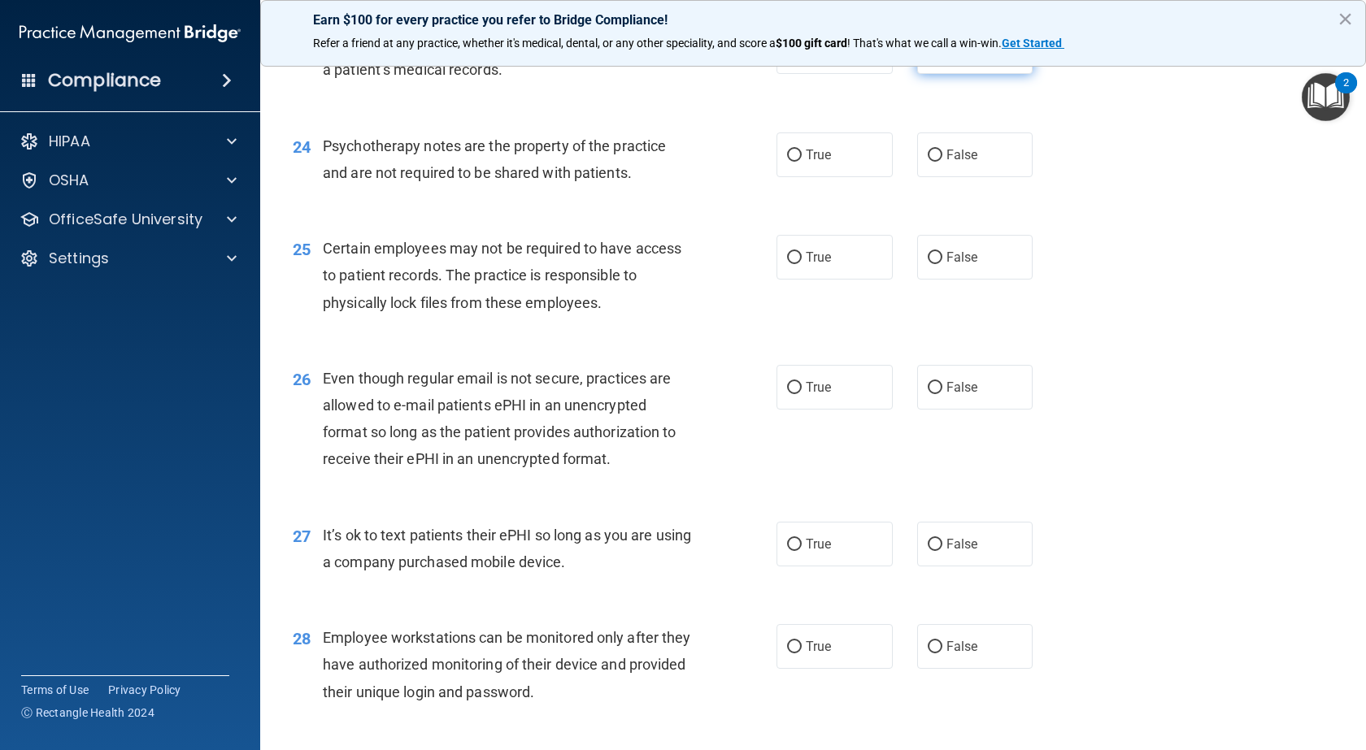
click at [946, 59] on span "False" at bounding box center [962, 51] width 32 height 15
click at [942, 59] on input "False" at bounding box center [934, 52] width 15 height 12
radio input "true"
click at [787, 162] on input "True" at bounding box center [794, 156] width 15 height 12
radio input "true"
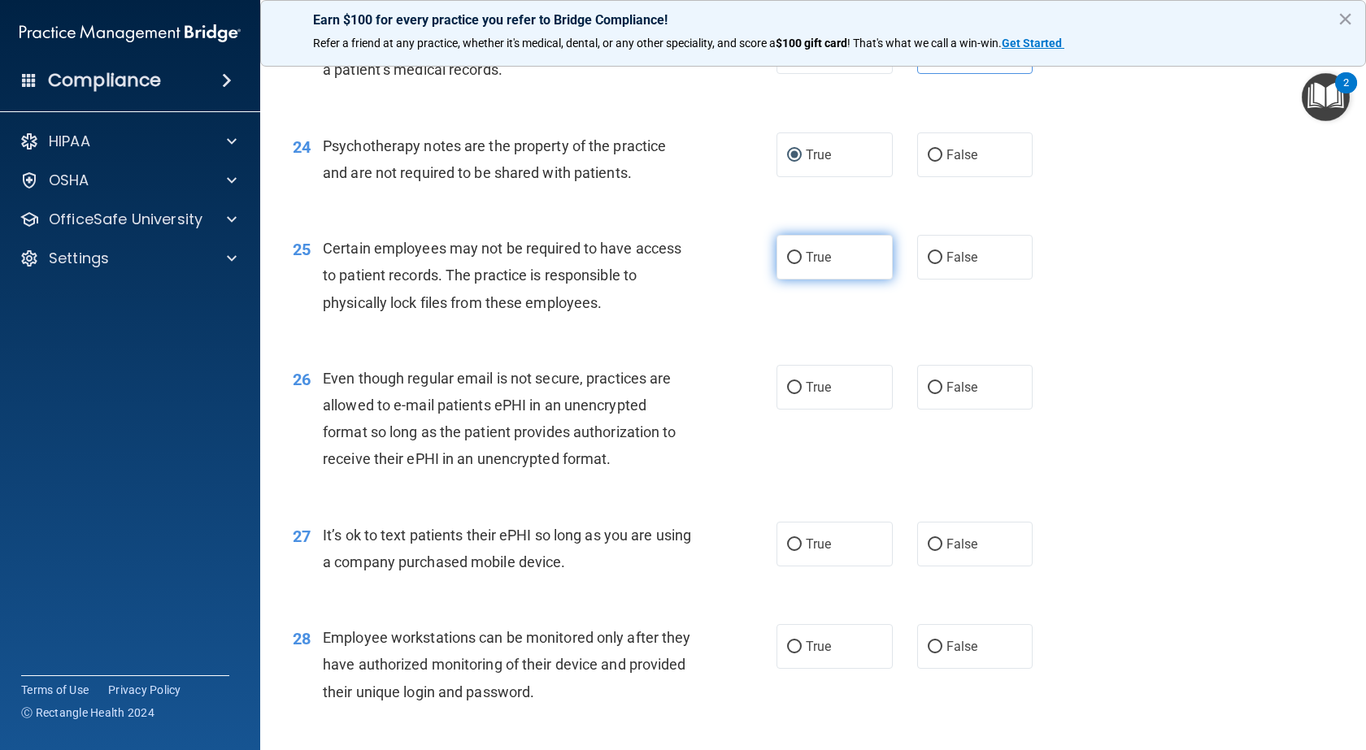
click at [845, 280] on label "True" at bounding box center [834, 257] width 116 height 45
click at [801, 264] on input "True" at bounding box center [794, 258] width 15 height 12
radio input "true"
click at [816, 395] on span "True" at bounding box center [818, 387] width 25 height 15
click at [801, 394] on input "True" at bounding box center [794, 388] width 15 height 12
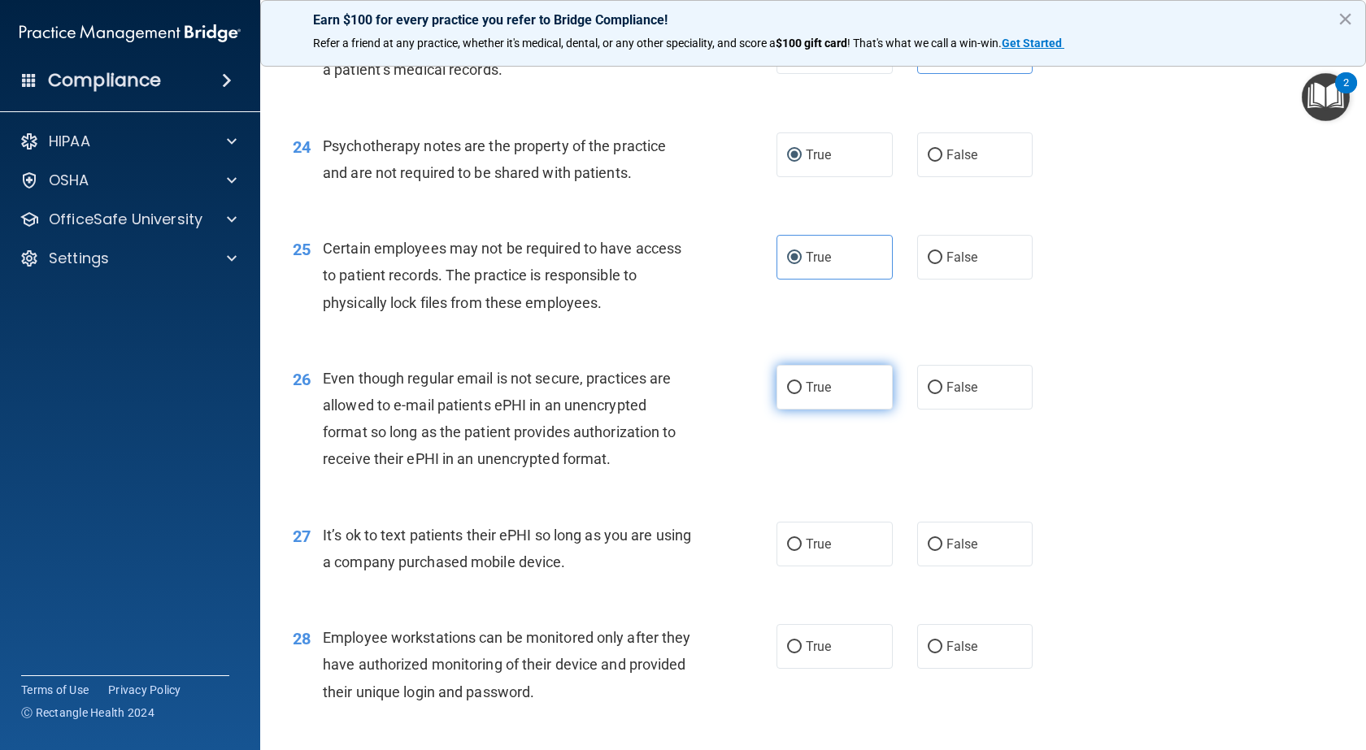
radio input "true"
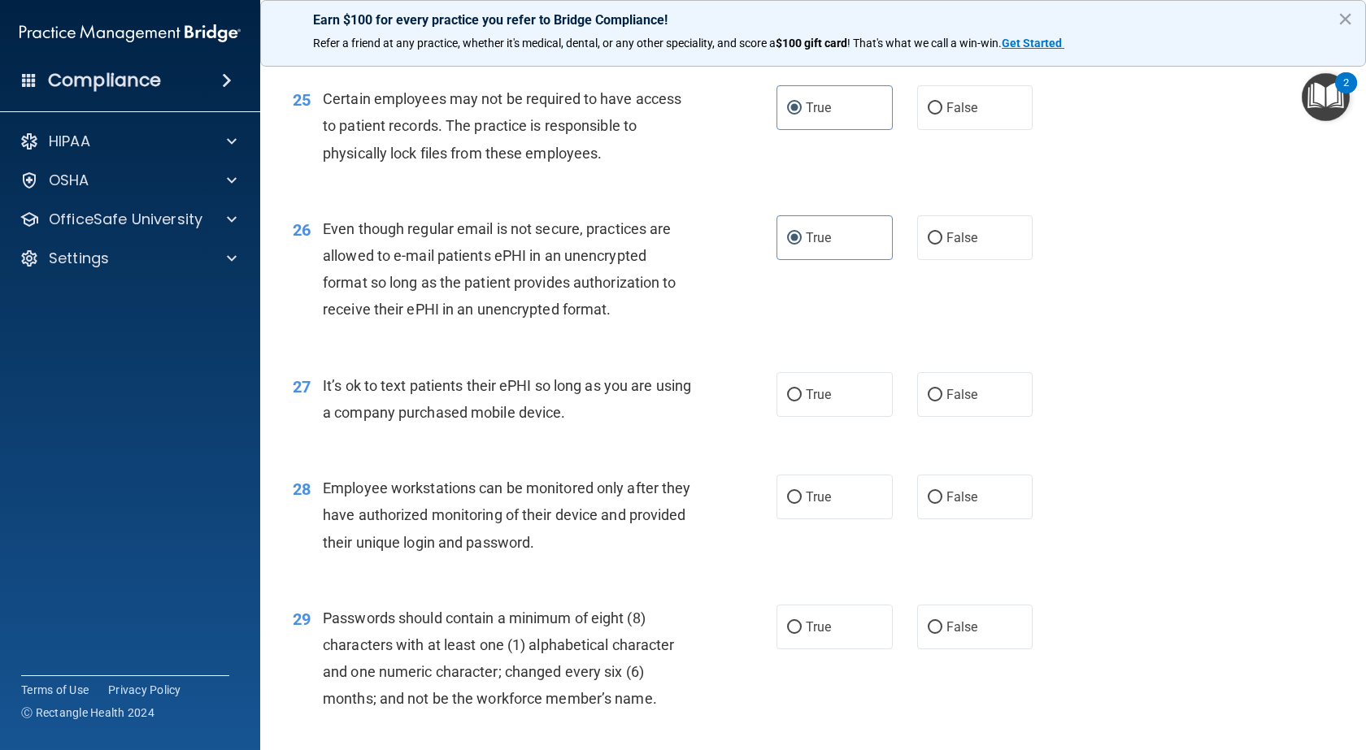
scroll to position [3414, 0]
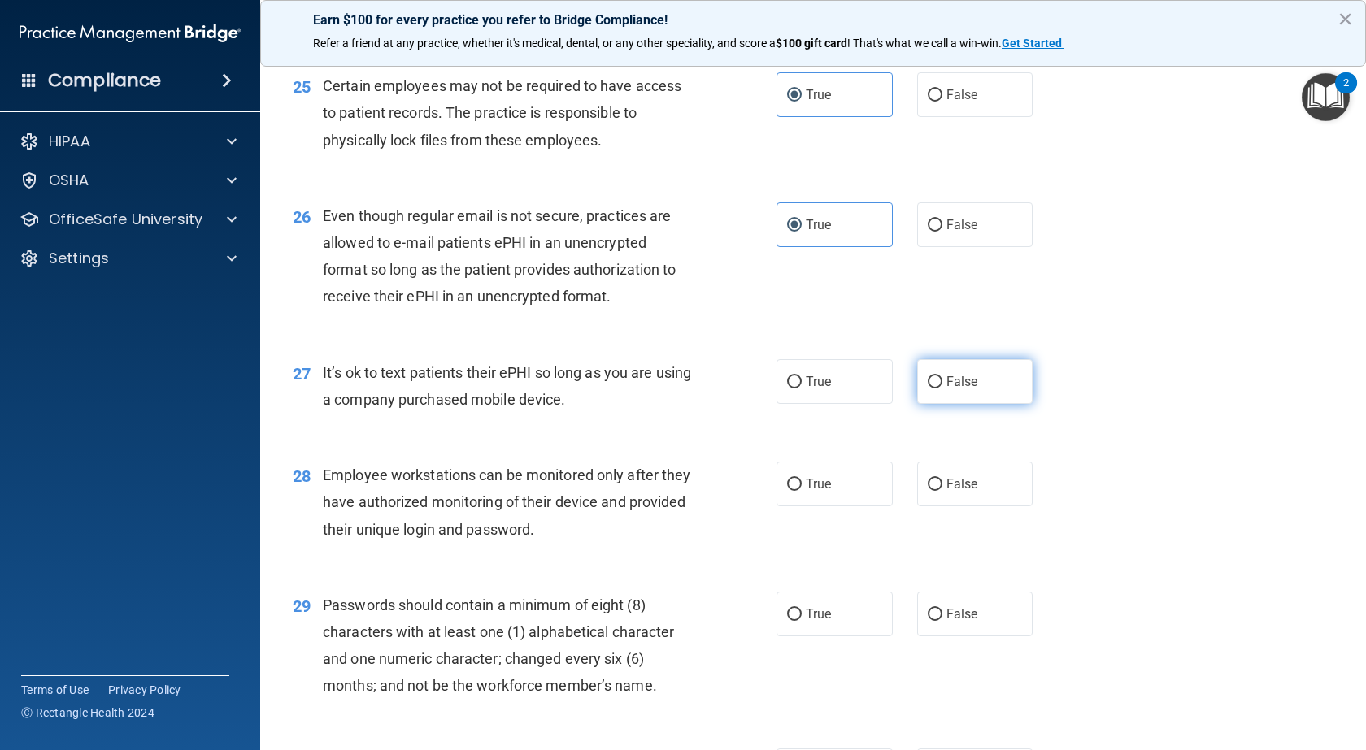
click at [957, 404] on label "False" at bounding box center [975, 381] width 116 height 45
click at [942, 389] on input "False" at bounding box center [934, 382] width 15 height 12
radio input "true"
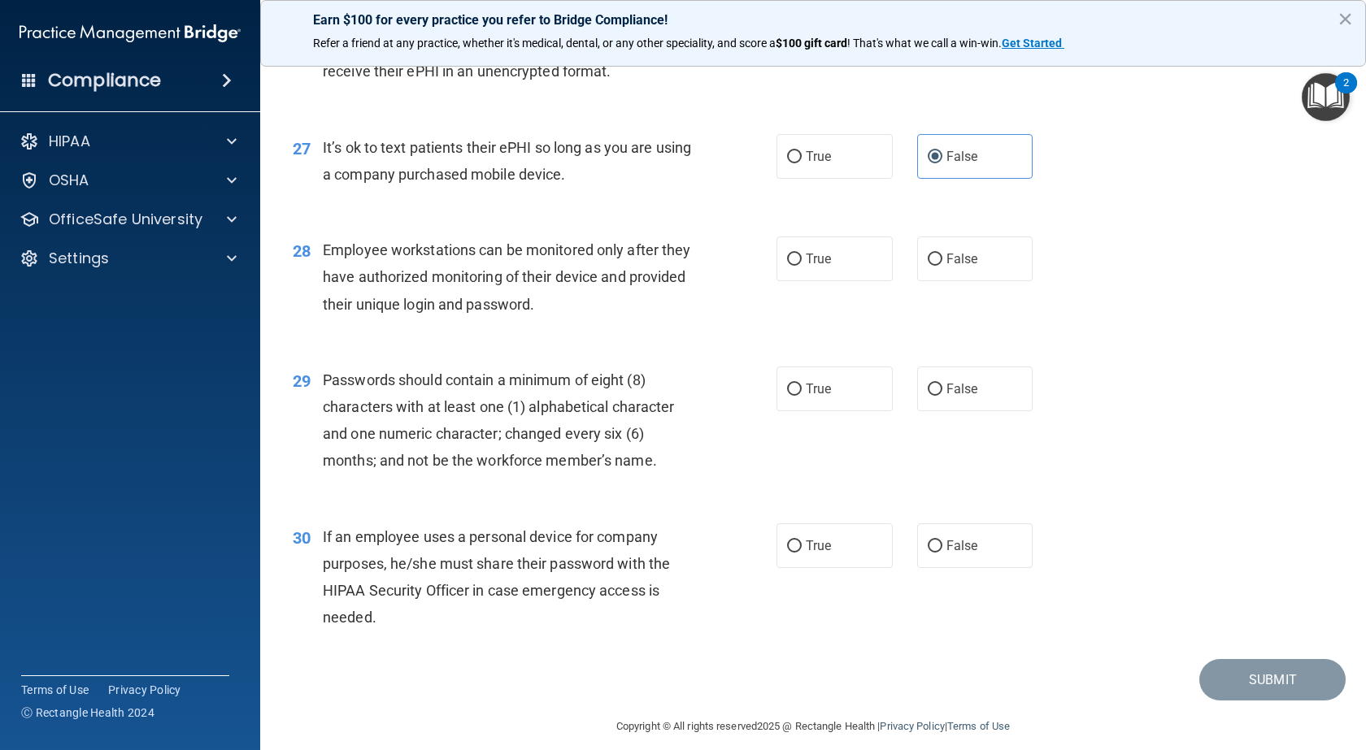
scroll to position [3658, 0]
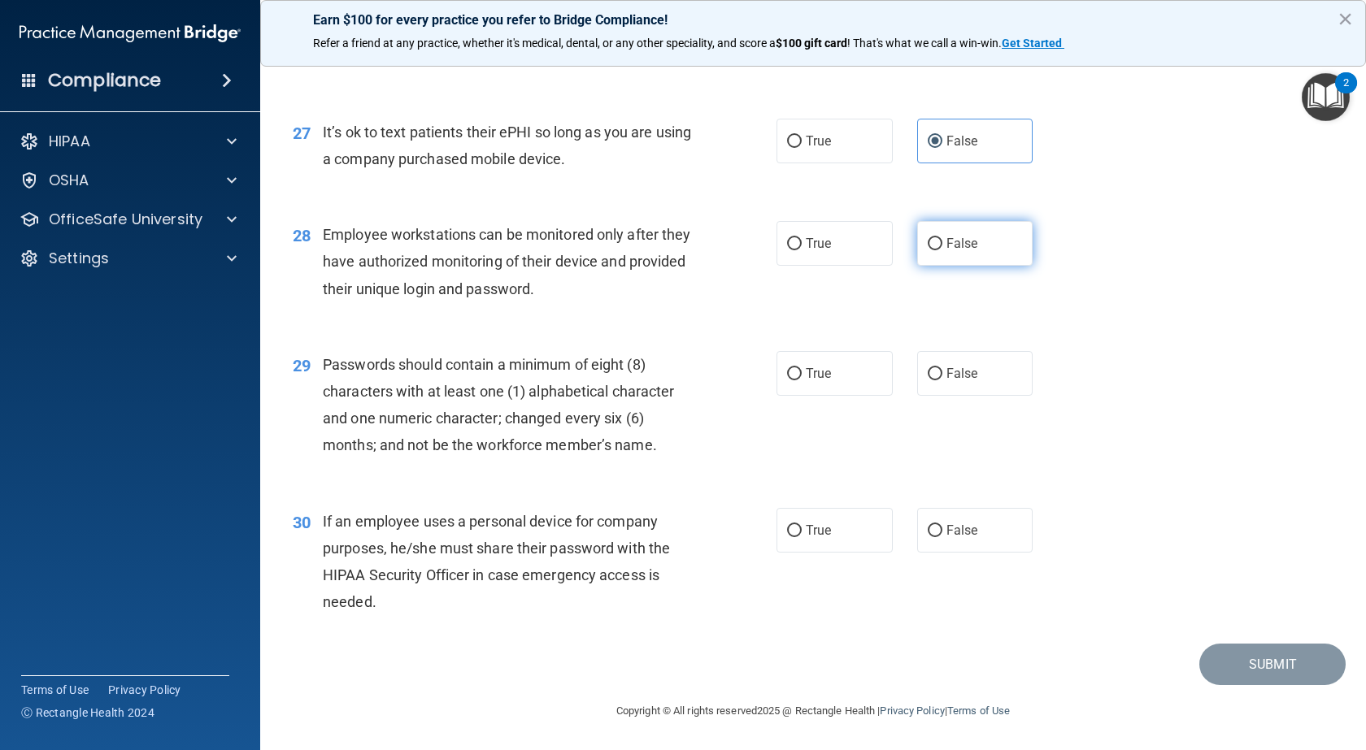
click at [946, 251] on span "False" at bounding box center [962, 243] width 32 height 15
click at [942, 250] on input "False" at bounding box center [934, 244] width 15 height 12
radio input "true"
drag, startPoint x: 845, startPoint y: 431, endPoint x: 901, endPoint y: 483, distance: 77.1
click at [844, 396] on label "True" at bounding box center [834, 373] width 116 height 45
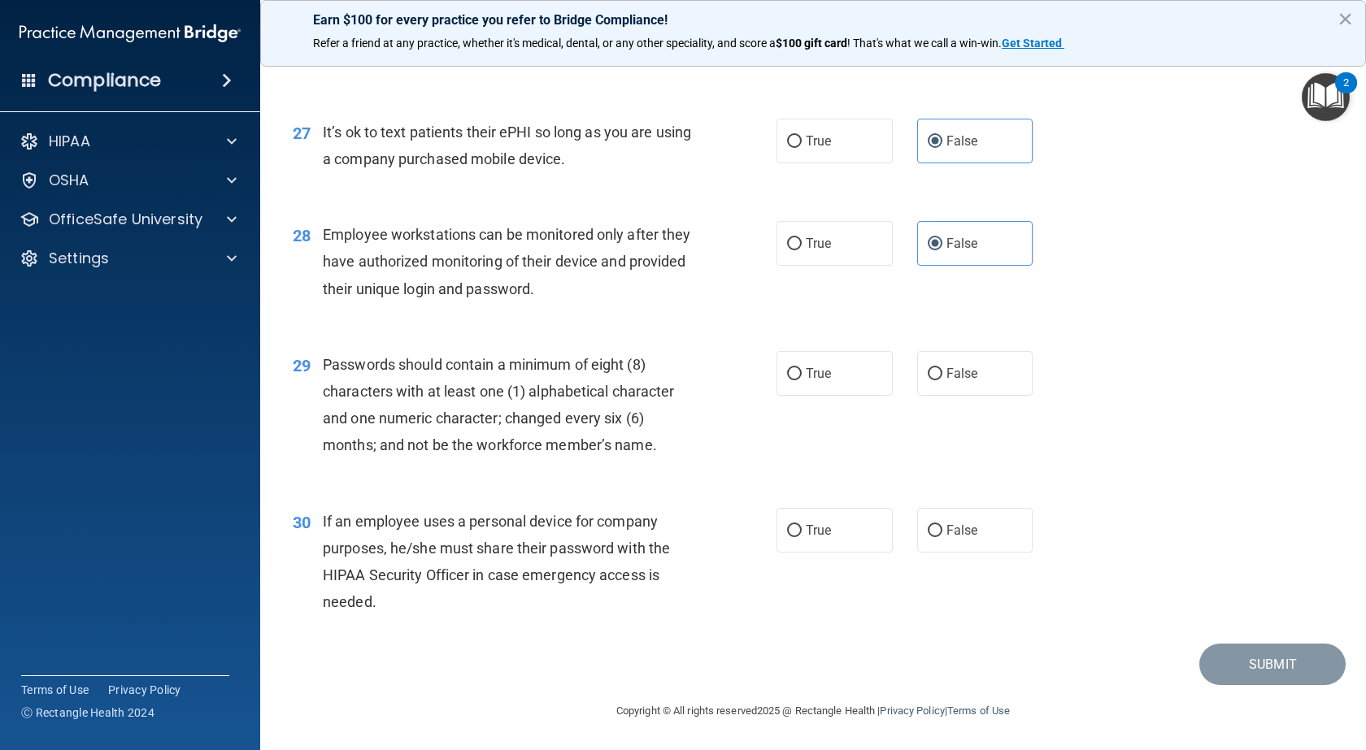
click at [801, 380] on input "True" at bounding box center [794, 374] width 15 height 12
radio input "true"
click at [946, 538] on span "False" at bounding box center [962, 530] width 32 height 15
click at [939, 537] on input "False" at bounding box center [934, 531] width 15 height 12
radio input "true"
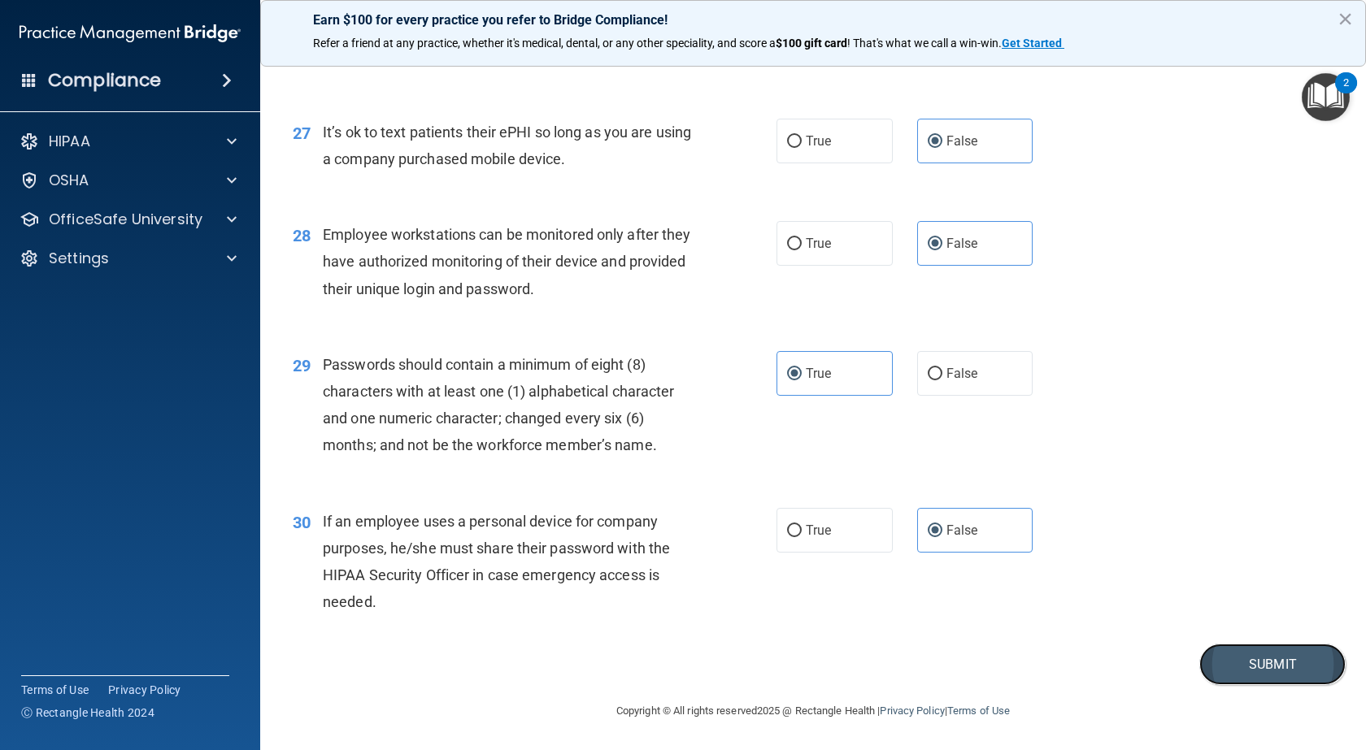
click at [1245, 685] on button "Submit" at bounding box center [1272, 664] width 146 height 41
click at [1267, 685] on button "Submit" at bounding box center [1272, 664] width 146 height 41
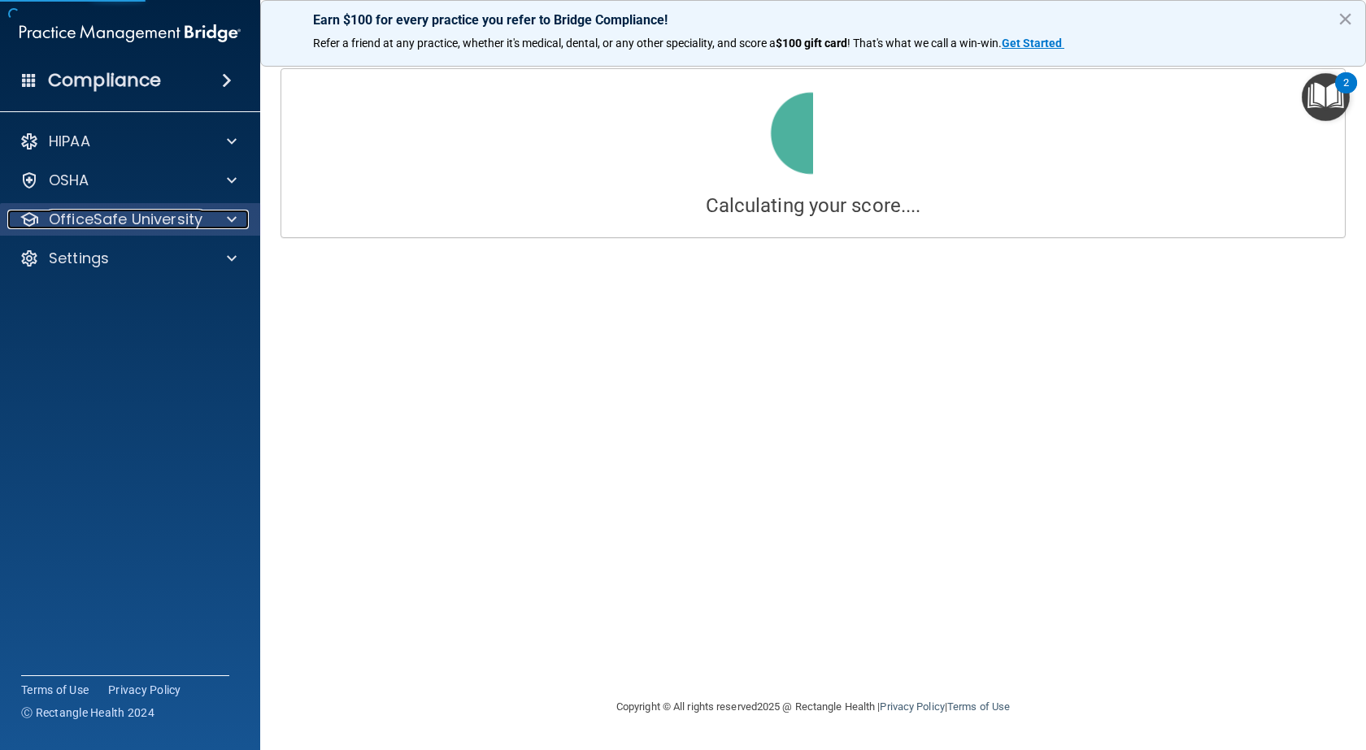
click at [182, 215] on p "OfficeSafe University" at bounding box center [126, 220] width 154 height 20
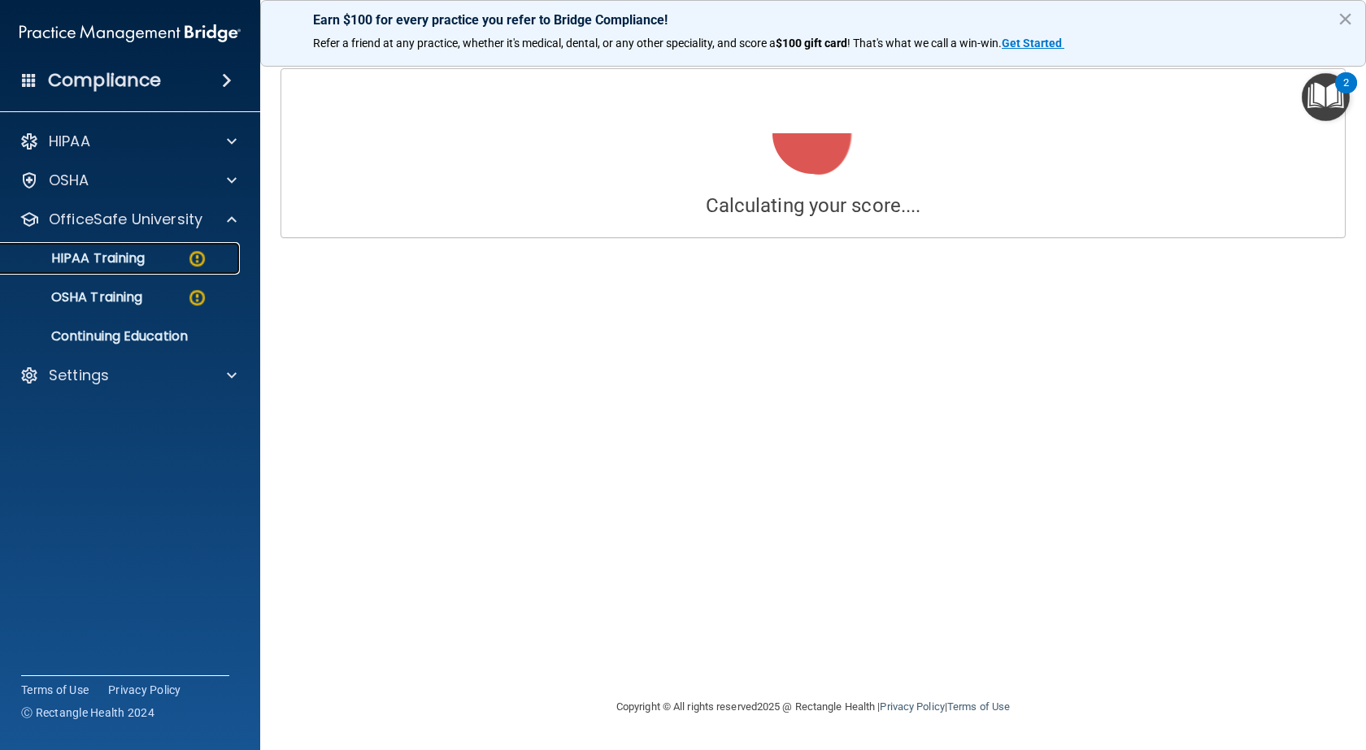
click at [153, 267] on link "HIPAA Training" at bounding box center [112, 258] width 256 height 33
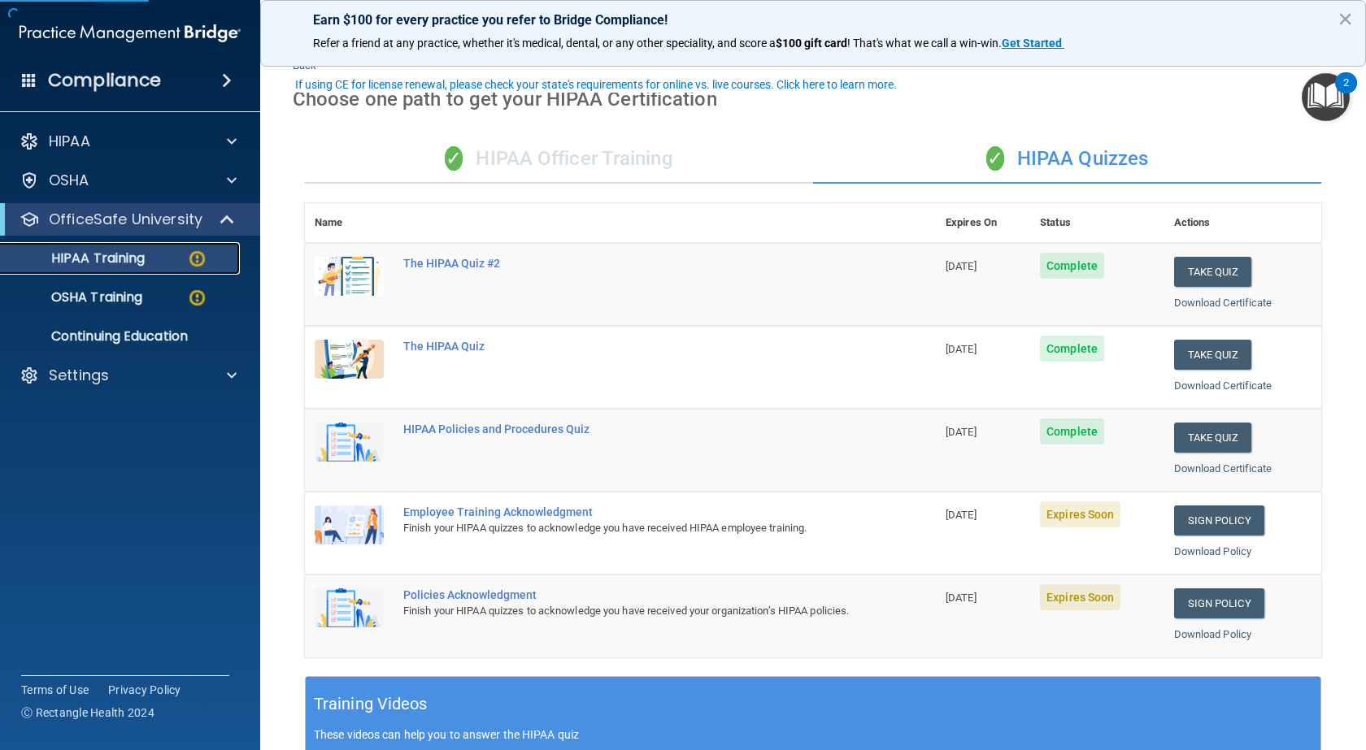
scroll to position [81, 0]
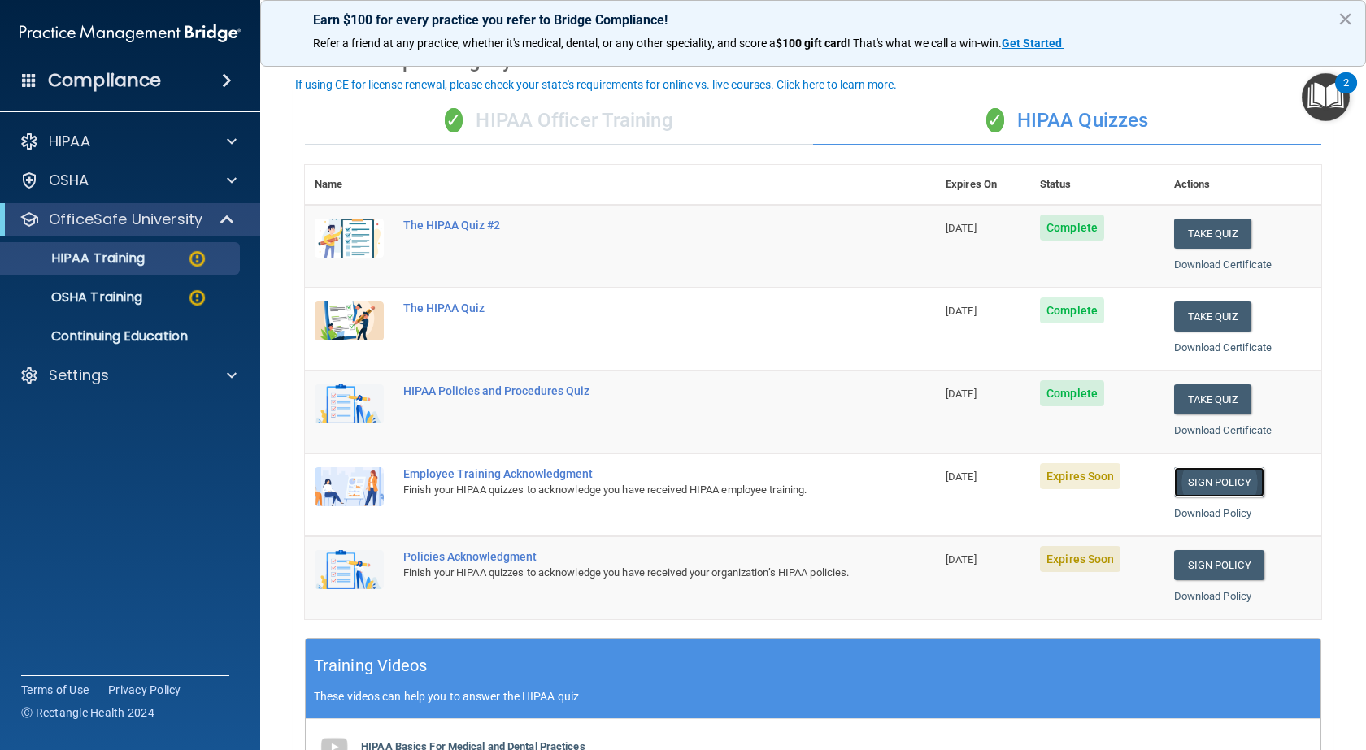
click at [1218, 479] on link "Sign Policy" at bounding box center [1219, 482] width 90 height 30
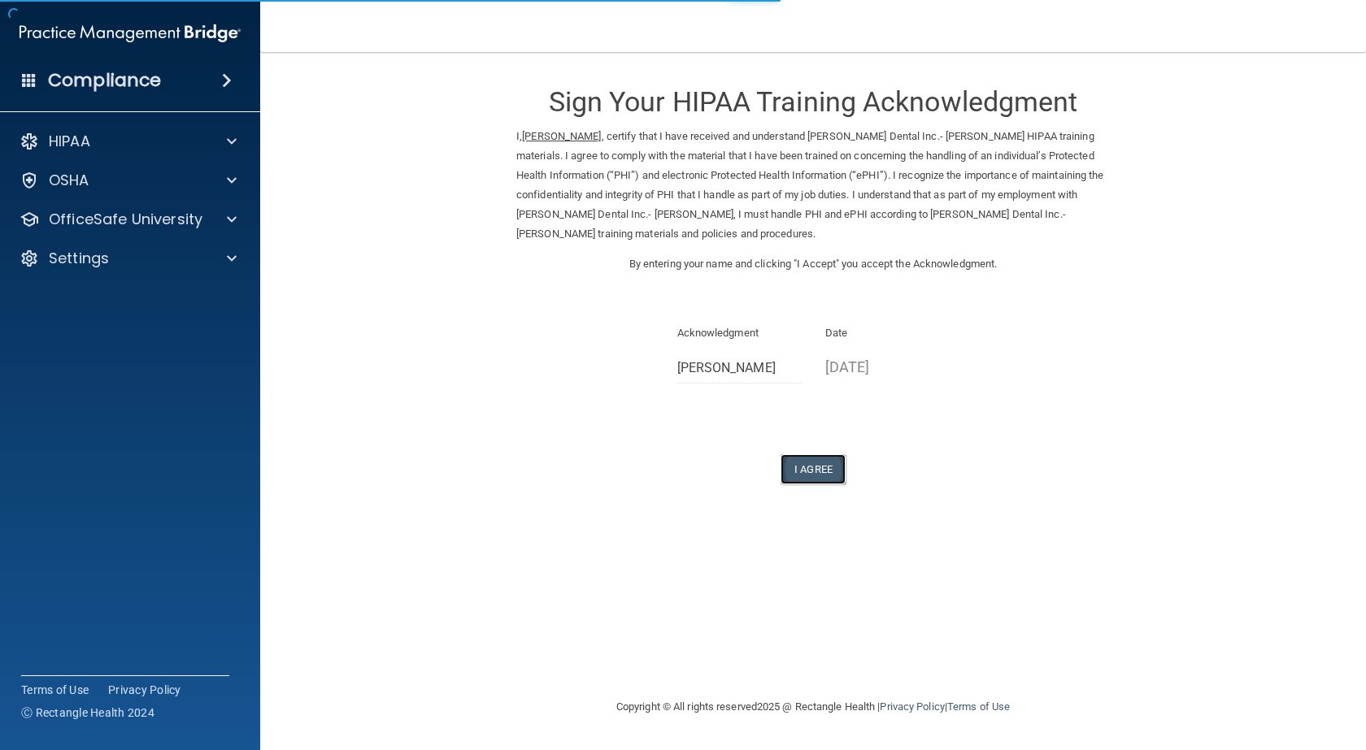
click at [823, 480] on button "I Agree" at bounding box center [812, 469] width 65 height 30
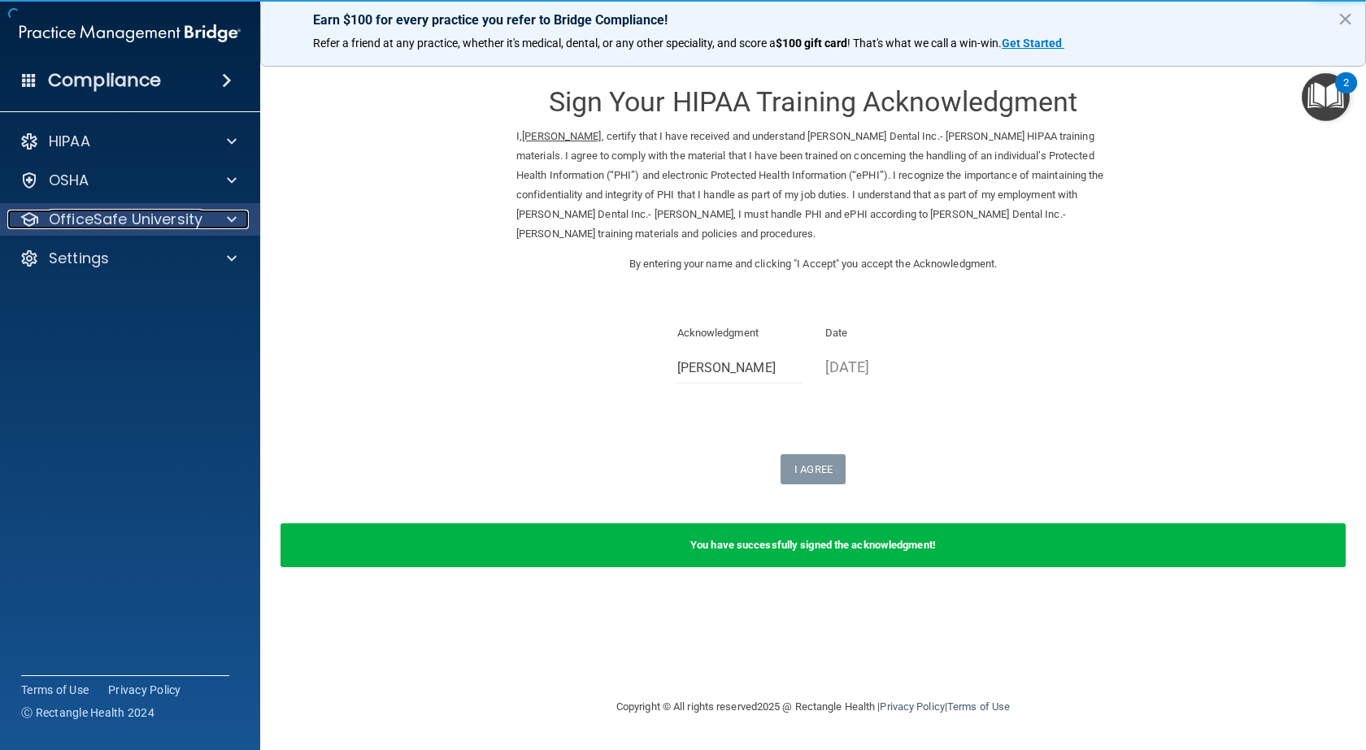
click at [110, 210] on p "OfficeSafe University" at bounding box center [126, 220] width 154 height 20
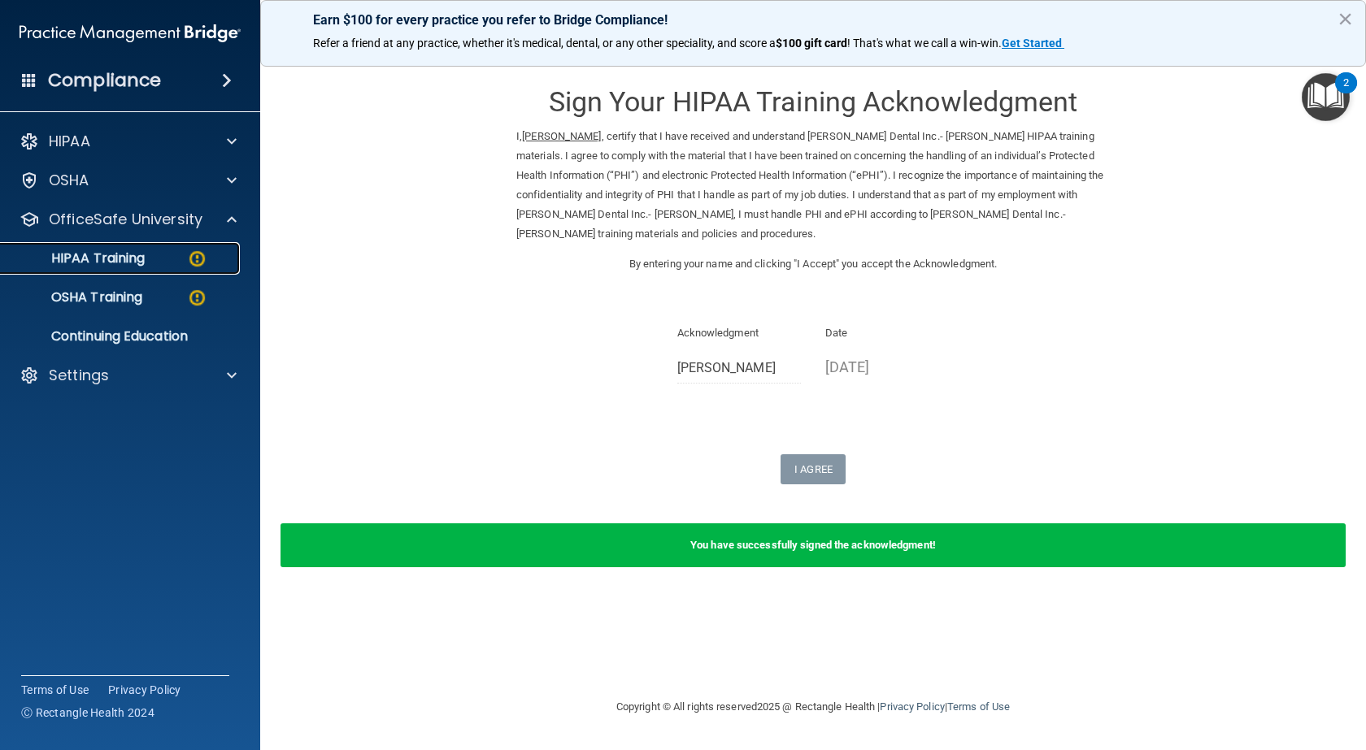
click at [158, 258] on div "HIPAA Training" at bounding box center [122, 258] width 222 height 16
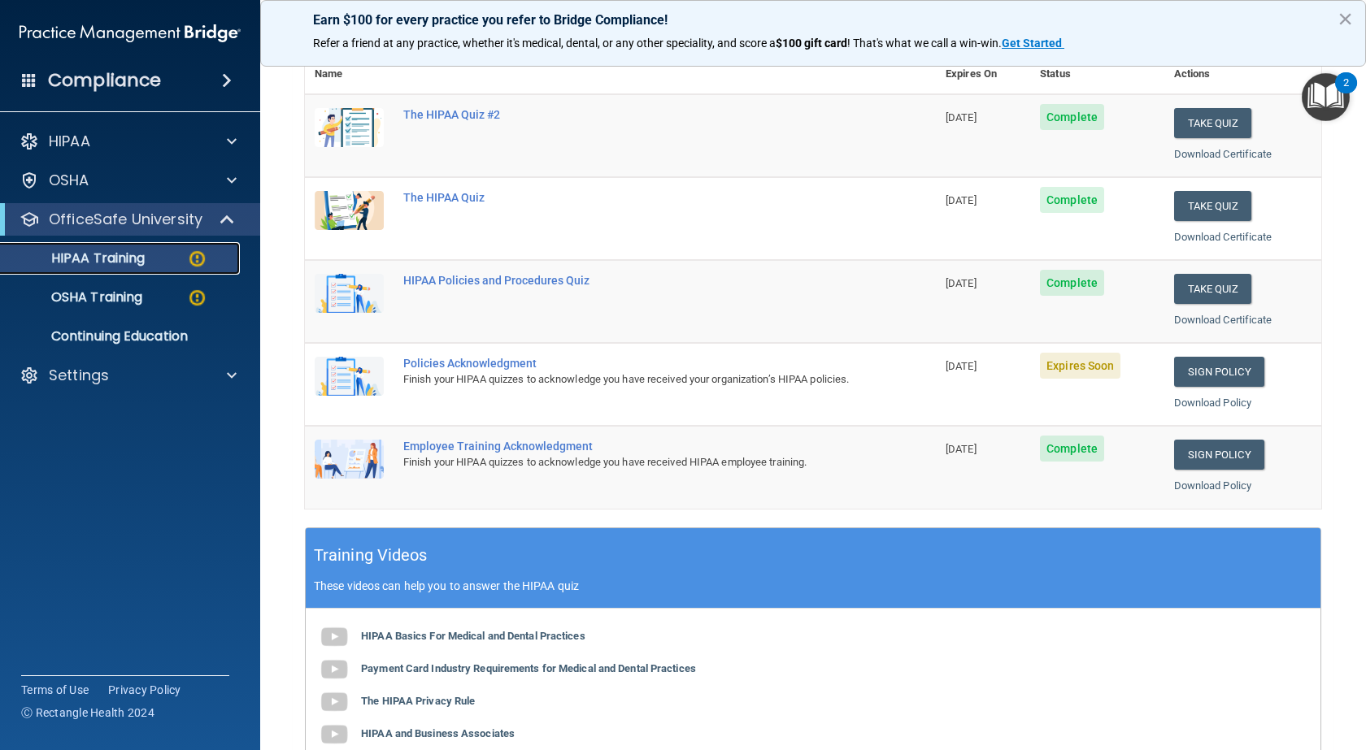
scroll to position [163, 0]
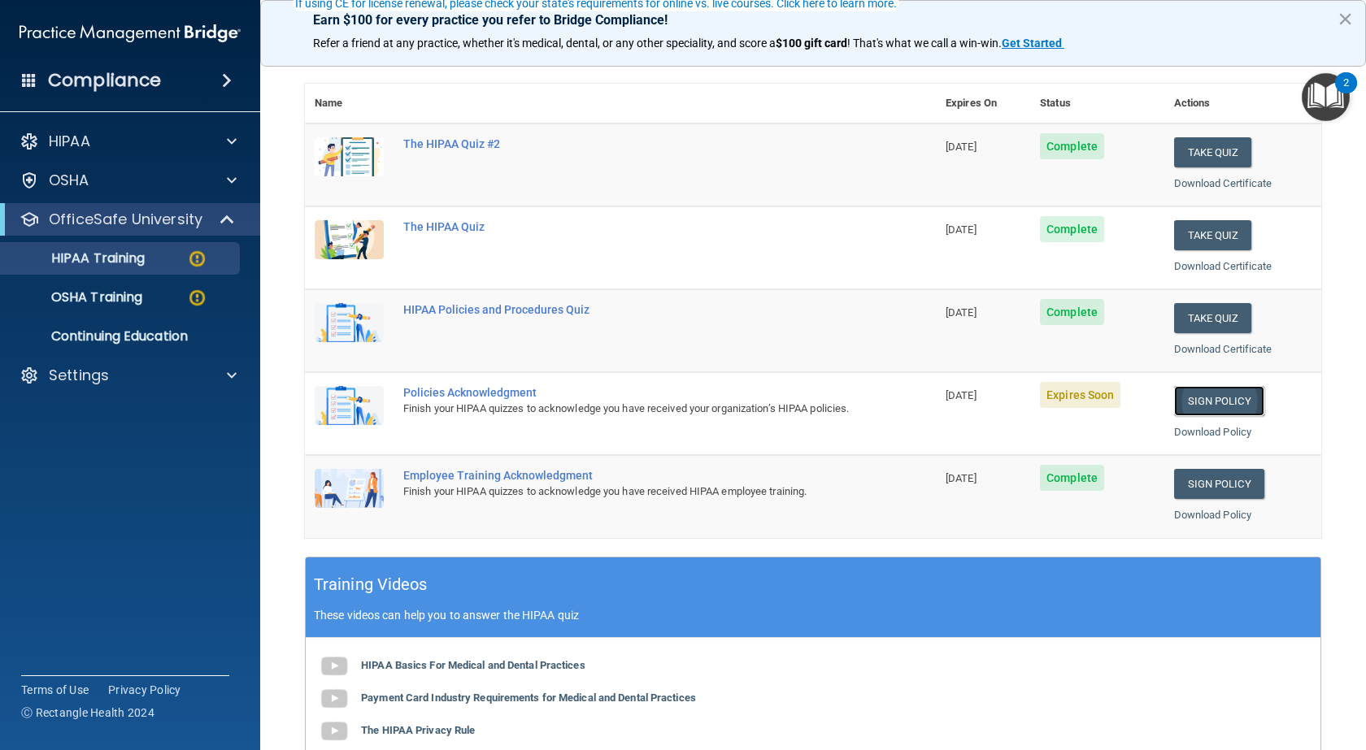
click at [1199, 401] on link "Sign Policy" at bounding box center [1219, 401] width 90 height 30
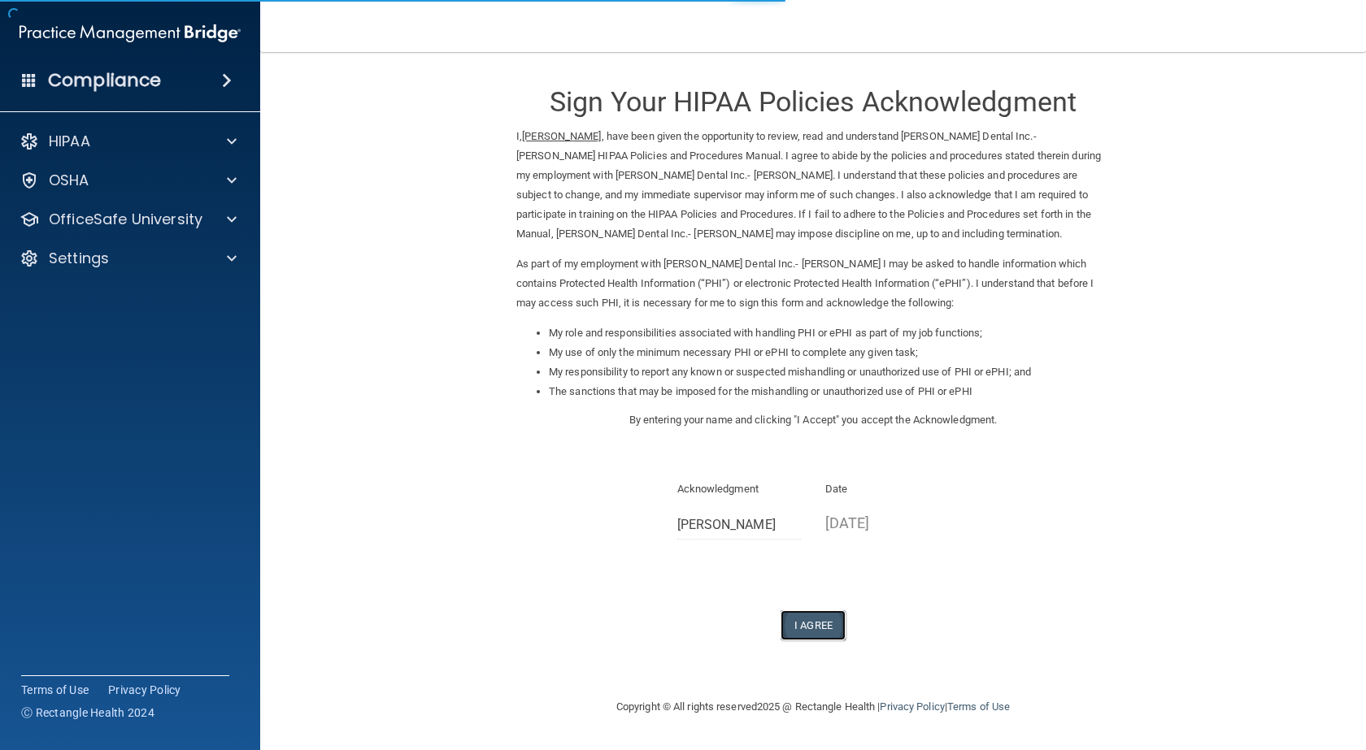
click at [798, 621] on button "I Agree" at bounding box center [812, 625] width 65 height 30
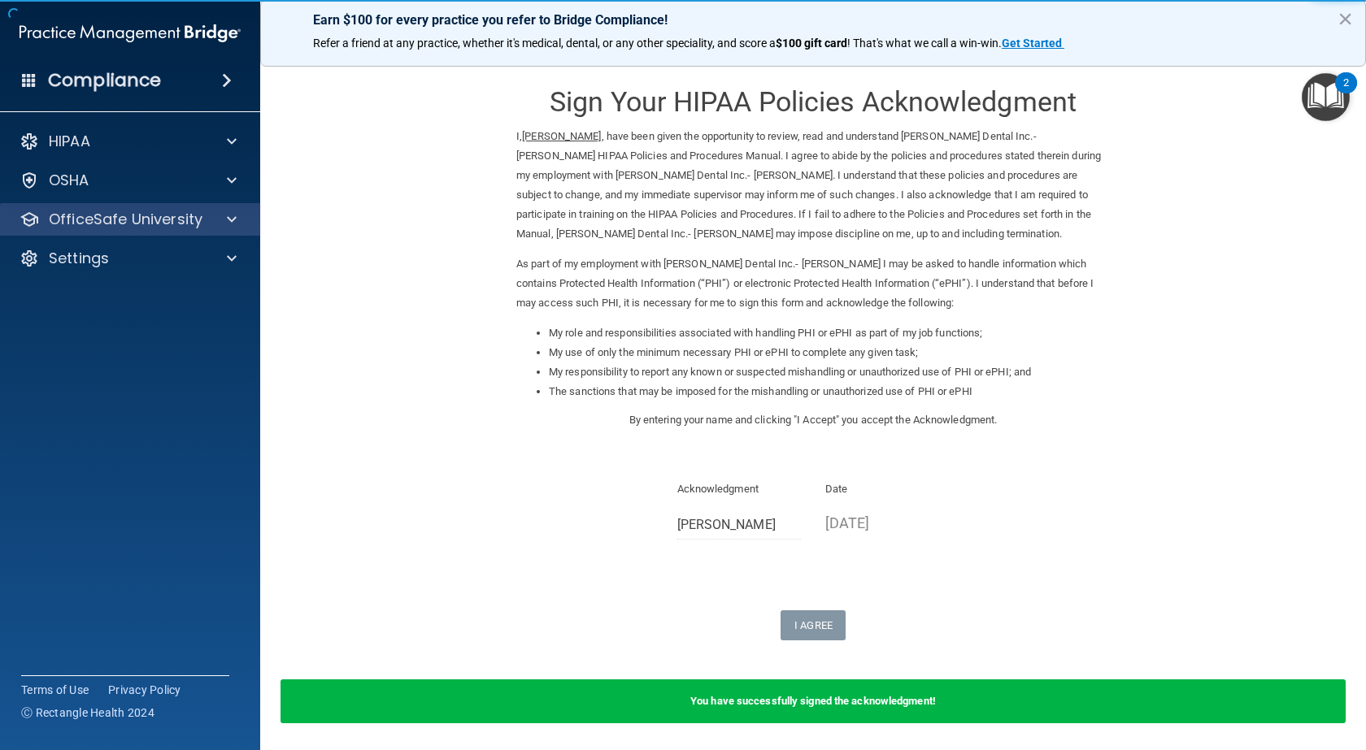
click at [143, 203] on div "OfficeSafe University" at bounding box center [130, 219] width 261 height 33
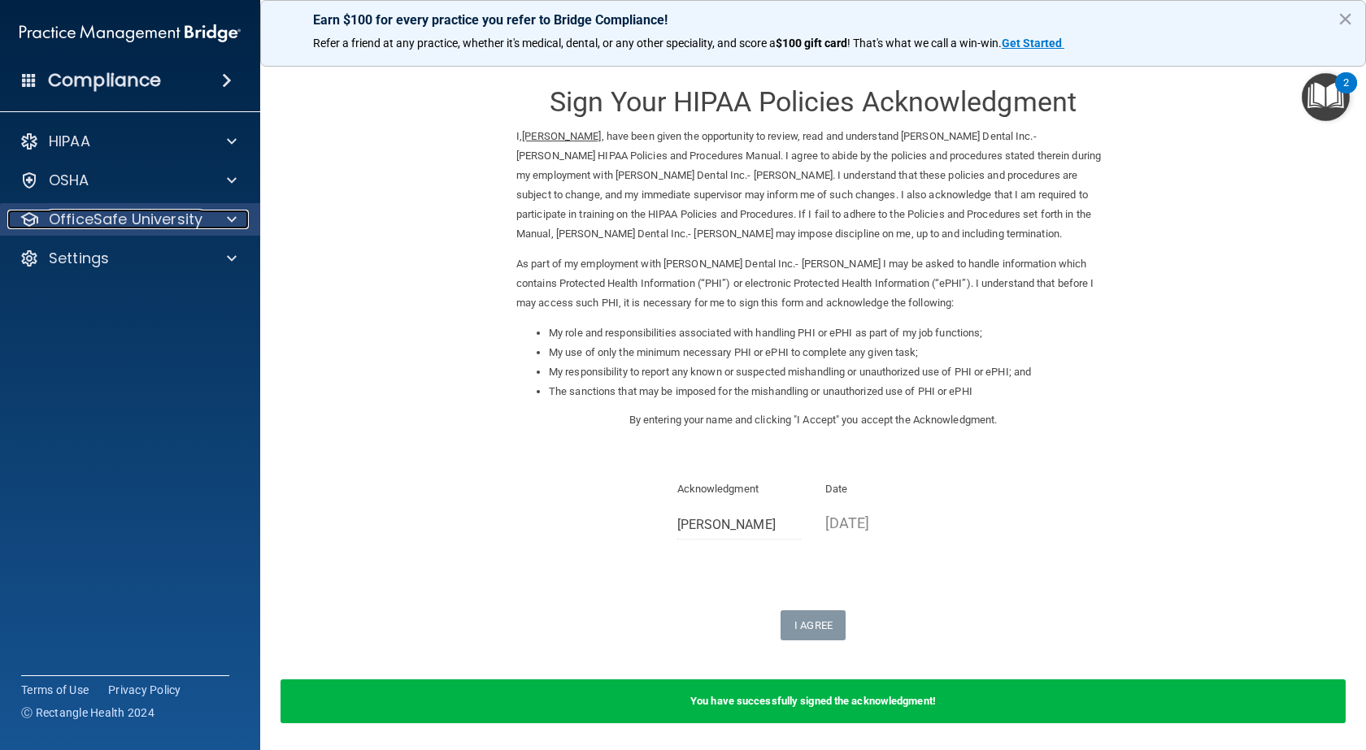
click at [150, 224] on p "OfficeSafe University" at bounding box center [126, 220] width 154 height 20
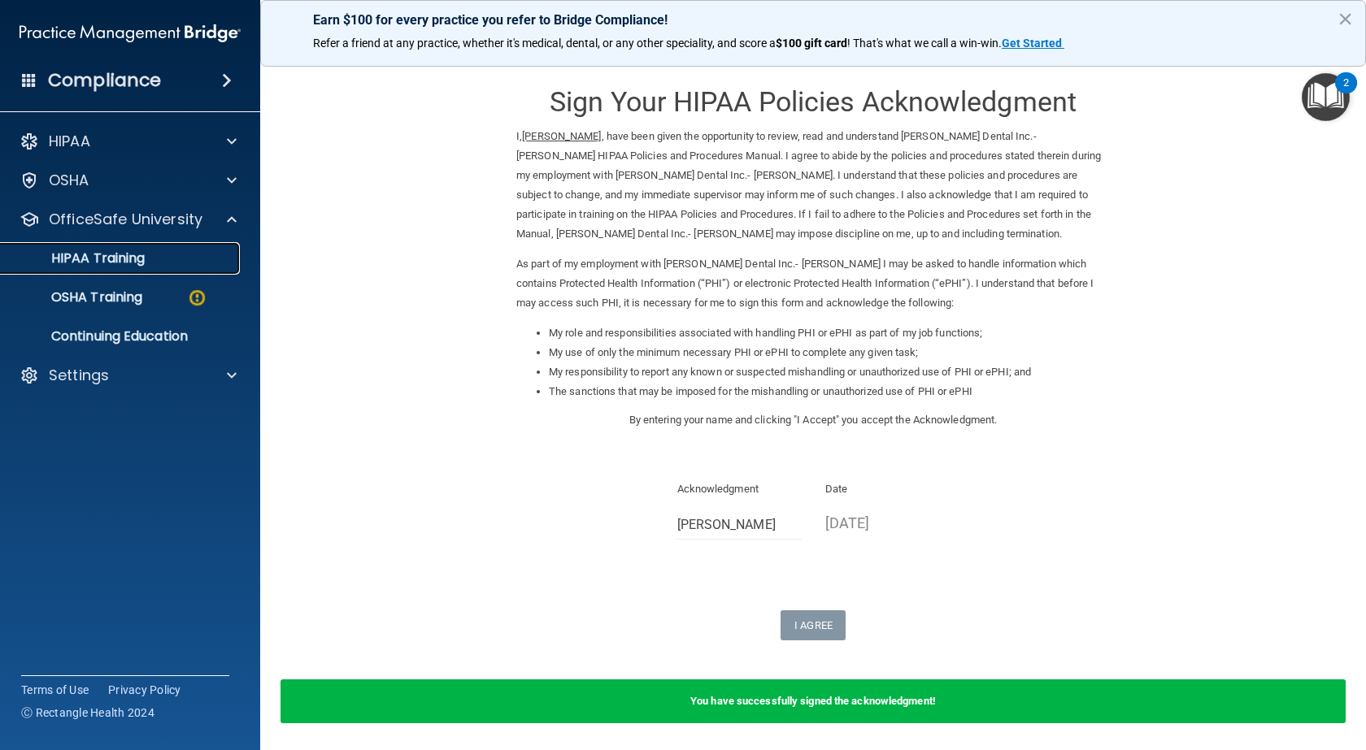
click at [145, 265] on p "HIPAA Training" at bounding box center [78, 258] width 134 height 16
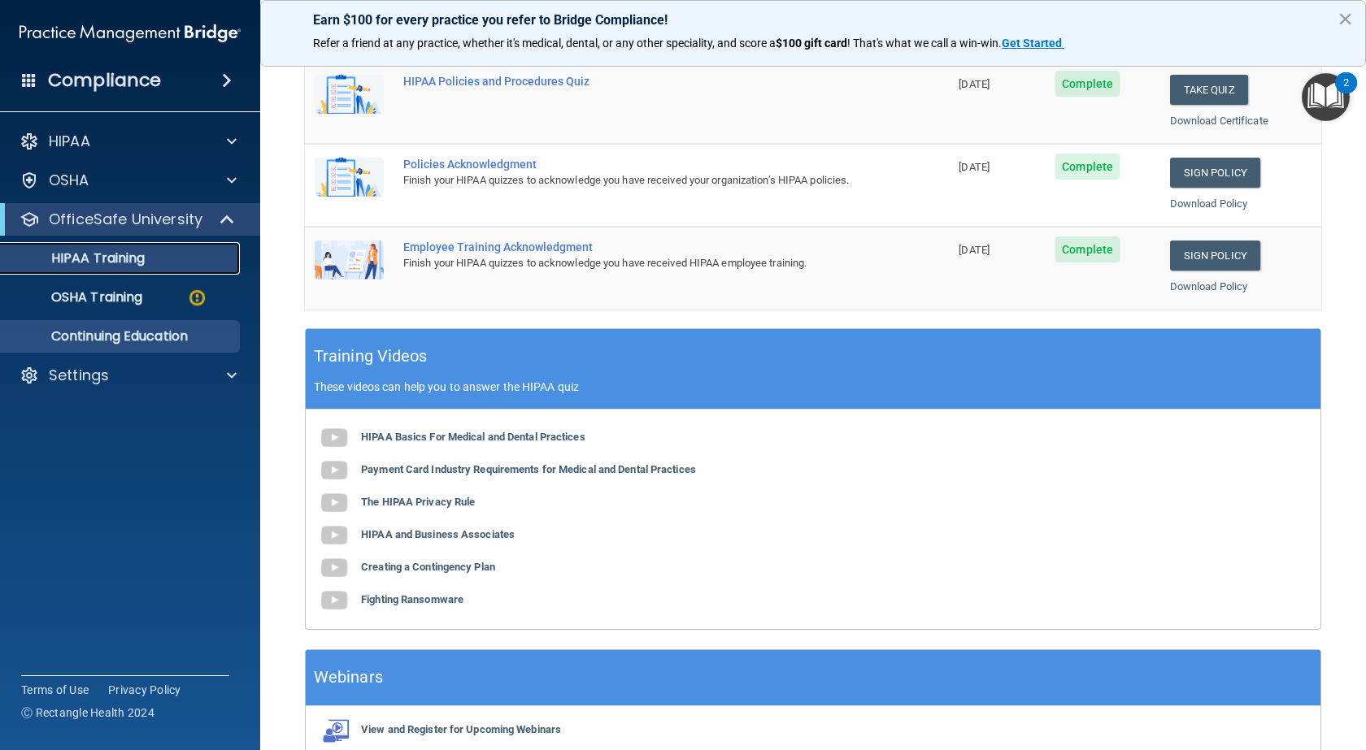
scroll to position [311, 0]
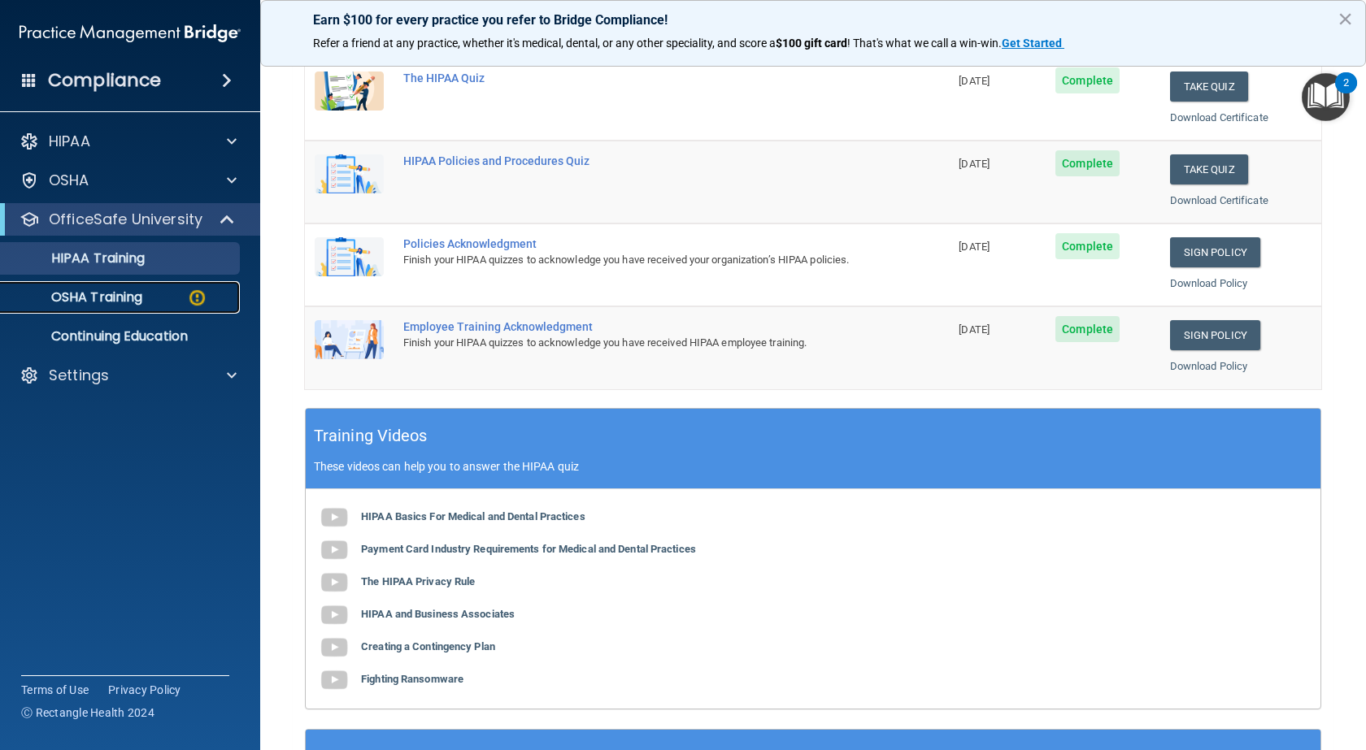
click at [115, 300] on p "OSHA Training" at bounding box center [77, 297] width 132 height 16
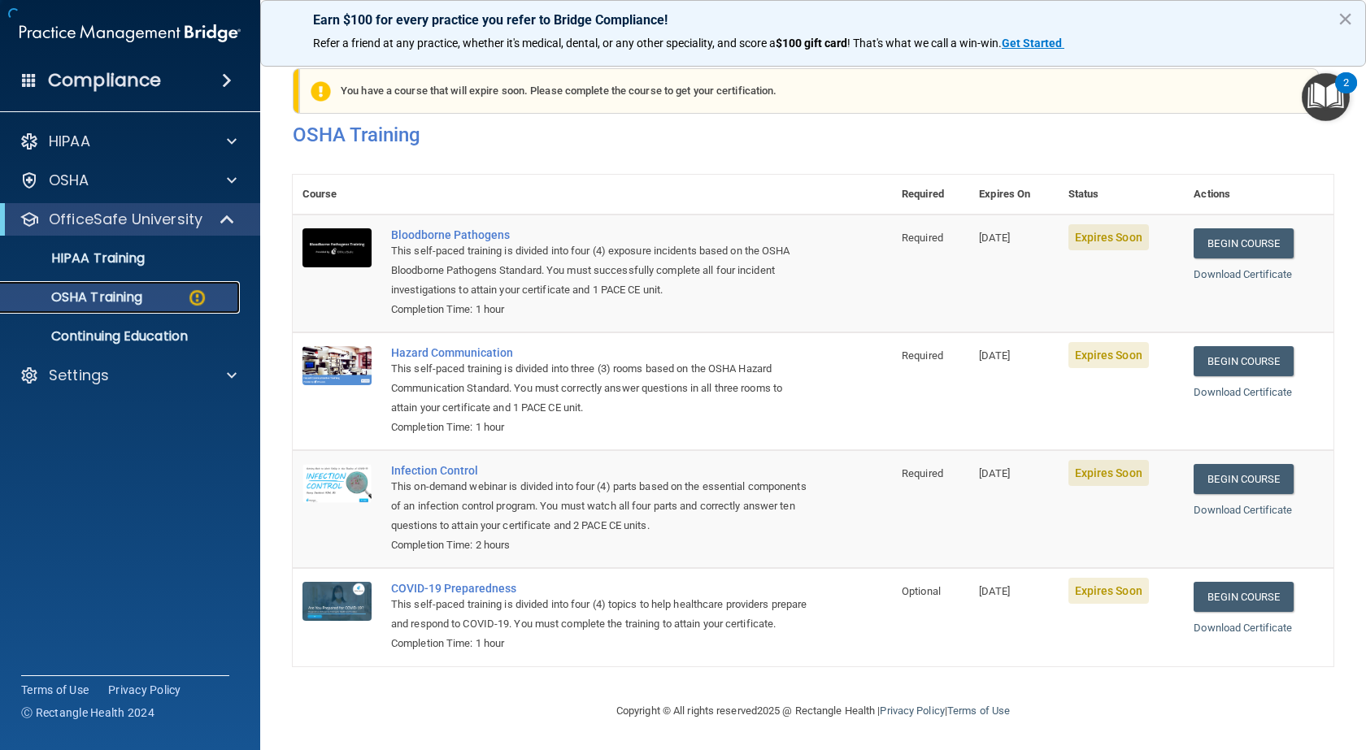
scroll to position [37, 0]
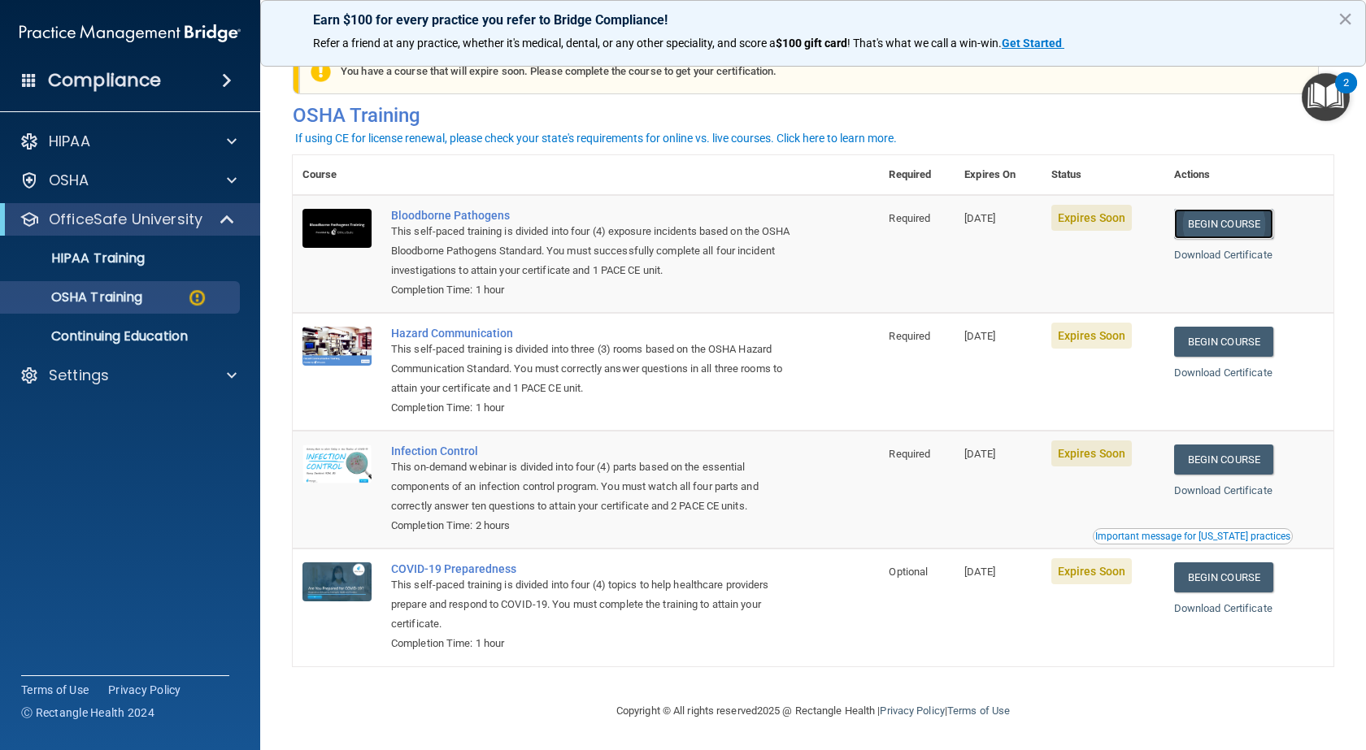
click at [1209, 218] on link "Begin Course" at bounding box center [1223, 224] width 99 height 30
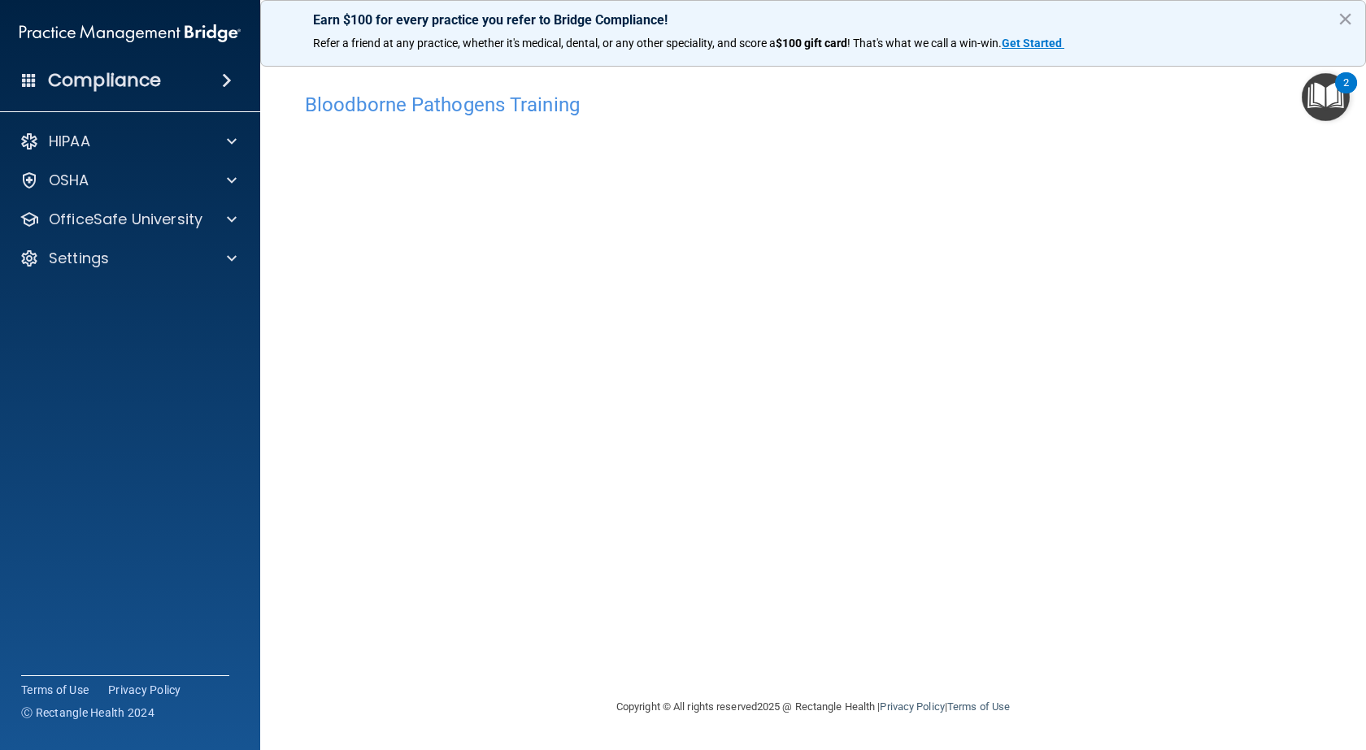
click at [884, 660] on div "Bloodborne Pathogens Training This course doesn’t expire until 10/07/2025. Are …" at bounding box center [813, 391] width 1040 height 613
click at [100, 190] on div "OSHA" at bounding box center [130, 180] width 261 height 33
click at [134, 219] on p "OfficeSafe University" at bounding box center [126, 220] width 154 height 20
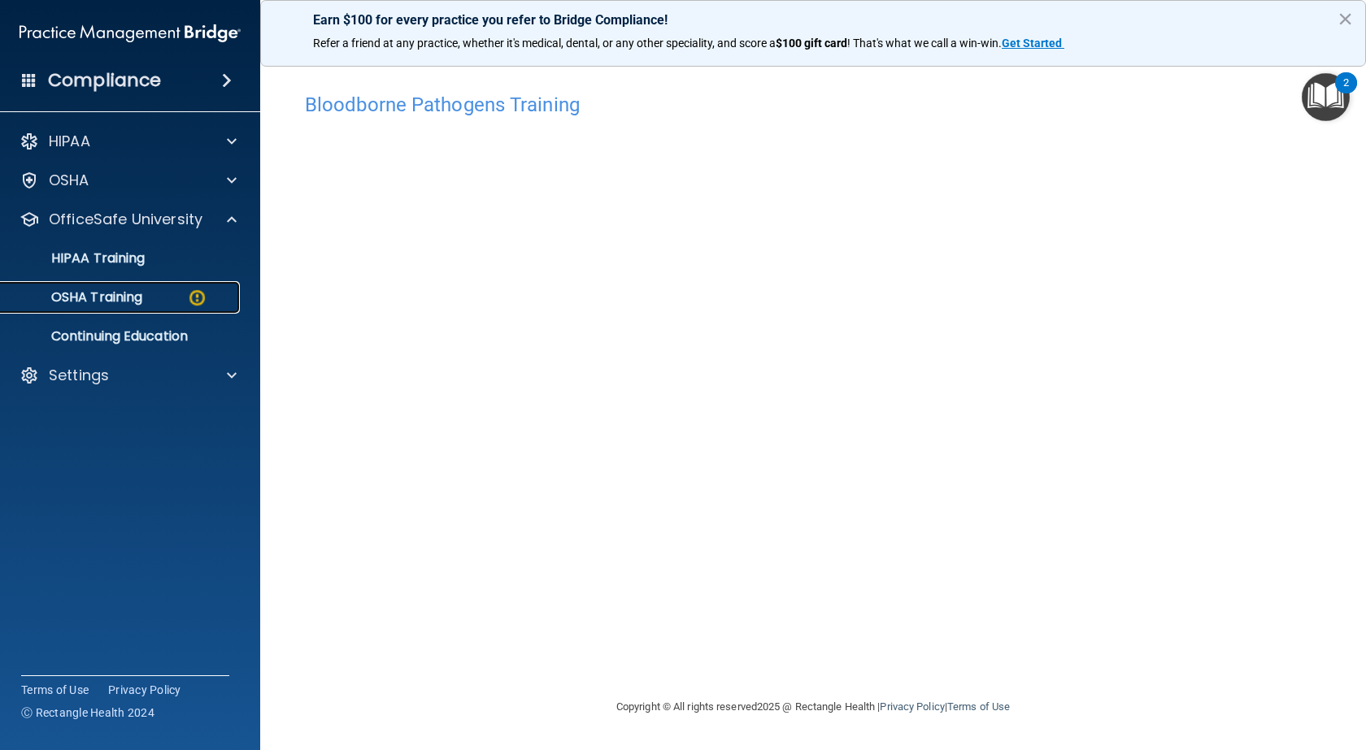
click at [163, 304] on div "OSHA Training" at bounding box center [122, 297] width 222 height 16
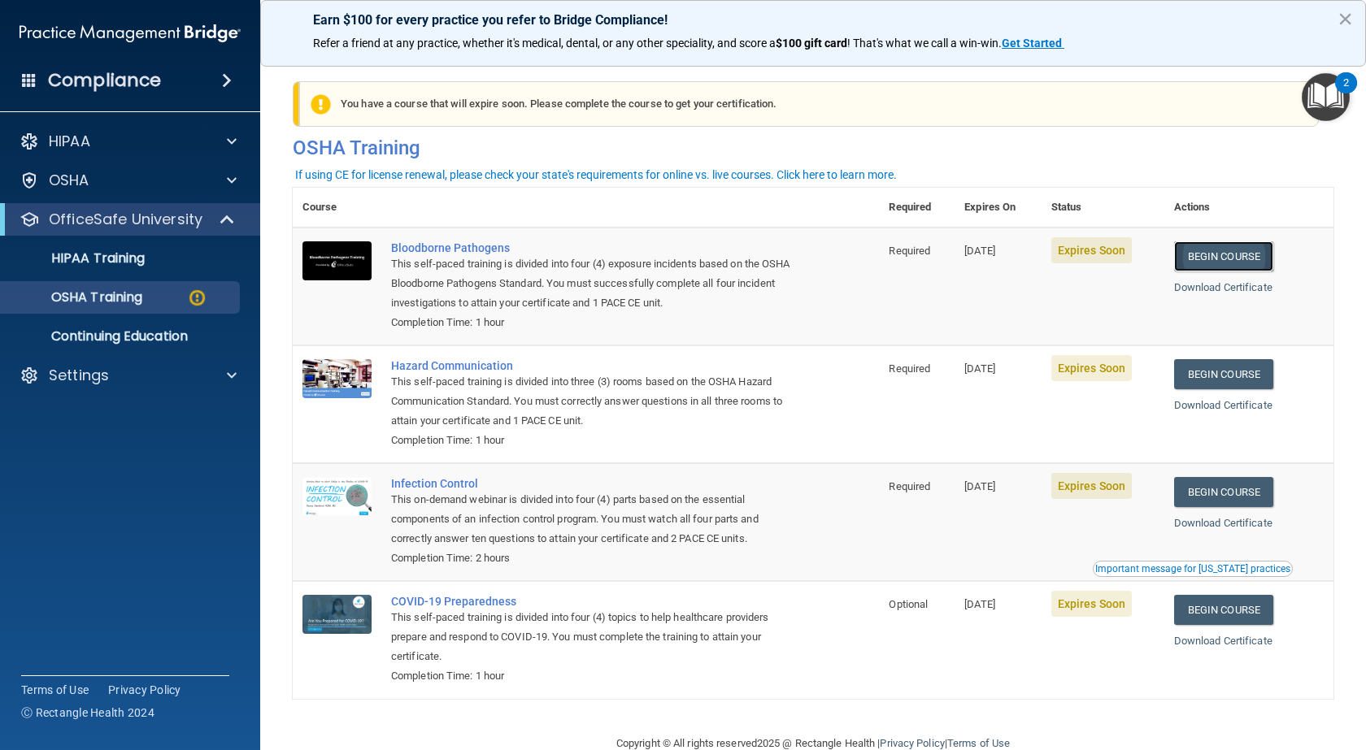
click at [1225, 250] on link "Begin Course" at bounding box center [1223, 256] width 99 height 30
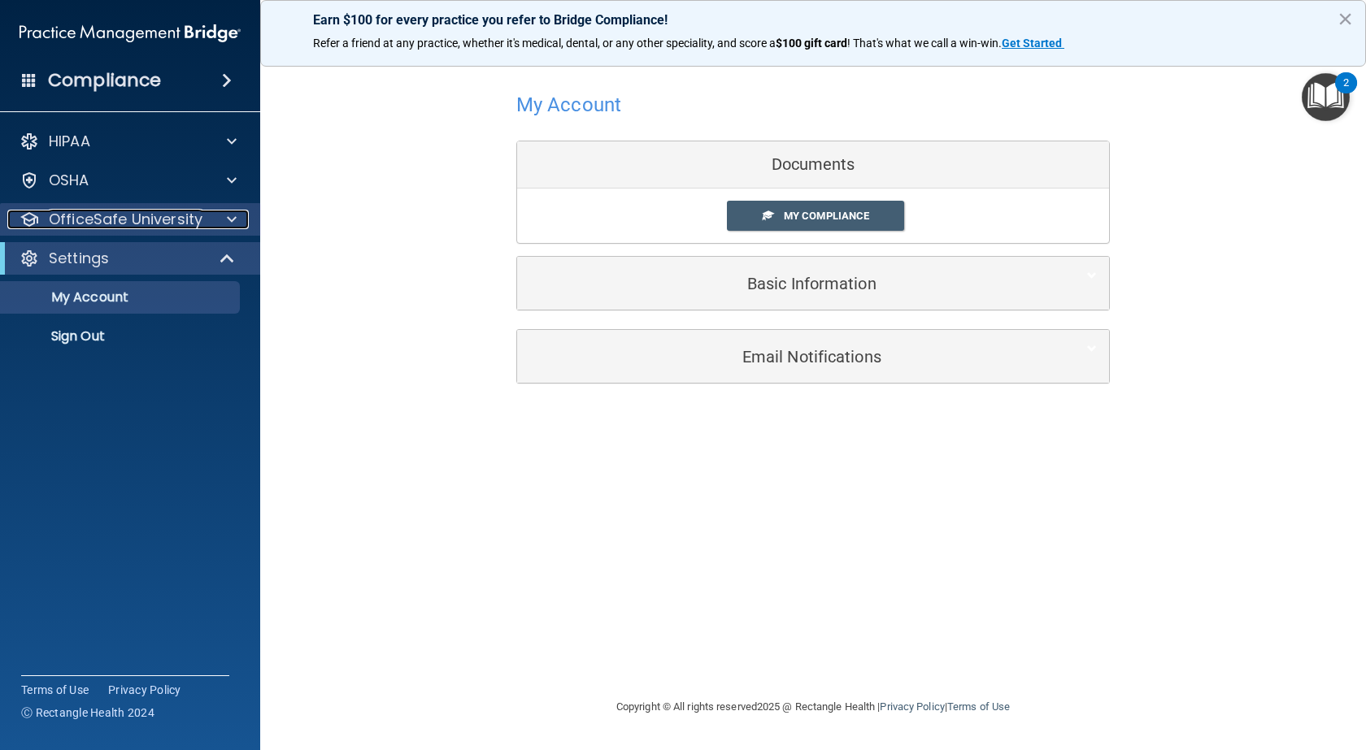
click at [126, 226] on p "OfficeSafe University" at bounding box center [126, 220] width 154 height 20
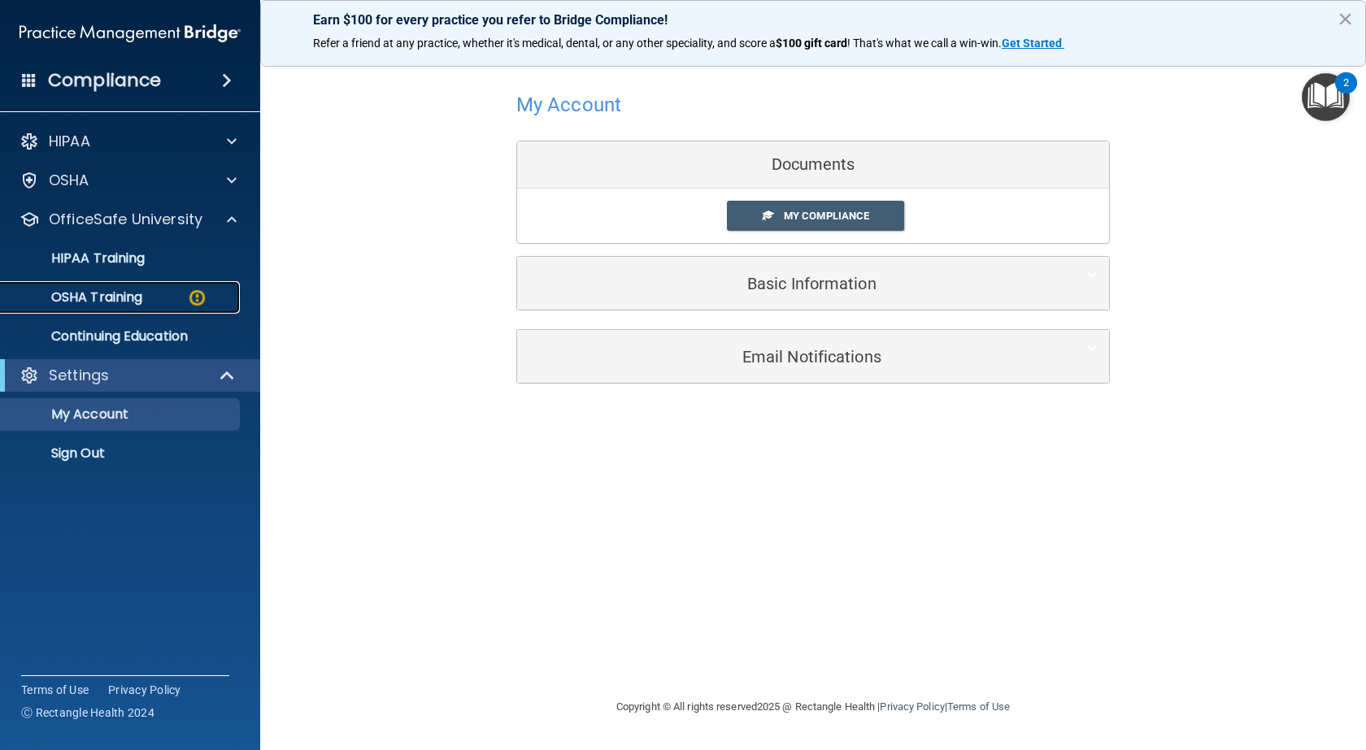
click at [124, 296] on p "OSHA Training" at bounding box center [77, 297] width 132 height 16
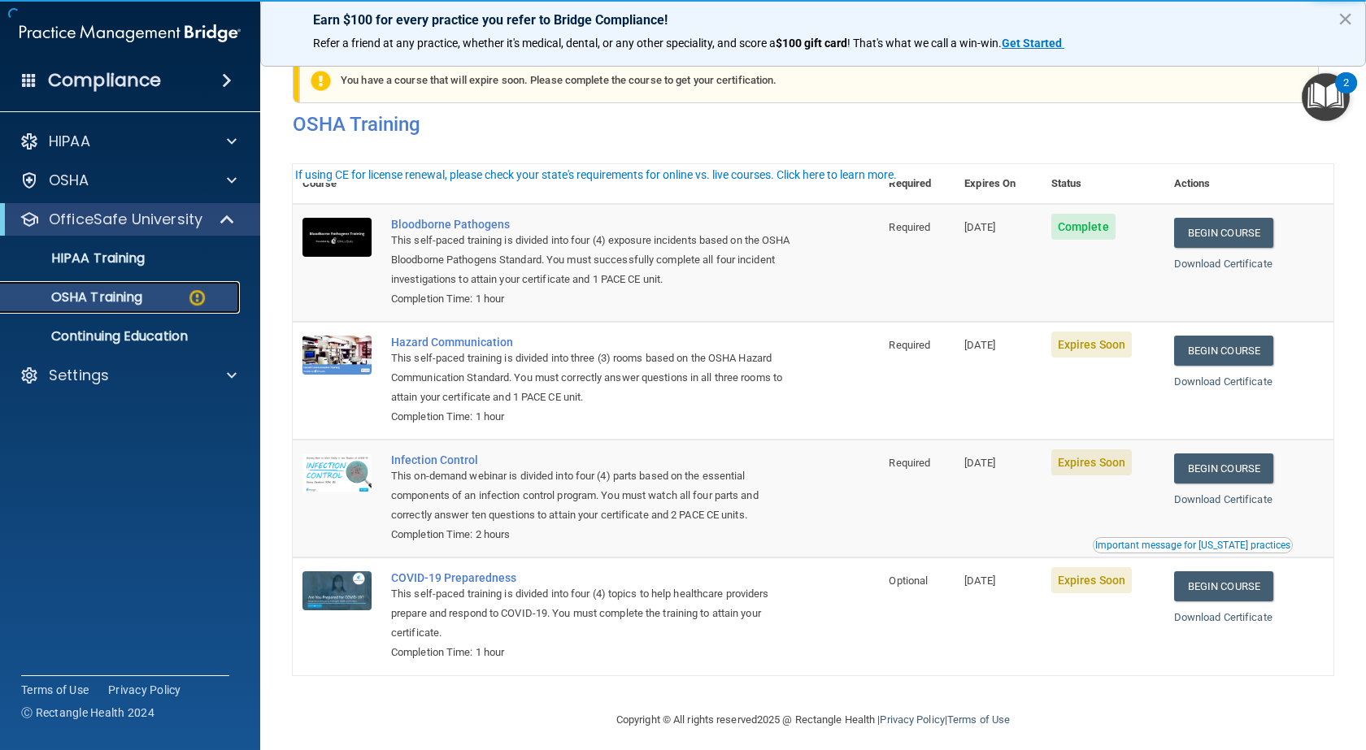
scroll to position [37, 0]
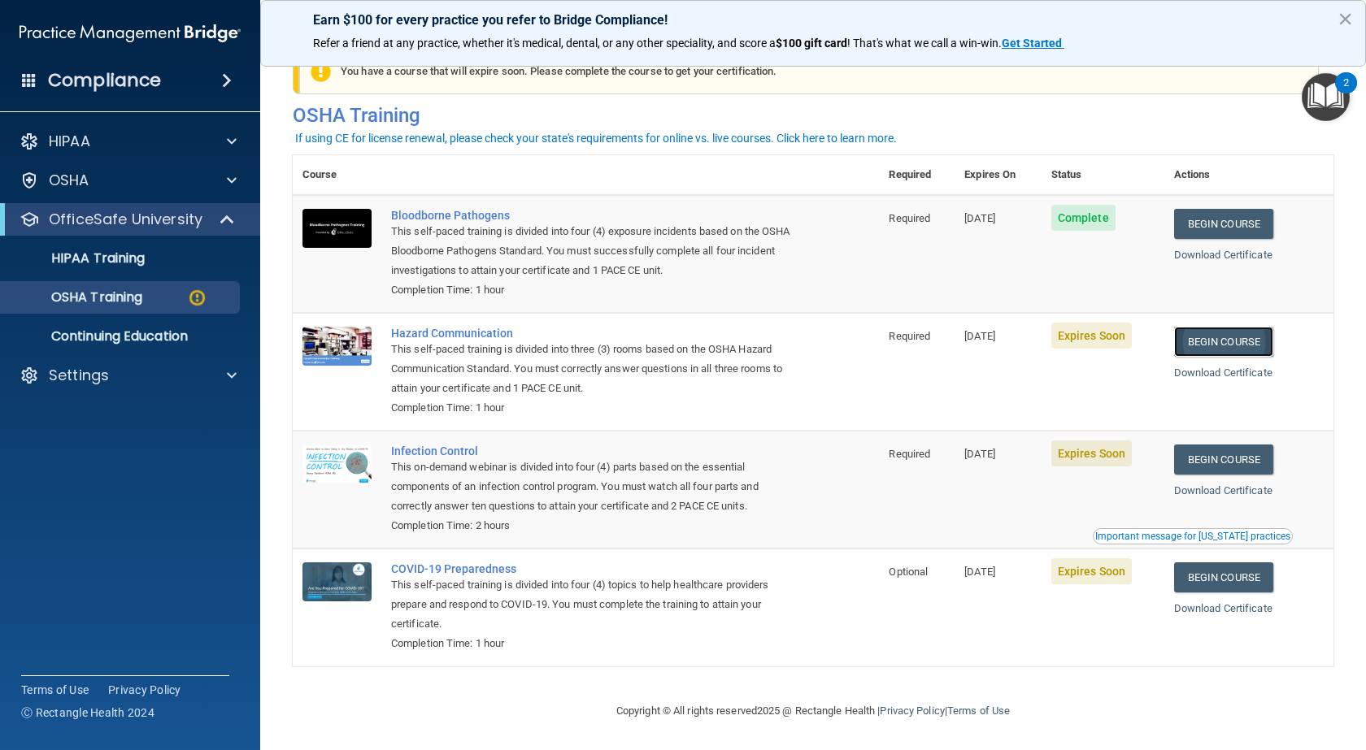
click at [1195, 341] on link "Begin Course" at bounding box center [1223, 342] width 99 height 30
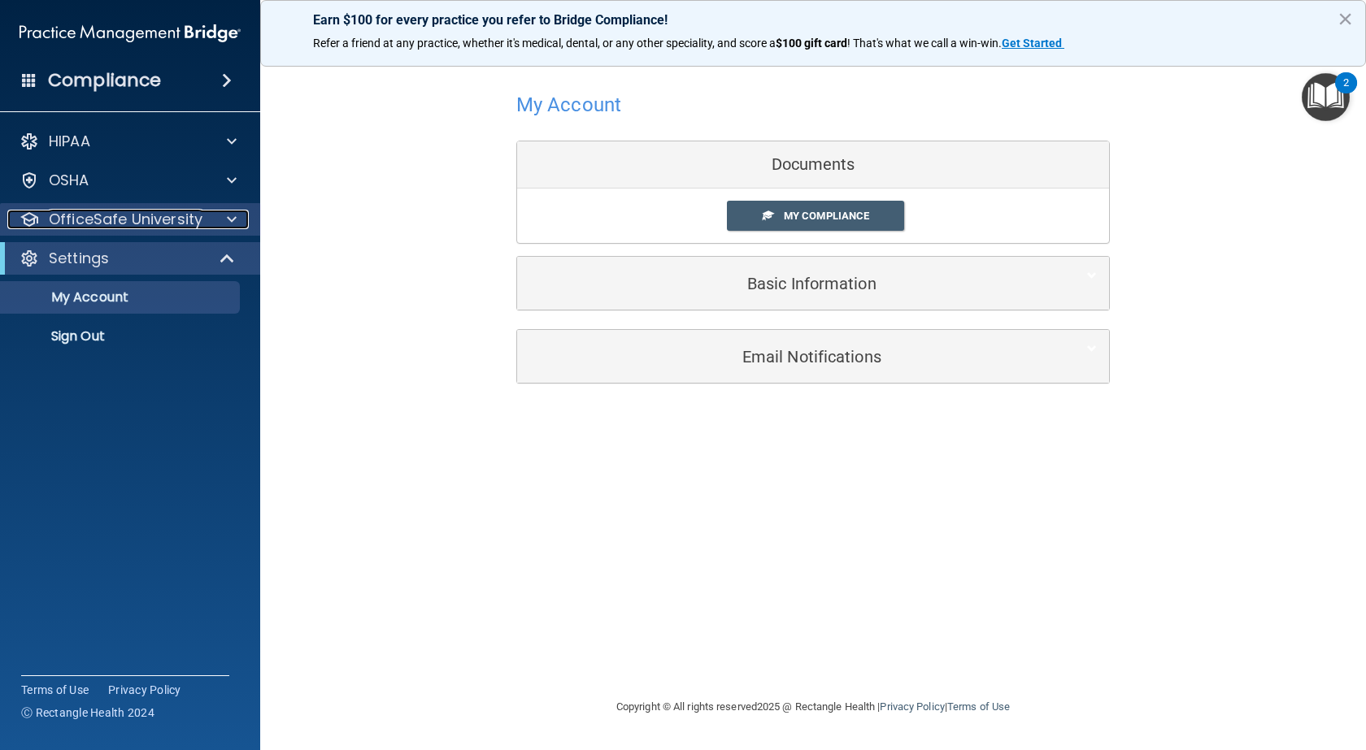
click at [151, 226] on p "OfficeSafe University" at bounding box center [126, 220] width 154 height 20
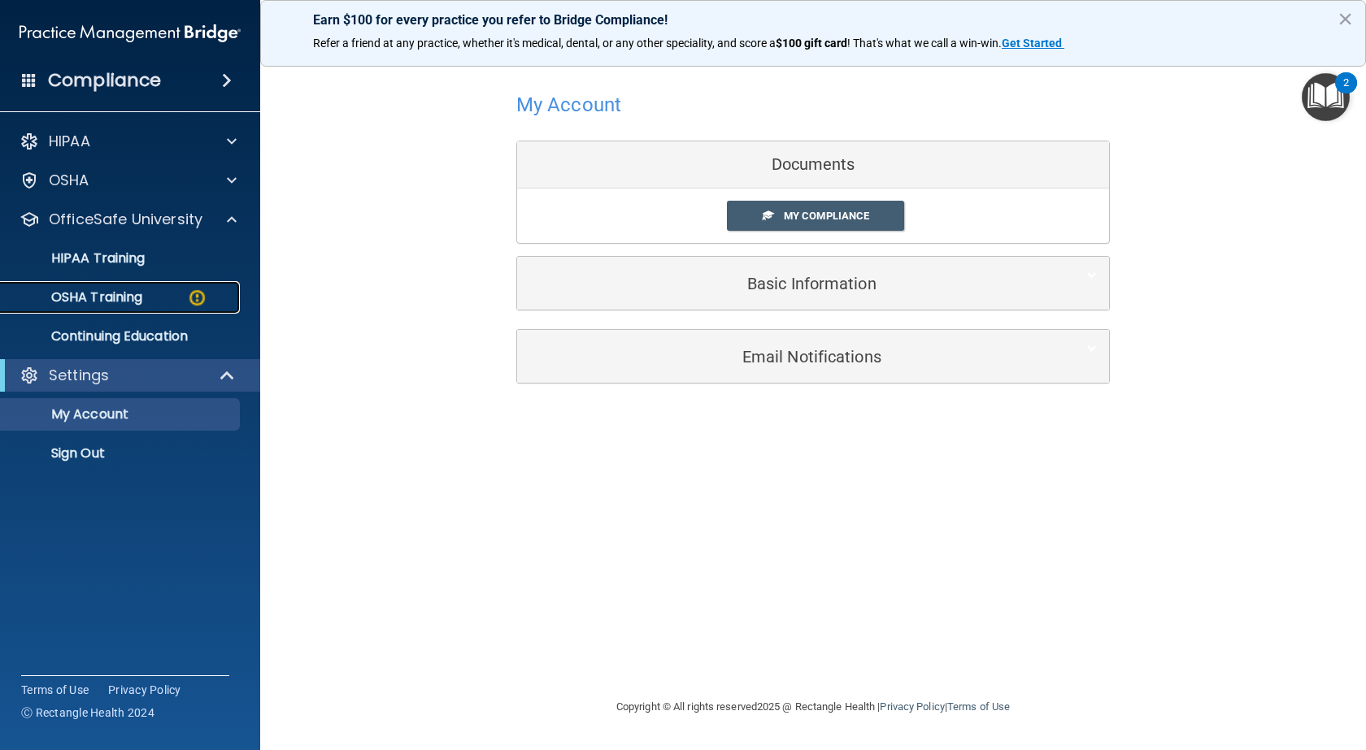
click at [142, 296] on p "OSHA Training" at bounding box center [77, 297] width 132 height 16
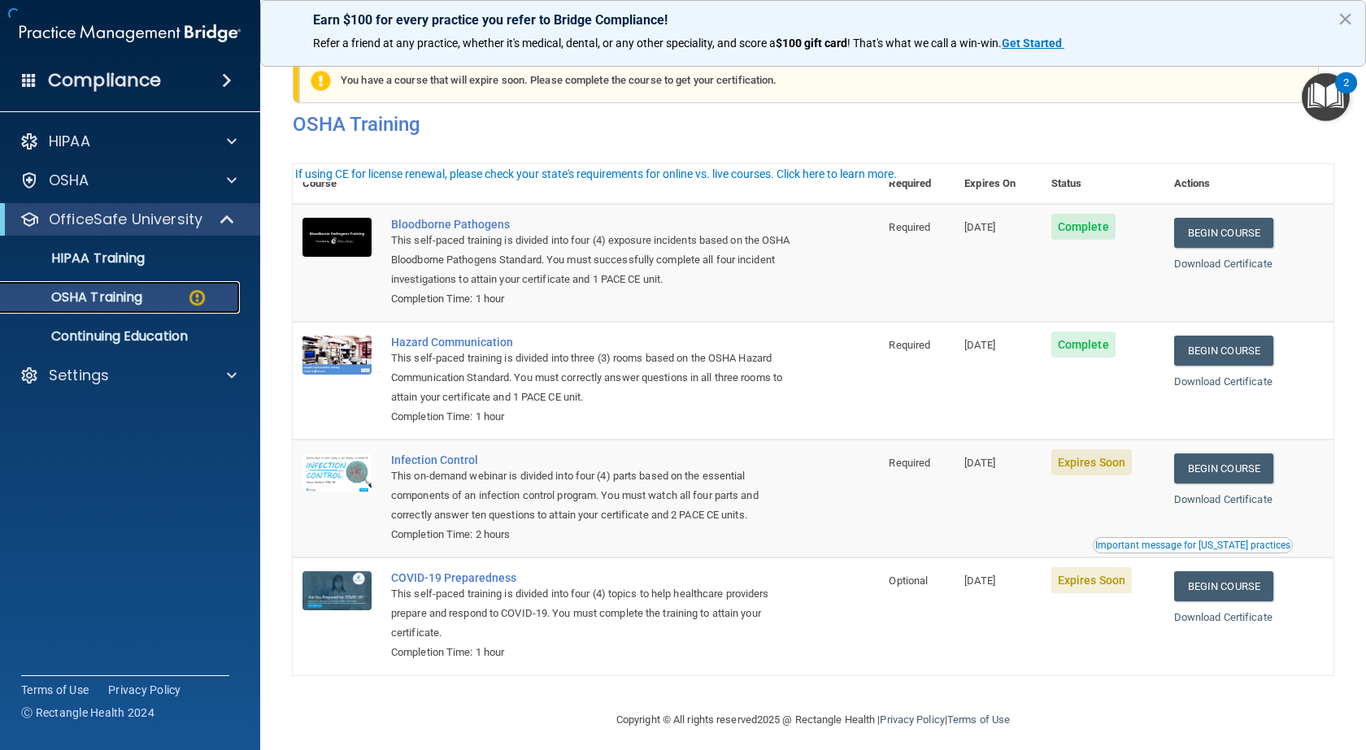
scroll to position [37, 0]
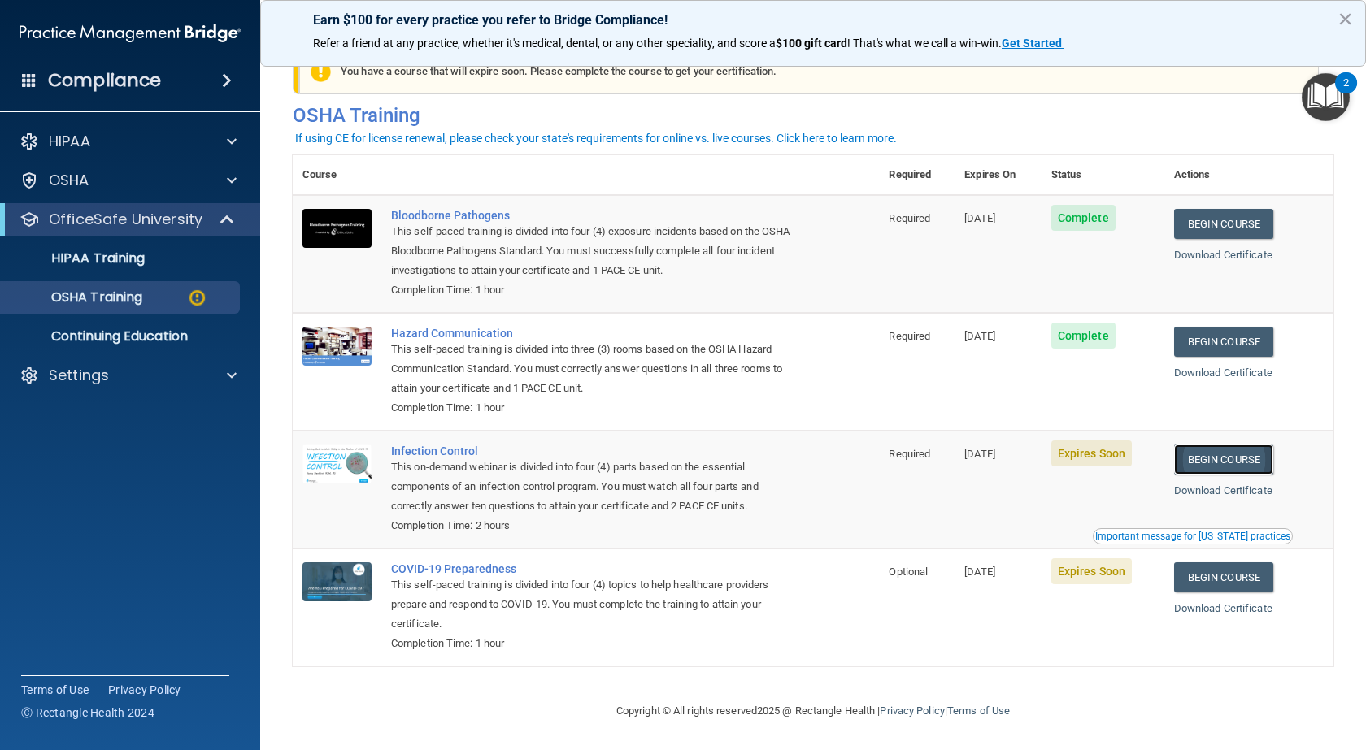
click at [1221, 460] on link "Begin Course" at bounding box center [1223, 460] width 99 height 30
click at [1210, 562] on link "Begin Course" at bounding box center [1223, 577] width 99 height 30
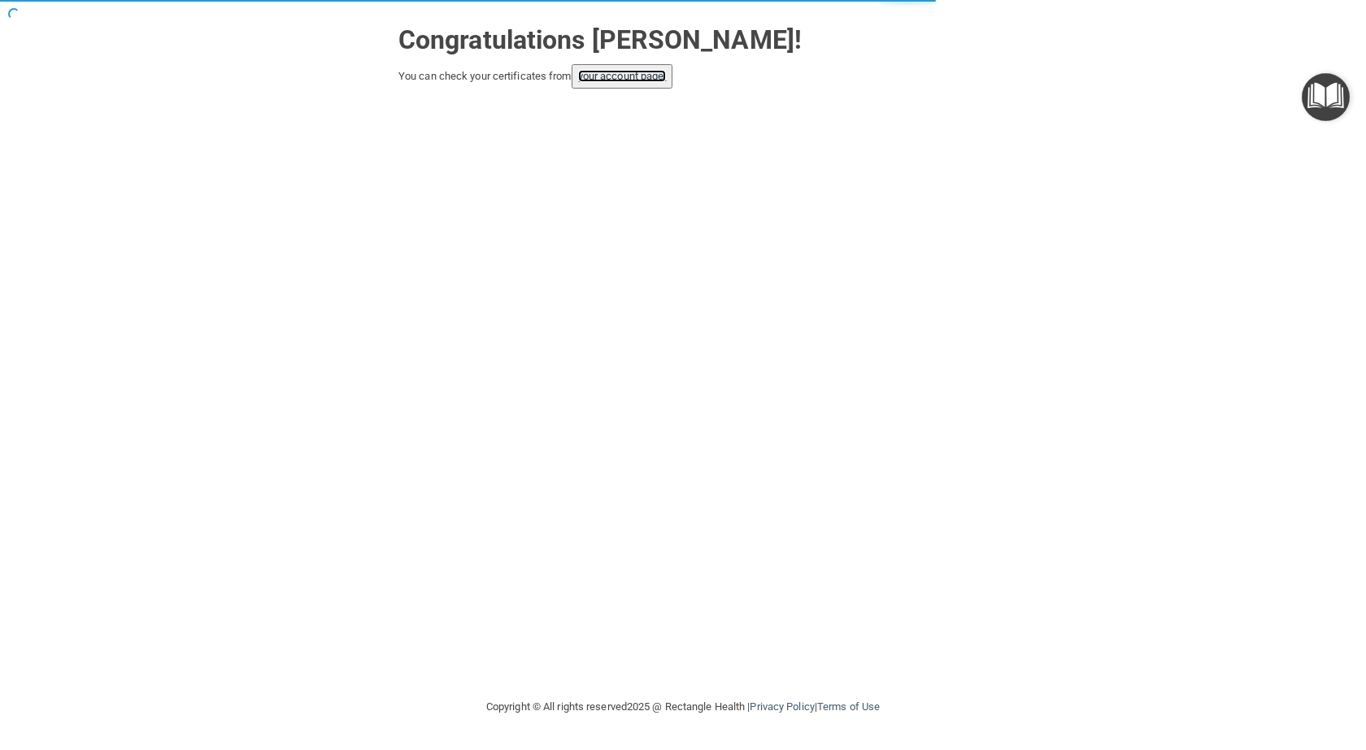
click at [628, 77] on link "your account page!" at bounding box center [622, 76] width 89 height 12
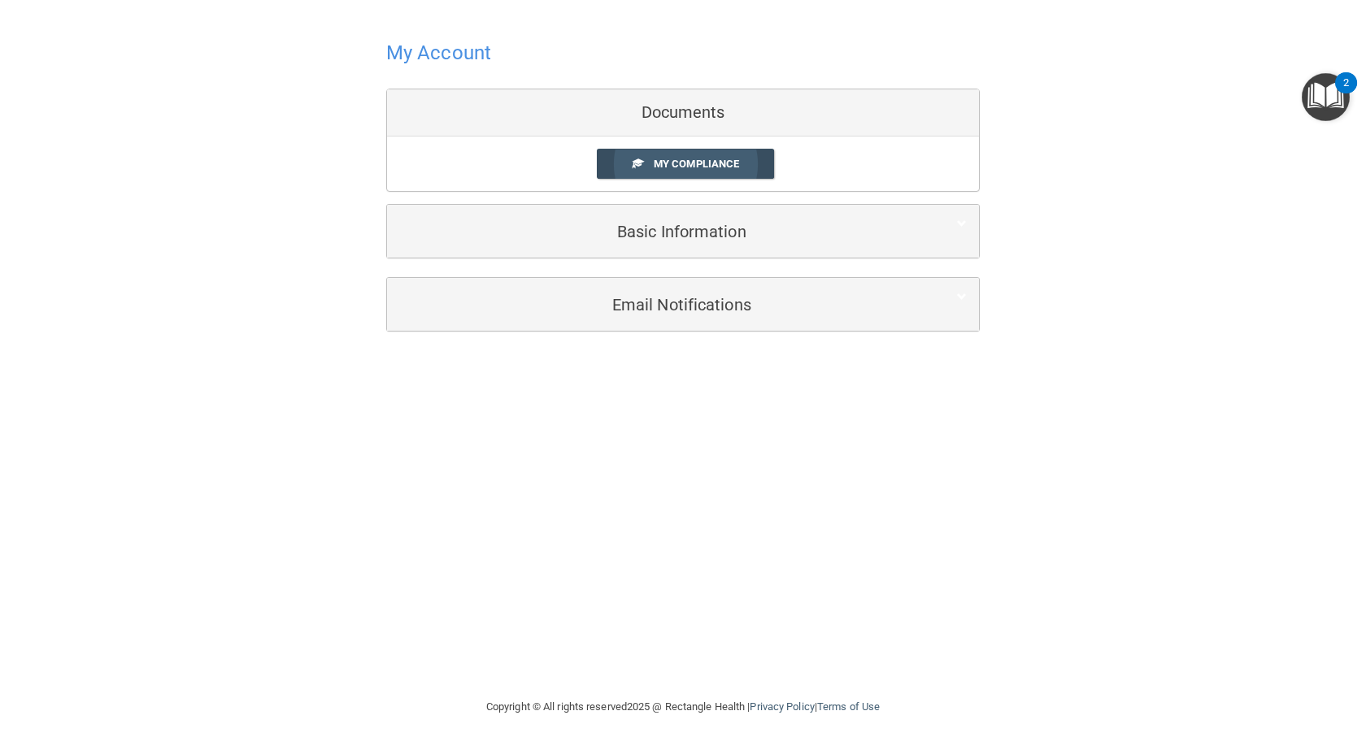
click at [708, 162] on span "My Compliance" at bounding box center [696, 164] width 85 height 12
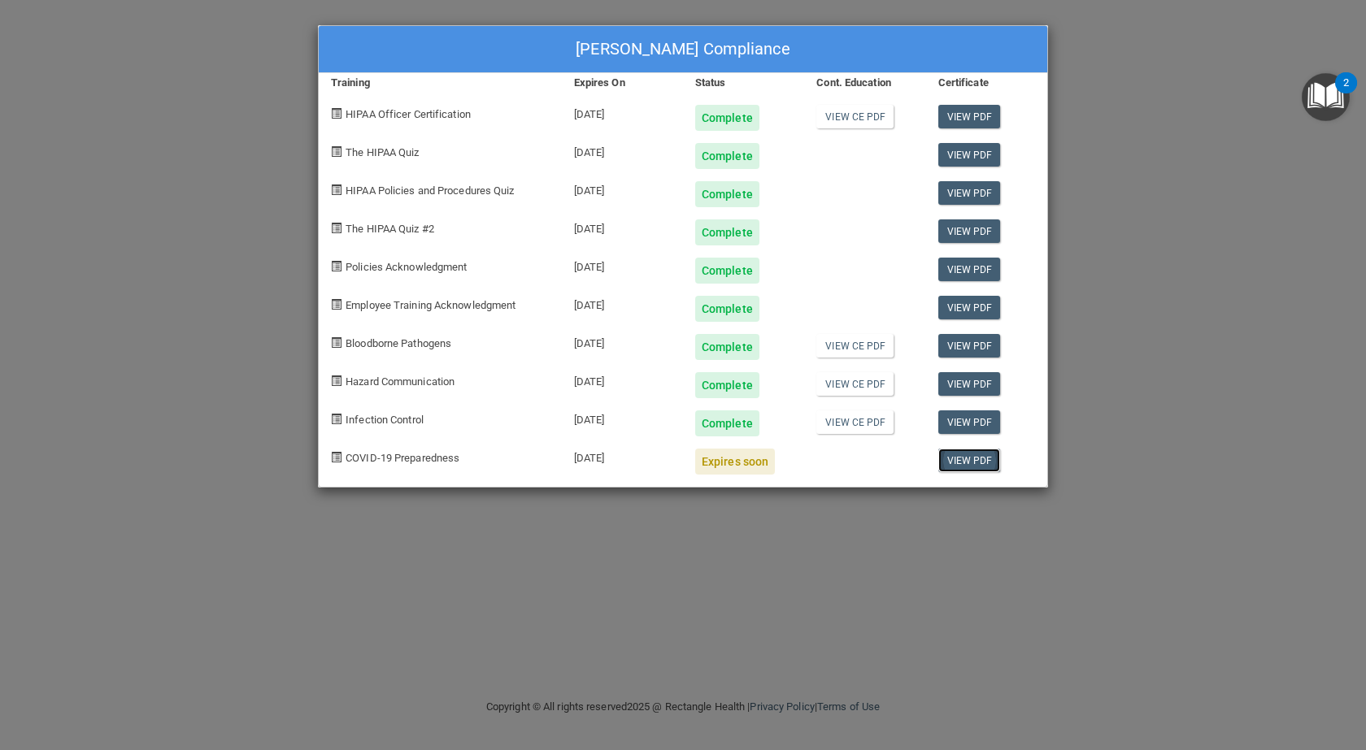
click at [962, 460] on link "View PDF" at bounding box center [969, 461] width 63 height 24
click at [1233, 350] on div "Frankee George's Compliance Training Expires On Status Cont. Education Certific…" at bounding box center [683, 375] width 1366 height 750
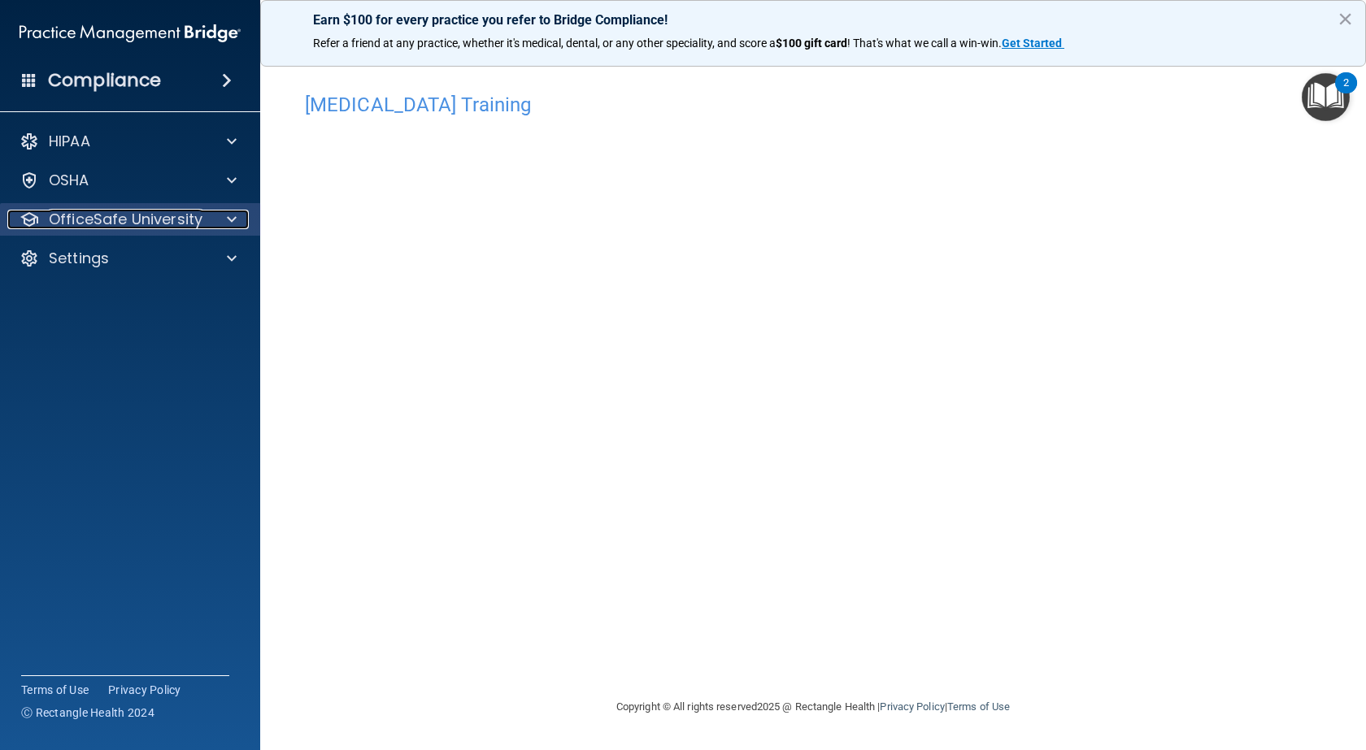
click at [149, 217] on p "OfficeSafe University" at bounding box center [126, 220] width 154 height 20
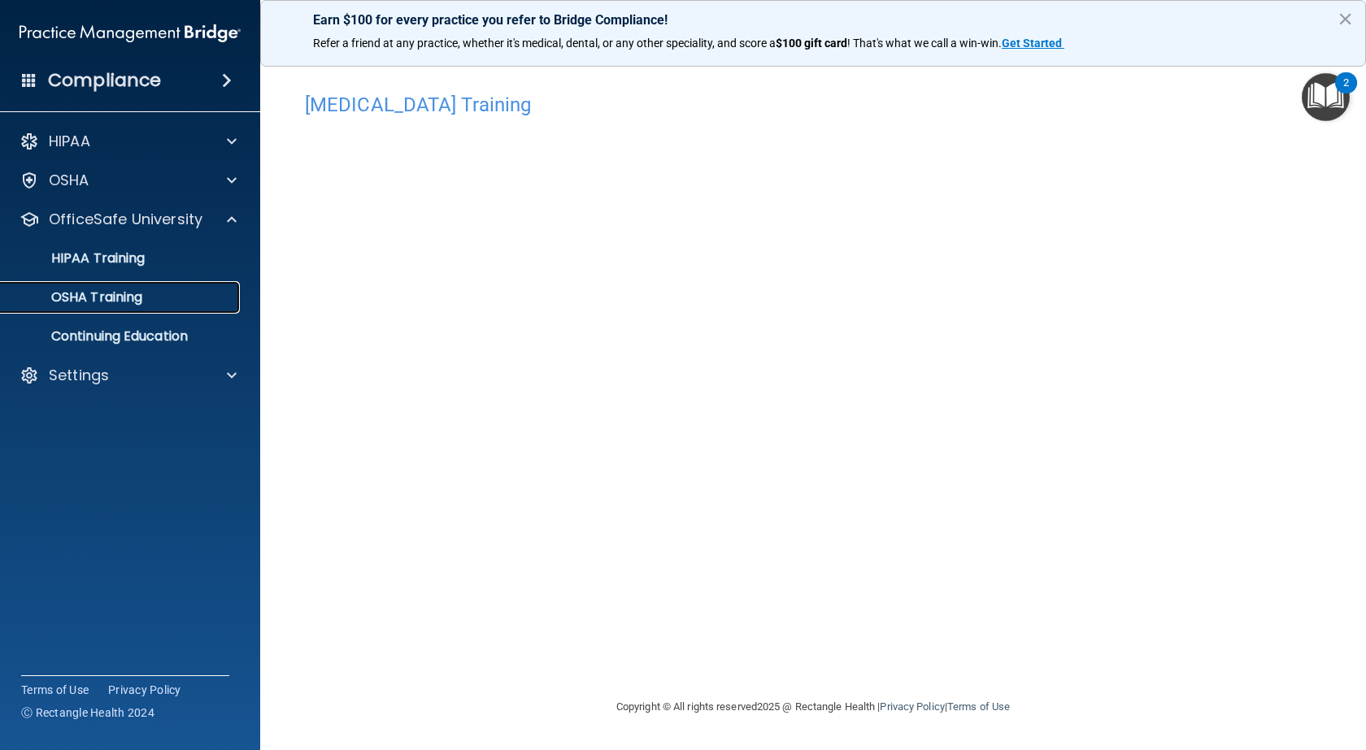
click at [134, 291] on p "OSHA Training" at bounding box center [77, 297] width 132 height 16
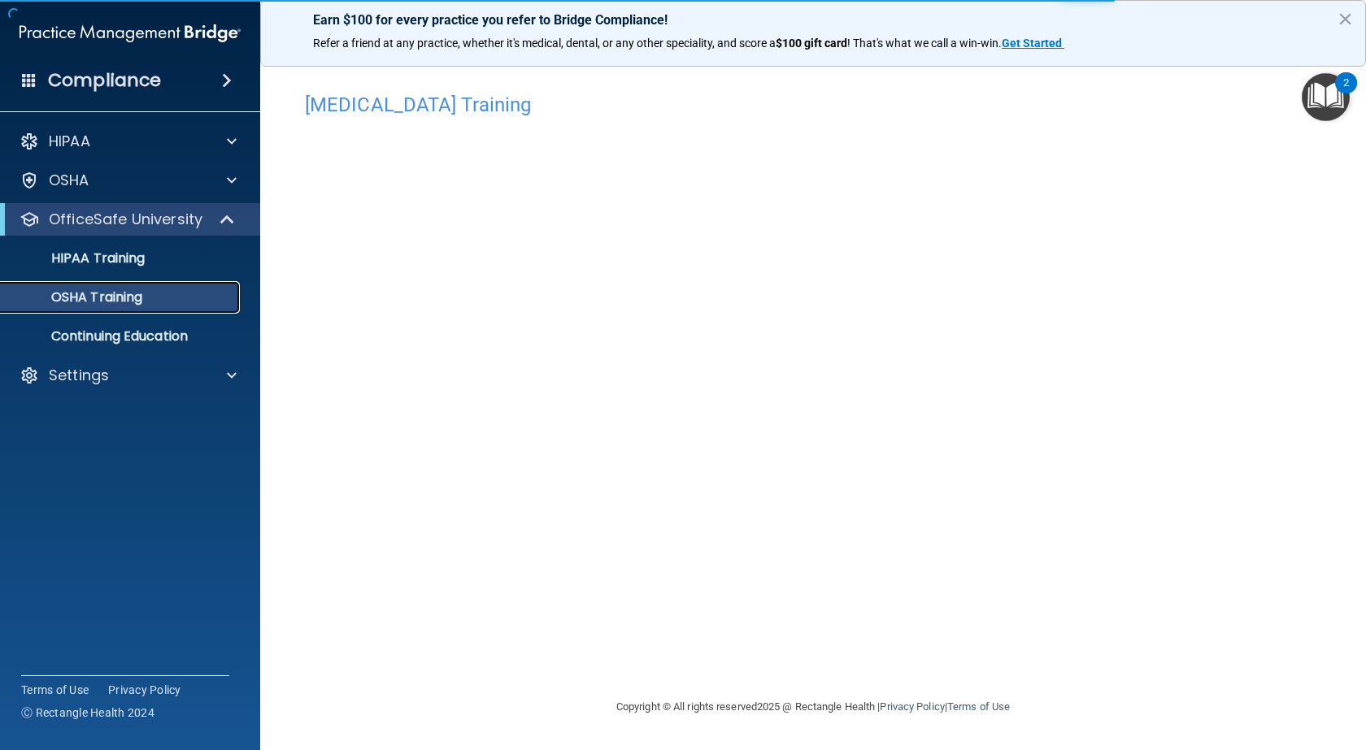
click at [167, 297] on div "OSHA Training" at bounding box center [122, 297] width 222 height 16
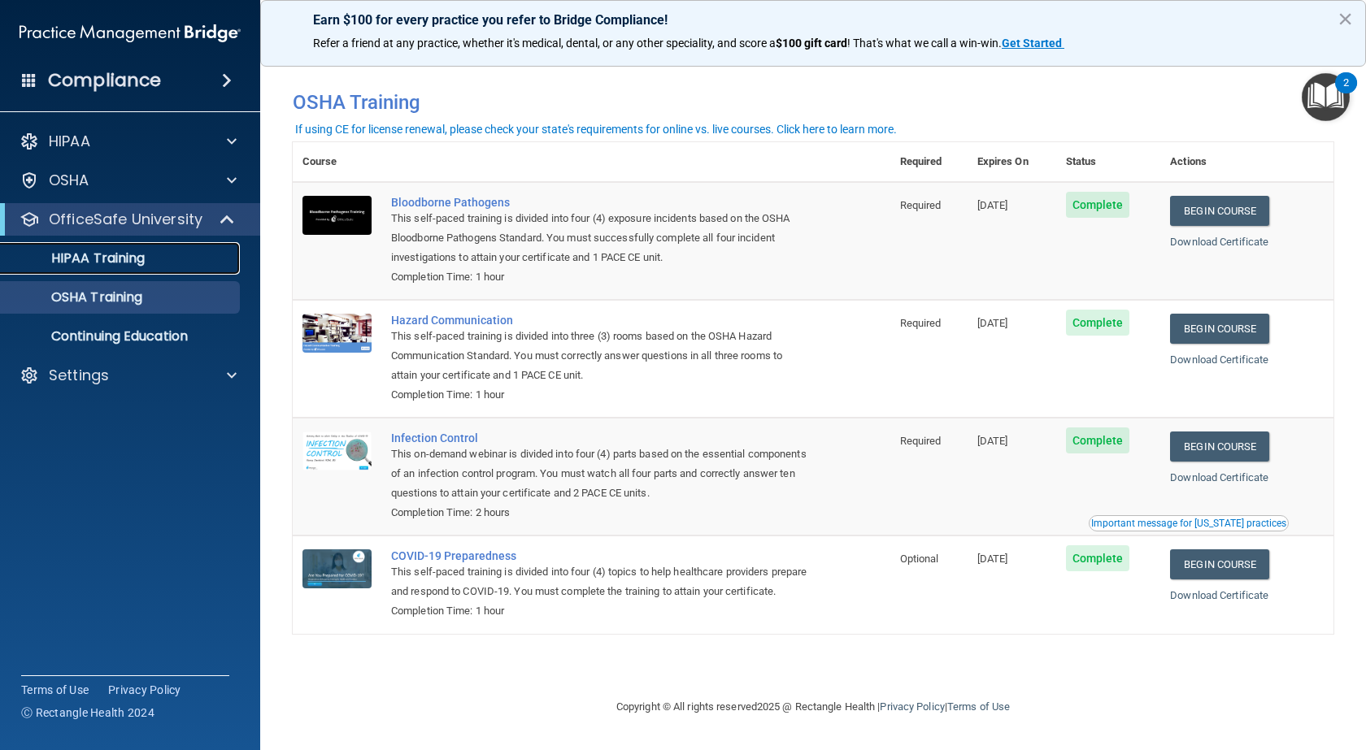
click at [80, 255] on p "HIPAA Training" at bounding box center [78, 258] width 134 height 16
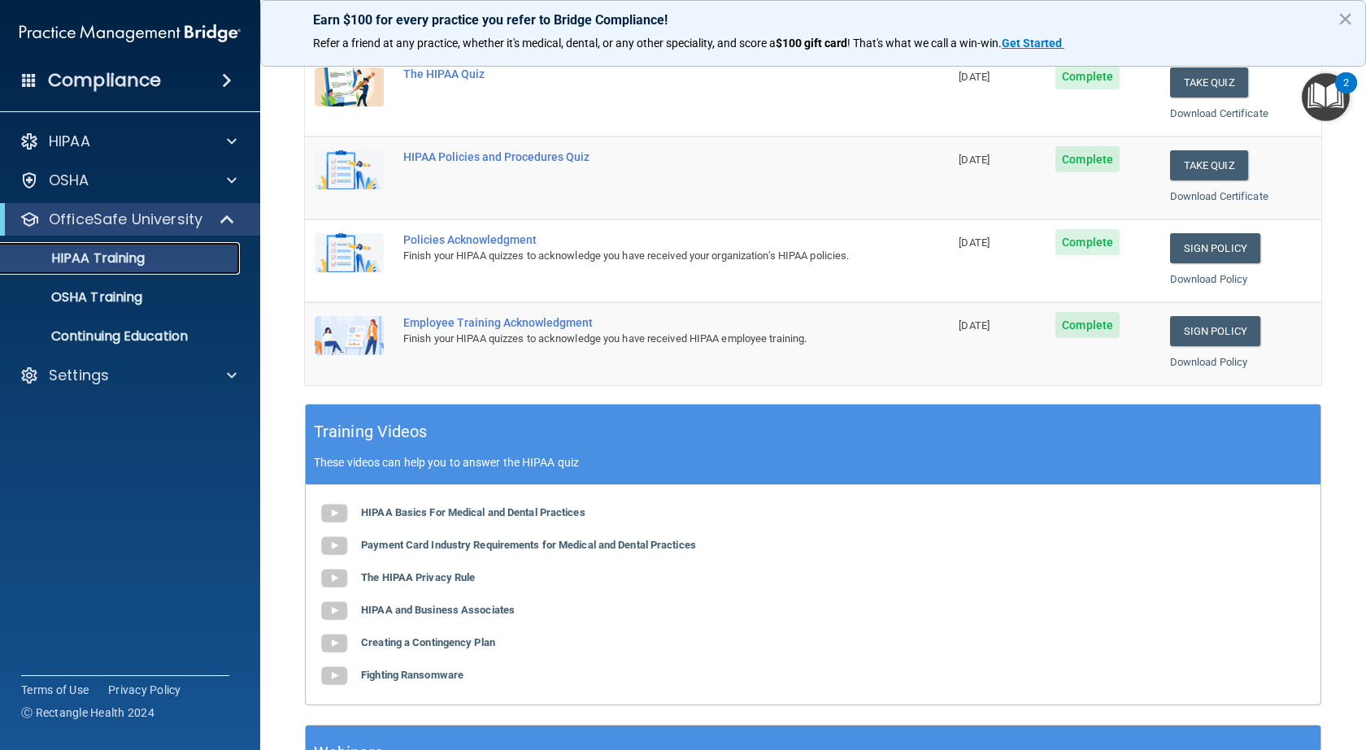
scroll to position [149, 0]
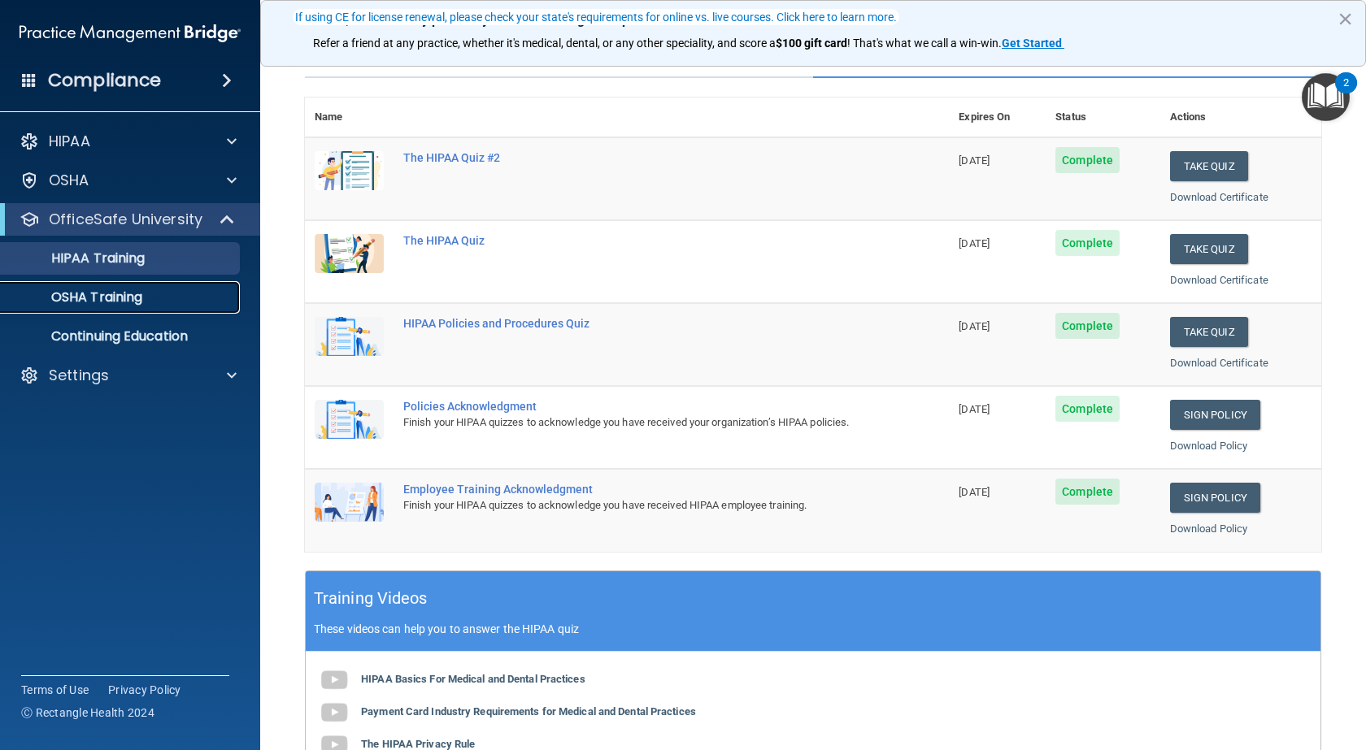
click at [161, 304] on div "OSHA Training" at bounding box center [122, 297] width 222 height 16
